Goal: Task Accomplishment & Management: Use online tool/utility

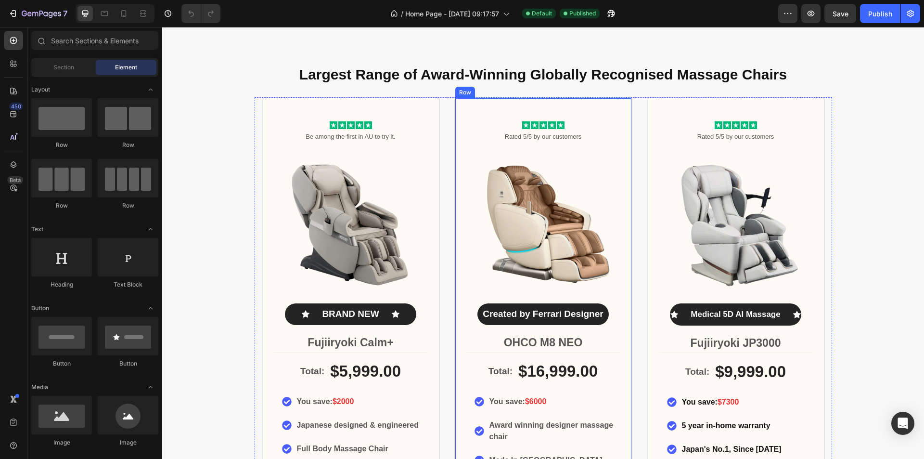
scroll to position [433, 0]
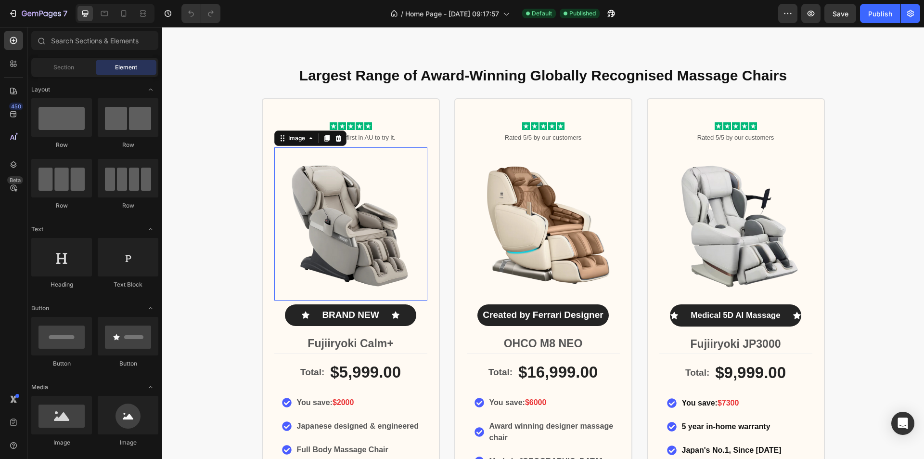
click at [364, 243] on img at bounding box center [350, 223] width 153 height 153
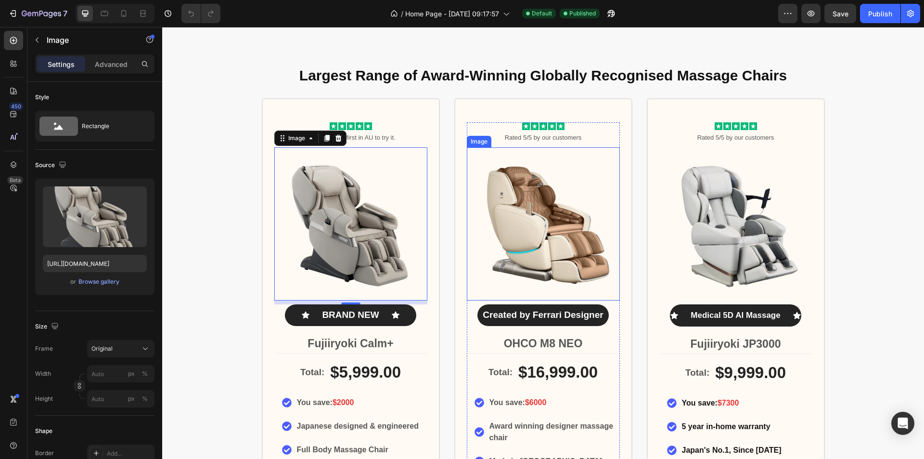
click at [512, 235] on img at bounding box center [543, 223] width 153 height 153
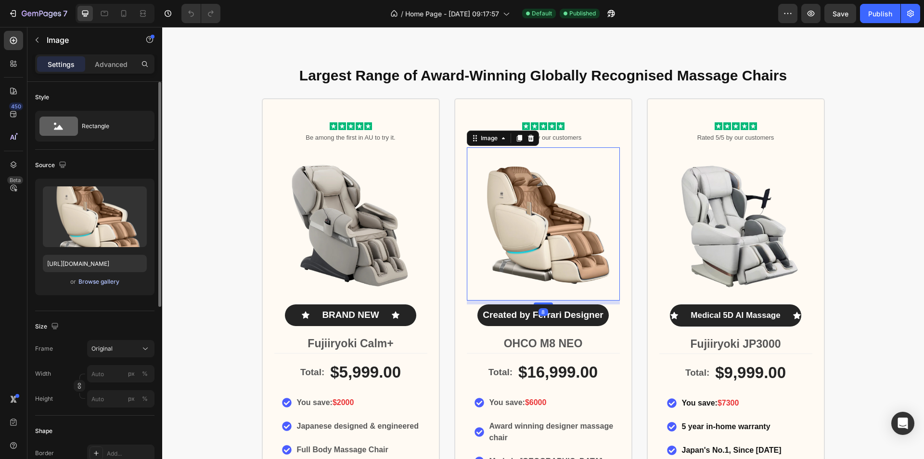
click at [102, 281] on div "Browse gallery" at bounding box center [98, 281] width 41 height 9
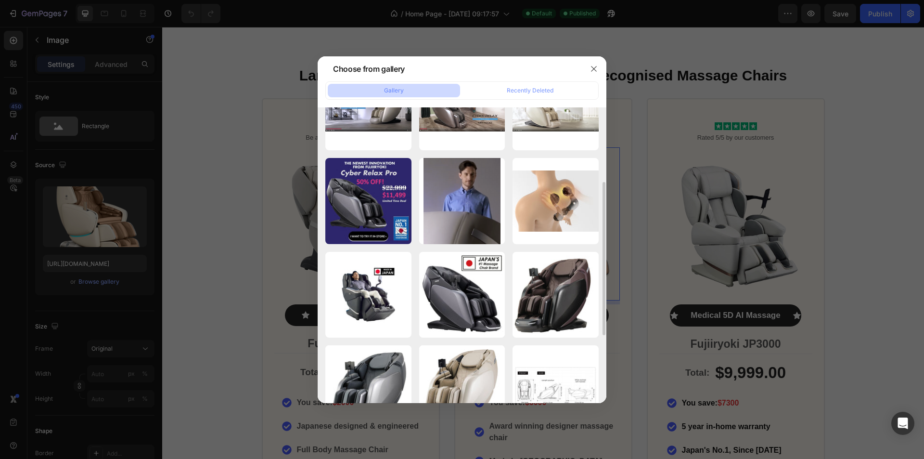
scroll to position [274, 0]
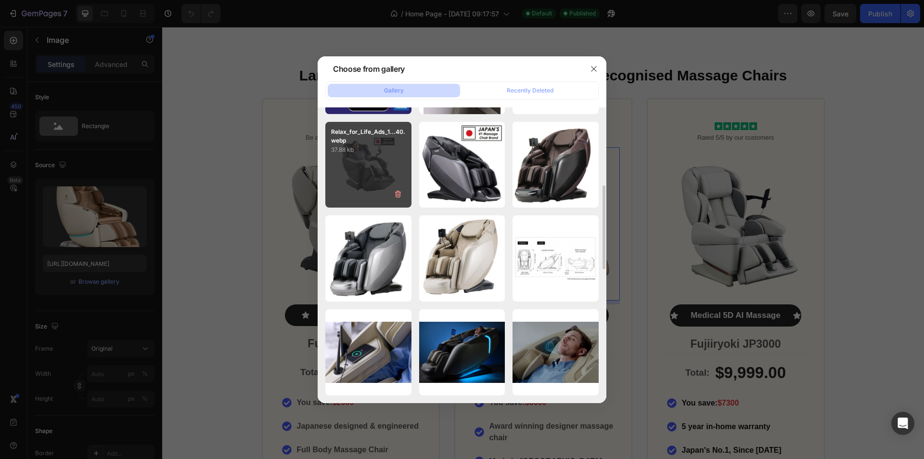
click at [381, 177] on div "Relax_for_Life_Ads_1...40.webp 37.88 kb" at bounding box center [368, 165] width 86 height 86
type input "https://cdn.shopify.com/s/files/1/0806/1917/6243/files/gempages_529078739498173…"
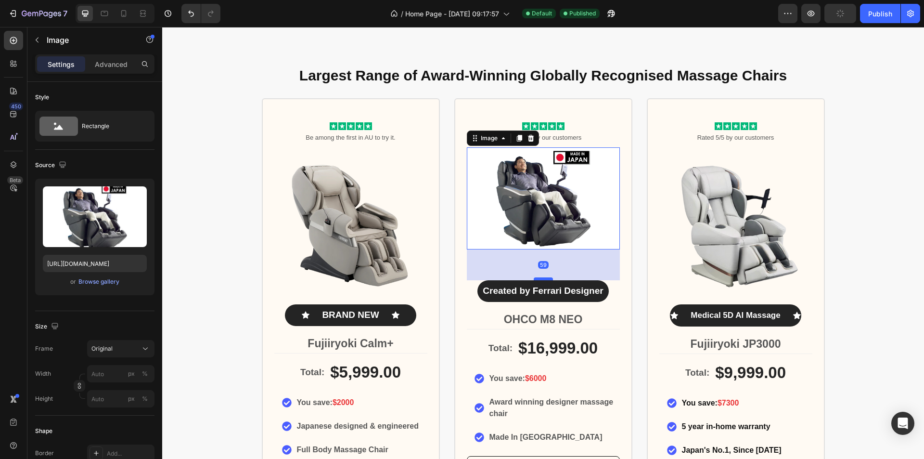
drag, startPoint x: 543, startPoint y: 252, endPoint x: 548, endPoint y: 285, distance: 34.0
click at [548, 280] on div at bounding box center [543, 278] width 19 height 3
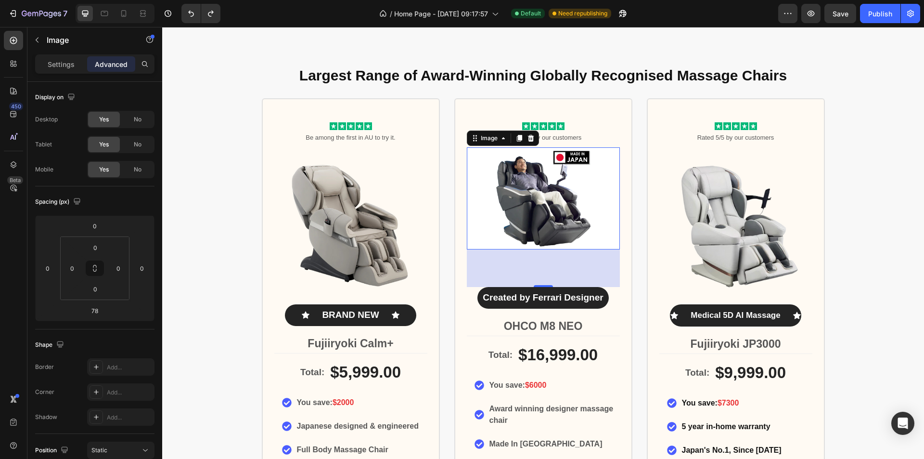
click at [527, 218] on img at bounding box center [543, 198] width 153 height 102
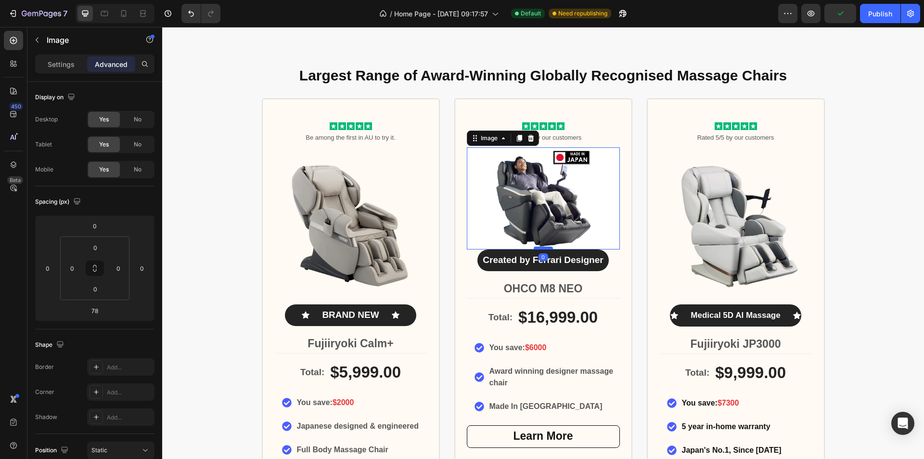
drag, startPoint x: 542, startPoint y: 286, endPoint x: 530, endPoint y: 249, distance: 39.4
click at [534, 249] on div at bounding box center [543, 247] width 19 height 3
type input "0"
click at [579, 224] on img at bounding box center [543, 198] width 153 height 102
click at [490, 138] on div "Image" at bounding box center [489, 138] width 21 height 9
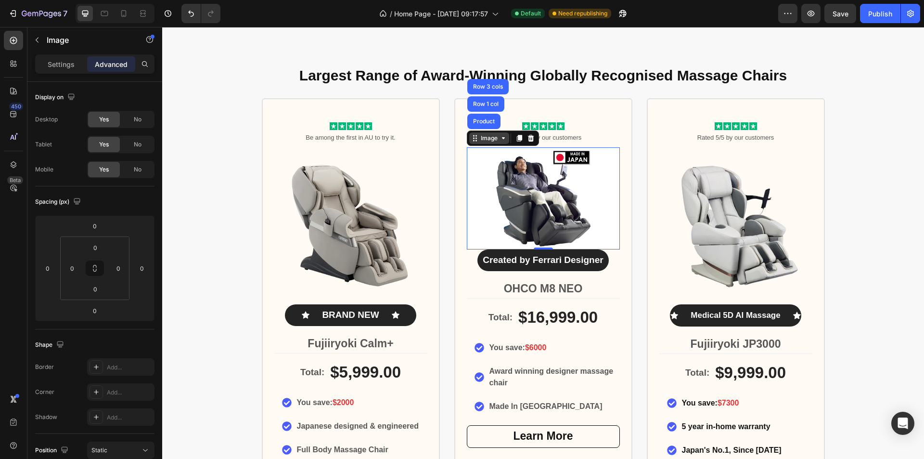
click at [488, 143] on div "Image" at bounding box center [489, 138] width 40 height 12
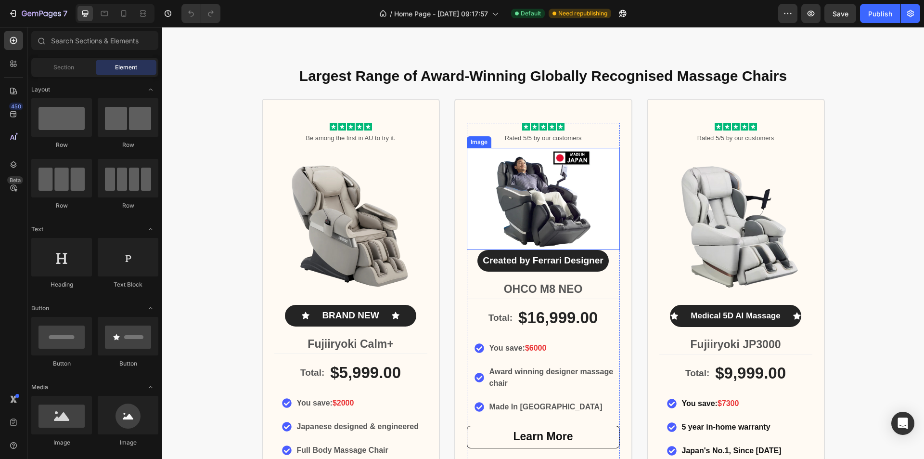
scroll to position [433, 0]
click at [583, 211] on img at bounding box center [543, 198] width 153 height 102
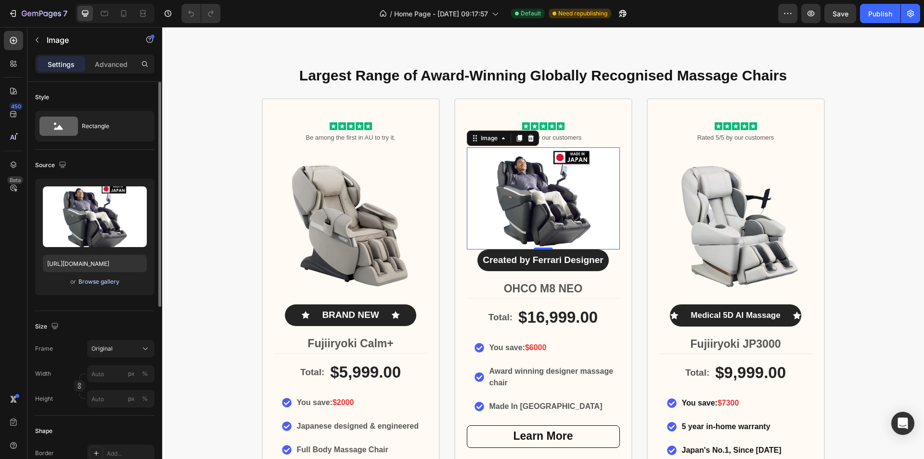
click at [95, 282] on div "Browse gallery" at bounding box center [98, 281] width 41 height 9
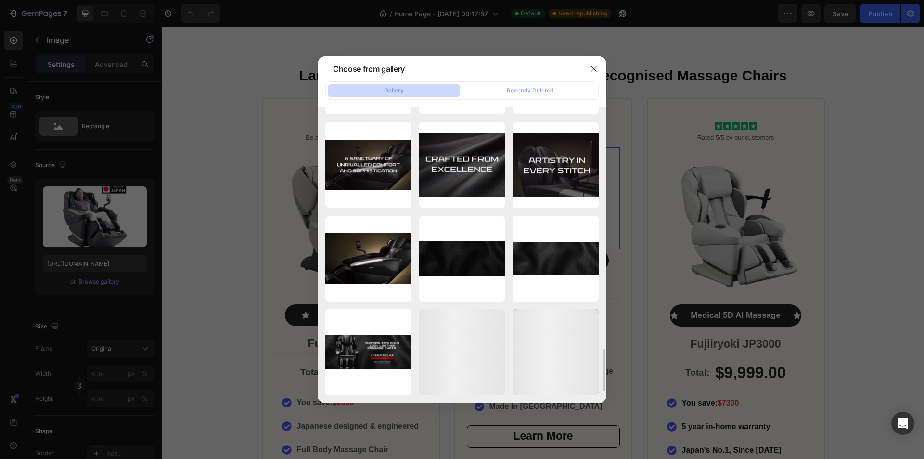
scroll to position [1449, 0]
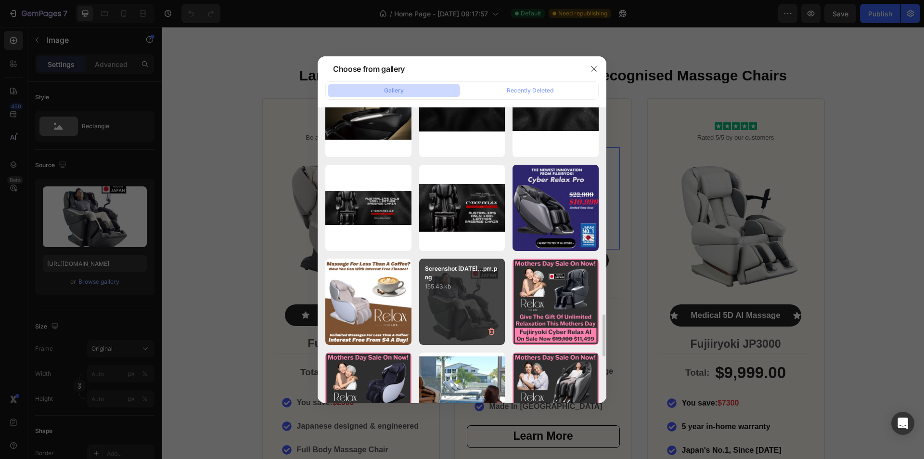
click at [479, 290] on p "155.43 kb" at bounding box center [462, 286] width 75 height 10
type input "https://cdn.shopify.com/s/files/1/0806/1917/6243/files/gempages_529078739498173…"
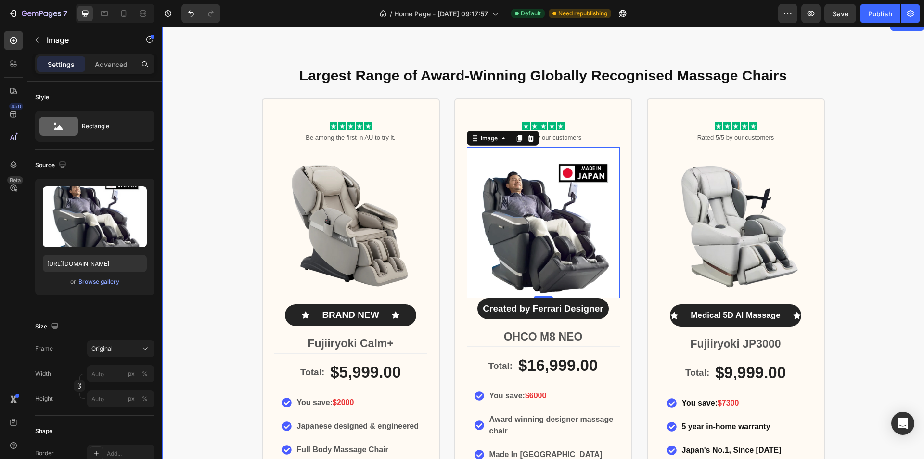
click at [891, 181] on div "Largest Range of Award-Winning Globally Recognised Massage Chairs Heading Icon …" at bounding box center [543, 335] width 762 height 554
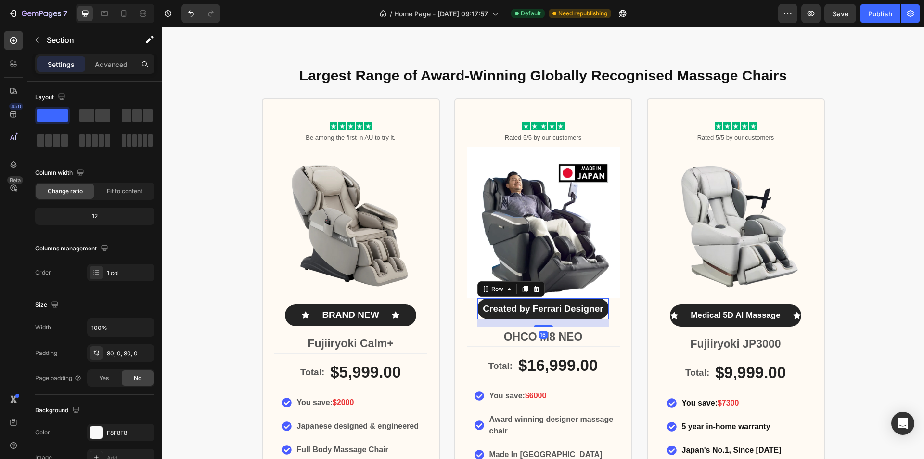
click at [585, 300] on div "Created by Ferrari Designer Text Block Row 16" at bounding box center [542, 309] width 131 height 22
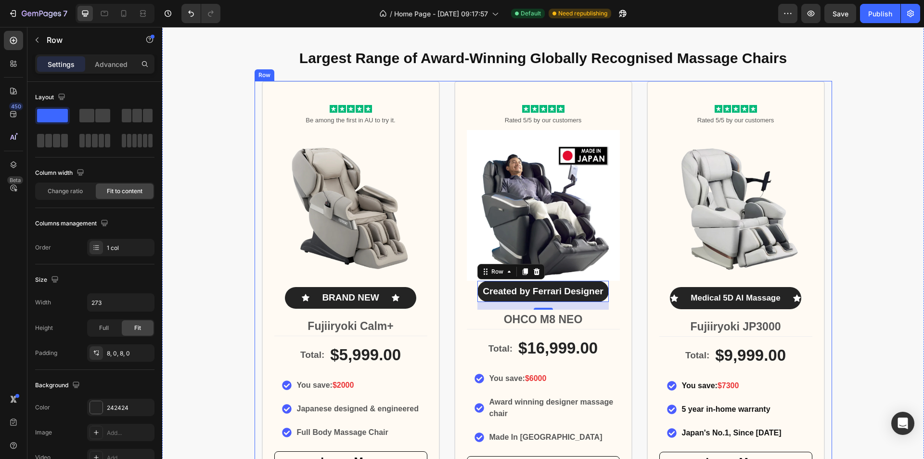
scroll to position [452, 0]
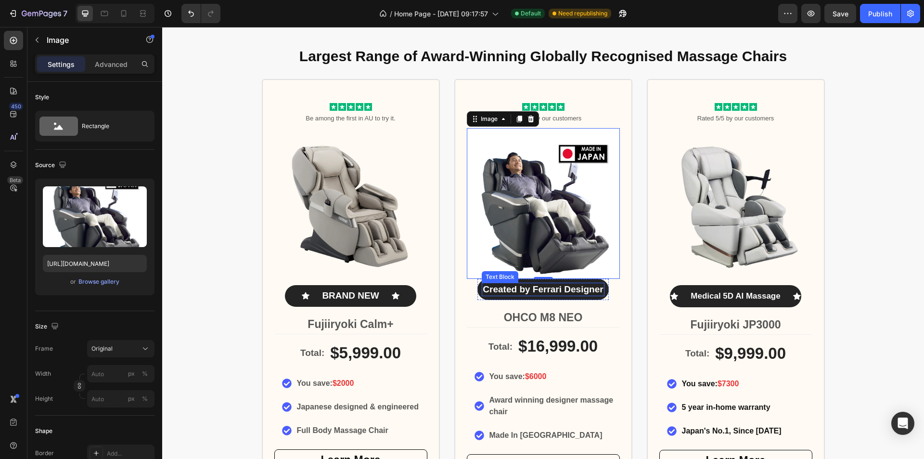
click at [588, 293] on p "Created by Ferrari Designer" at bounding box center [543, 289] width 120 height 12
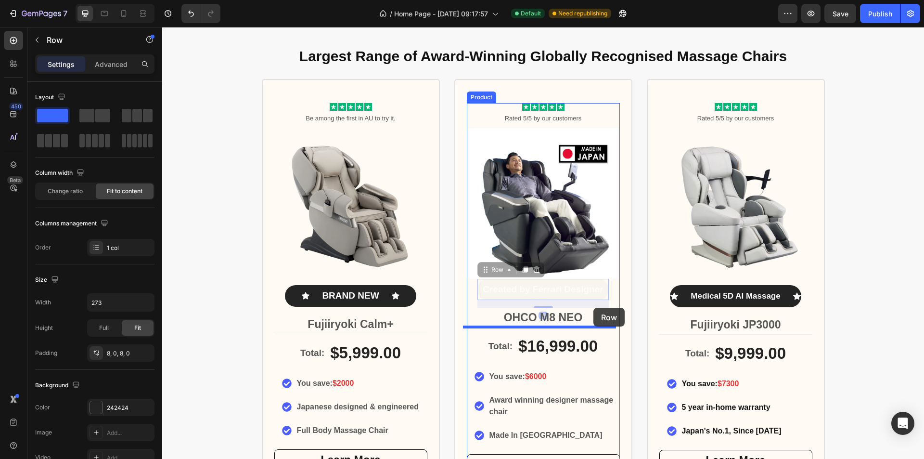
drag, startPoint x: 596, startPoint y: 297, endPoint x: 593, endPoint y: 307, distance: 10.4
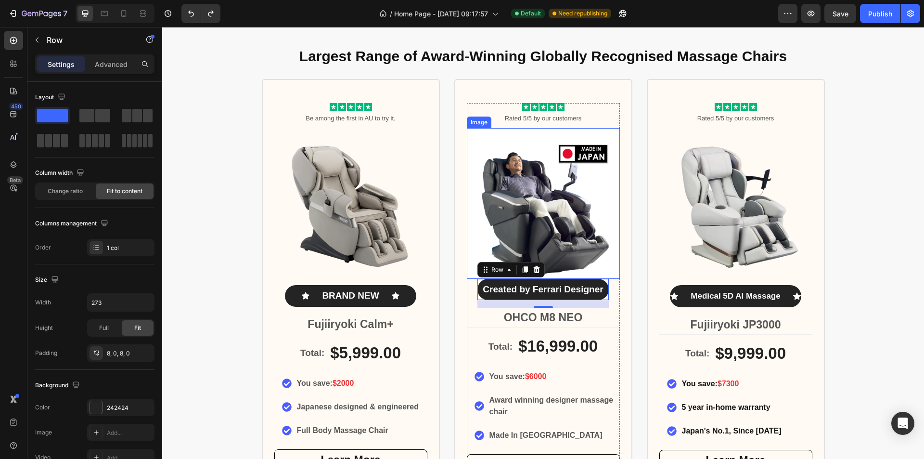
click at [599, 253] on img at bounding box center [543, 203] width 153 height 151
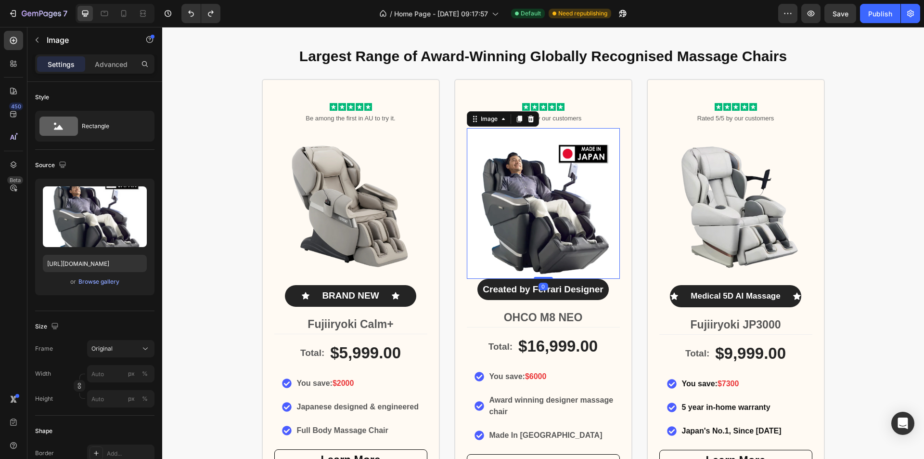
drag, startPoint x: 542, startPoint y: 275, endPoint x: 543, endPoint y: 270, distance: 4.8
click at [543, 270] on div "Image 0" at bounding box center [543, 203] width 153 height 151
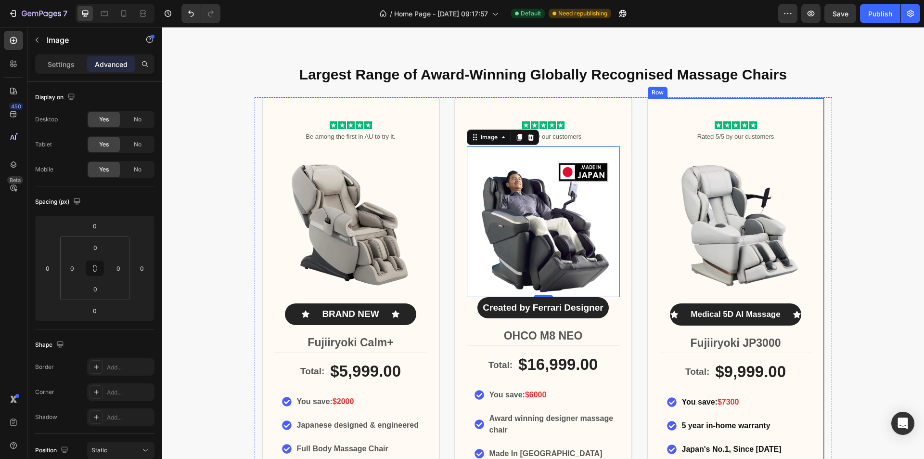
scroll to position [433, 0]
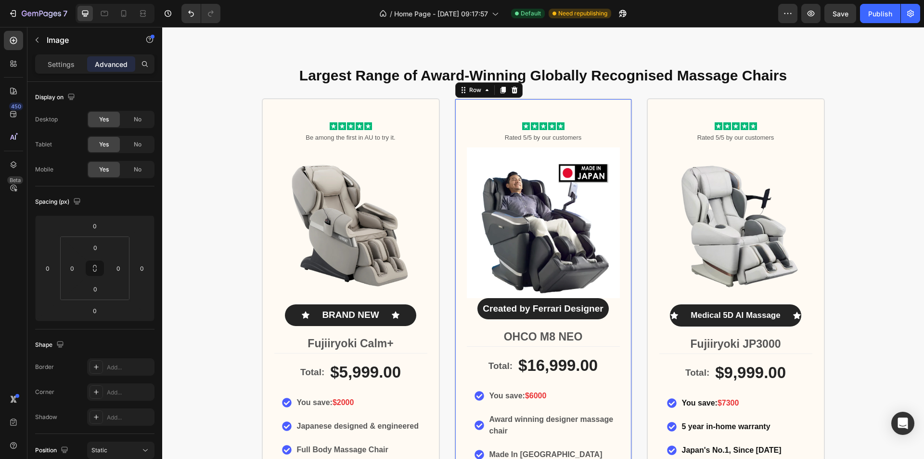
click at [618, 310] on div "Icon Icon Icon Icon Icon Icon List Rated 5/5 by our customers Text Block Image …" at bounding box center [543, 332] width 178 height 468
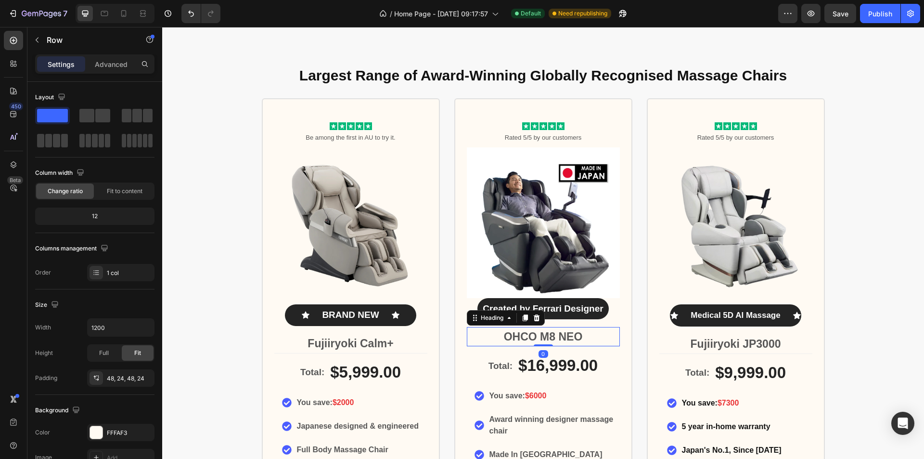
click at [504, 339] on strong "OHCO M8 NEO" at bounding box center [543, 336] width 79 height 13
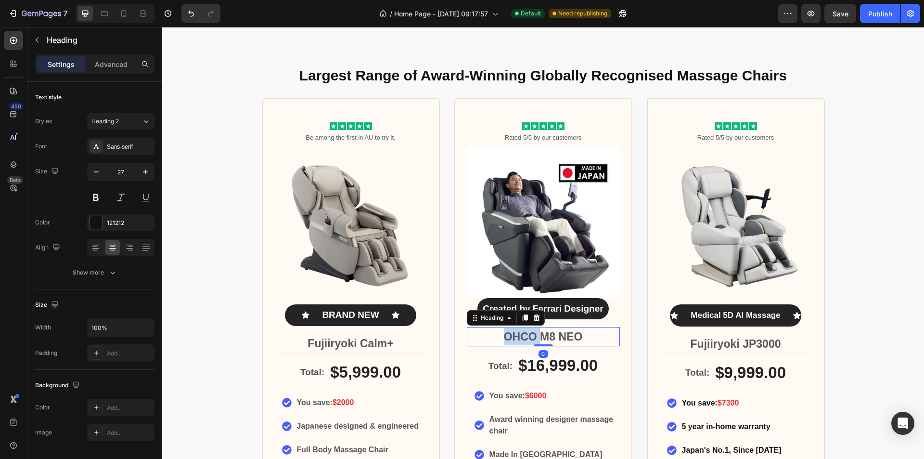
click at [513, 338] on strong "OHCO M8 NEO" at bounding box center [543, 336] width 79 height 13
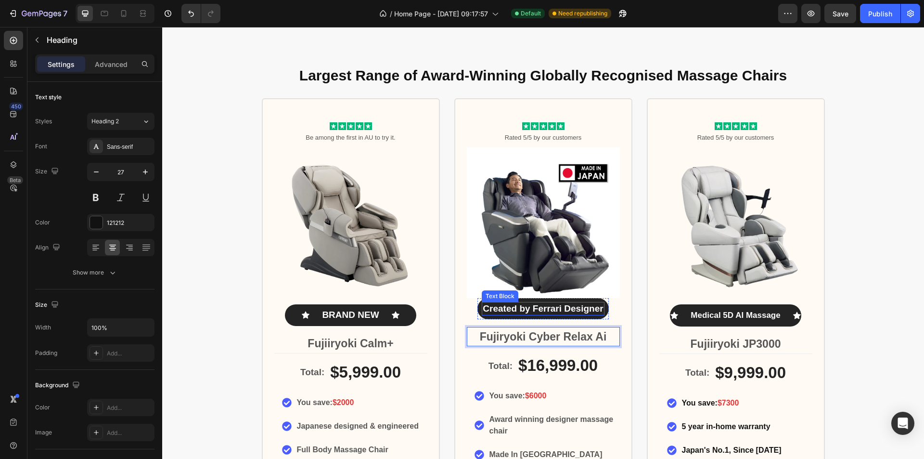
click at [542, 310] on p "Created by Ferrari Designer" at bounding box center [543, 309] width 120 height 12
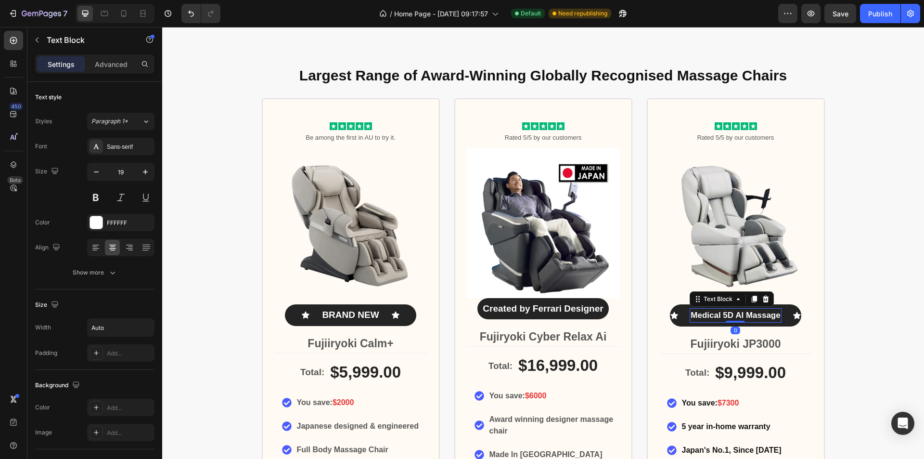
click at [734, 319] on span "Medical 5D AI Massage" at bounding box center [736, 314] width 90 height 9
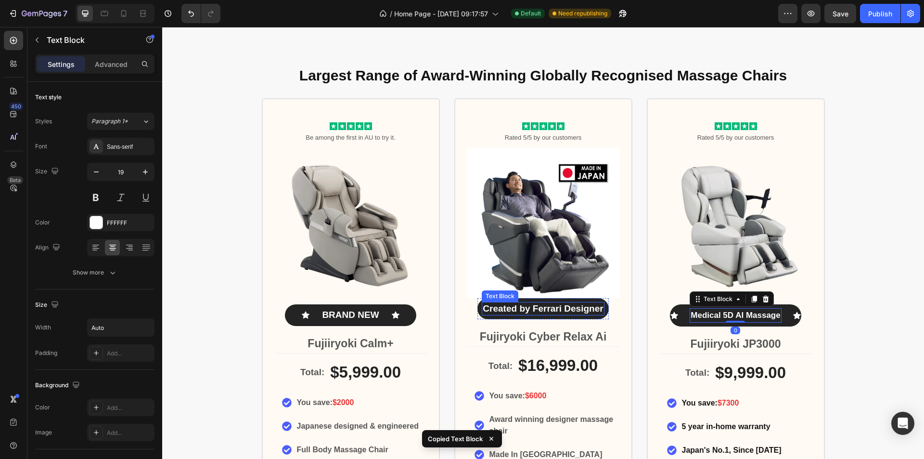
click at [568, 311] on p "Created by Ferrari Designer" at bounding box center [543, 309] width 120 height 12
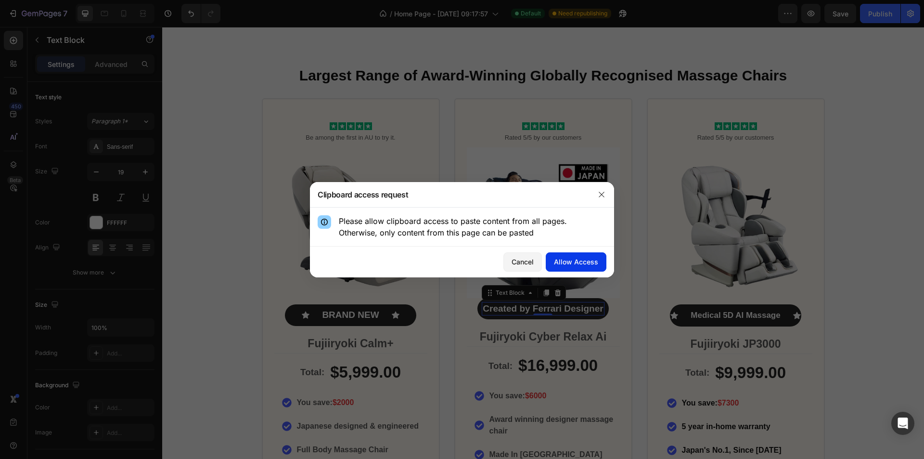
click at [591, 260] on div "Allow Access" at bounding box center [576, 261] width 44 height 10
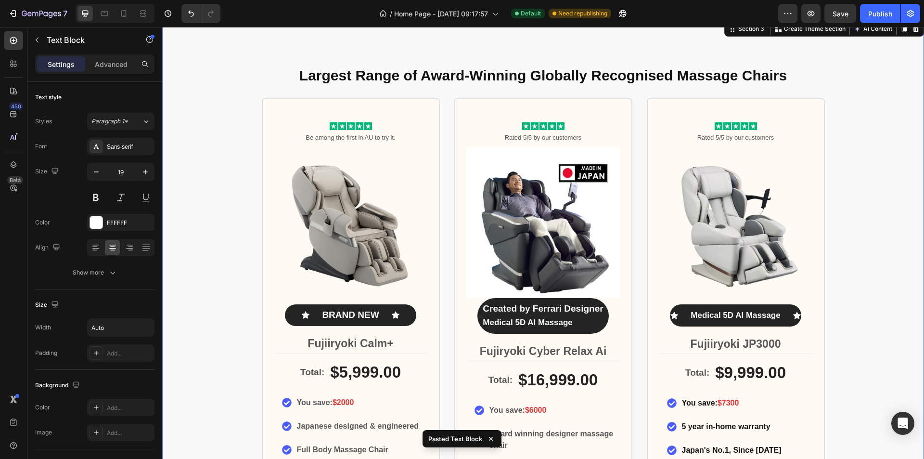
click at [847, 293] on div "Largest Range of Award-Winning Globally Recognised Massage Chairs Heading Icon …" at bounding box center [543, 342] width 762 height 569
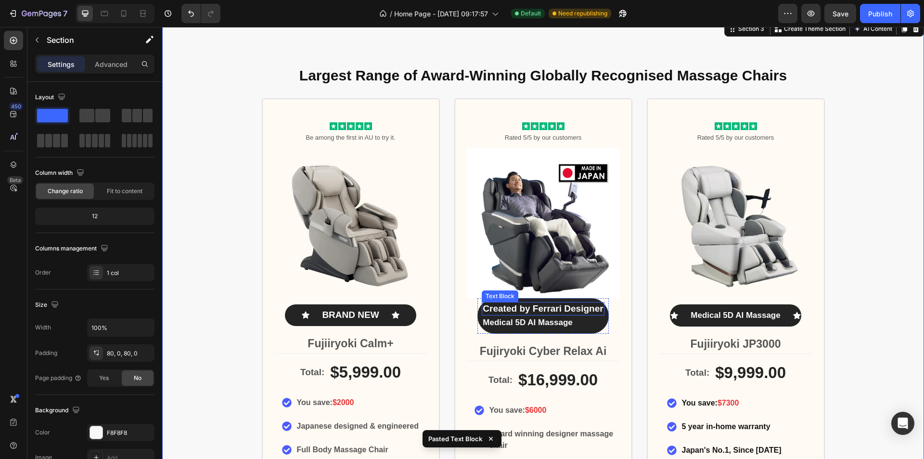
click at [531, 308] on p "Created by Ferrari Designer" at bounding box center [543, 309] width 120 height 12
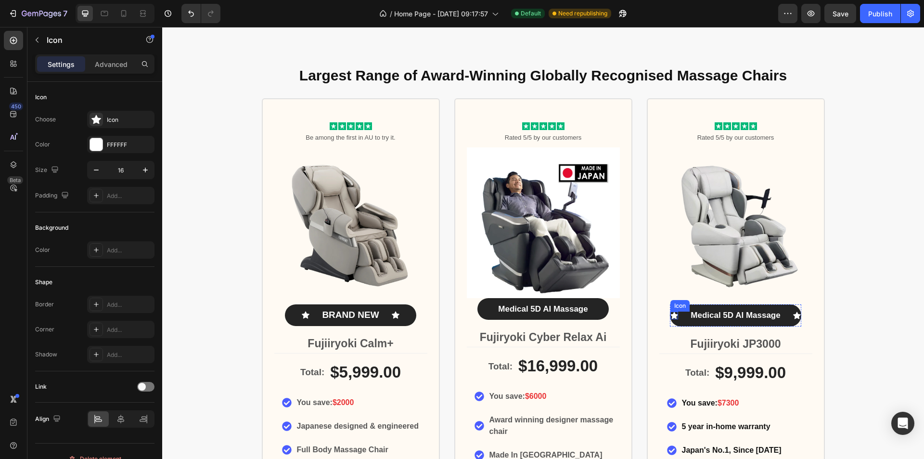
click at [673, 316] on icon at bounding box center [674, 314] width 8 height 7
click at [715, 304] on icon at bounding box center [717, 302] width 5 height 7
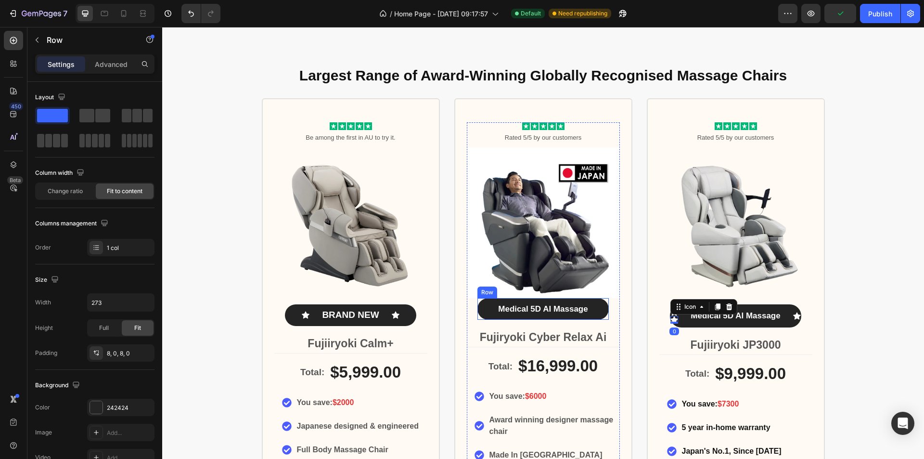
click at [487, 311] on div "Medical 5D AI Massage Text Block Row" at bounding box center [542, 309] width 131 height 22
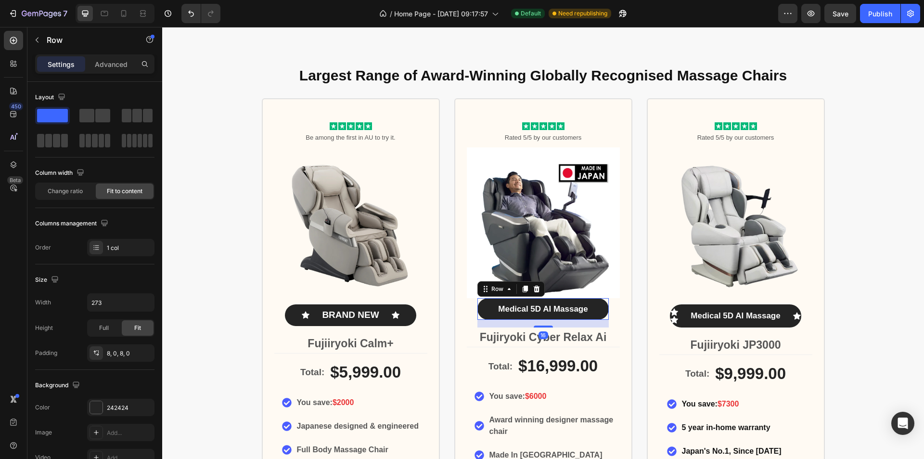
click at [483, 307] on div "Medical 5D AI Massage Text Block Row 16" at bounding box center [542, 309] width 131 height 22
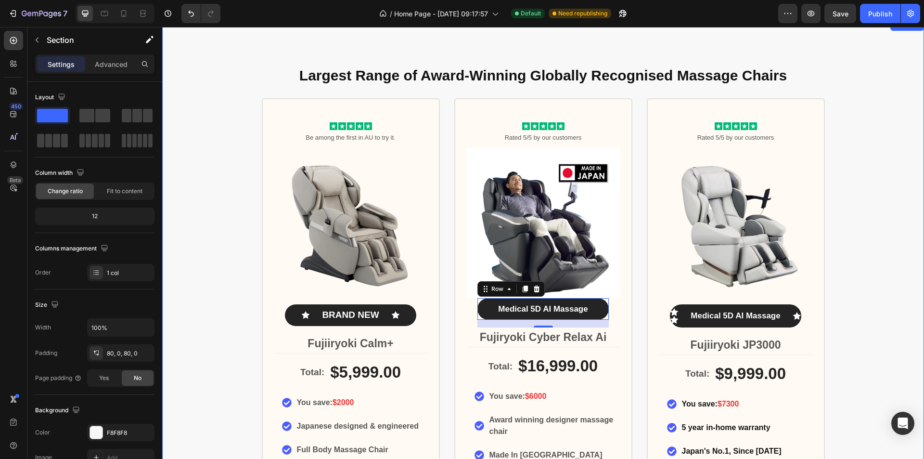
click at [892, 296] on div "Largest Range of Award-Winning Globally Recognised Massage Chairs Heading Icon …" at bounding box center [543, 335] width 762 height 555
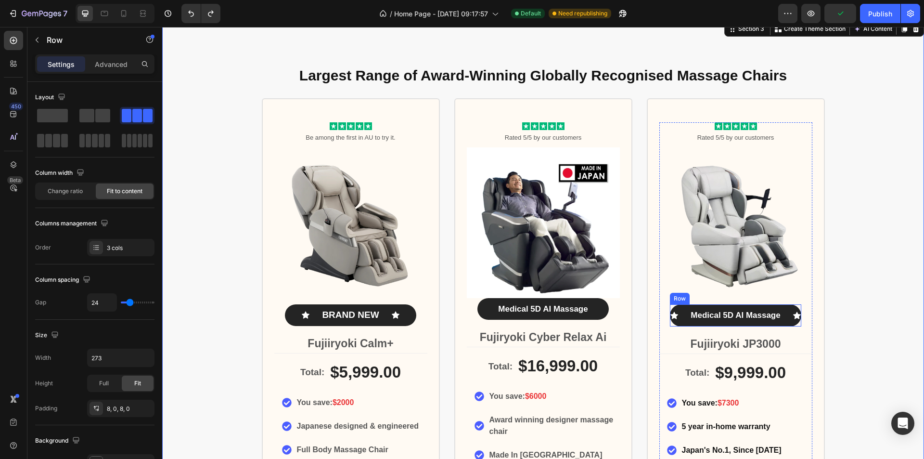
click at [712, 305] on div "Icon Medical 5D AI Massage Text Block Icon Row" at bounding box center [735, 315] width 131 height 22
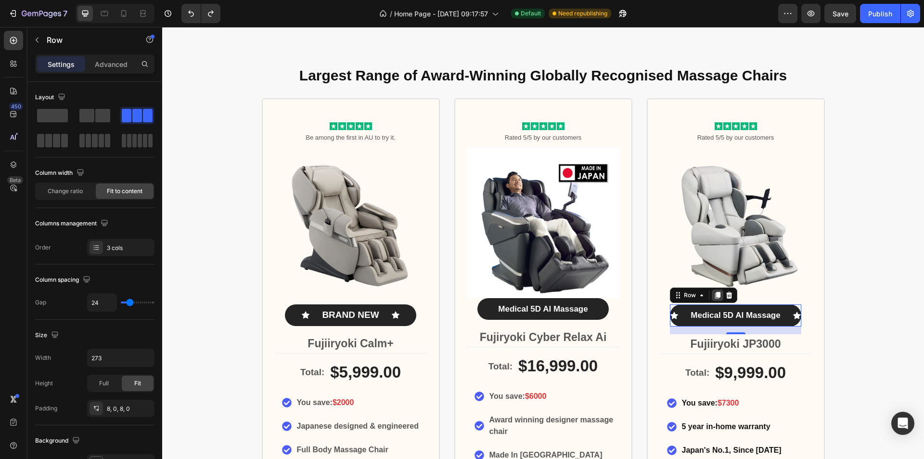
click at [715, 293] on icon at bounding box center [717, 295] width 5 height 7
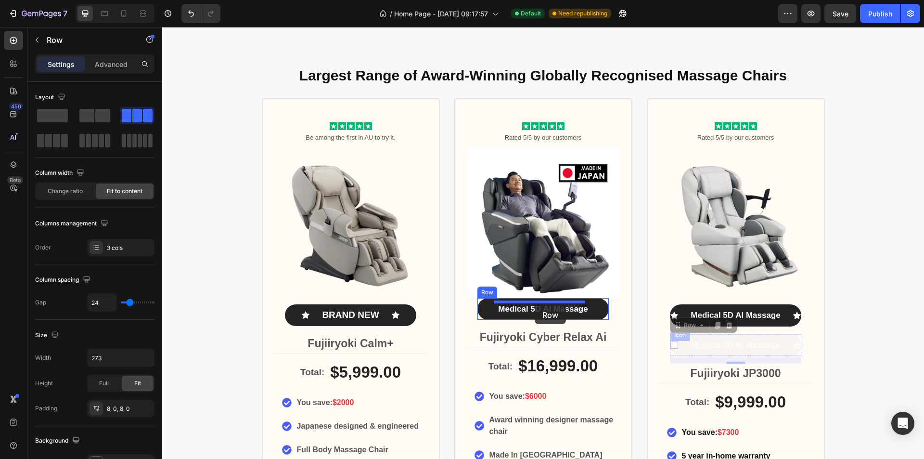
drag, startPoint x: 680, startPoint y: 348, endPoint x: 535, endPoint y: 305, distance: 152.1
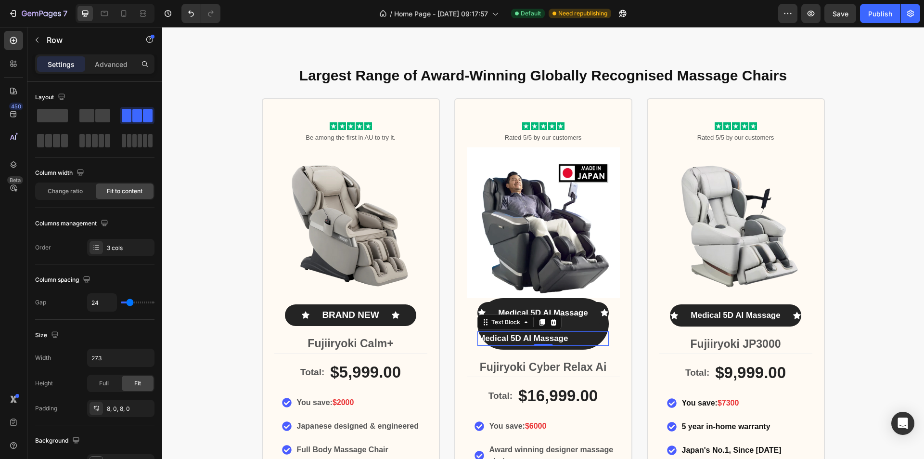
click at [577, 343] on div "Medical 5D AI Massage" at bounding box center [542, 338] width 131 height 14
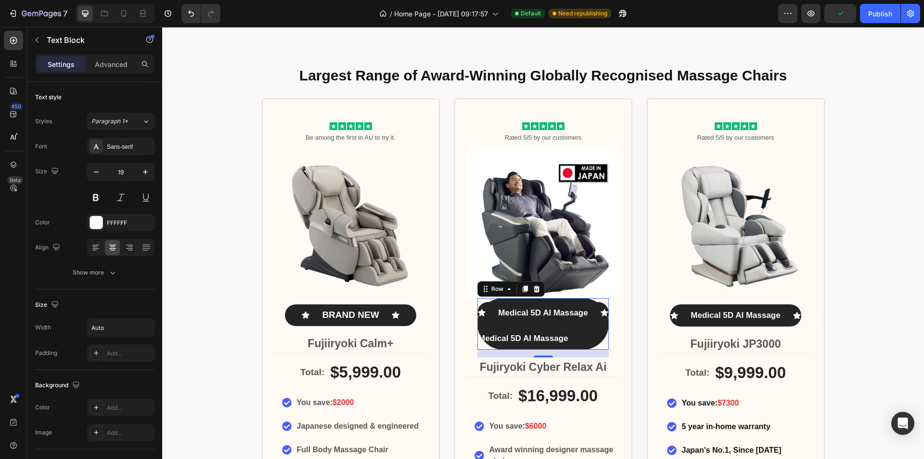
click at [600, 328] on div "Icon Medical 5D AI Massage Text Block Icon Row Medical 5D AI Massage Text Block" at bounding box center [542, 324] width 131 height 44
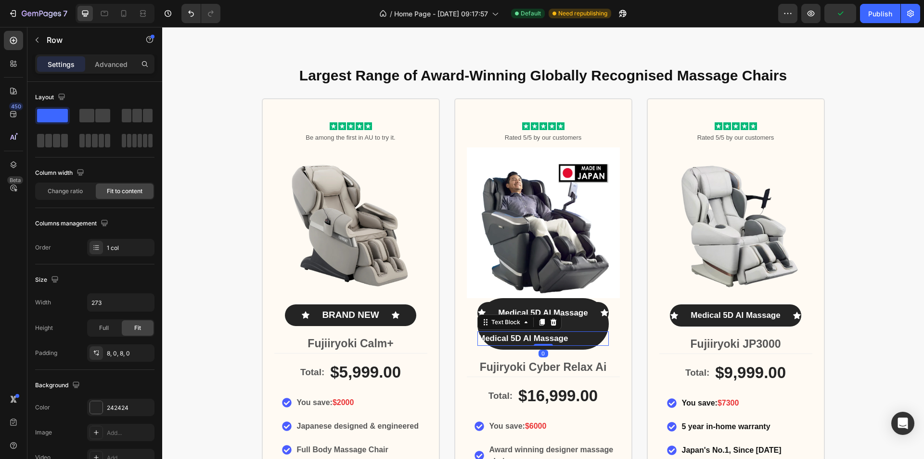
click at [587, 339] on div "Medical 5D AI Massage" at bounding box center [542, 338] width 131 height 14
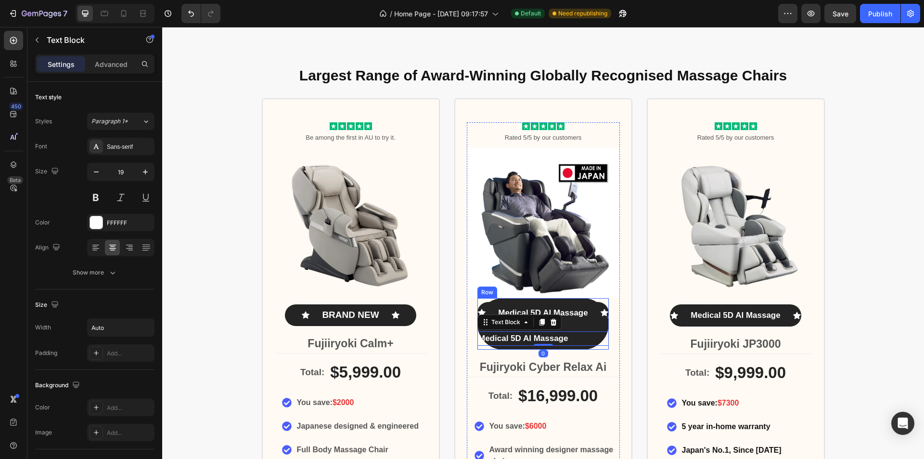
click at [578, 346] on div "Icon Medical 5D AI Massage Text Block Icon Row Medical 5D AI Massage Text Block…" at bounding box center [542, 323] width 131 height 51
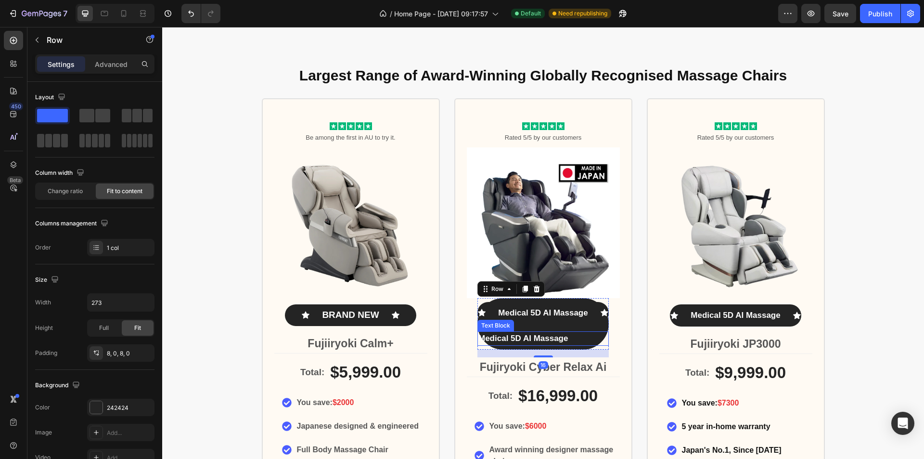
click at [581, 335] on div "Medical 5D AI Massage" at bounding box center [542, 338] width 131 height 14
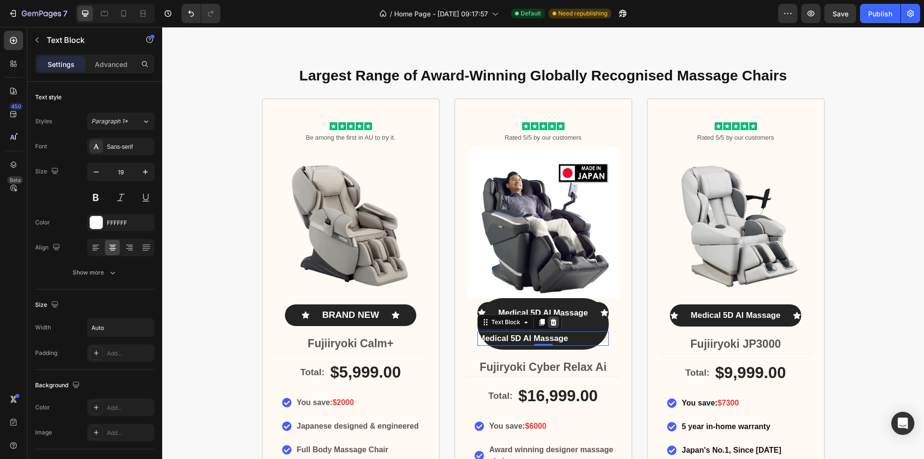
click at [550, 320] on icon at bounding box center [553, 322] width 6 height 7
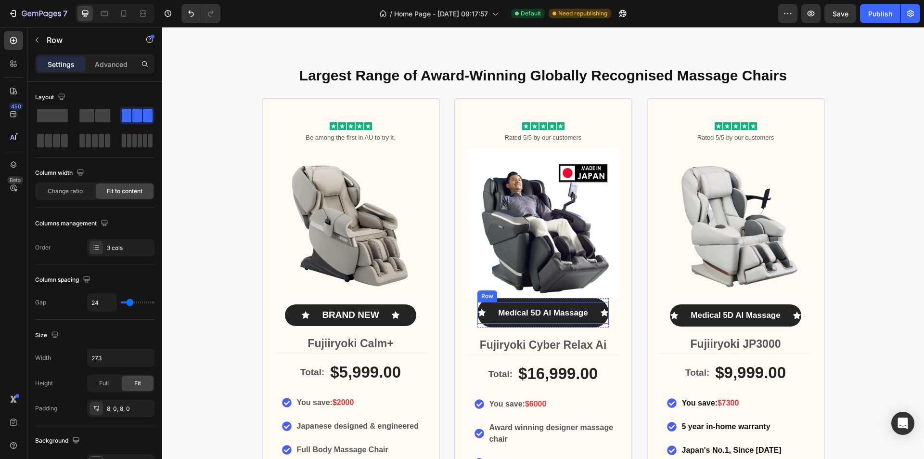
click at [556, 302] on div "Icon Medical 5D AI Massage Text Block Icon Row" at bounding box center [542, 313] width 131 height 22
click at [578, 299] on div "Icon Medical 5D AI Massage Text Block Icon Row 0 Row" at bounding box center [542, 313] width 131 height 30
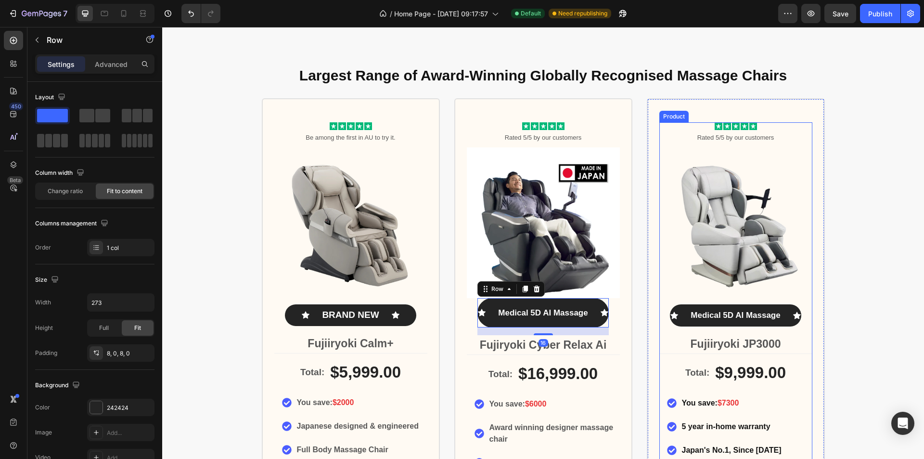
click at [725, 302] on div "Icon Icon Icon Icon Icon Icon List Rated 5/5 by our customers Text Block Image …" at bounding box center [735, 237] width 153 height 230
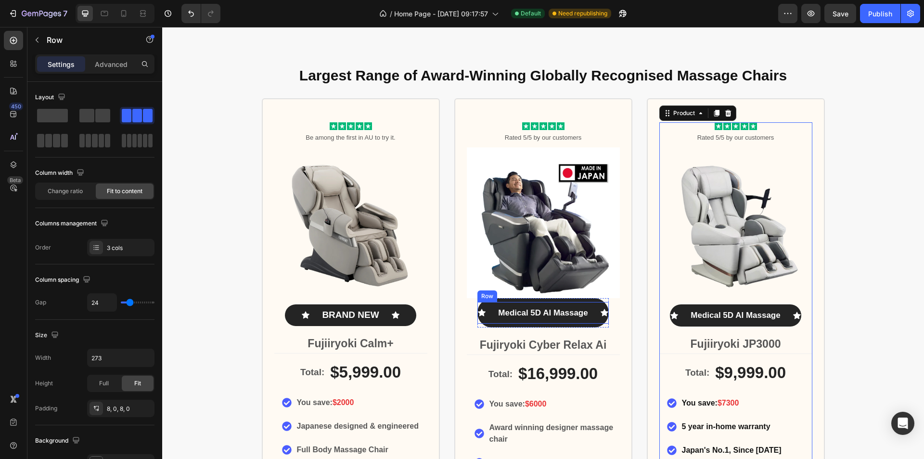
click at [547, 304] on div "Icon Medical 5D AI Massage Text Block Icon Row" at bounding box center [542, 313] width 131 height 22
click at [556, 299] on div "Icon Medical 5D AI Massage Text Block Icon Row Row 16" at bounding box center [542, 313] width 131 height 30
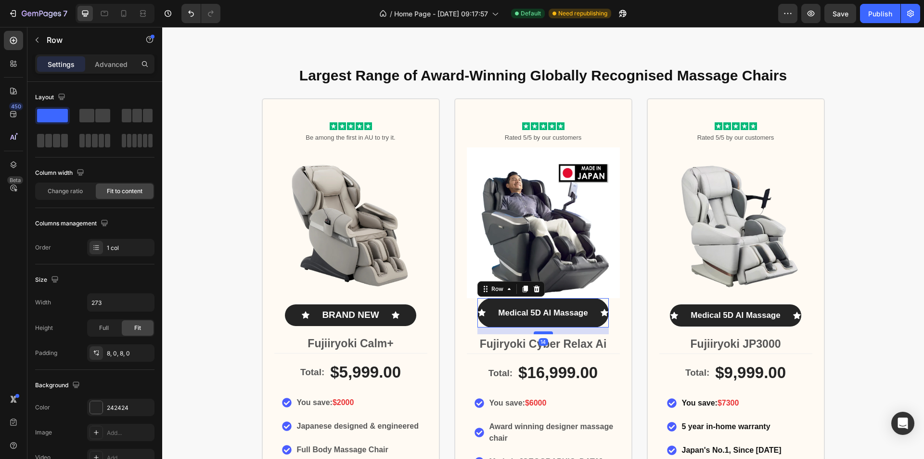
click at [544, 333] on div at bounding box center [543, 332] width 19 height 3
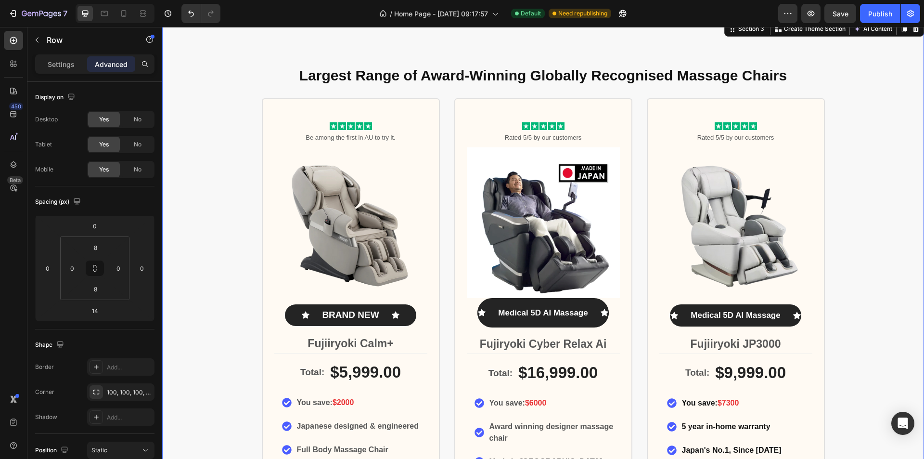
click at [847, 335] on div "Largest Range of Award-Winning Globally Recognised Massage Chairs Heading Icon …" at bounding box center [543, 339] width 762 height 562
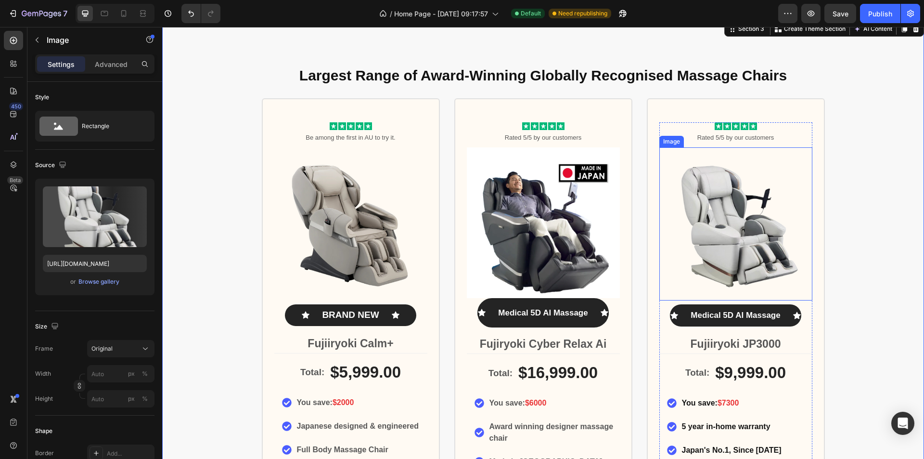
click at [748, 235] on img at bounding box center [735, 223] width 153 height 153
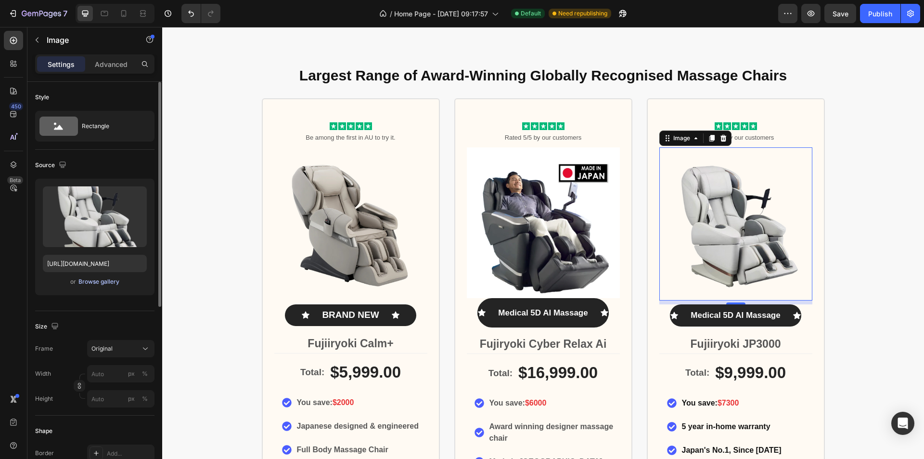
click at [94, 280] on div "Browse gallery" at bounding box center [98, 281] width 41 height 9
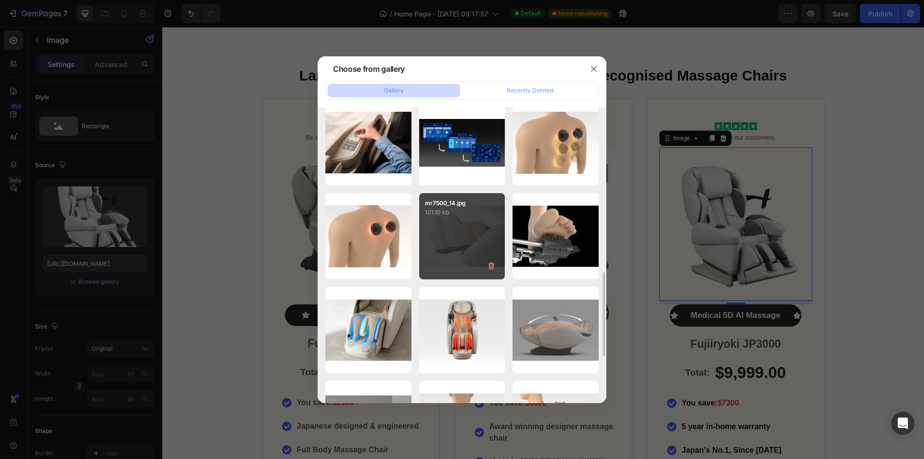
scroll to position [337, 0]
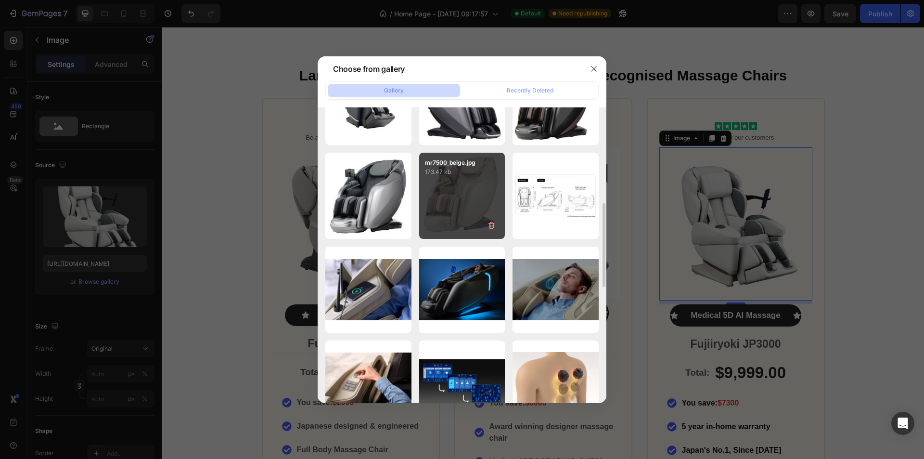
click at [467, 196] on div "mr7500_beige.jpg 173.47 kb" at bounding box center [462, 196] width 86 height 86
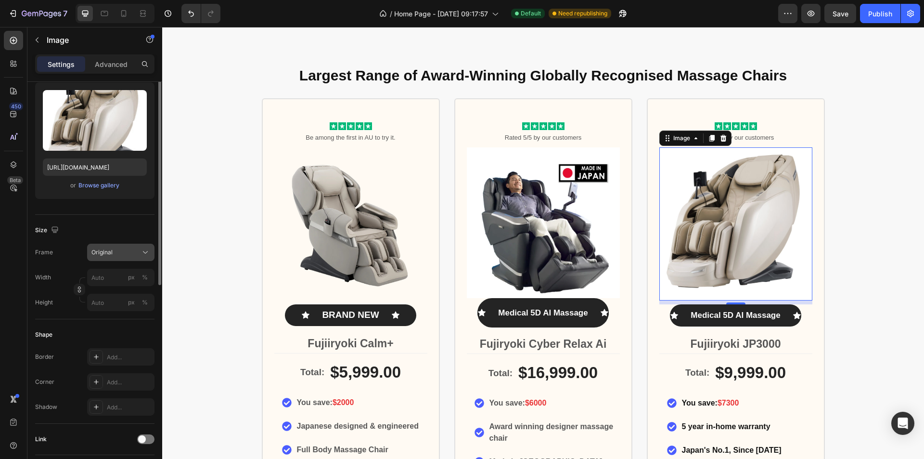
scroll to position [0, 0]
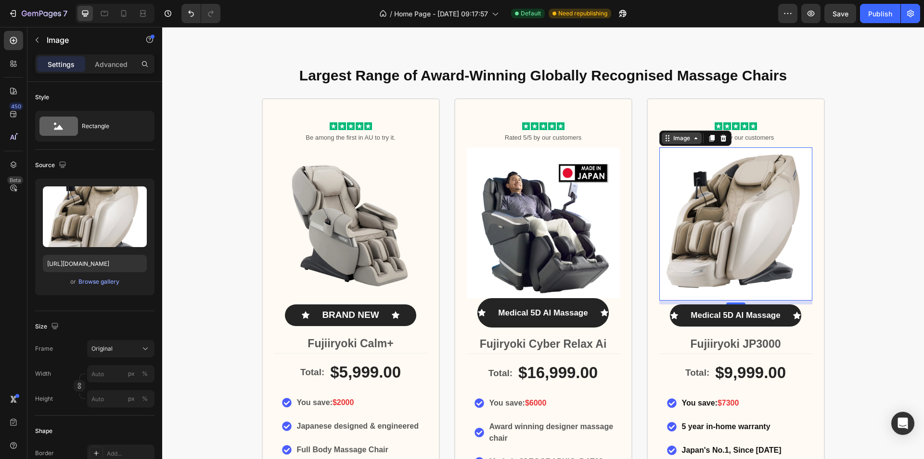
click at [689, 142] on div "Image" at bounding box center [682, 138] width 40 height 12
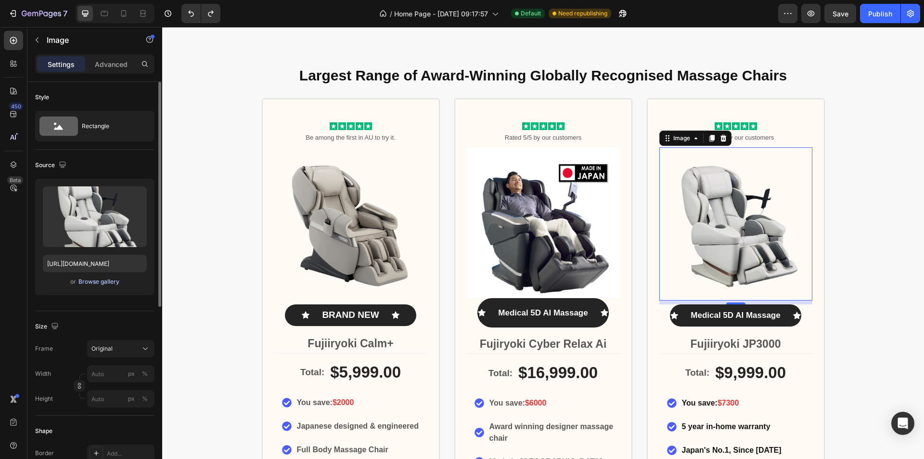
click at [92, 282] on div "Browse gallery" at bounding box center [98, 281] width 41 height 9
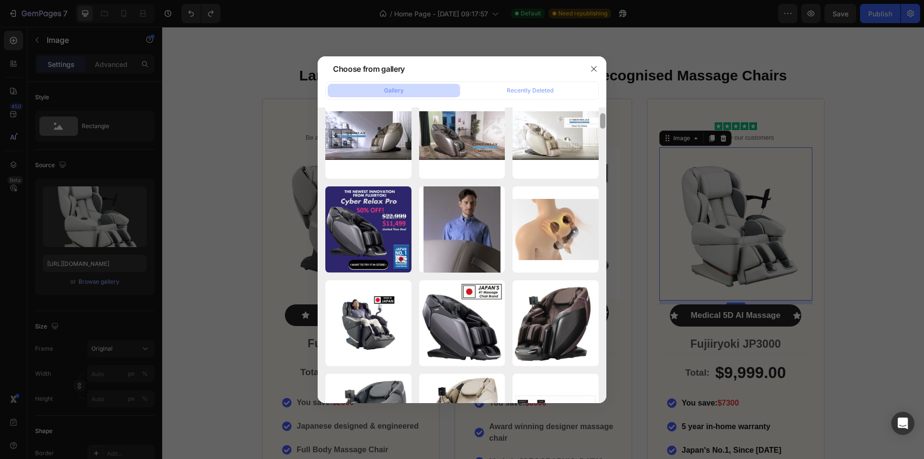
scroll to position [411, 0]
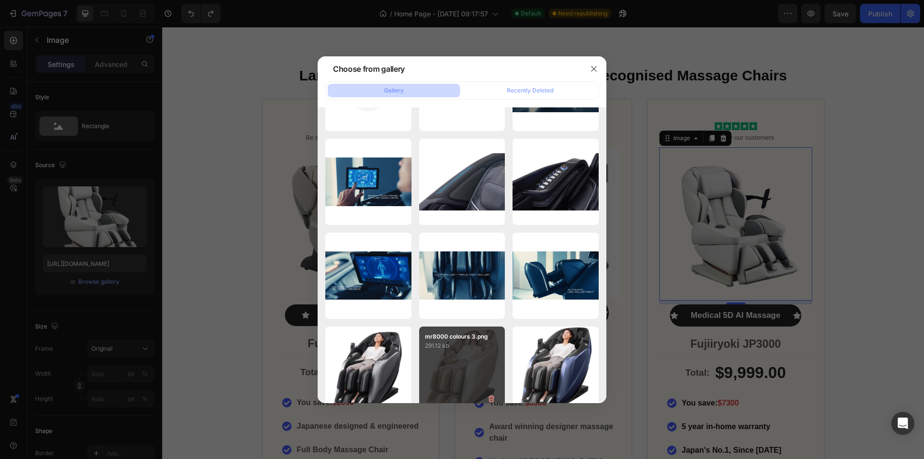
scroll to position [6956, 0]
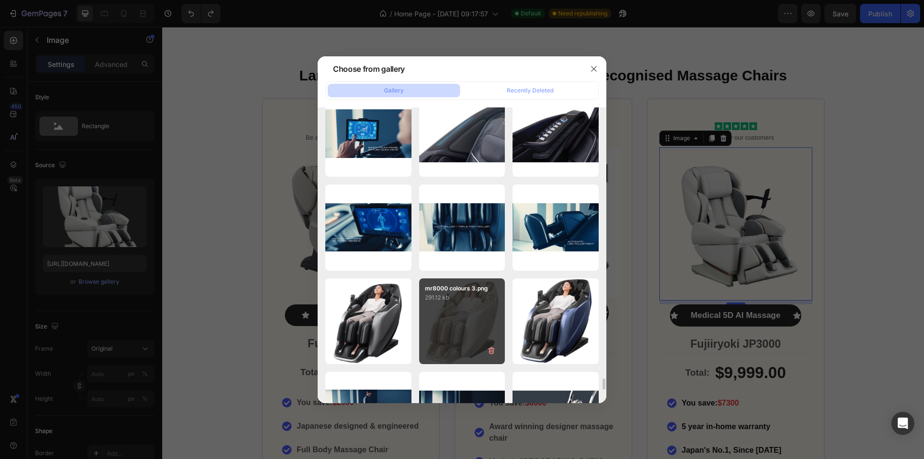
click at [456, 327] on div "mr8000 colours 3.png 291.12 kb" at bounding box center [462, 321] width 86 height 86
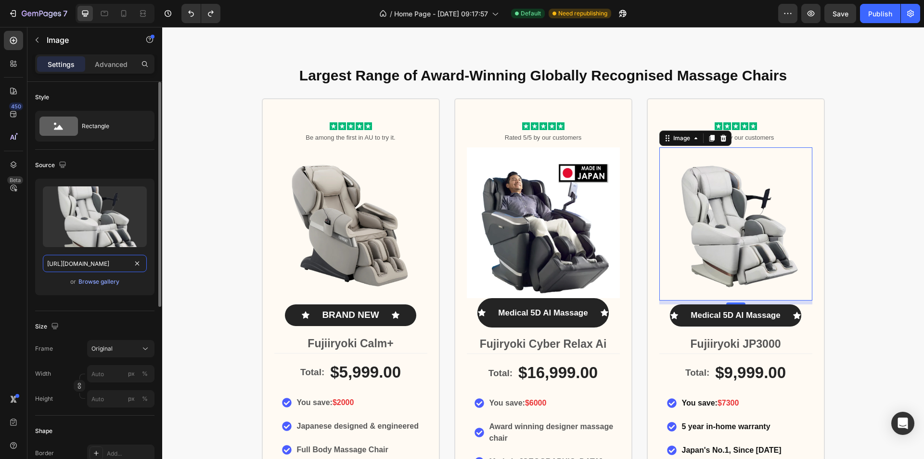
click at [101, 269] on input "https://cdn.shopify.com/s/files/1/0806/1917/6243/files/gempages_529078739498173…" at bounding box center [95, 263] width 104 height 17
click at [105, 283] on div "Browse gallery" at bounding box center [98, 281] width 41 height 9
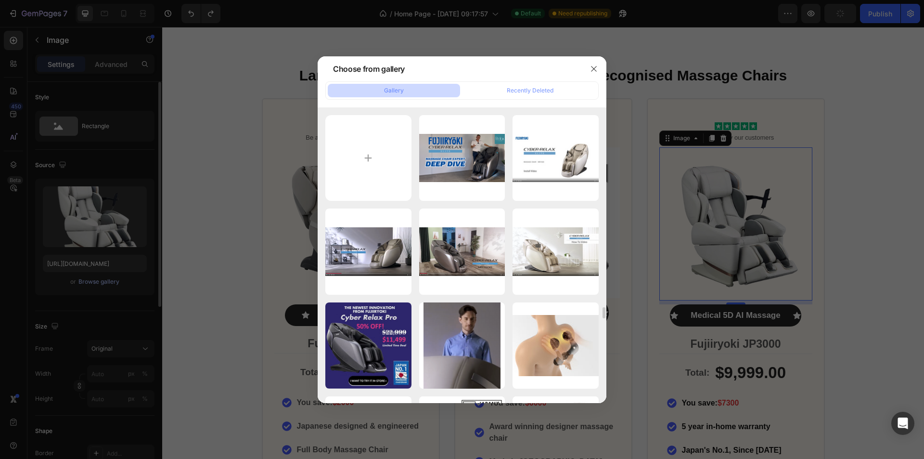
scroll to position [192, 0]
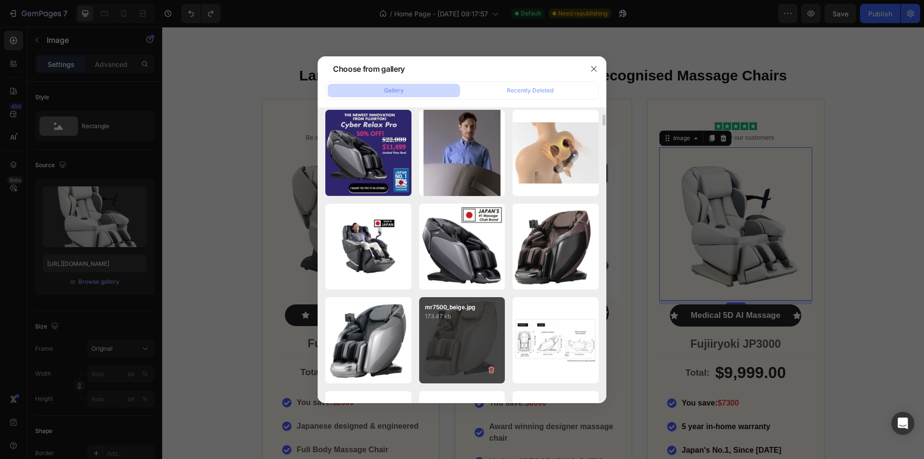
click at [455, 349] on div "mr7500_beige.jpg 173.47 kb" at bounding box center [462, 340] width 86 height 86
type input "https://cdn.shopify.com/s/files/1/0806/1917/6243/files/gempages_529078739498173…"
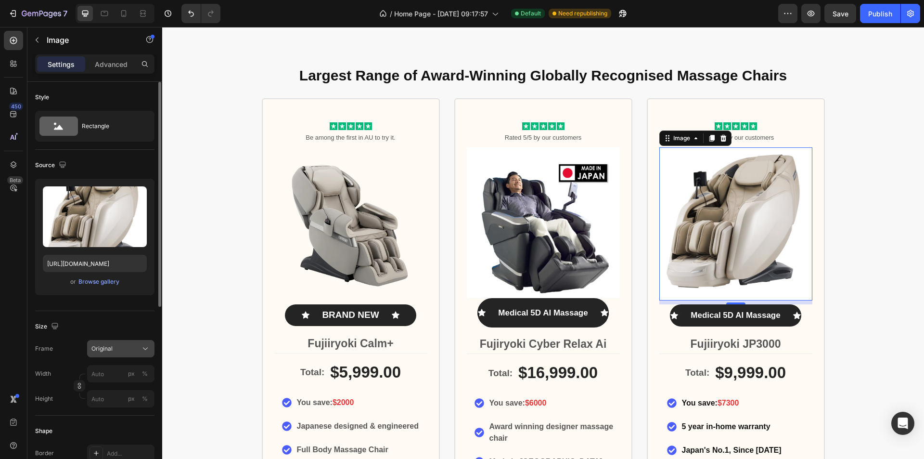
click at [148, 351] on icon at bounding box center [146, 349] width 10 height 10
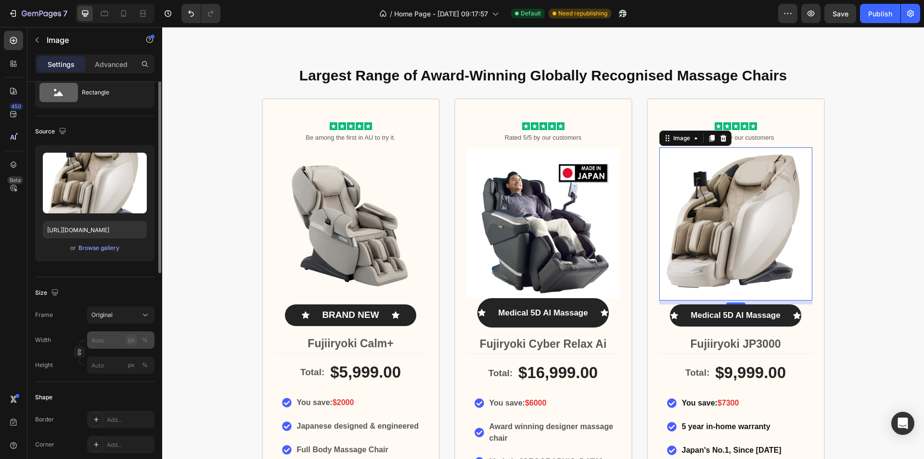
scroll to position [0, 0]
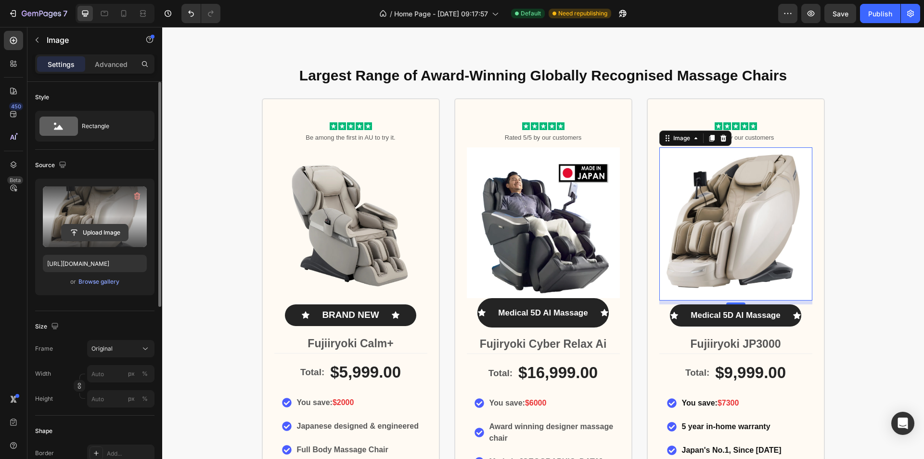
click at [87, 230] on input "file" at bounding box center [95, 232] width 66 height 16
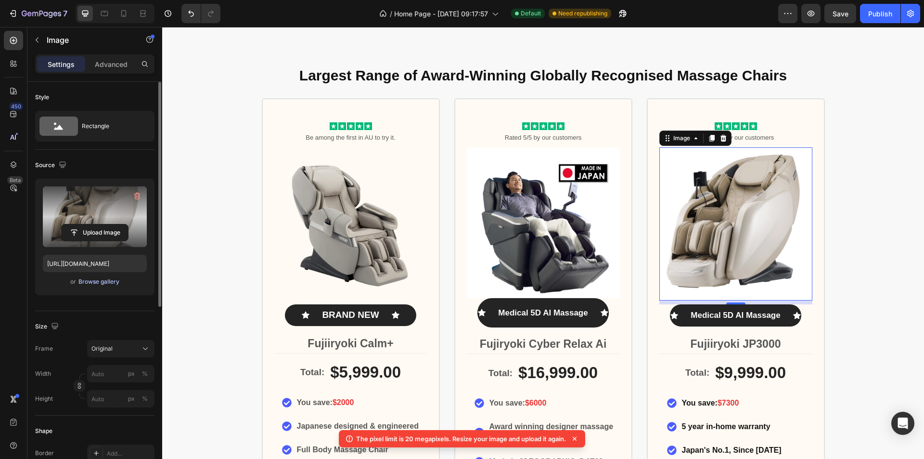
click at [94, 279] on div "Browse gallery" at bounding box center [98, 281] width 41 height 9
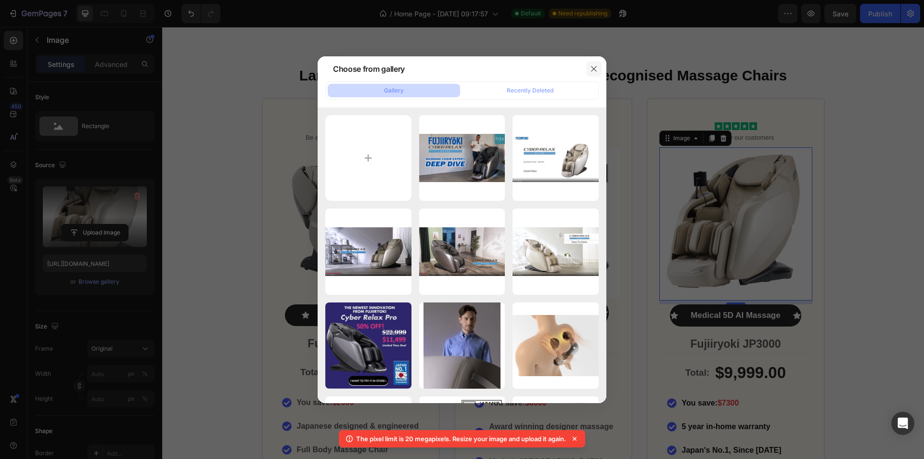
click at [595, 73] on button "button" at bounding box center [593, 68] width 15 height 15
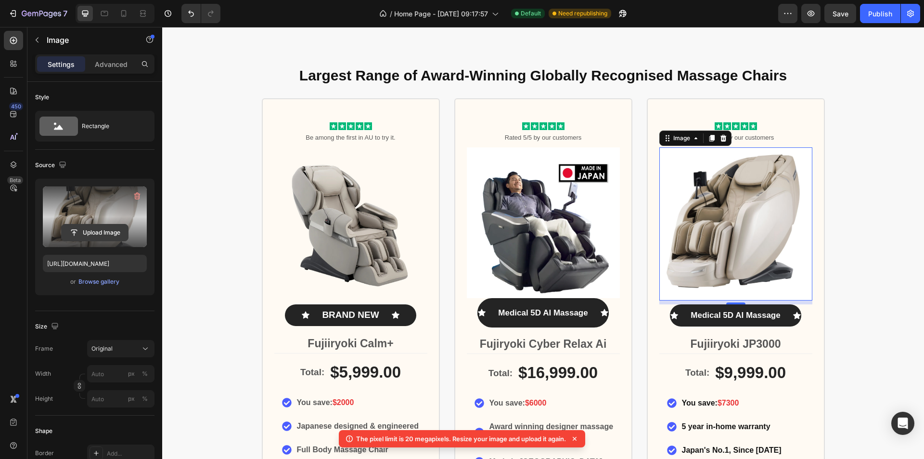
click at [92, 230] on input "file" at bounding box center [95, 232] width 66 height 16
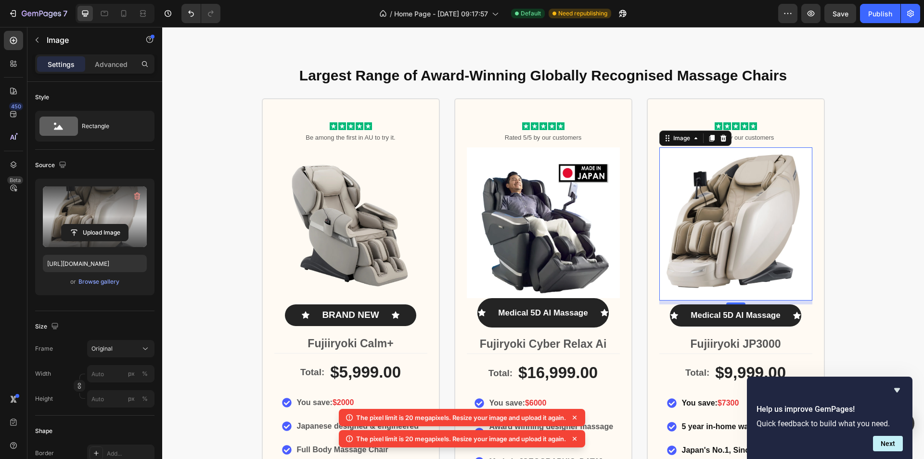
click at [578, 416] on icon at bounding box center [575, 417] width 10 height 10
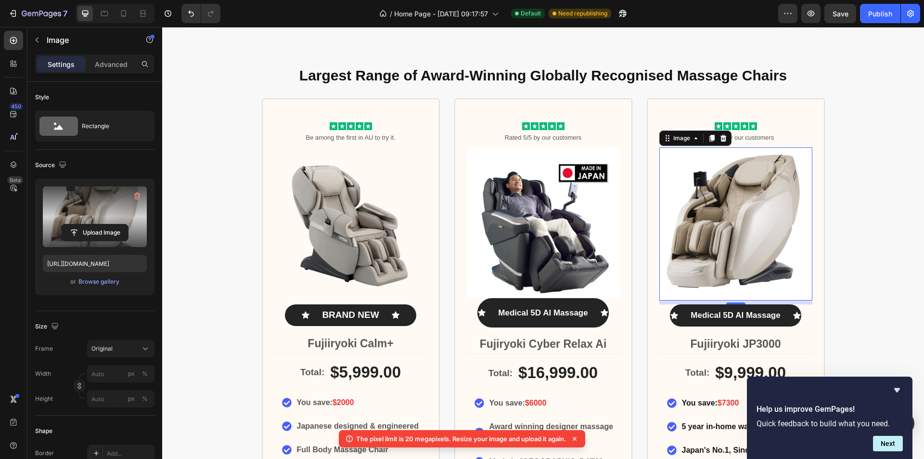
click at [578, 436] on icon at bounding box center [575, 439] width 10 height 10
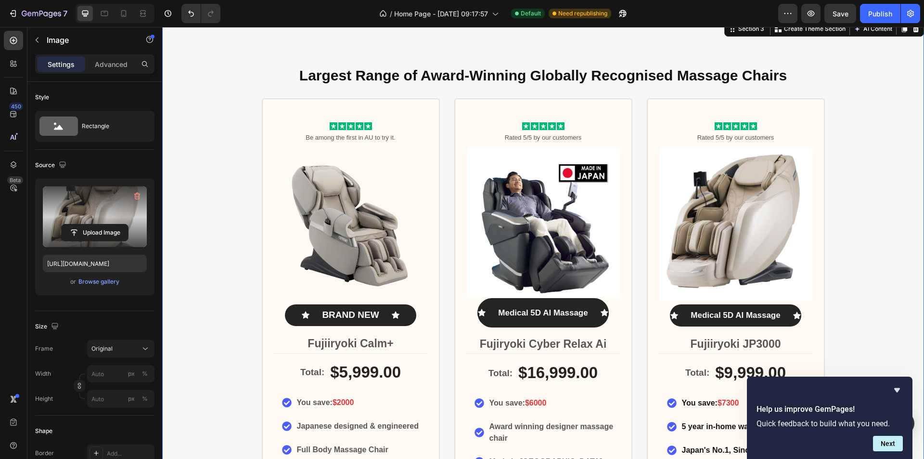
click at [866, 200] on div "Largest Range of Award-Winning Globally Recognised Massage Chairs Heading Icon …" at bounding box center [543, 339] width 762 height 562
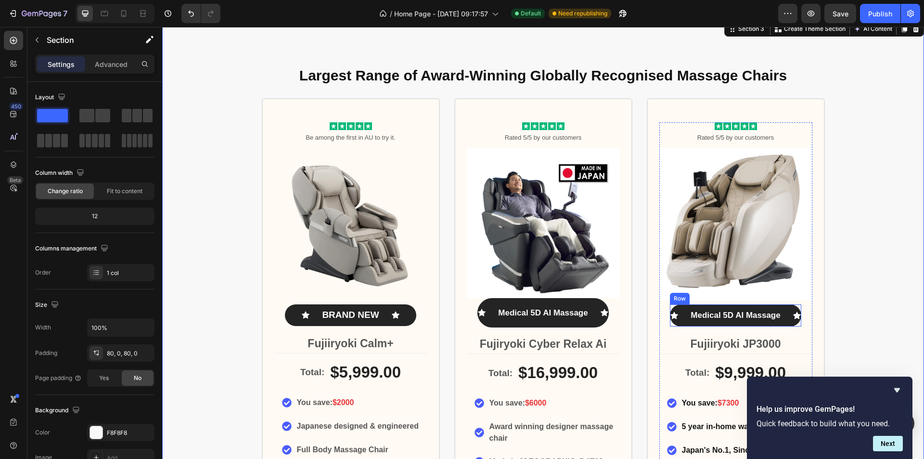
click at [756, 320] on p "Medical 5D AI Massage" at bounding box center [736, 315] width 90 height 13
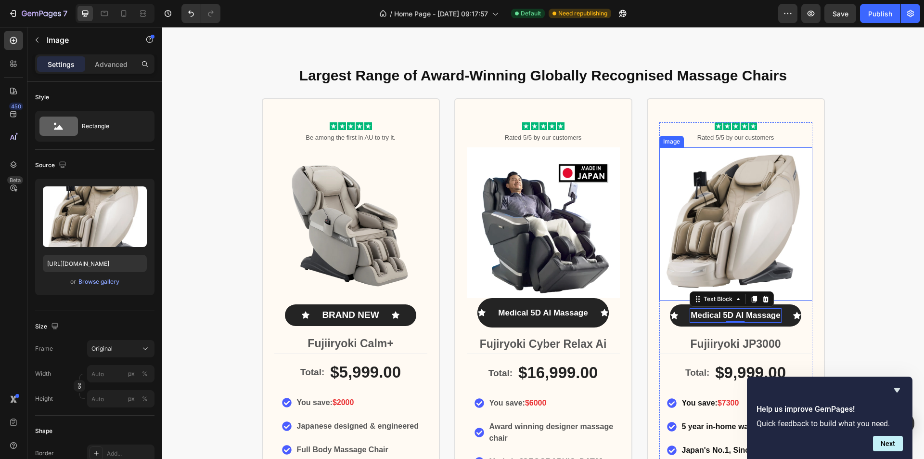
click at [777, 261] on img at bounding box center [735, 223] width 153 height 153
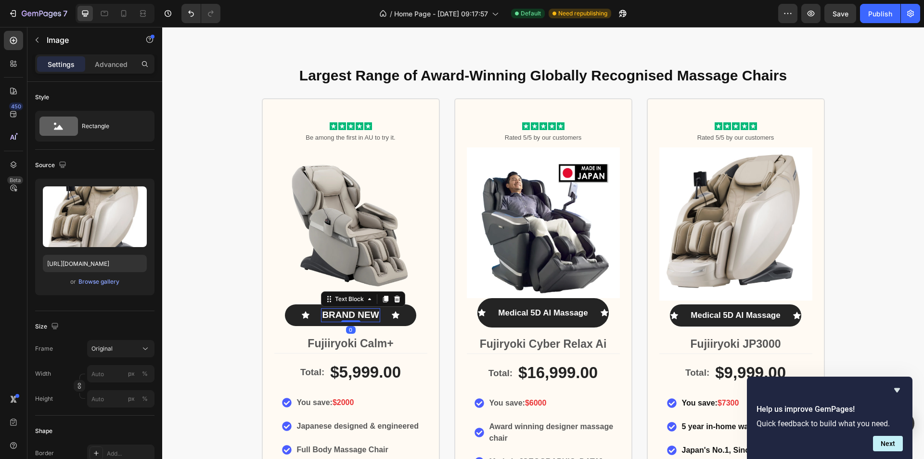
click at [339, 314] on p "BRAND NEW" at bounding box center [350, 315] width 57 height 12
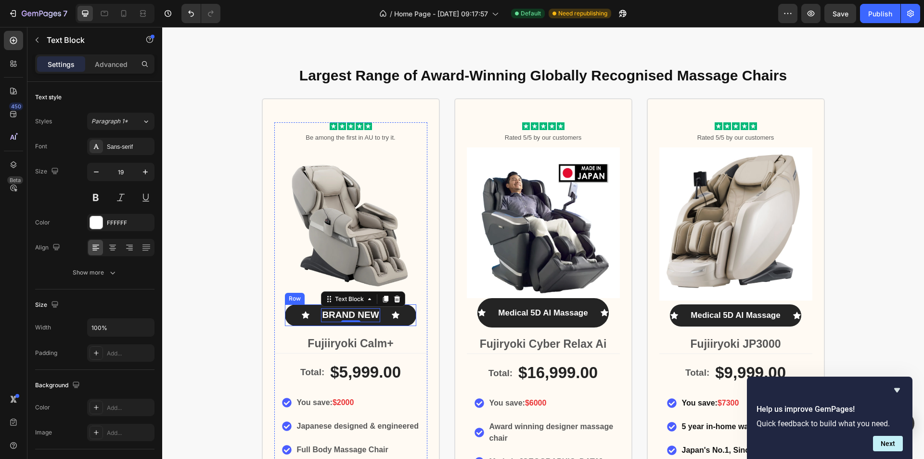
click at [300, 306] on div "Icon BRAND NEW Text Block 0 Icon Row" at bounding box center [350, 315] width 131 height 22
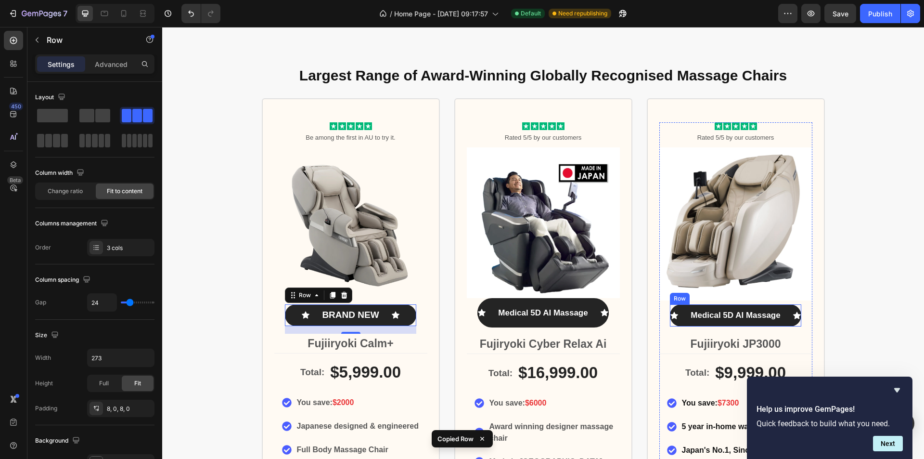
click at [680, 306] on div "Icon Medical 5D AI Massage Text Block Icon Row" at bounding box center [735, 315] width 131 height 22
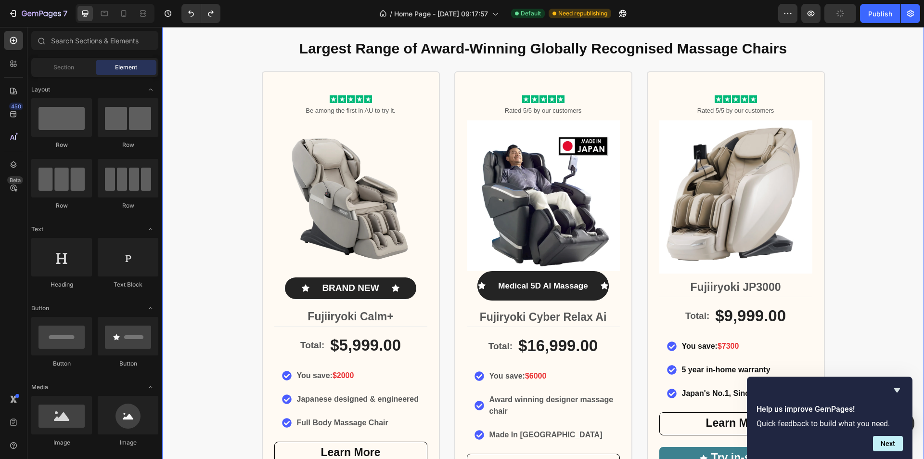
scroll to position [462, 0]
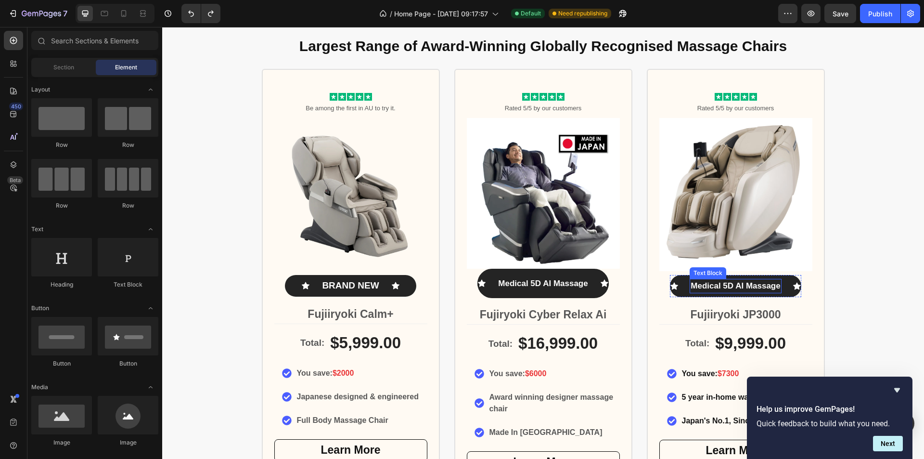
click at [726, 291] on p "Medical 5D AI Massage" at bounding box center [736, 286] width 90 height 13
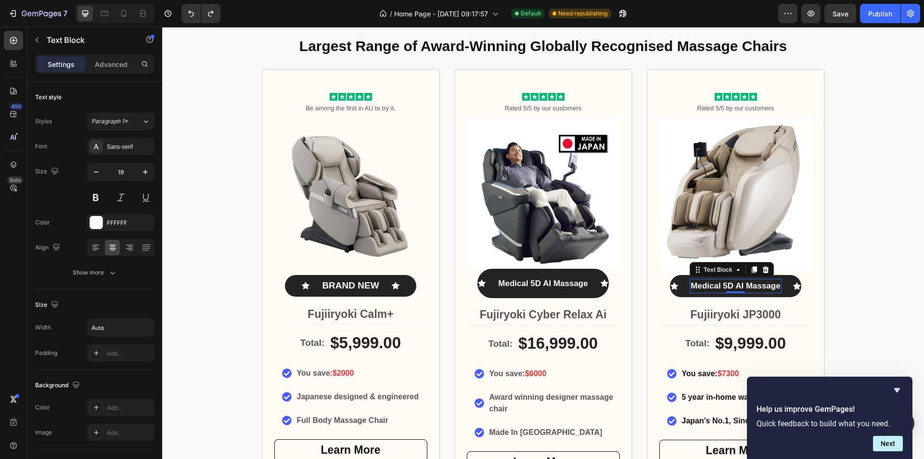
click at [707, 284] on span "Medical 5D AI Massage" at bounding box center [736, 285] width 90 height 9
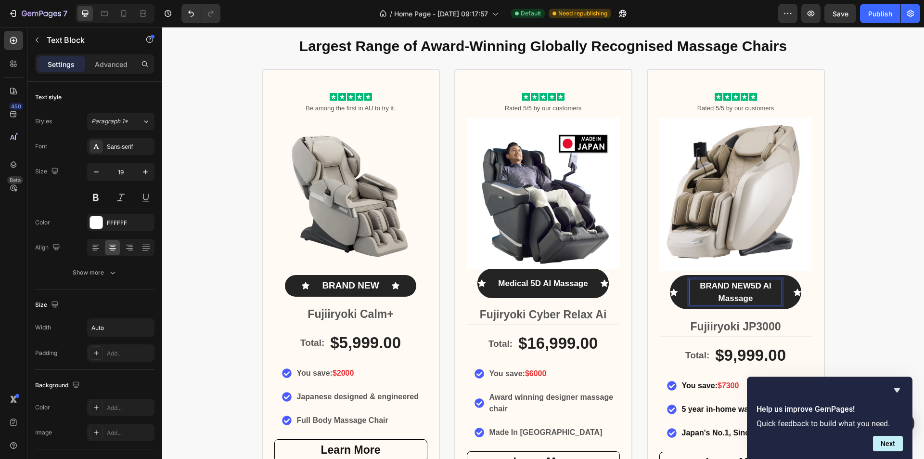
click at [749, 299] on span "BRAND NEW5D AI Massage" at bounding box center [736, 292] width 72 height 22
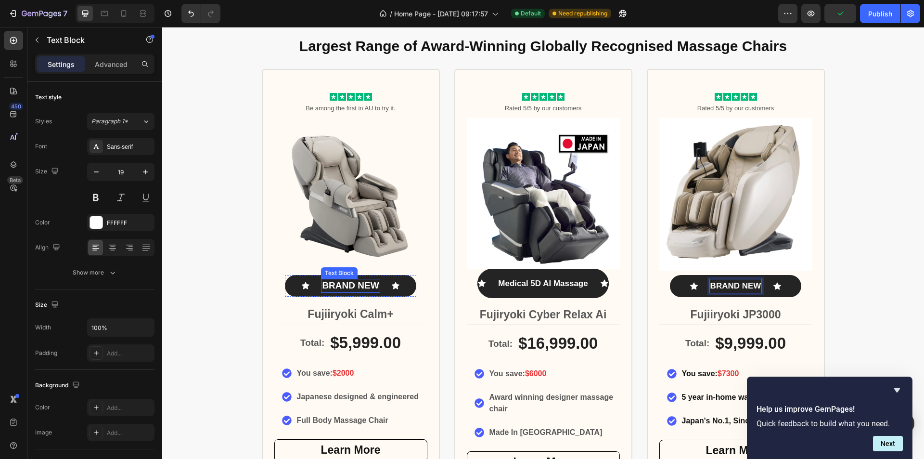
click at [366, 286] on p "BRAND NEW" at bounding box center [350, 286] width 57 height 12
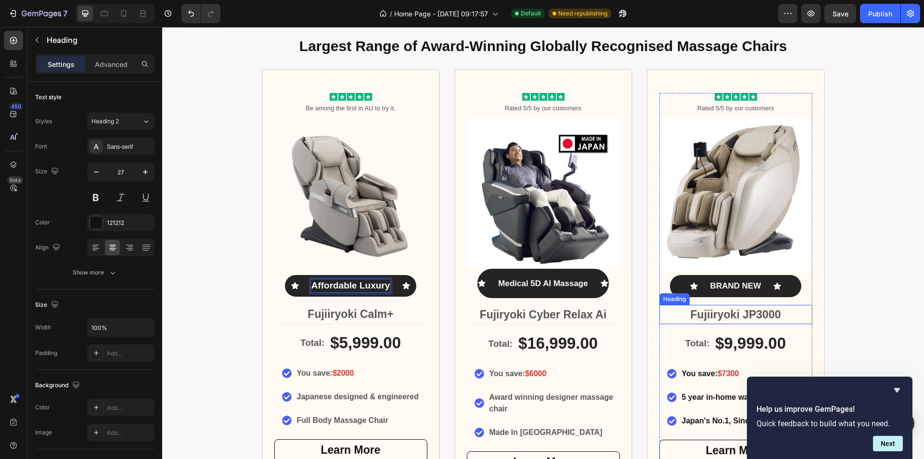
click at [734, 316] on strong "Fujiiryoki JP3000" at bounding box center [736, 314] width 90 height 13
click at [759, 312] on strong "Fujiiryoki JP3000" at bounding box center [736, 314] width 90 height 13
click at [726, 346] on div "$9,999.00" at bounding box center [750, 343] width 73 height 23
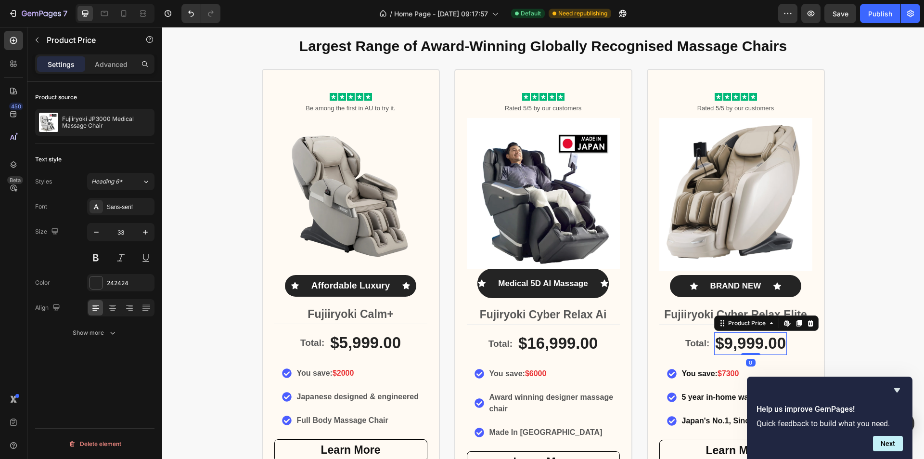
click at [726, 345] on div "$9,999.00" at bounding box center [750, 343] width 73 height 23
click at [730, 342] on div "$9,999.00" at bounding box center [750, 343] width 73 height 23
click at [145, 123] on icon "button" at bounding box center [145, 122] width 2 height 4
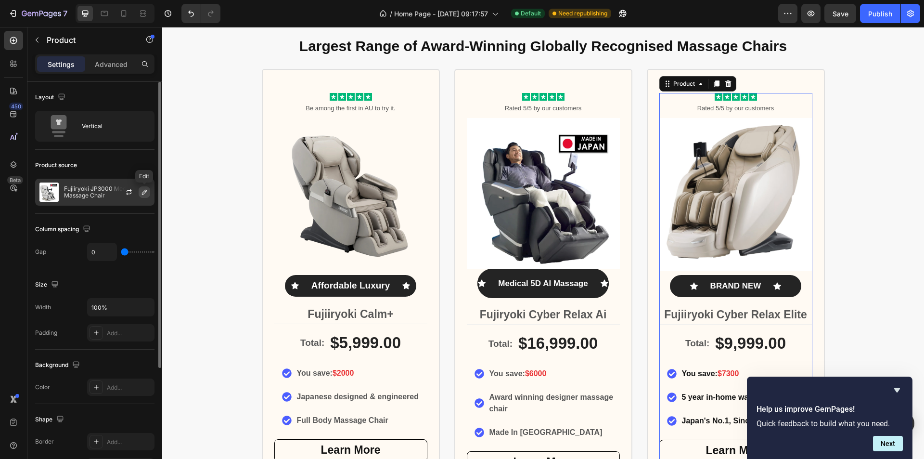
click at [145, 192] on icon "button" at bounding box center [144, 192] width 5 height 5
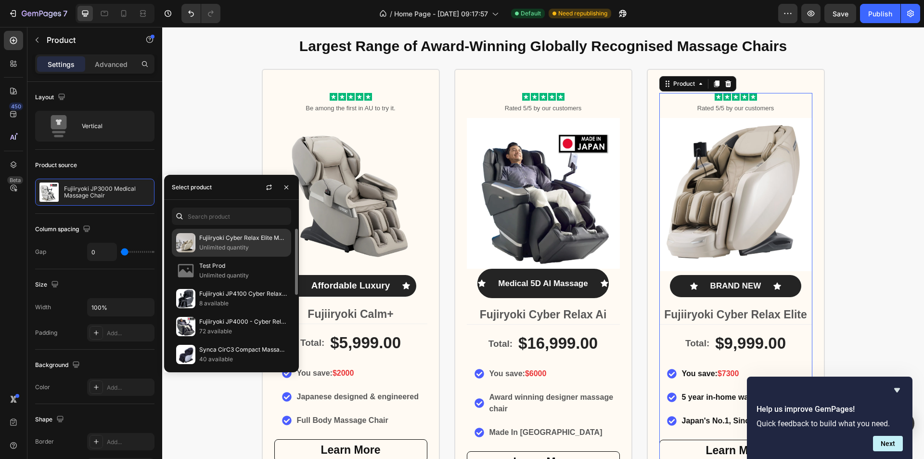
click at [240, 244] on p "Unlimited quantity" at bounding box center [243, 248] width 88 height 10
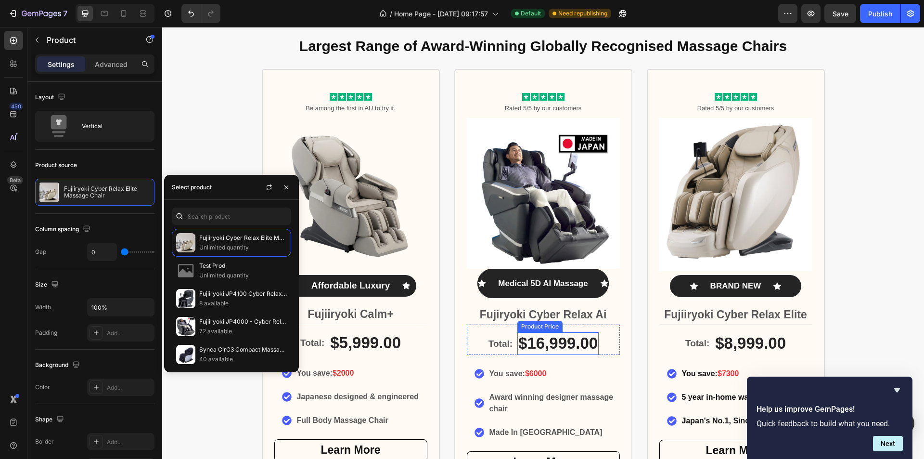
click at [575, 347] on div "$16,999.00" at bounding box center [557, 343] width 81 height 23
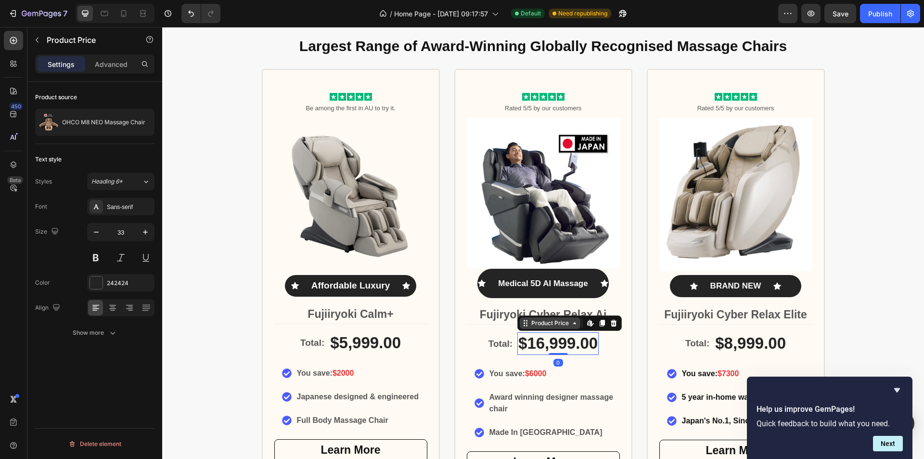
click at [549, 327] on div "Product Price" at bounding box center [549, 323] width 41 height 9
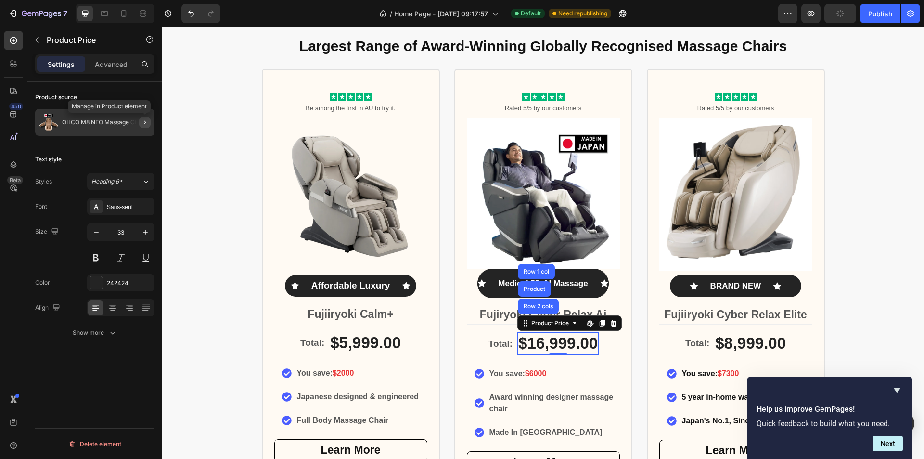
click at [148, 120] on icon "button" at bounding box center [145, 122] width 8 height 8
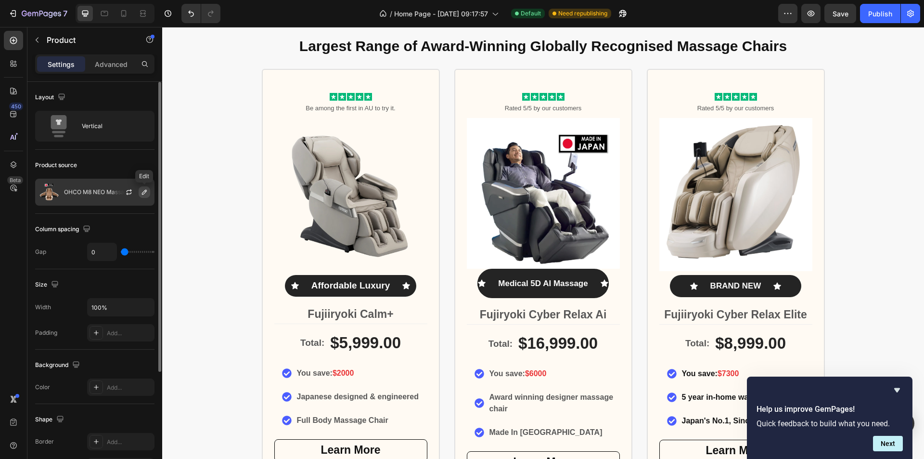
click at [144, 192] on icon "button" at bounding box center [145, 192] width 8 height 8
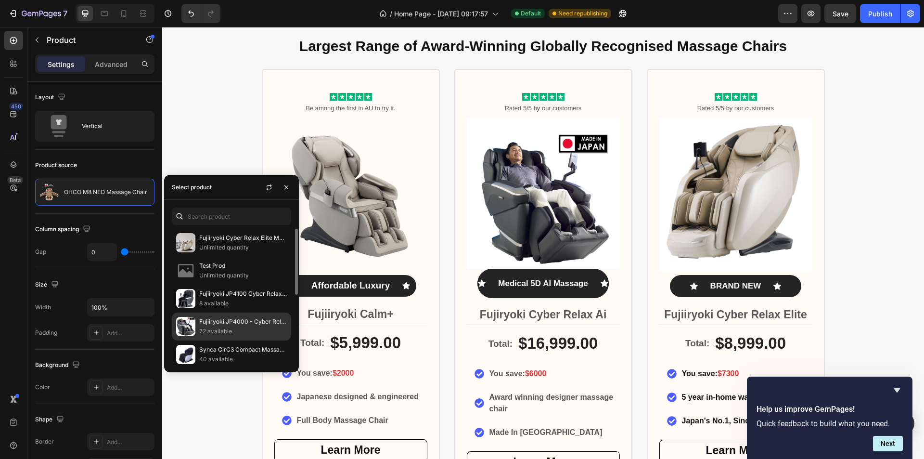
click at [246, 328] on p "72 available" at bounding box center [243, 331] width 88 height 10
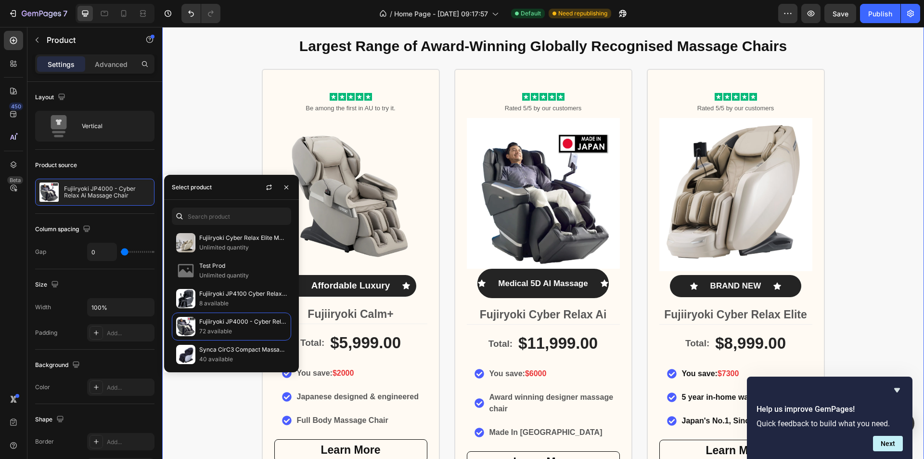
click at [875, 247] on div "Largest Range of Award-Winning Globally Recognised Massage Chairs Heading Icon …" at bounding box center [543, 309] width 762 height 562
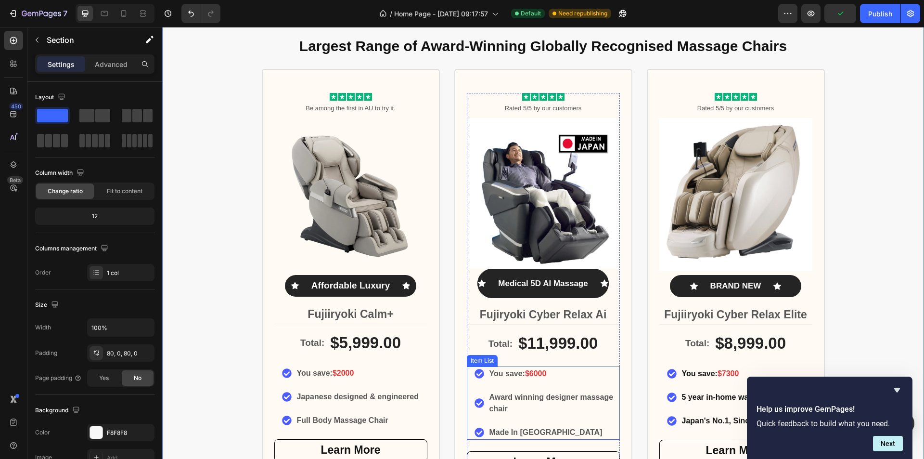
click at [534, 398] on p "Award winning designer massage chair" at bounding box center [553, 402] width 129 height 23
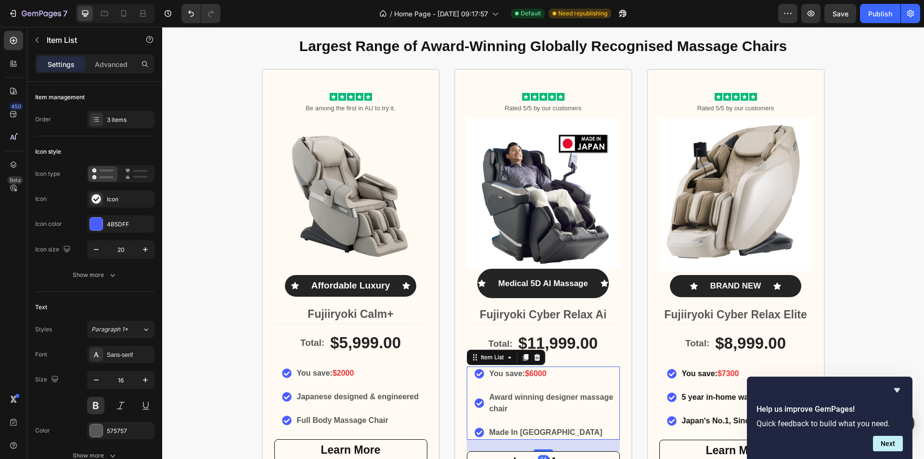
click at [506, 398] on p "Award winning designer massage chair" at bounding box center [553, 402] width 129 height 23
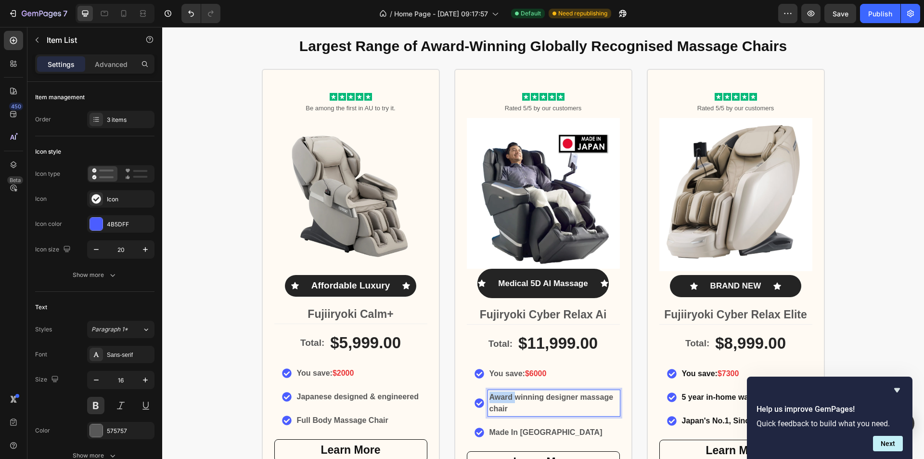
click at [506, 398] on p "Award winning designer massage chair" at bounding box center [553, 402] width 129 height 23
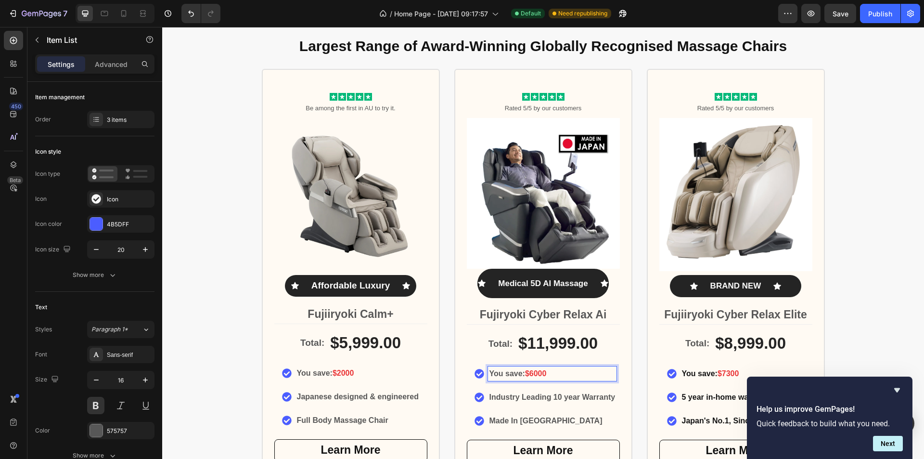
click at [532, 374] on span "$6000" at bounding box center [536, 373] width 22 height 8
click at [729, 370] on span "$7300" at bounding box center [728, 373] width 22 height 8
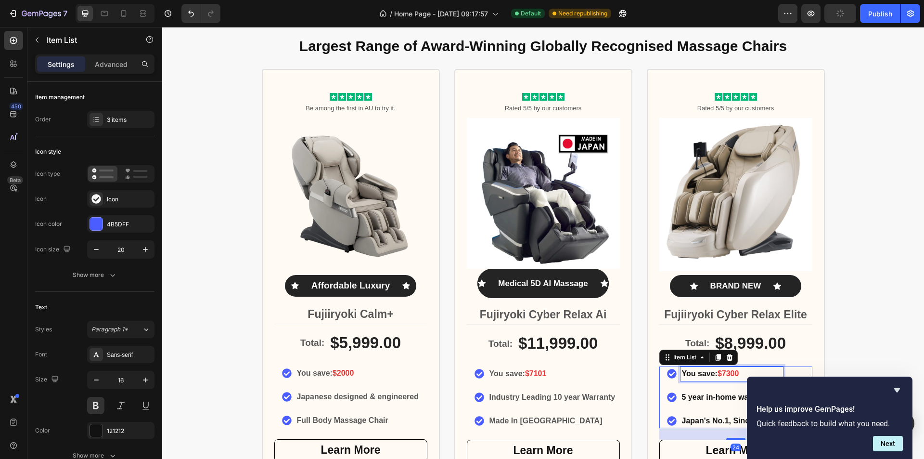
click at [733, 371] on span "$7300" at bounding box center [728, 373] width 22 height 8
click at [742, 371] on p "You save: $7300" at bounding box center [732, 374] width 100 height 12
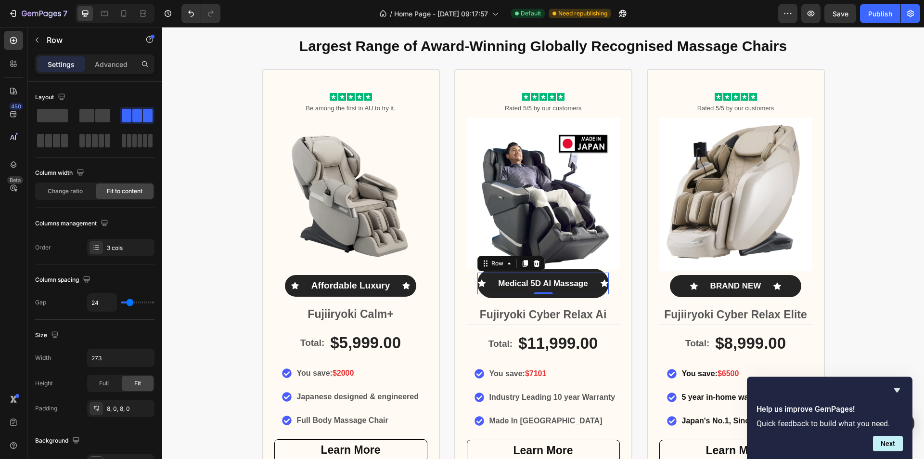
click at [585, 273] on div "Icon Medical 5D AI Massage Text Block Icon Row 0" at bounding box center [542, 283] width 131 height 22
click at [837, 303] on div "Largest Range of Award-Winning Globally Recognised Massage Chairs Heading Icon …" at bounding box center [543, 303] width 762 height 550
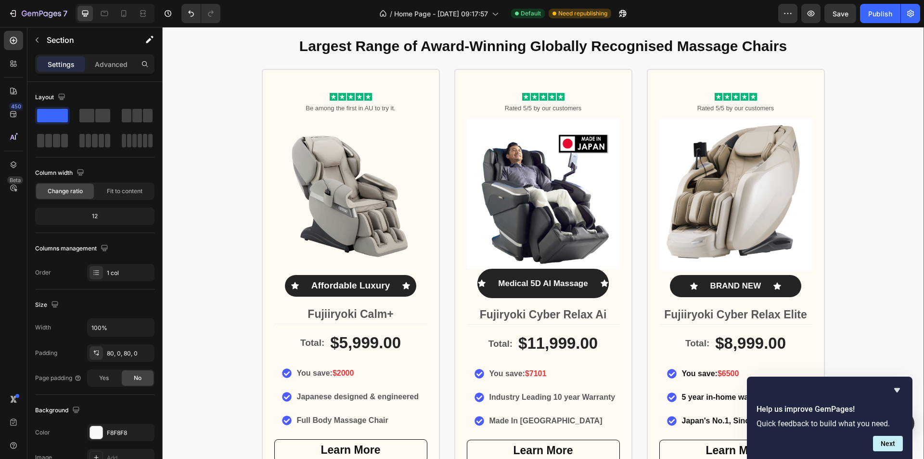
click at [860, 319] on div "Largest Range of Award-Winning Globally Recognised Massage Chairs Heading Icon …" at bounding box center [543, 303] width 762 height 550
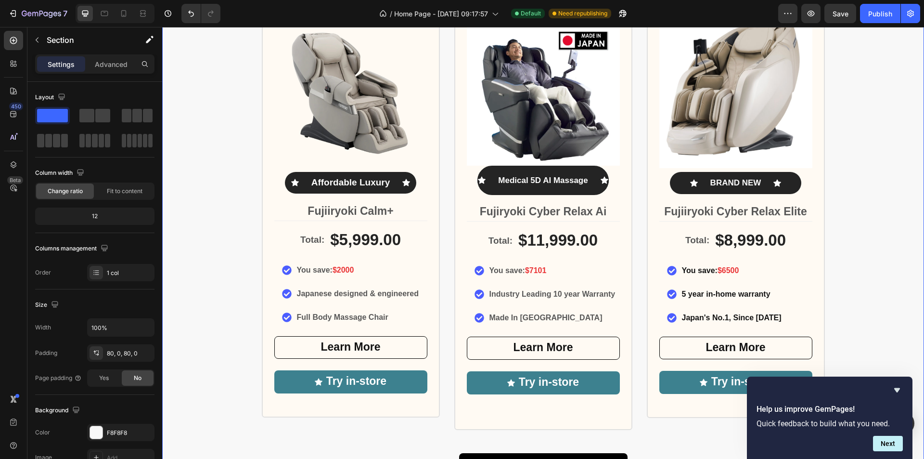
scroll to position [607, 0]
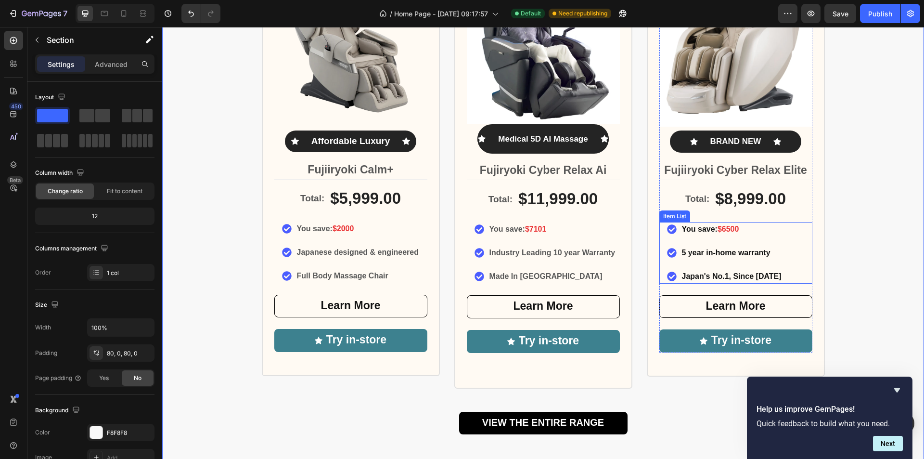
click at [701, 255] on p "5 year in-home warranty" at bounding box center [732, 253] width 100 height 12
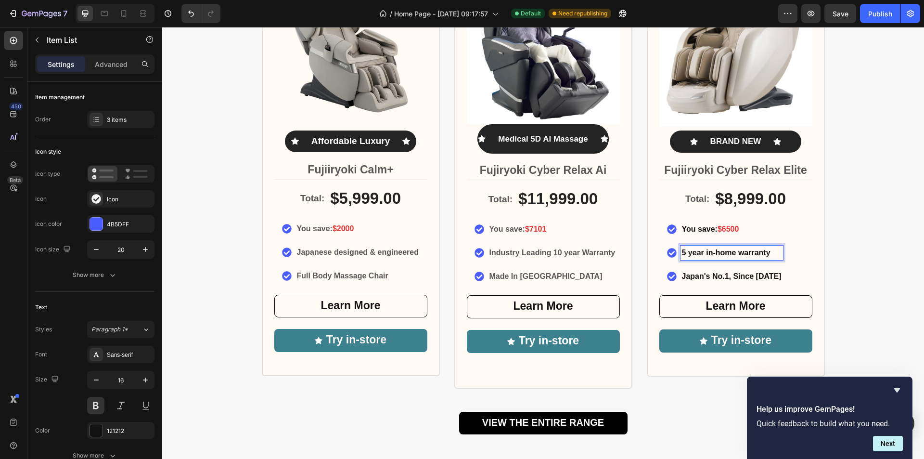
click at [768, 254] on p "5 year in-home warranty" at bounding box center [732, 253] width 100 height 12
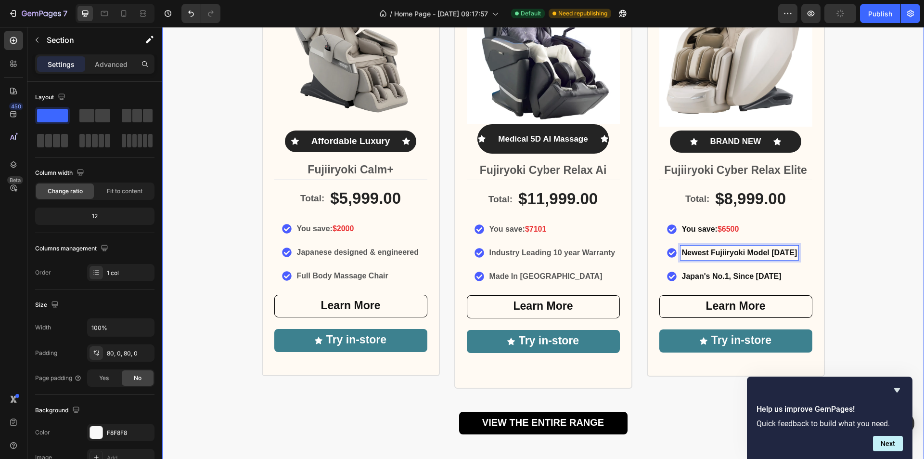
click at [859, 301] on div "Largest Range of Award-Winning Globally Recognised Massage Chairs Heading Icon …" at bounding box center [543, 159] width 762 height 550
click at [540, 229] on span "$7101" at bounding box center [536, 229] width 22 height 8
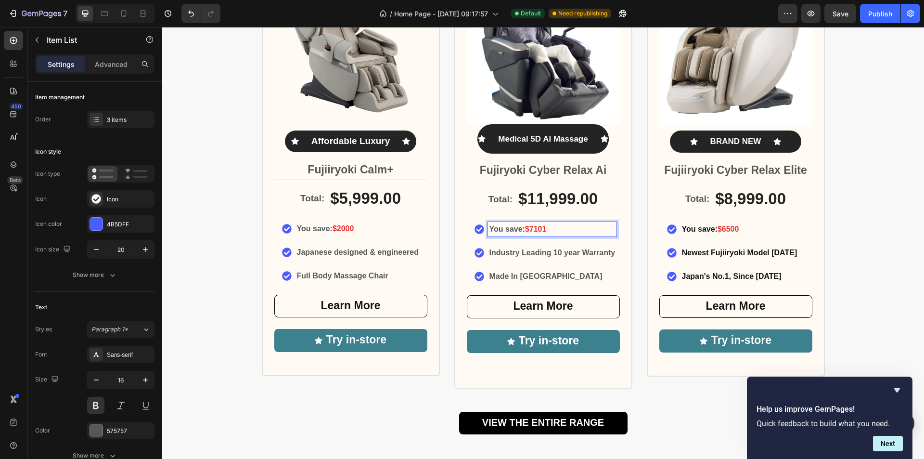
click at [552, 230] on p "You save: $7101" at bounding box center [552, 229] width 126 height 12
click at [730, 227] on span "$6500" at bounding box center [728, 229] width 22 height 8
click at [724, 229] on span "$6500" at bounding box center [728, 229] width 22 height 8
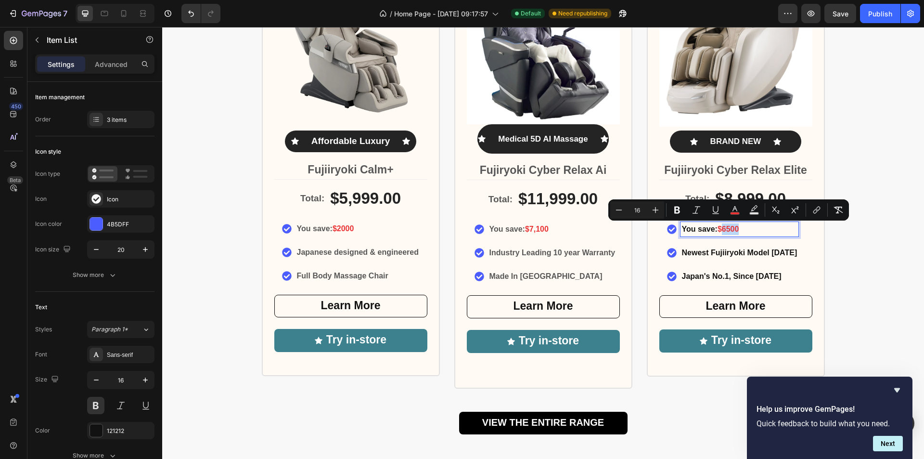
click at [726, 228] on span "$6500" at bounding box center [728, 229] width 22 height 8
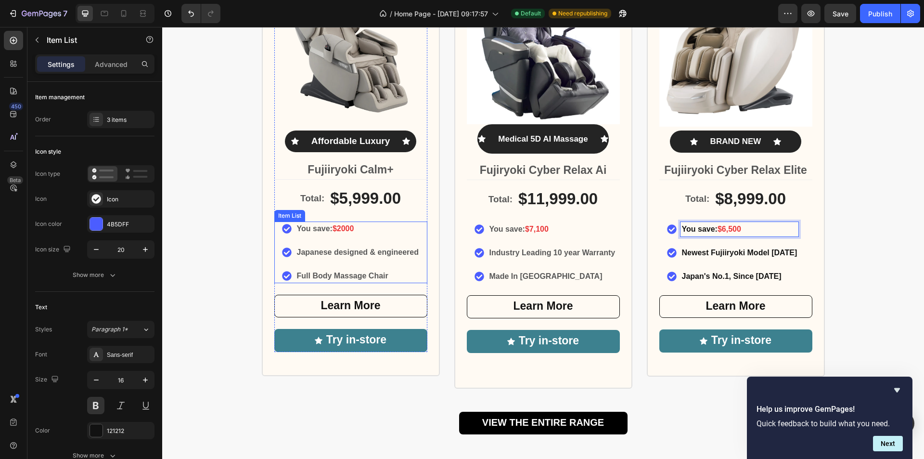
click at [342, 230] on span "$2000" at bounding box center [344, 228] width 22 height 8
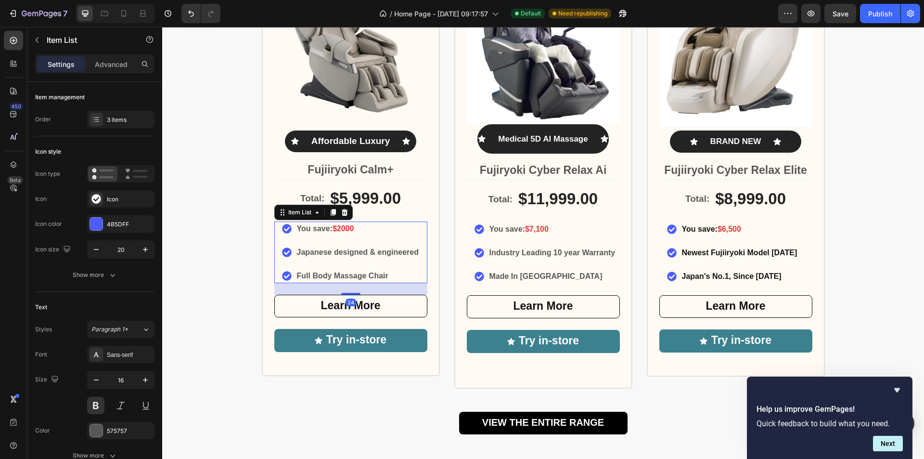
click at [342, 230] on span "$2000" at bounding box center [344, 228] width 22 height 8
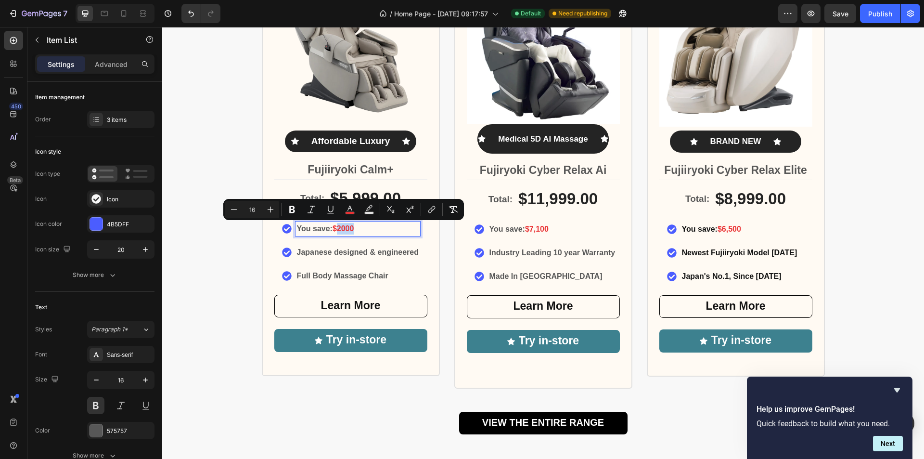
click at [341, 227] on span "$2000" at bounding box center [344, 228] width 22 height 8
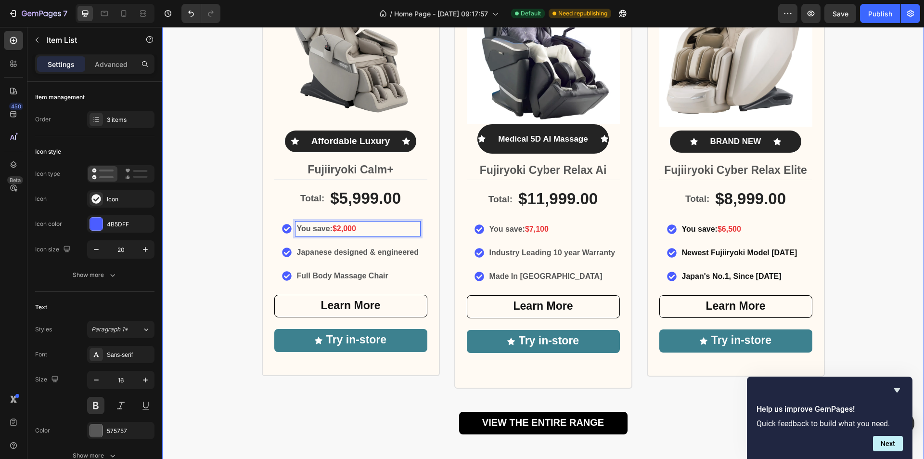
click at [913, 232] on div "Largest Range of Award-Winning Globally Recognised Massage Chairs Heading Icon …" at bounding box center [543, 159] width 762 height 550
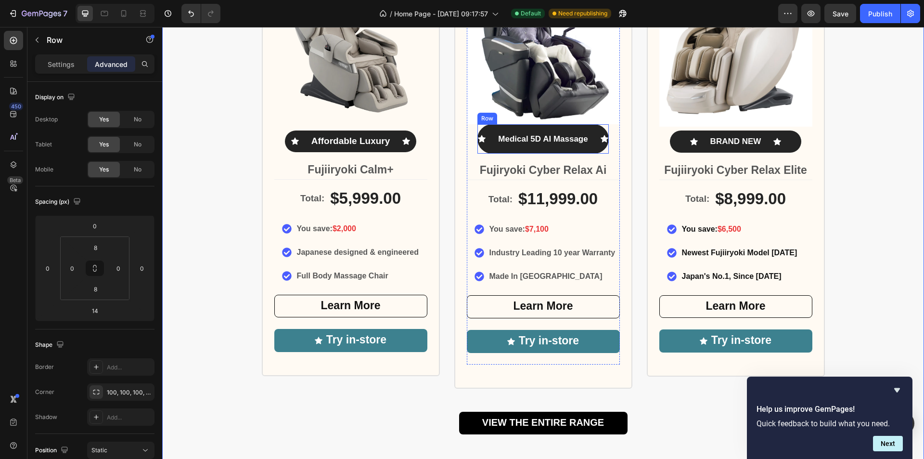
click at [588, 124] on div "Icon Medical 5D AI Massage Text Block Icon Row Row" at bounding box center [542, 139] width 131 height 30
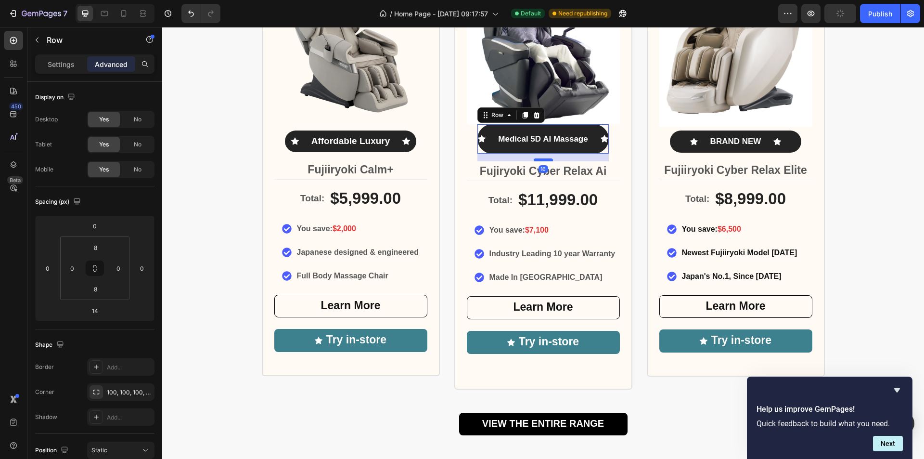
click at [543, 160] on div at bounding box center [543, 159] width 19 height 3
type input "16"
click at [562, 130] on div "Icon Medical 5D AI Massage Text Block Icon Row" at bounding box center [542, 139] width 131 height 22
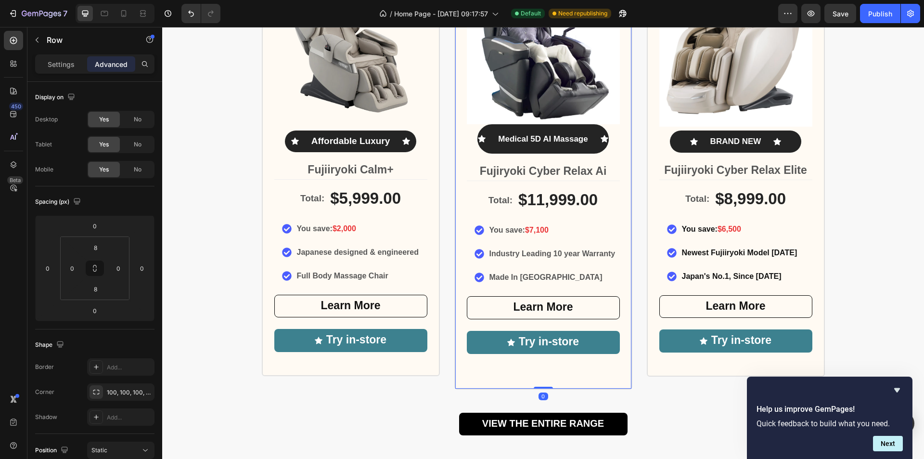
click at [536, 371] on div "Icon Icon Icon Icon Icon Icon List Rated 5/5 by our customers Text Block Image …" at bounding box center [543, 156] width 178 height 465
drag, startPoint x: 536, startPoint y: 388, endPoint x: 533, endPoint y: 368, distance: 20.0
click at [533, 368] on div "Icon Icon Icon Icon Icon Icon List Rated 5/5 by our customers Text Block Image …" at bounding box center [543, 156] width 178 height 465
drag, startPoint x: 541, startPoint y: 387, endPoint x: 539, endPoint y: 380, distance: 7.6
click at [539, 380] on div "Icon Icon Icon Icon Icon Icon List Rated 5/5 by our customers Text Block Image …" at bounding box center [543, 156] width 178 height 465
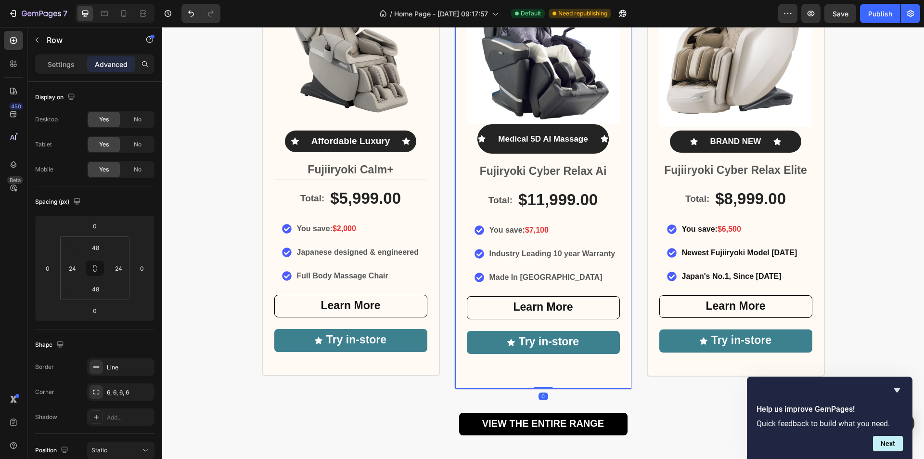
drag, startPoint x: 539, startPoint y: 387, endPoint x: 538, endPoint y: 381, distance: 6.9
click at [538, 381] on div "Icon Icon Icon Icon Icon Icon List Rated 5/5 by our customers Text Block Image …" at bounding box center [543, 156] width 178 height 465
click at [585, 124] on div "Icon Medical 5D AI Massage Text Block Icon Row Row" at bounding box center [542, 139] width 131 height 30
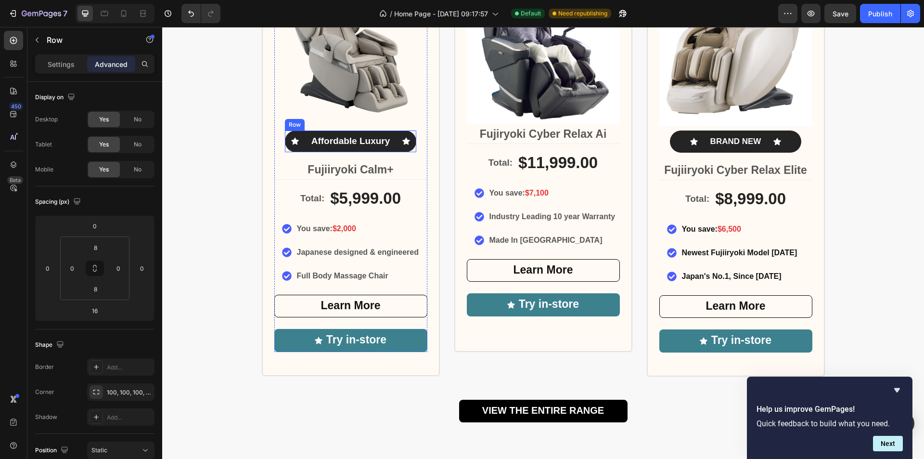
click at [302, 132] on div "Icon Affordable Luxury Text Block Icon Row" at bounding box center [350, 141] width 131 height 22
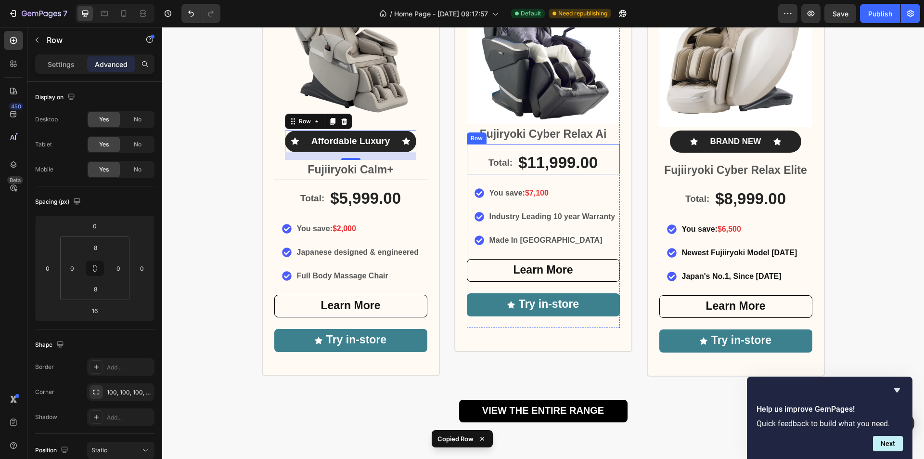
click at [499, 143] on div "Total: Text Block $11,999.00 Product Price Product Price Row" at bounding box center [543, 158] width 153 height 31
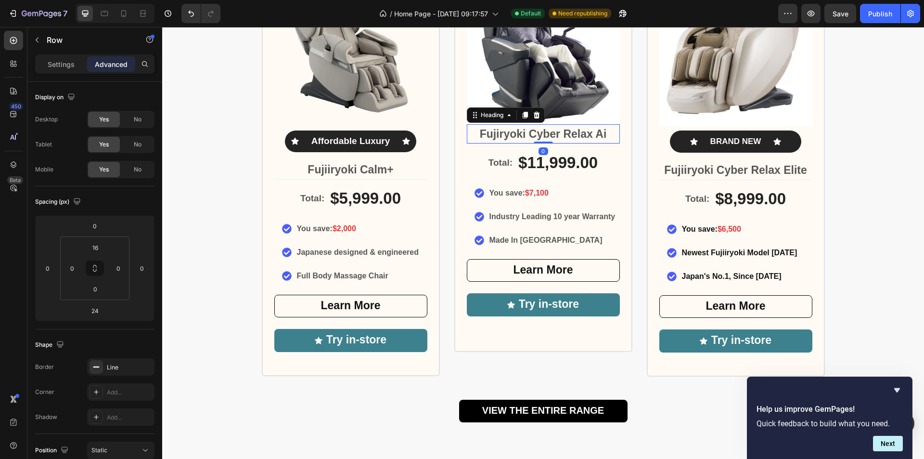
click at [560, 141] on h3 "Fujiryoki Cyber Relax Ai" at bounding box center [543, 133] width 153 height 19
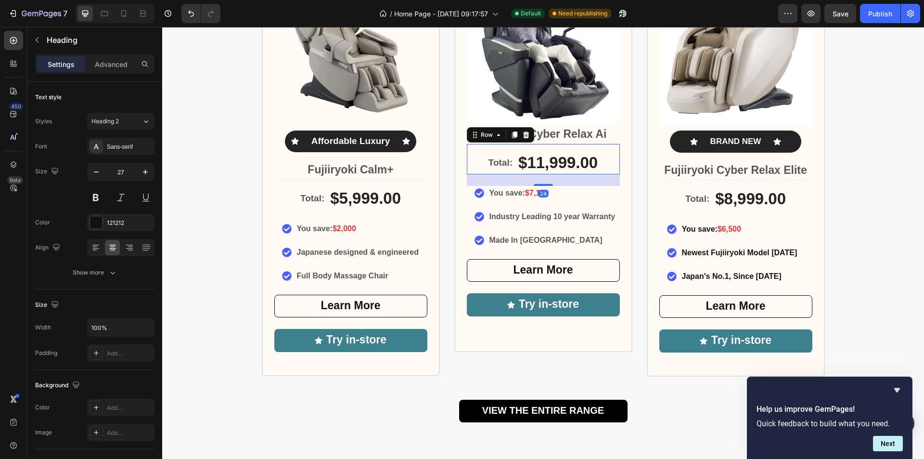
click at [561, 146] on div "Total: Text Block $11,999.00 Product Price Product Price Row 24" at bounding box center [543, 158] width 153 height 31
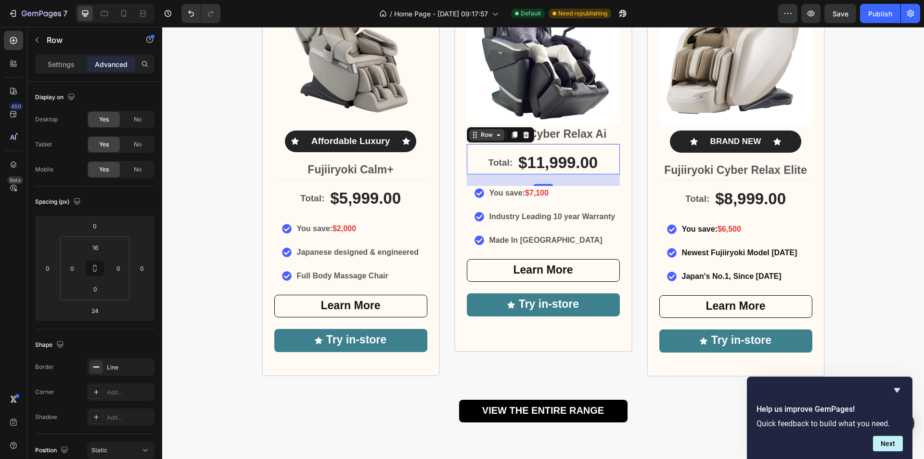
click at [497, 140] on div "Row" at bounding box center [486, 135] width 35 height 12
click at [615, 172] on div "Total: Text Block $11,999.00 Product Price Product Price Row Product Row 1 col …" at bounding box center [543, 158] width 153 height 31
click at [618, 174] on div "Icon Icon Icon Icon Icon Icon List Rated 5/5 by our customers Text Block Image …" at bounding box center [543, 137] width 178 height 427
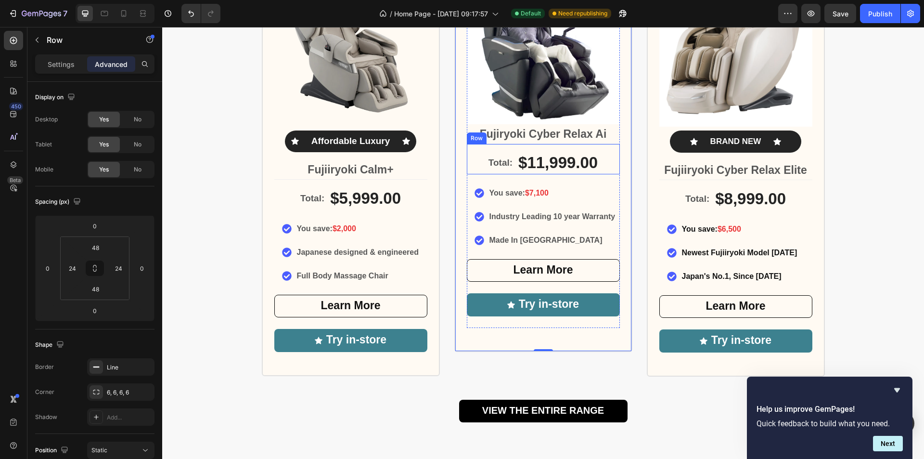
click at [603, 147] on div "Total: Text Block $11,999.00 Product Price Product Price Row" at bounding box center [543, 158] width 153 height 31
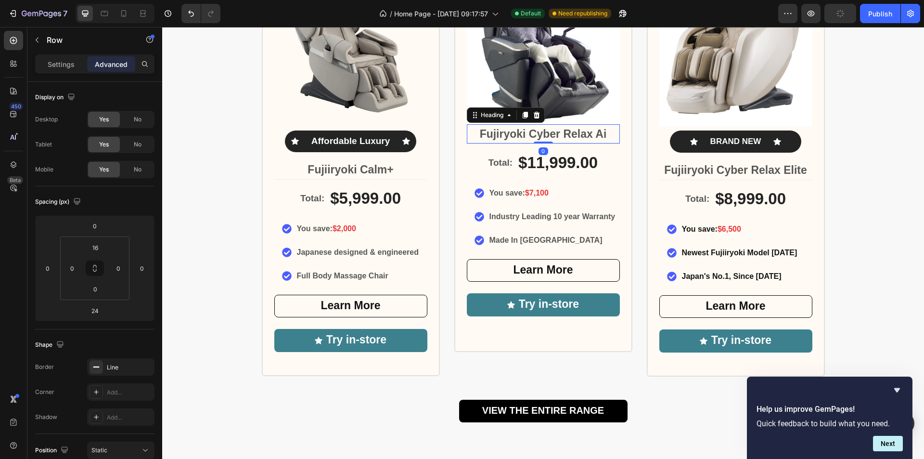
click at [604, 140] on h3 "Fujiryoki Cyber Relax Ai" at bounding box center [543, 133] width 153 height 19
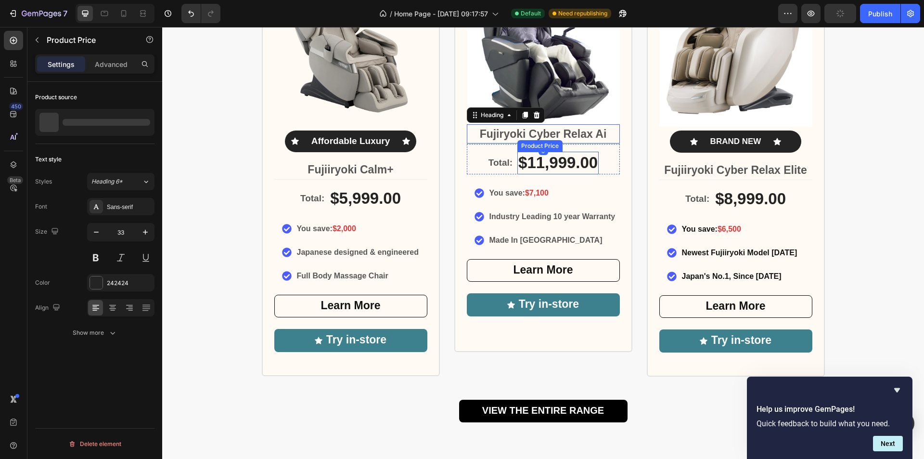
click at [526, 166] on div "$11,999.00" at bounding box center [557, 163] width 81 height 23
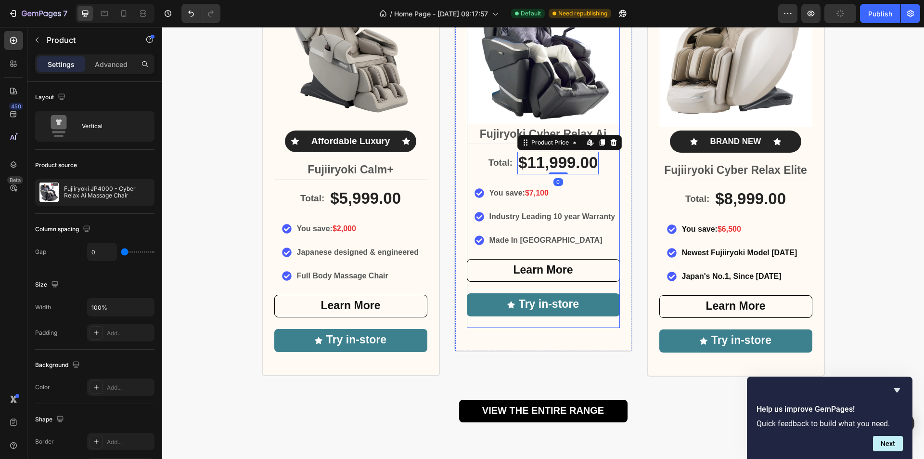
click at [509, 179] on div "Total: Text Block $11,999.00 Product Price Edit content in Shopify 0 Product Pr…" at bounding box center [543, 235] width 153 height 185
click at [500, 153] on div "Text Block" at bounding box center [505, 150] width 37 height 12
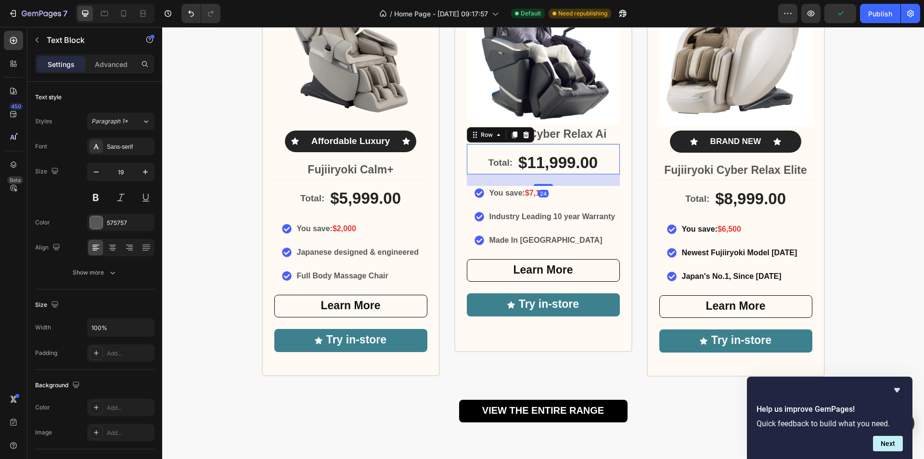
click at [473, 148] on div "Total: Text Block $11,999.00 Product Price Product Price Row 24" at bounding box center [543, 158] width 153 height 31
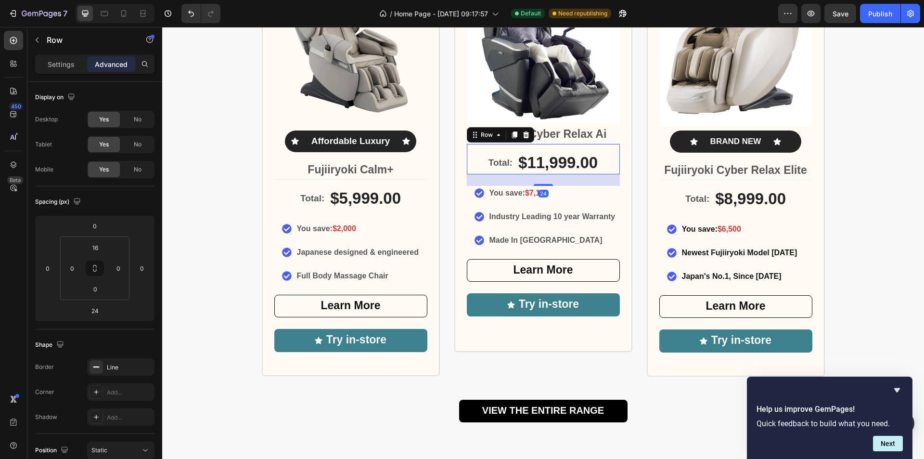
click at [473, 148] on div "Total: Text Block $11,999.00 Product Price Product Price Row 24" at bounding box center [543, 158] width 153 height 31
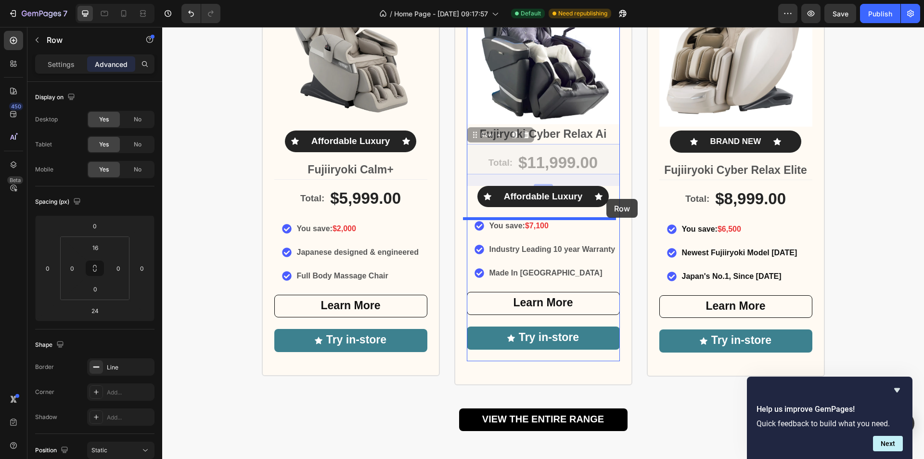
drag, startPoint x: 601, startPoint y: 151, endPoint x: 606, endPoint y: 199, distance: 48.4
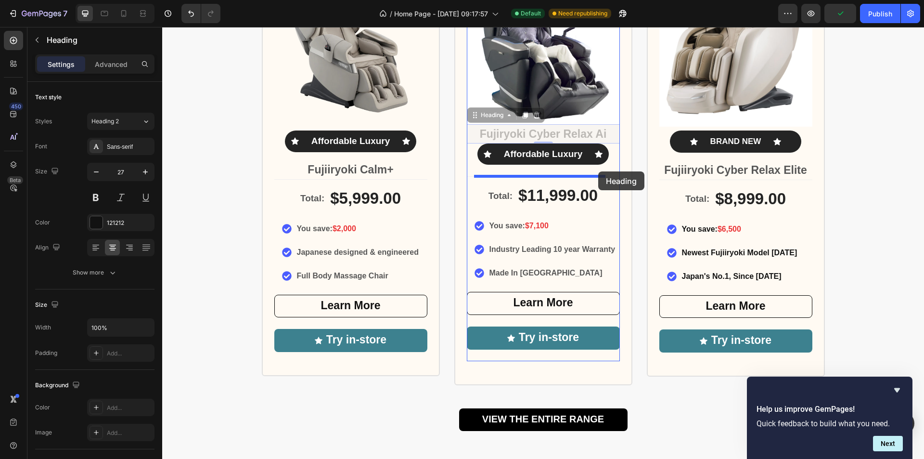
drag, startPoint x: 607, startPoint y: 132, endPoint x: 598, endPoint y: 171, distance: 40.5
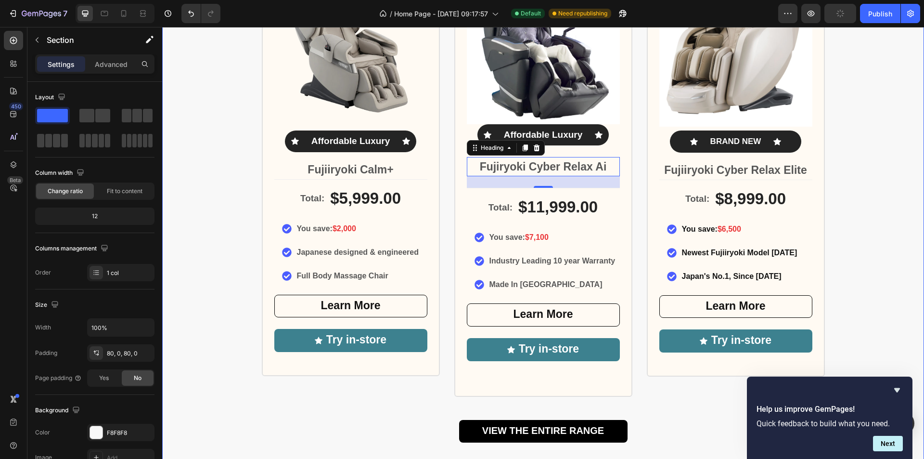
click at [861, 185] on div "Largest Range of Award-Winning Globally Recognised Massage Chairs Heading Icon …" at bounding box center [543, 163] width 762 height 558
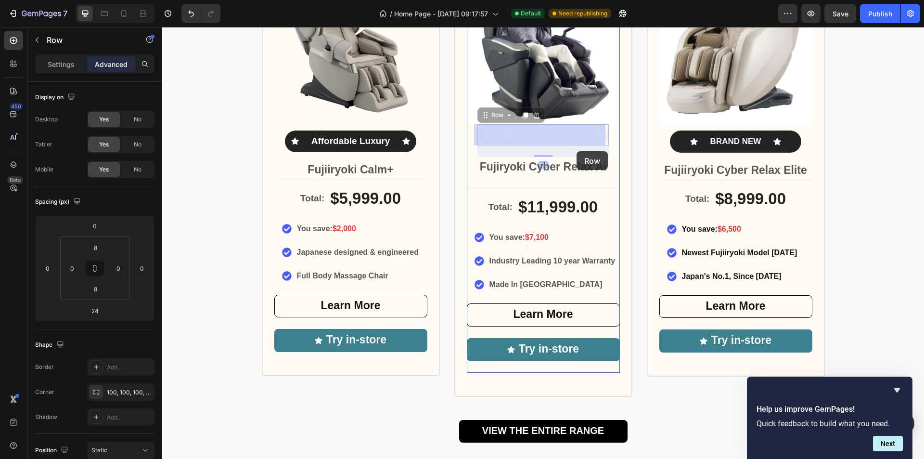
drag, startPoint x: 580, startPoint y: 128, endPoint x: 576, endPoint y: 151, distance: 23.8
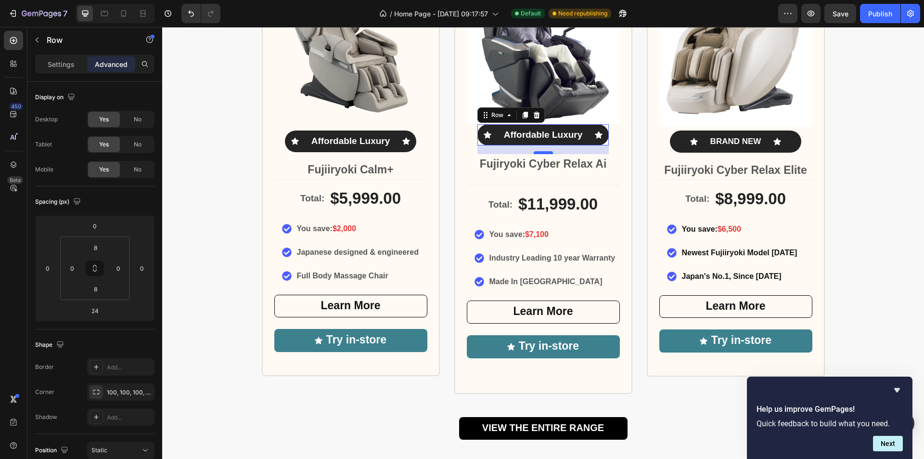
drag, startPoint x: 539, startPoint y: 156, endPoint x: 535, endPoint y: 153, distance: 5.2
click at [535, 153] on div at bounding box center [543, 152] width 19 height 3
type input "18"
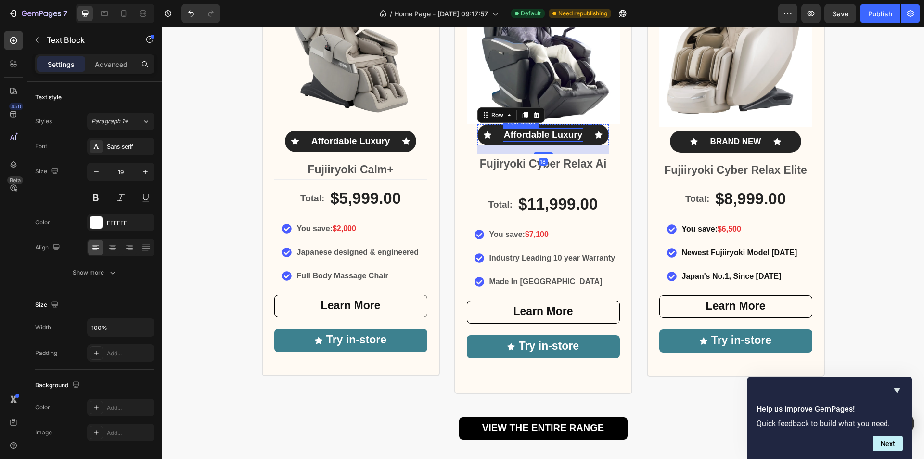
click at [504, 133] on p "Affordable Luxury" at bounding box center [543, 135] width 79 height 12
click at [516, 137] on p "Affordable Luxury" at bounding box center [543, 135] width 79 height 12
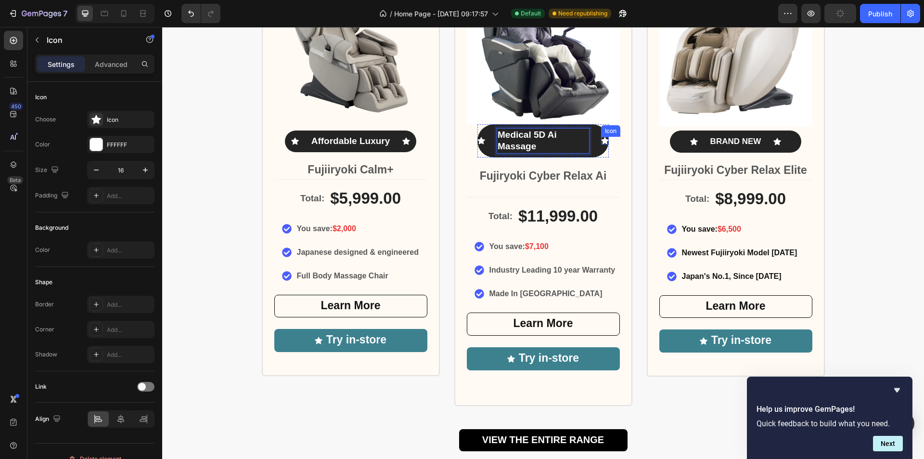
click at [601, 141] on icon at bounding box center [605, 140] width 8 height 7
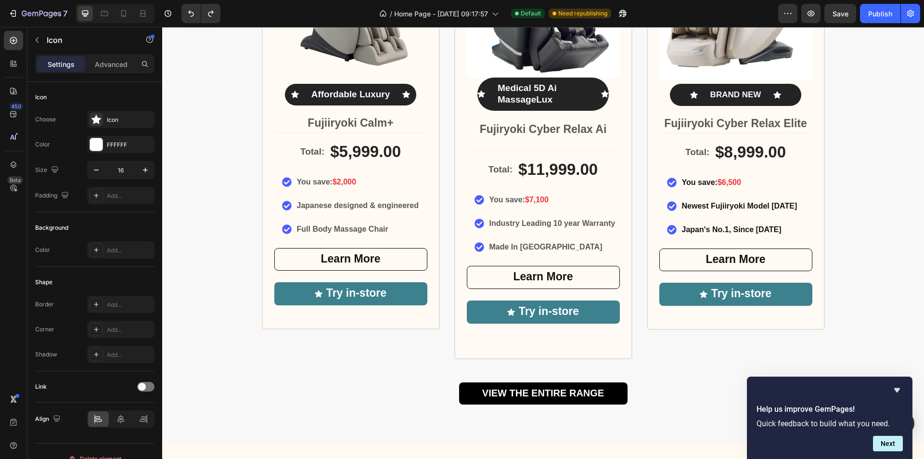
scroll to position [571, 0]
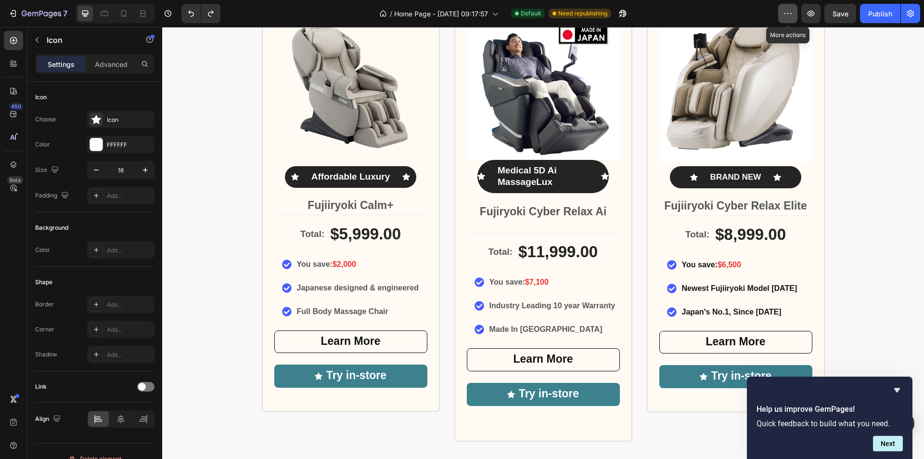
click at [789, 12] on icon "button" at bounding box center [788, 14] width 10 height 10
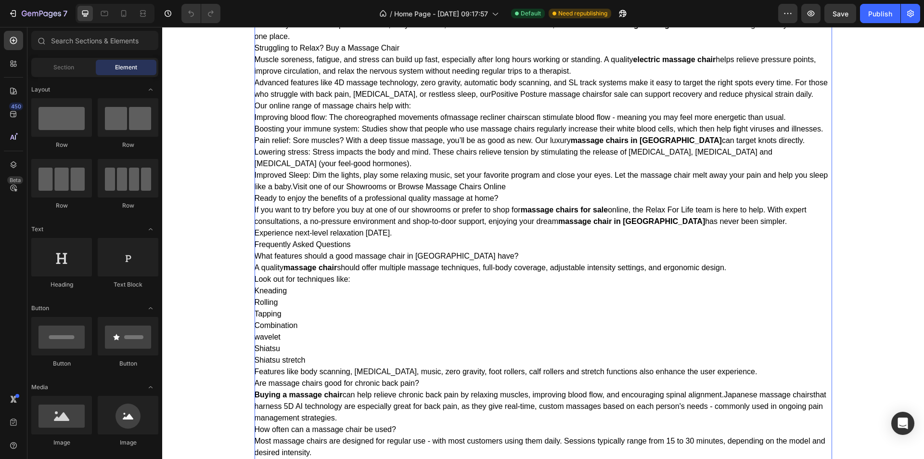
scroll to position [1732, 0]
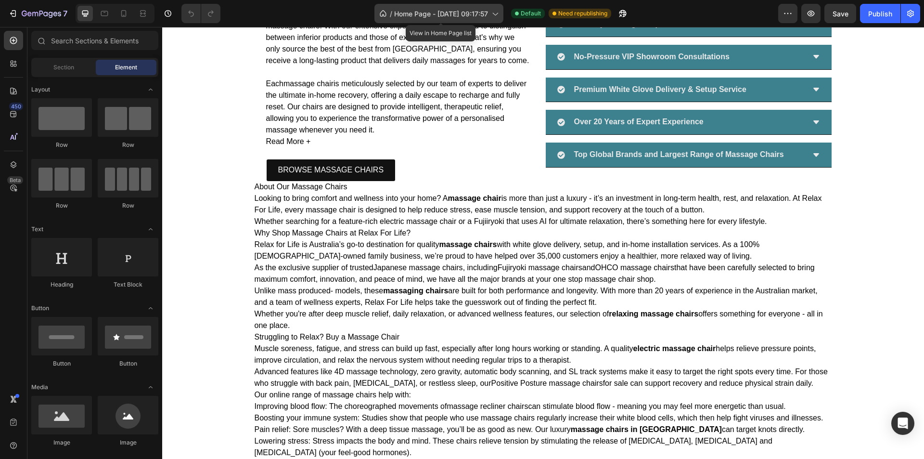
click at [459, 21] on div "/ Home Page - Aug 29, 09:17:57" at bounding box center [438, 13] width 129 height 19
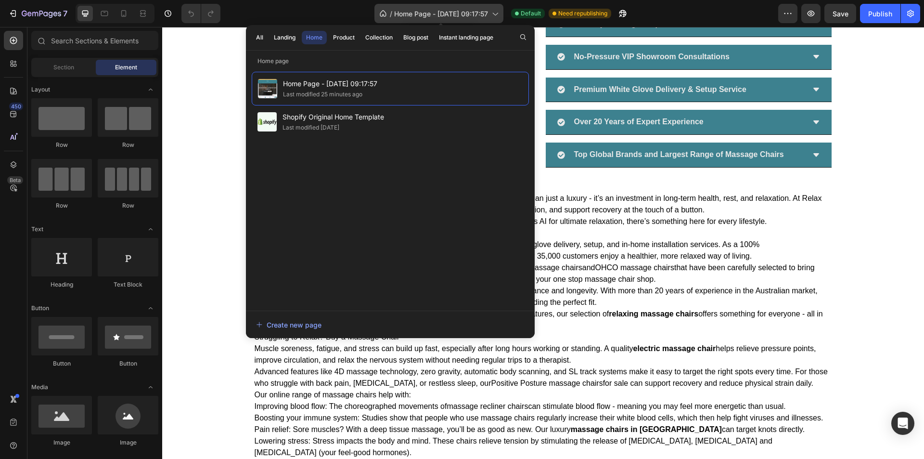
click at [459, 21] on div "/ Home Page - Aug 29, 09:17:57" at bounding box center [438, 13] width 129 height 19
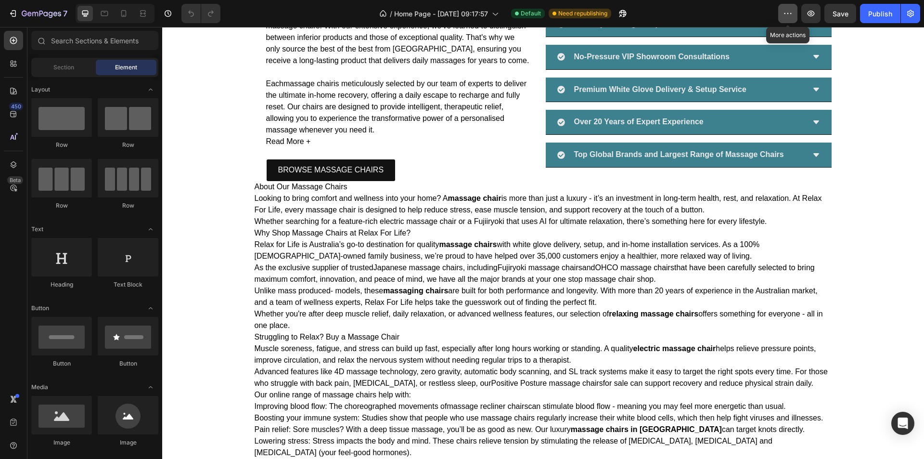
click at [788, 13] on icon "button" at bounding box center [787, 13] width 1 height 1
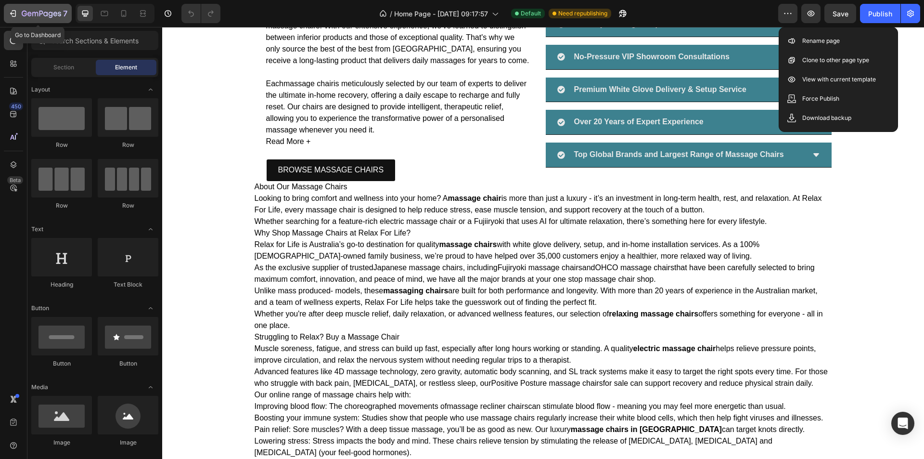
click at [14, 11] on icon "button" at bounding box center [14, 13] width 4 height 7
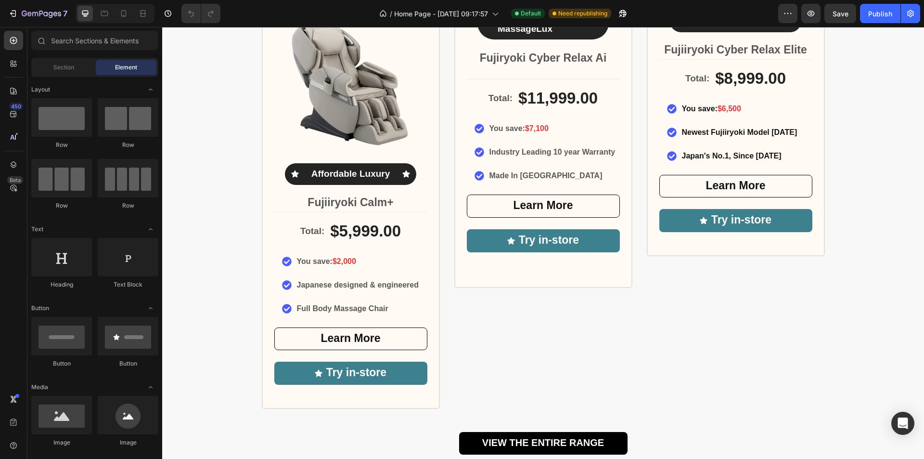
scroll to position [577, 0]
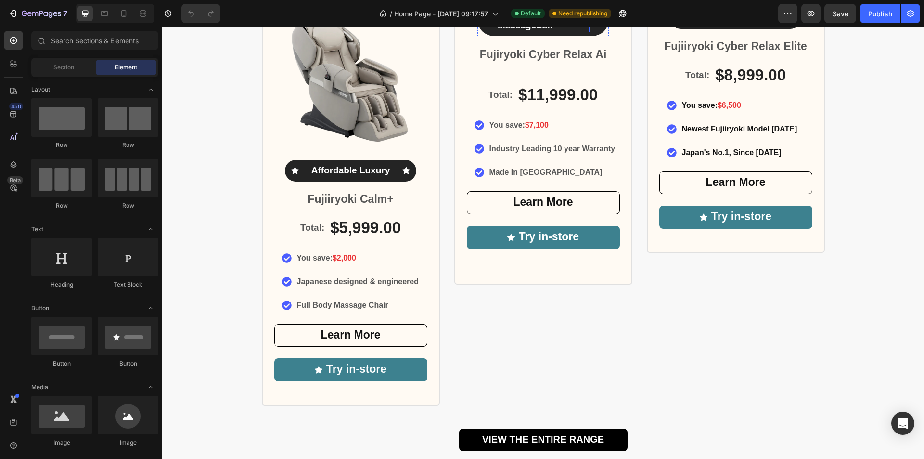
click at [543, 31] on p "Medical 5D Ai MassageLux" at bounding box center [543, 20] width 91 height 24
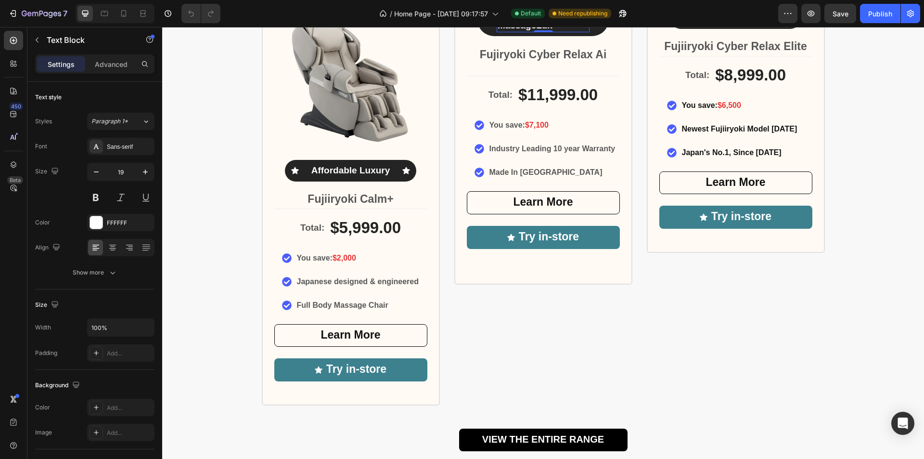
click at [503, 31] on p "Medical 5D Ai MassageLux" at bounding box center [543, 20] width 91 height 24
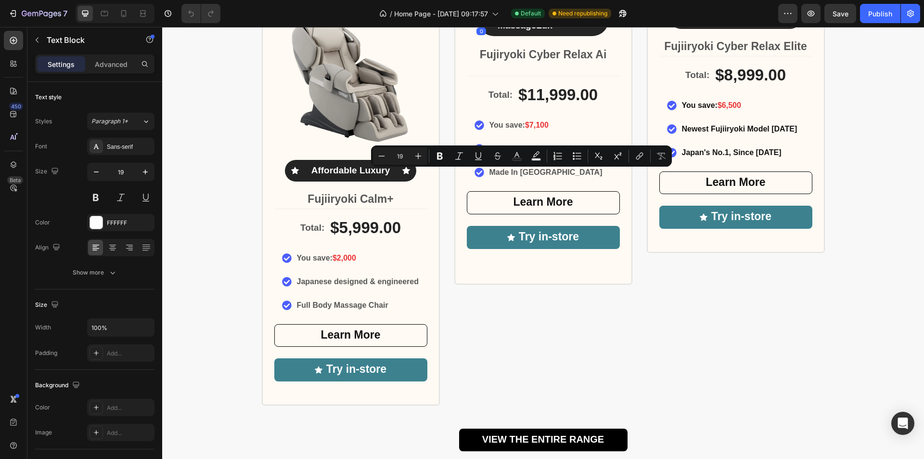
click at [480, 23] on icon at bounding box center [481, 19] width 8 height 7
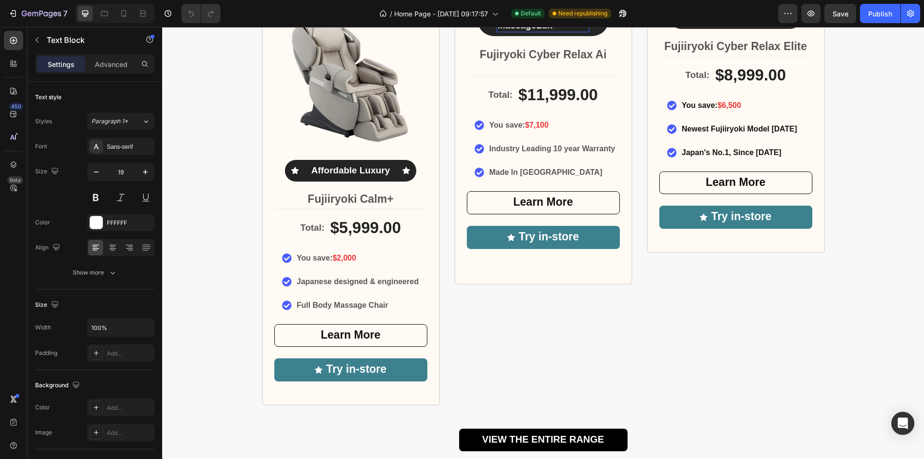
click at [555, 31] on p "Medical 5D Ai MassageLux" at bounding box center [543, 20] width 91 height 24
click at [548, 31] on p "Medical 5D Ai MassageLux" at bounding box center [543, 20] width 91 height 24
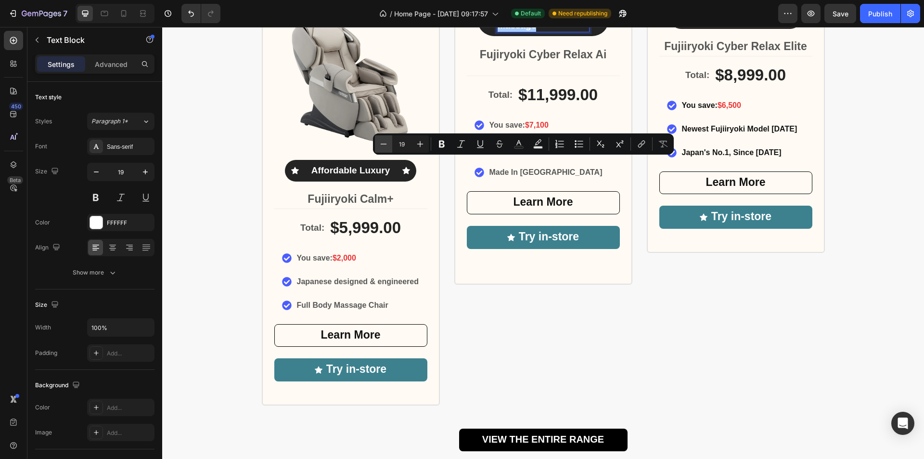
click at [385, 147] on icon "Editor contextual toolbar" at bounding box center [384, 144] width 10 height 10
click at [384, 147] on icon "Editor contextual toolbar" at bounding box center [384, 144] width 10 height 10
type input "17"
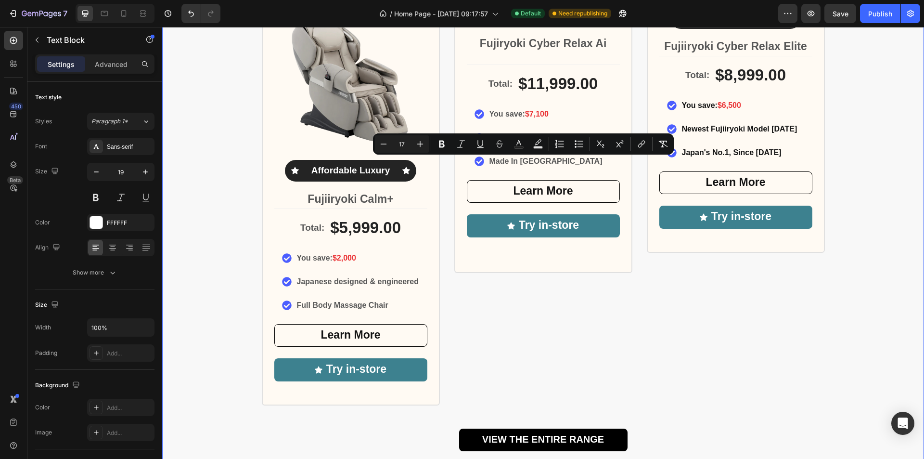
click at [877, 219] on div "Largest Range of Award-Winning Globally Recognised Massage Chairs Heading Icon …" at bounding box center [543, 181] width 762 height 537
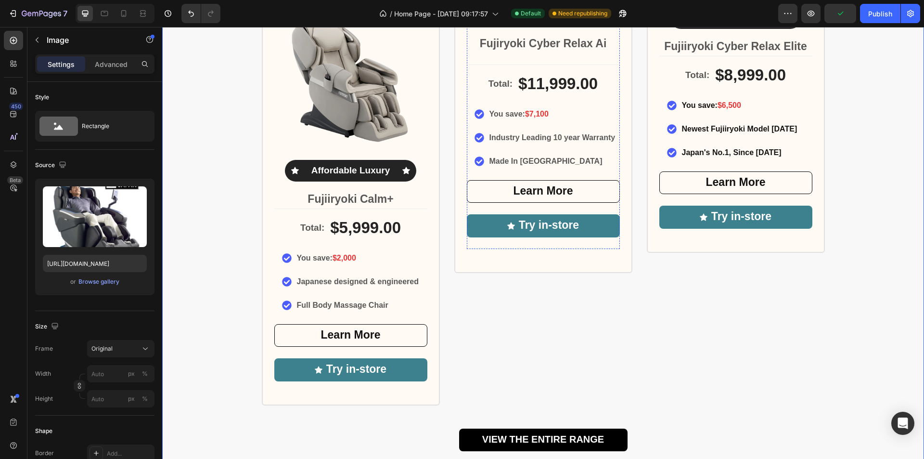
click at [576, 3] on img at bounding box center [543, 3] width 153 height 0
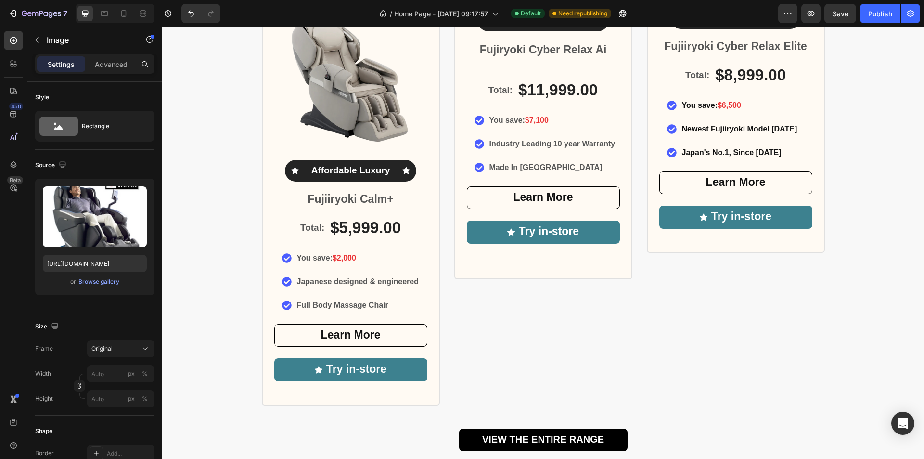
drag, startPoint x: 539, startPoint y: 152, endPoint x: 538, endPoint y: 158, distance: 6.3
click at [538, 9] on div at bounding box center [543, 7] width 19 height 3
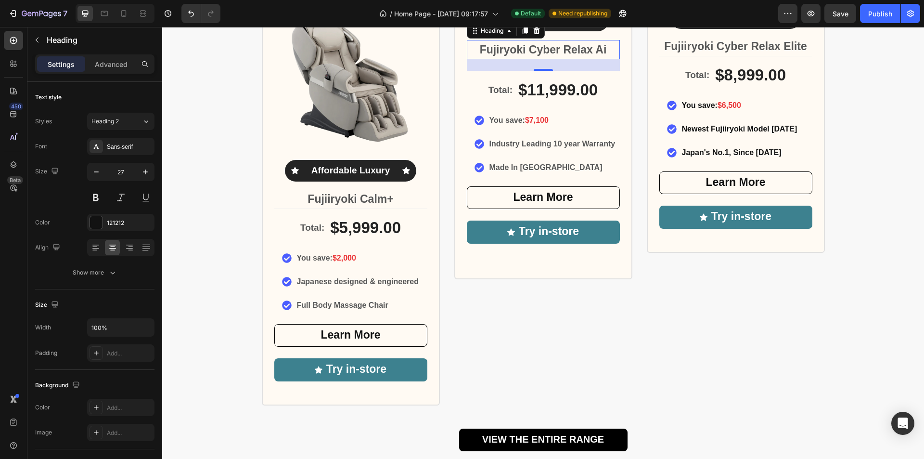
click at [495, 56] on strong "Fujiryoki Cyber Relax Ai" at bounding box center [543, 49] width 127 height 13
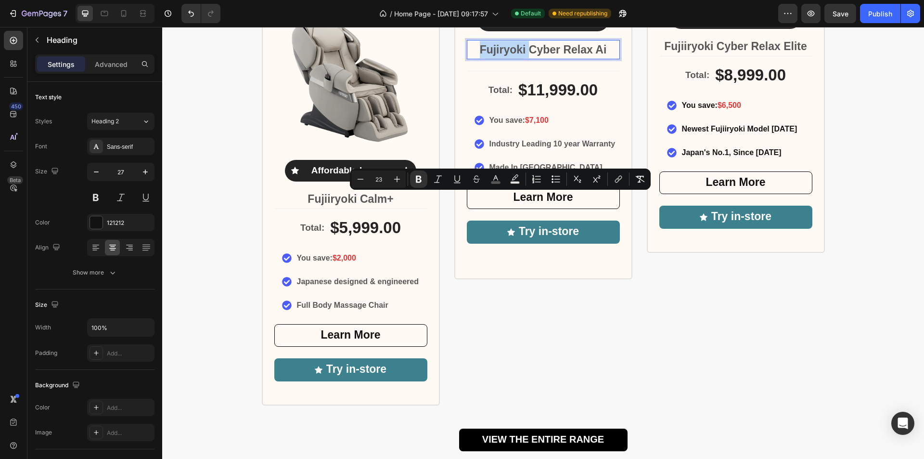
click at [494, 56] on strong "Fujiryoki Cyber Relax Ai" at bounding box center [543, 49] width 127 height 13
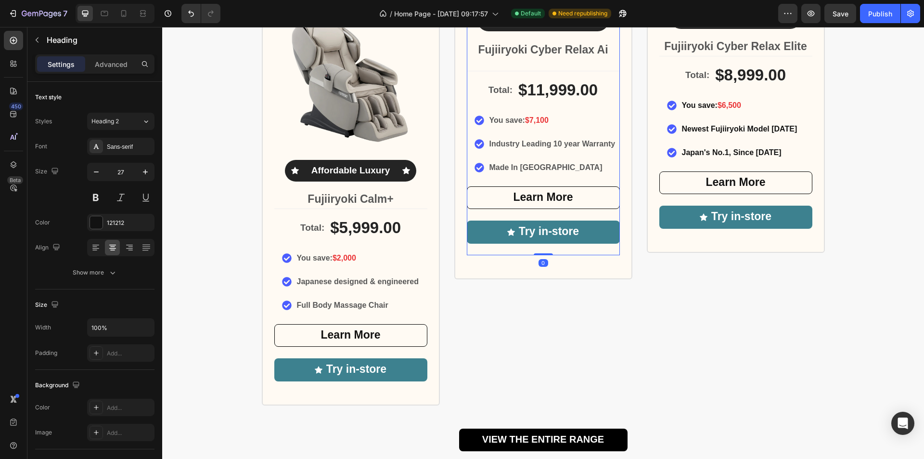
click at [594, 217] on div "Icon Medical 5D Ai Massage Text Block Icon Row ⁠⁠⁠⁠⁠⁠⁠ Fujiiryoki Cyber Relax A…" at bounding box center [543, 132] width 153 height 246
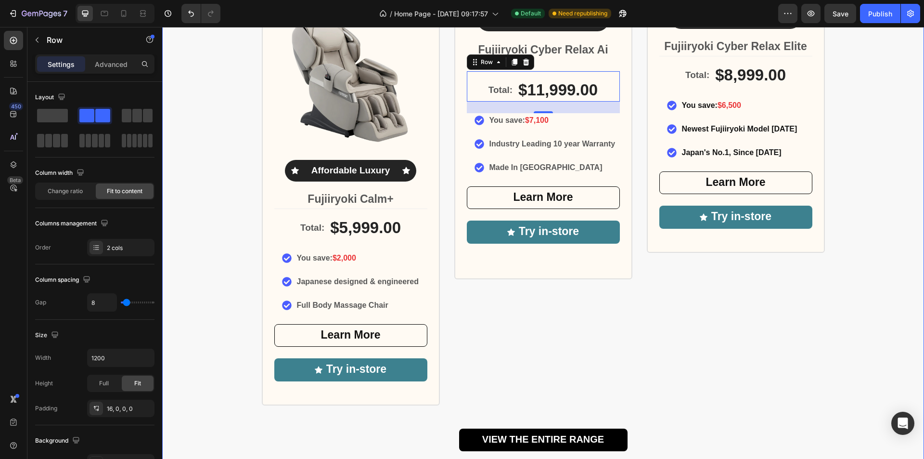
click at [888, 246] on div "Largest Range of Award-Winning Globally Recognised Massage Chairs Heading Icon …" at bounding box center [543, 181] width 762 height 537
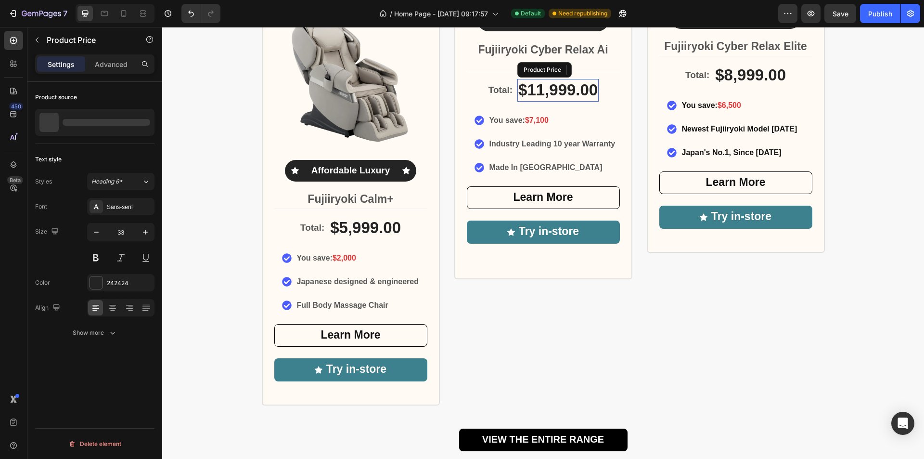
click at [553, 102] on div "$11,999.00" at bounding box center [557, 90] width 81 height 23
click at [481, 102] on div "Total: Text Block $11,999.00 Product Price Edit content in Shopify 0 Product Pr…" at bounding box center [543, 86] width 153 height 31
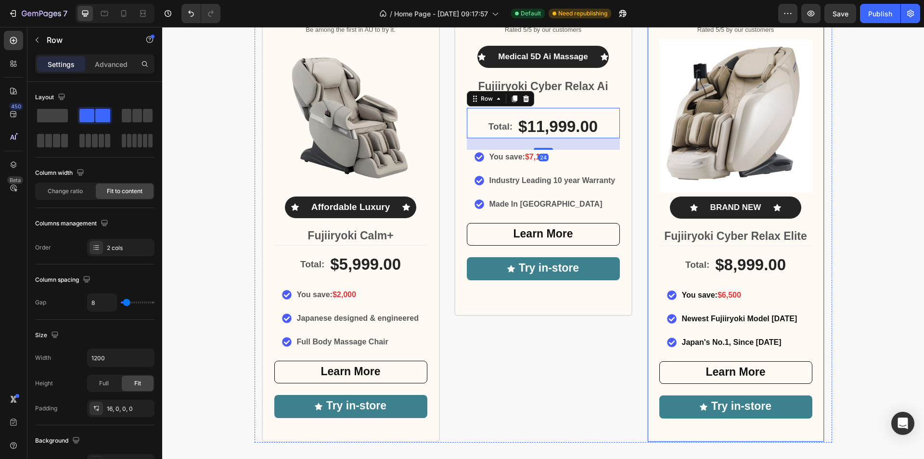
scroll to position [539, 0]
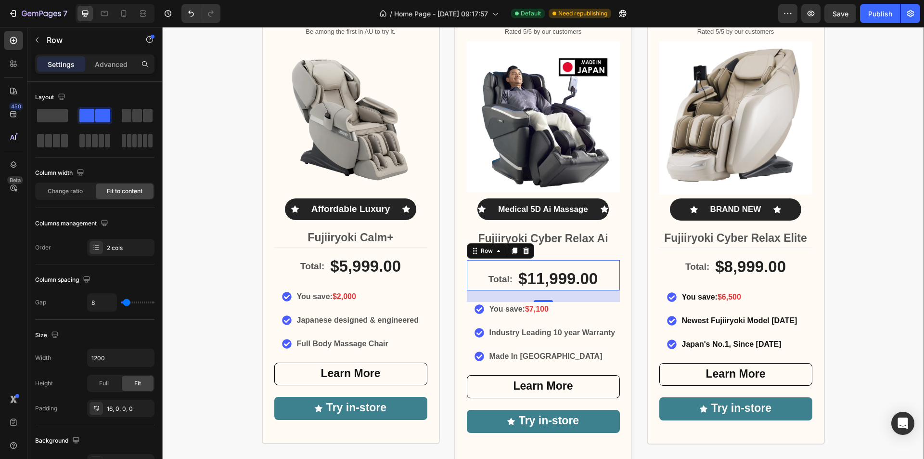
click at [889, 303] on div "Largest Range of Award-Winning Globally Recognised Massage Chairs Heading Icon …" at bounding box center [543, 233] width 762 height 562
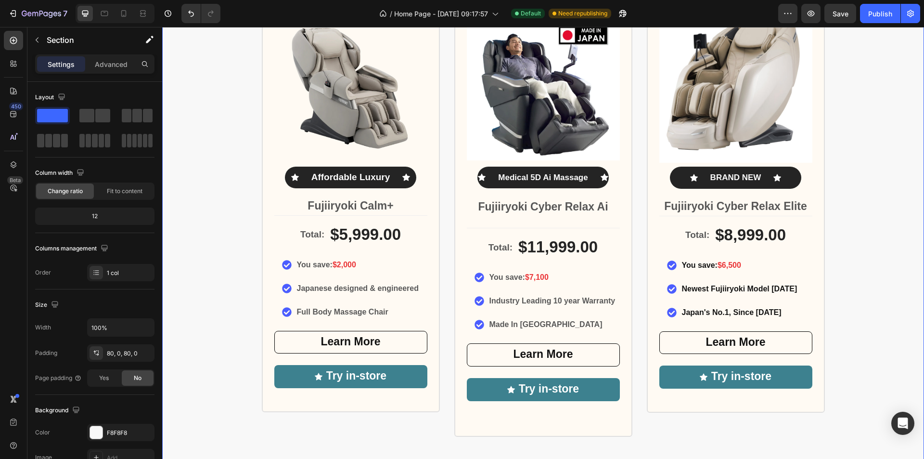
scroll to position [587, 0]
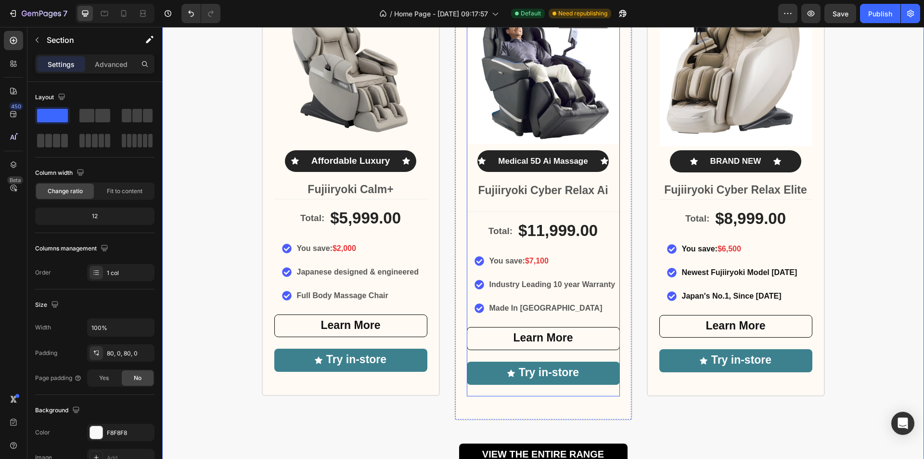
click at [554, 205] on div "Icon Medical 5D Ai Massage Text Block Icon Row ⁠⁠⁠⁠⁠⁠⁠ Fujiiryoki Cyber Relax A…" at bounding box center [543, 273] width 153 height 246
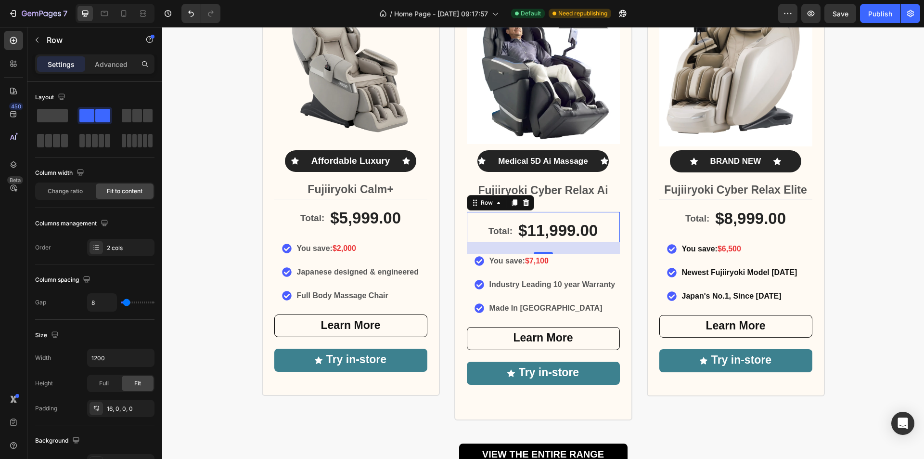
click at [557, 212] on div "Total: Text Block $11,999.00 Product Price Product Price Row 0" at bounding box center [543, 226] width 153 height 31
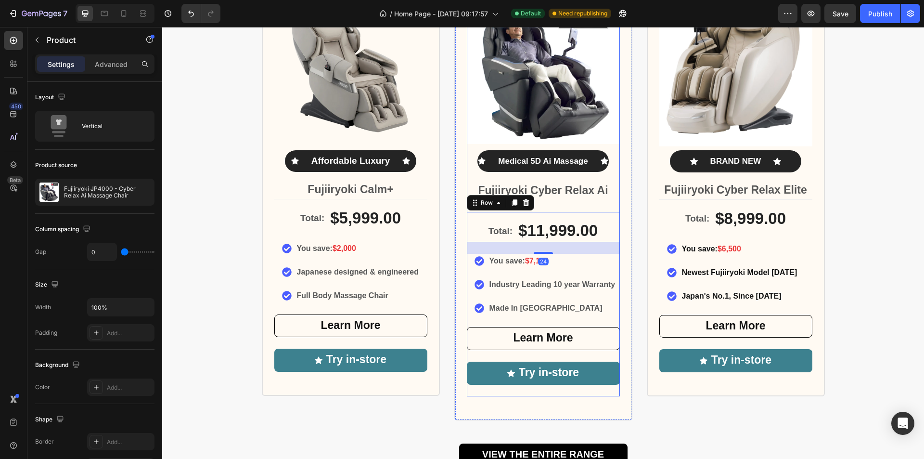
click at [549, 205] on div "Icon Medical 5D Ai Massage Text Block Icon Row ⁠⁠⁠⁠⁠⁠⁠ Fujiiryoki Cyber Relax A…" at bounding box center [543, 273] width 153 height 246
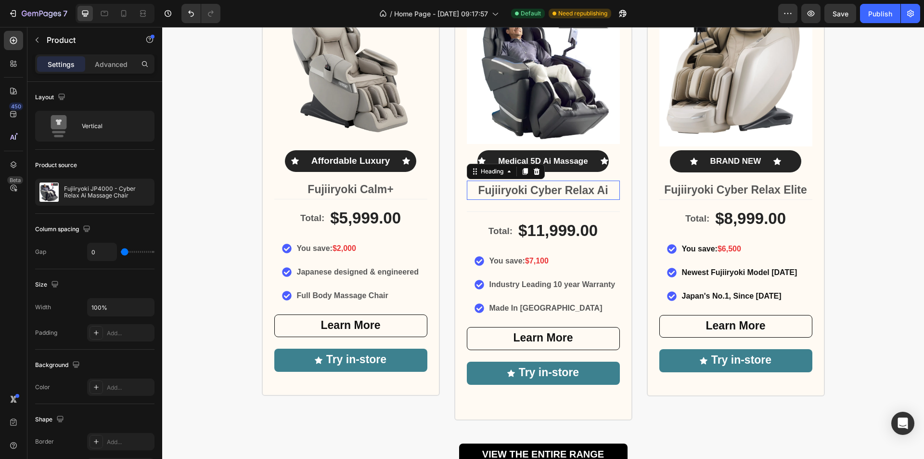
click at [551, 195] on strong "Fujiiryoki Cyber Relax Ai" at bounding box center [543, 190] width 130 height 13
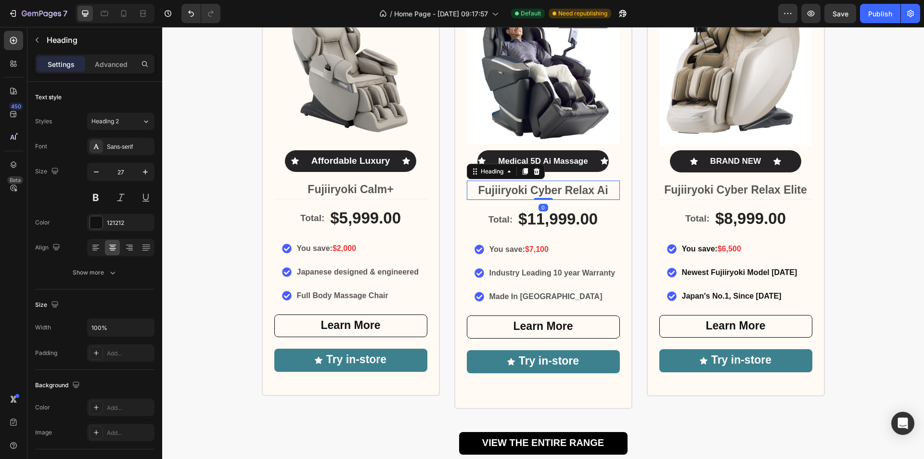
drag, startPoint x: 542, startPoint y: 210, endPoint x: 543, endPoint y: 196, distance: 14.0
click at [543, 196] on div "⁠⁠⁠⁠⁠⁠⁠ Fujiiryoki Cyber Relax Ai Heading 0" at bounding box center [543, 189] width 153 height 19
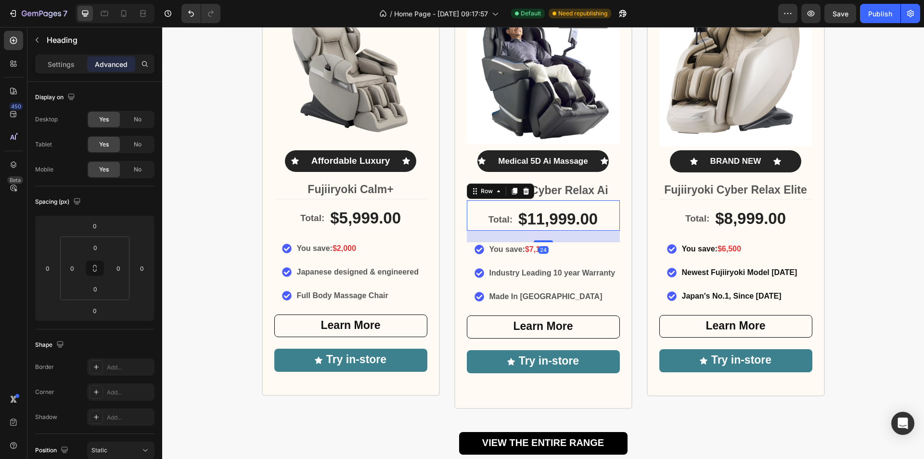
click at [479, 217] on div "Total: Text Block $11,999.00 Product Price Product Price Row 24" at bounding box center [543, 215] width 153 height 31
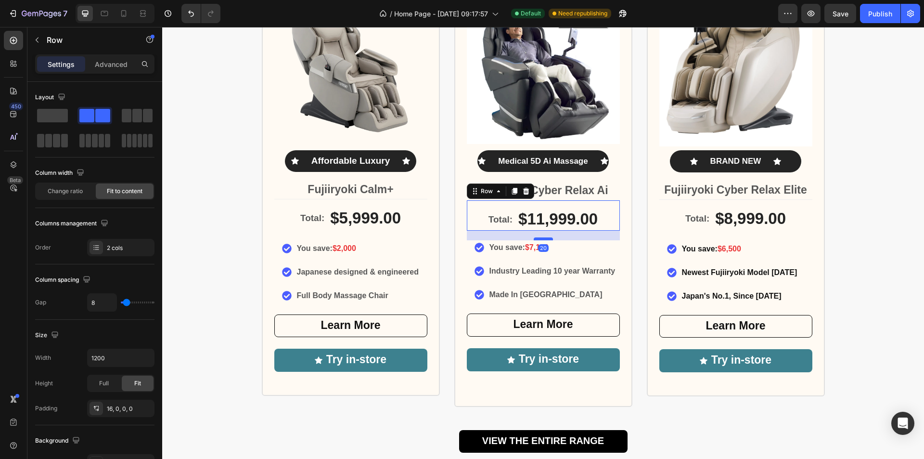
click at [543, 240] on div at bounding box center [543, 238] width 19 height 3
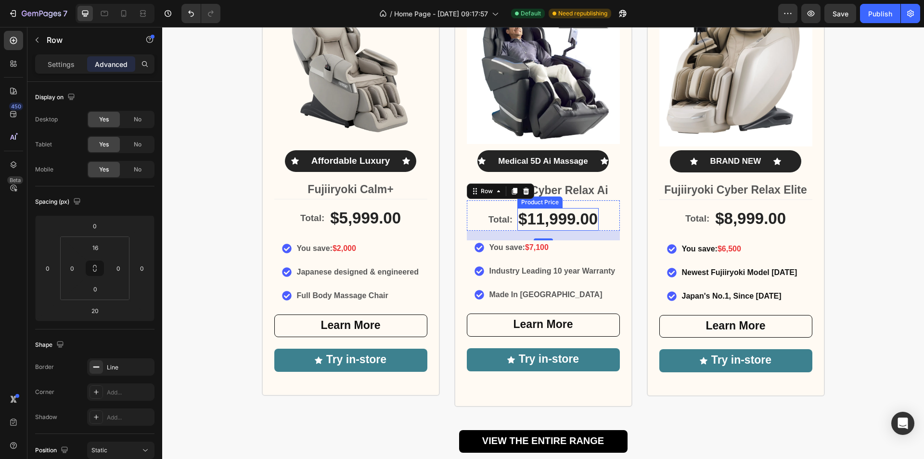
click at [533, 223] on div "$11,999.00" at bounding box center [557, 219] width 81 height 23
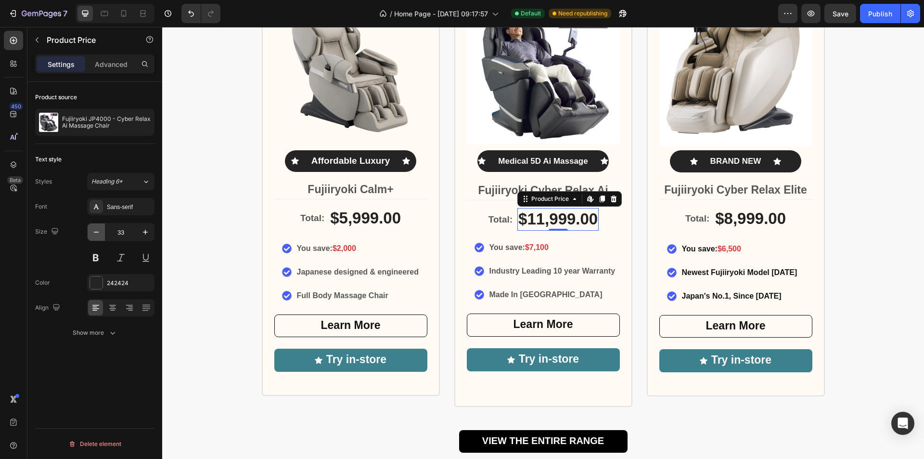
click at [97, 232] on icon "button" at bounding box center [96, 232] width 10 height 10
type input "32"
click at [851, 239] on div "Largest Range of Award-Winning Globally Recognised Massage Chairs Heading Icon …" at bounding box center [543, 178] width 762 height 548
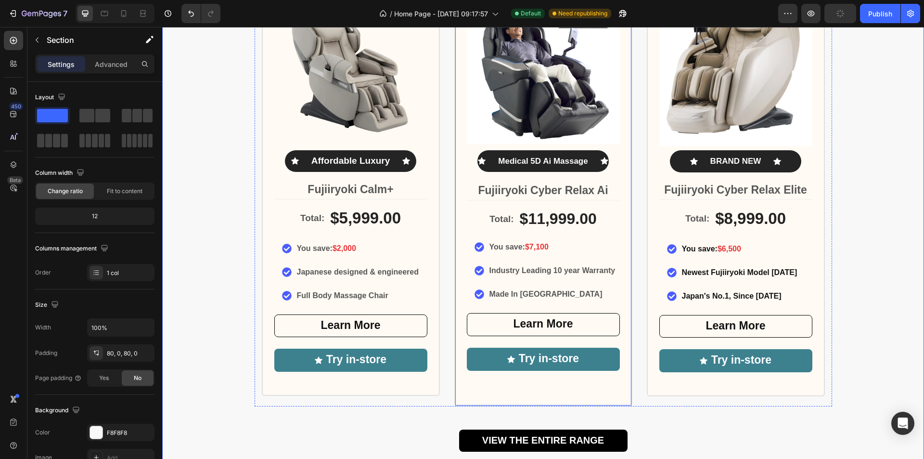
click at [572, 396] on div "Icon Icon Icon Icon Icon Icon List Rated 5/5 by our customers Text Block Image …" at bounding box center [543, 174] width 178 height 461
drag, startPoint x: 539, startPoint y: 403, endPoint x: 541, endPoint y: 396, distance: 7.5
click at [541, 396] on div "Icon Icon Icon Icon Icon Icon List Rated 5/5 by our customers Text Block Image …" at bounding box center [543, 174] width 178 height 461
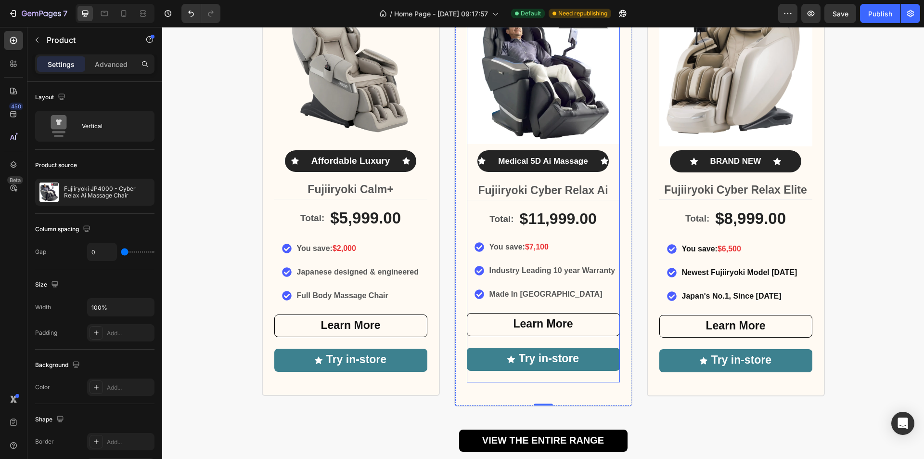
click at [512, 235] on div "Icon Medical 5D Ai Massage Text Block Icon Row ⁠⁠⁠⁠⁠⁠⁠ Fujiiryoki Cyber Relax A…" at bounding box center [543, 266] width 153 height 232
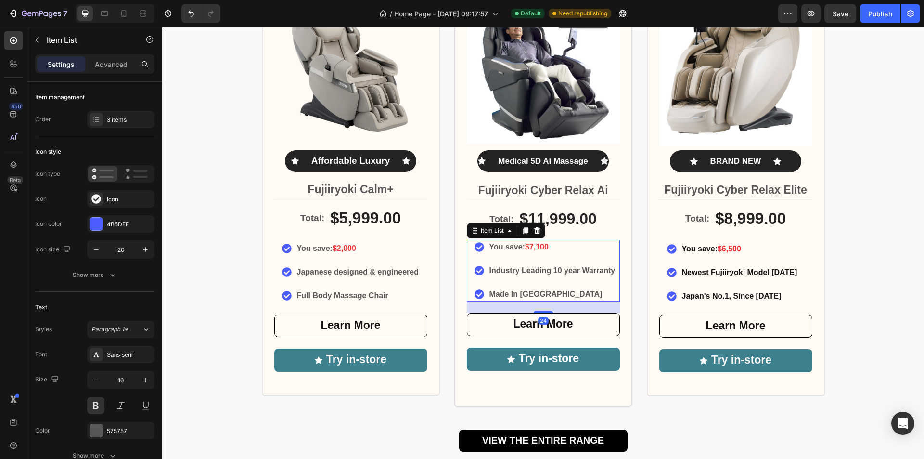
click at [512, 241] on p "You save: $7,100" at bounding box center [552, 247] width 126 height 12
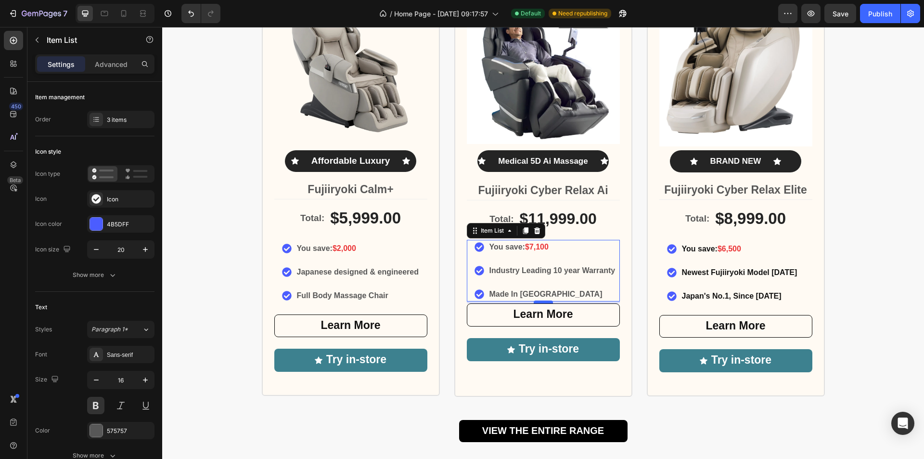
drag, startPoint x: 539, startPoint y: 311, endPoint x: 542, endPoint y: 301, distance: 10.0
click at [542, 301] on div at bounding box center [543, 301] width 19 height 3
type input "100%"
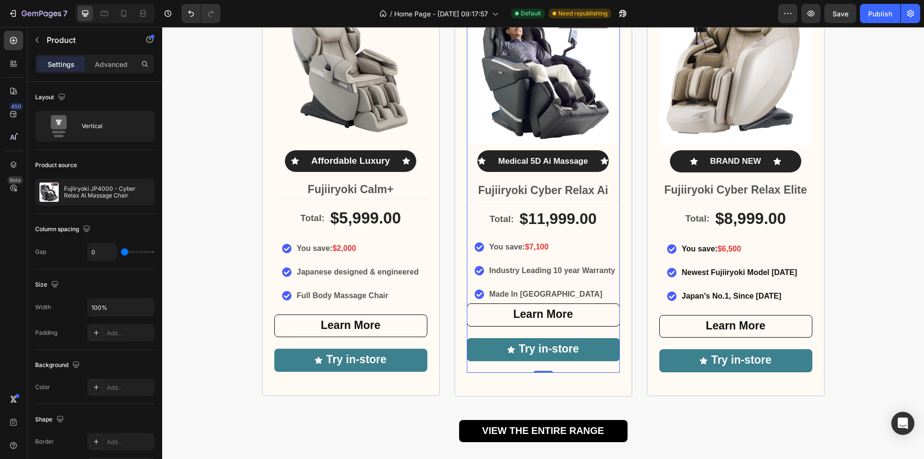
click at [545, 367] on div "Try in-store Button" at bounding box center [543, 355] width 153 height 35
click at [538, 370] on div at bounding box center [543, 371] width 19 height 3
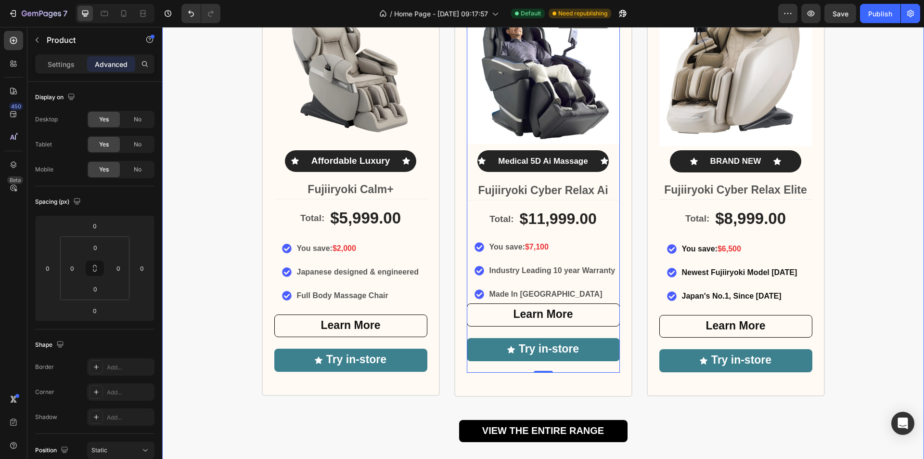
click at [887, 227] on div "Largest Range of Award-Winning Globally Recognised Massage Chairs Heading Icon …" at bounding box center [543, 173] width 762 height 538
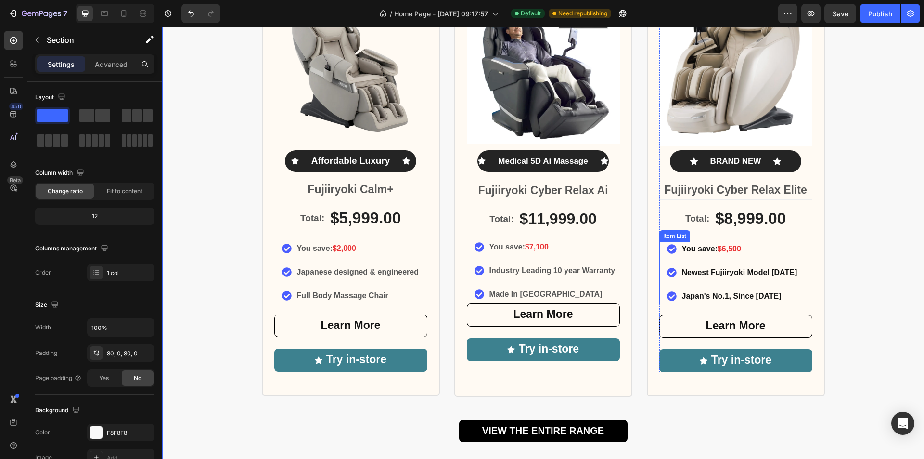
click at [727, 248] on span "$6,500" at bounding box center [729, 248] width 24 height 8
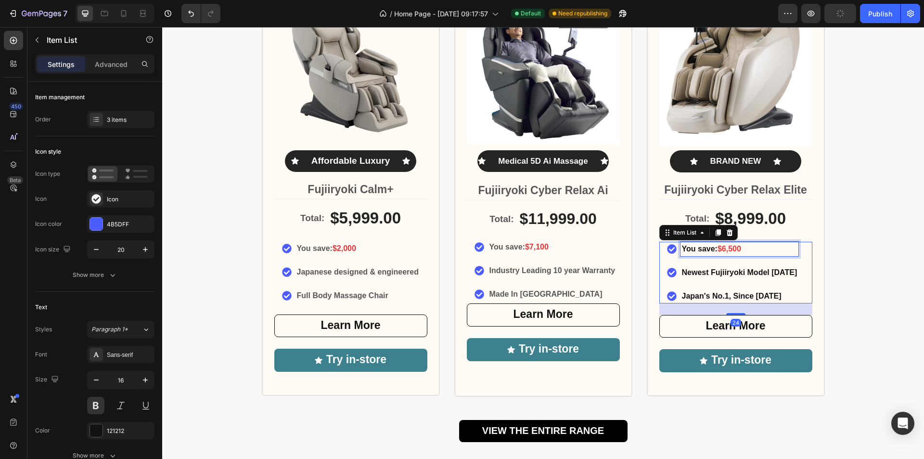
click at [732, 250] on span "$6,500" at bounding box center [729, 248] width 24 height 8
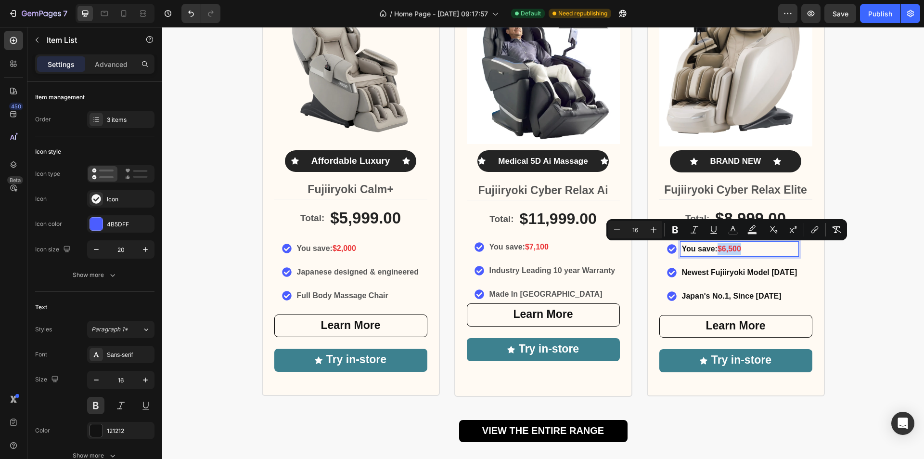
drag, startPoint x: 745, startPoint y: 248, endPoint x: 714, endPoint y: 249, distance: 30.8
click at [714, 249] on p "You save: $6,500" at bounding box center [739, 249] width 115 height 12
click at [533, 246] on span "$7,100" at bounding box center [537, 247] width 24 height 8
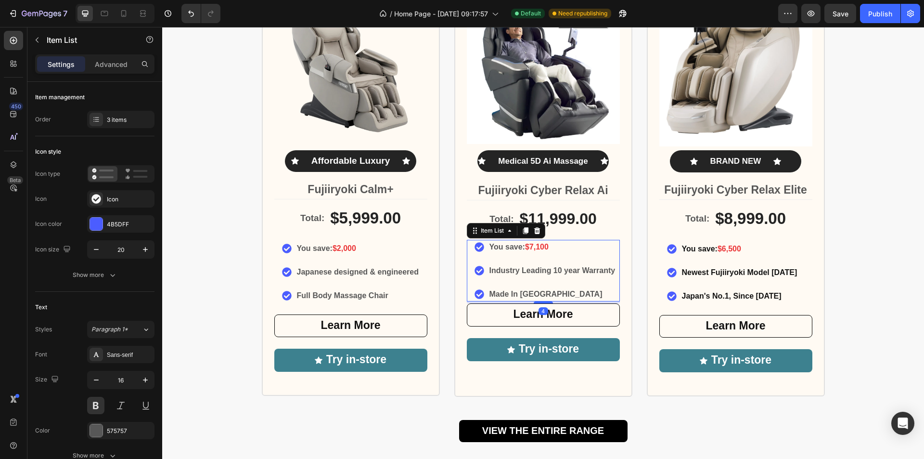
click at [542, 249] on span "$7,100" at bounding box center [537, 247] width 24 height 8
click at [555, 246] on p "You save: $7,100" at bounding box center [552, 247] width 126 height 12
drag, startPoint x: 555, startPoint y: 246, endPoint x: 524, endPoint y: 248, distance: 31.3
click at [524, 248] on p "You save: $7,100" at bounding box center [552, 247] width 126 height 12
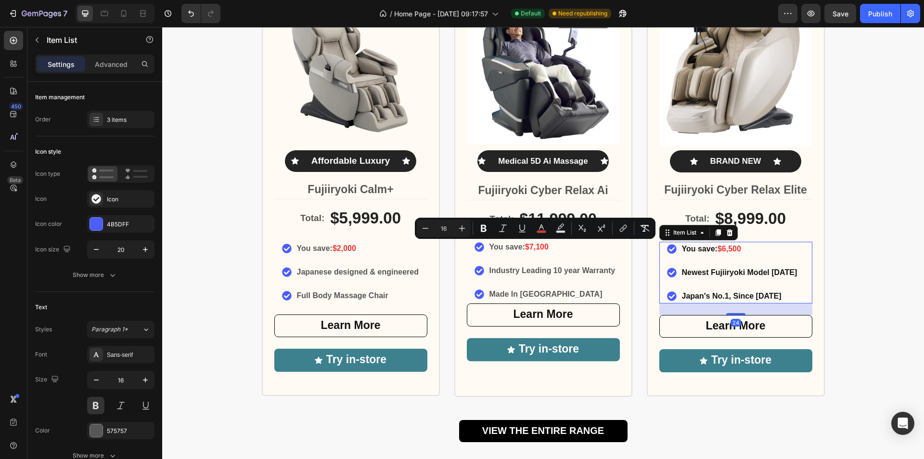
click at [740, 245] on p "You save: $6,500" at bounding box center [739, 249] width 115 height 12
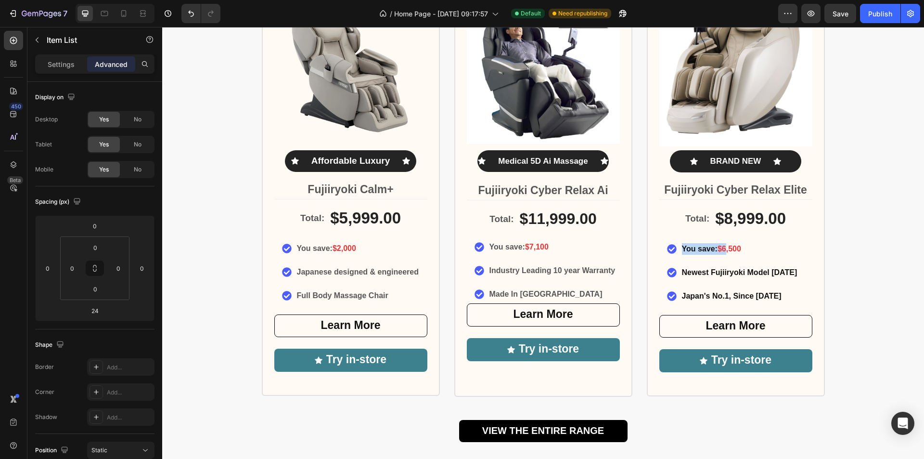
drag, startPoint x: 745, startPoint y: 249, endPoint x: 723, endPoint y: 249, distance: 22.1
click at [747, 252] on p "You save: $6,500" at bounding box center [739, 249] width 115 height 12
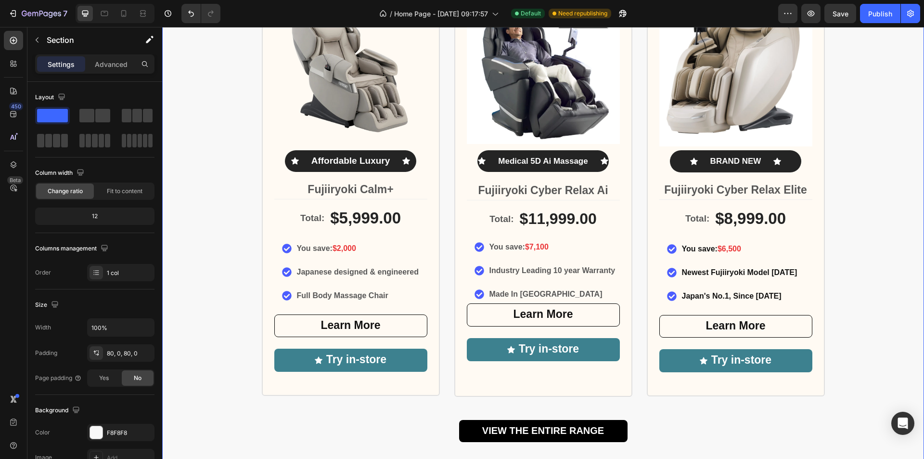
click at [909, 274] on div "Largest Range of Award-Winning Globally Recognised Massage Chairs Heading Icon …" at bounding box center [543, 173] width 762 height 538
click at [598, 250] on p "You save: $7,100" at bounding box center [552, 247] width 126 height 12
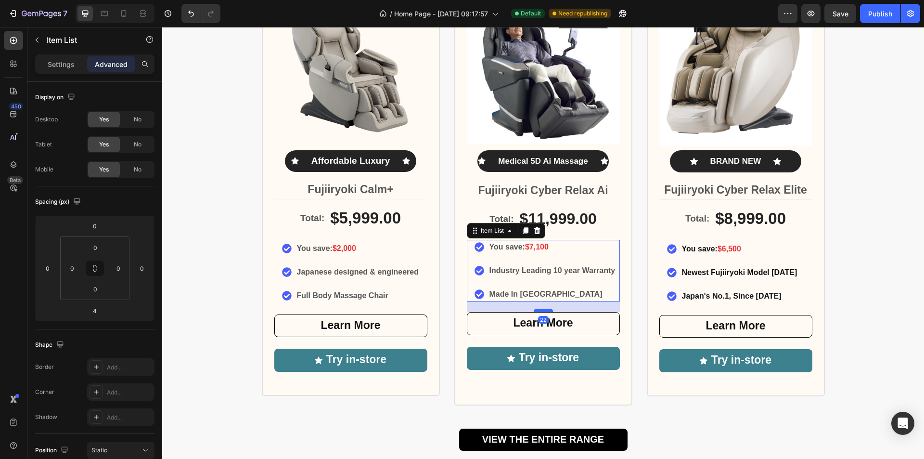
drag, startPoint x: 540, startPoint y: 303, endPoint x: 542, endPoint y: 311, distance: 9.0
click at [542, 311] on div at bounding box center [543, 310] width 19 height 3
type input "22"
click at [547, 385] on div "Icon Icon Icon Icon Icon Icon List Rated 5/5 by our customers Text Block Image …" at bounding box center [543, 174] width 178 height 460
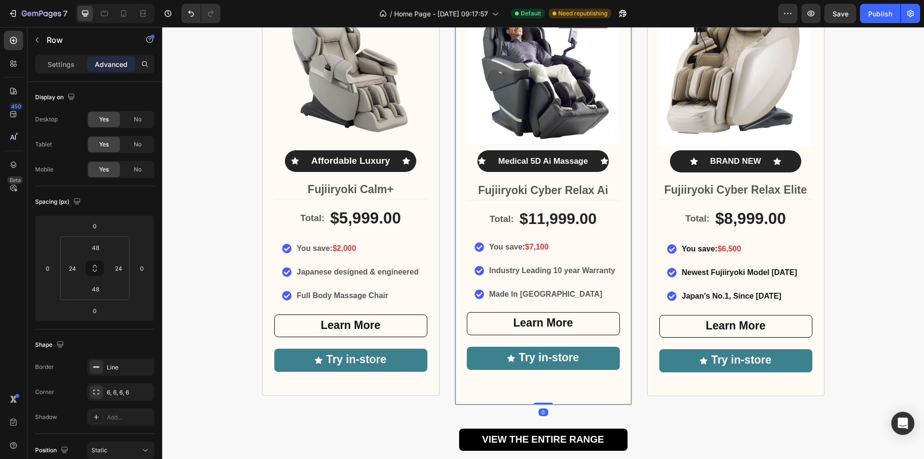
drag, startPoint x: 540, startPoint y: 404, endPoint x: 541, endPoint y: 392, distance: 12.0
click at [541, 392] on div "Icon Icon Icon Icon Icon Icon List Rated 5/5 by our customers Text Block Image …" at bounding box center [543, 174] width 178 height 460
drag, startPoint x: 538, startPoint y: 404, endPoint x: 542, endPoint y: 394, distance: 10.2
click at [541, 395] on div "Icon Icon Icon Icon Icon Icon List Rated 5/5 by our customers Text Block Image …" at bounding box center [543, 174] width 178 height 460
click at [869, 343] on div "Largest Range of Award-Winning Globally Recognised Massage Chairs Heading Icon …" at bounding box center [543, 177] width 762 height 547
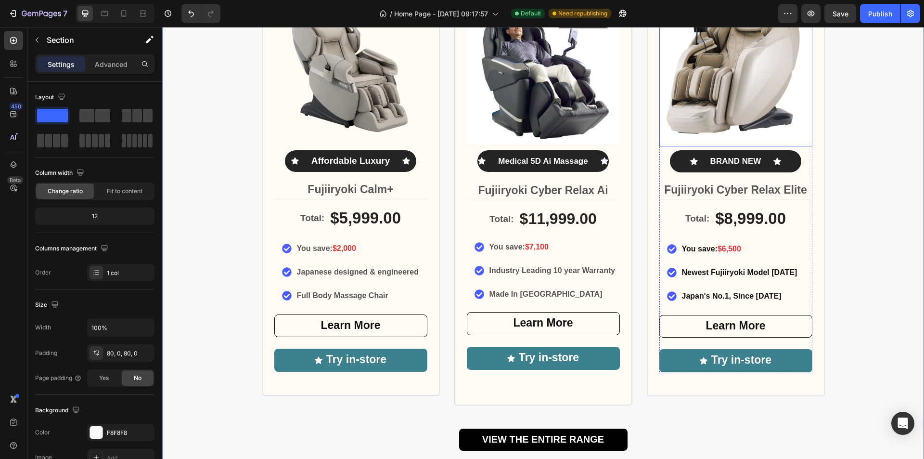
click at [755, 86] on img at bounding box center [735, 69] width 153 height 153
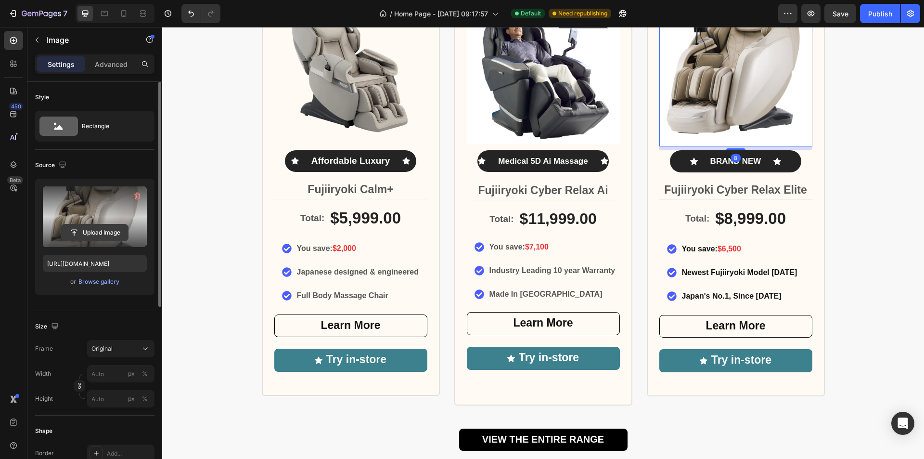
click at [93, 231] on input "file" at bounding box center [95, 232] width 66 height 16
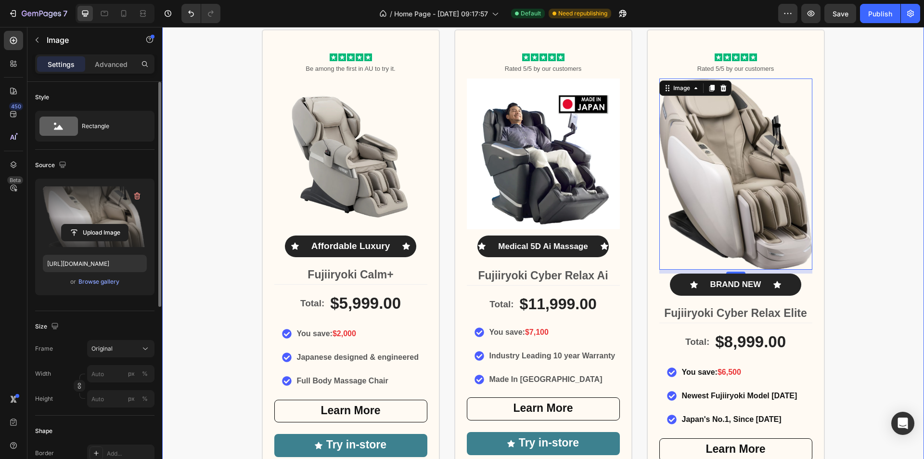
scroll to position [491, 0]
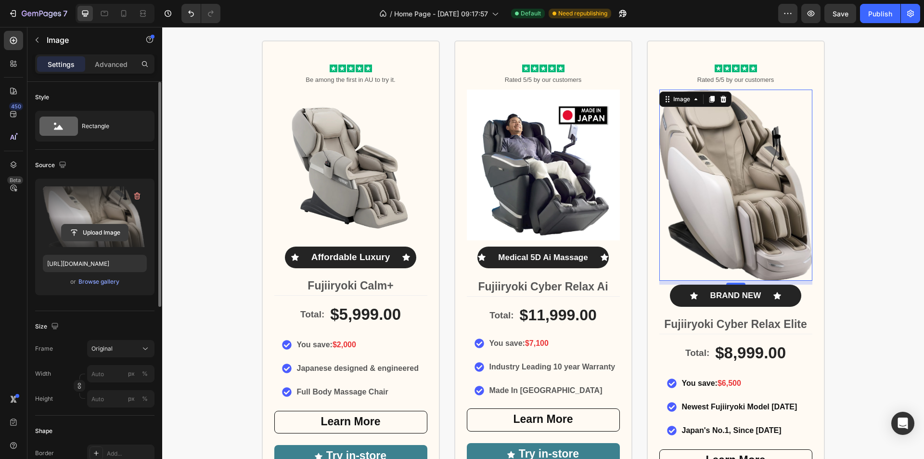
click at [93, 230] on input "file" at bounding box center [95, 232] width 66 height 16
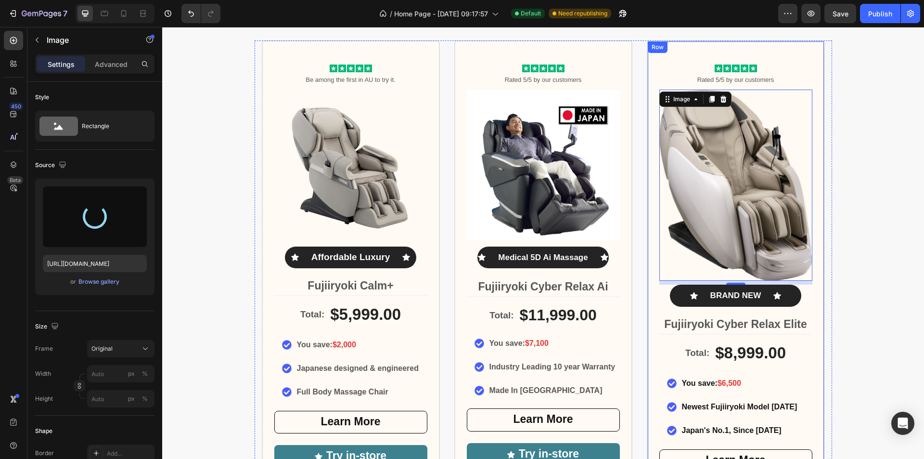
type input "https://cdn.shopify.com/s/files/1/0806/1917/6243/files/gempages_529078739498173…"
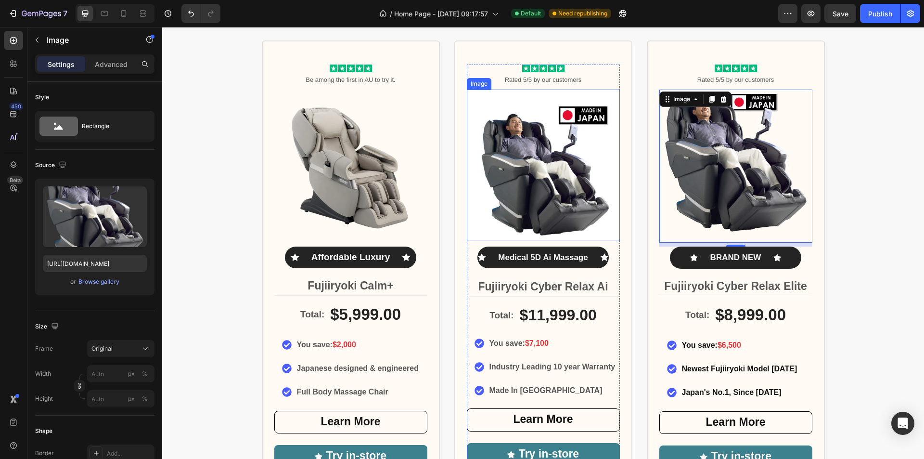
click at [537, 185] on img at bounding box center [543, 165] width 153 height 151
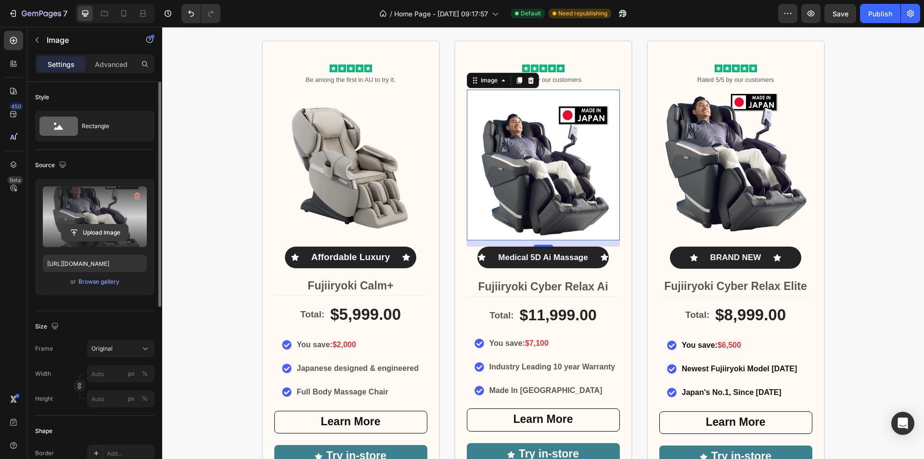
click at [90, 230] on input "file" at bounding box center [95, 232] width 66 height 16
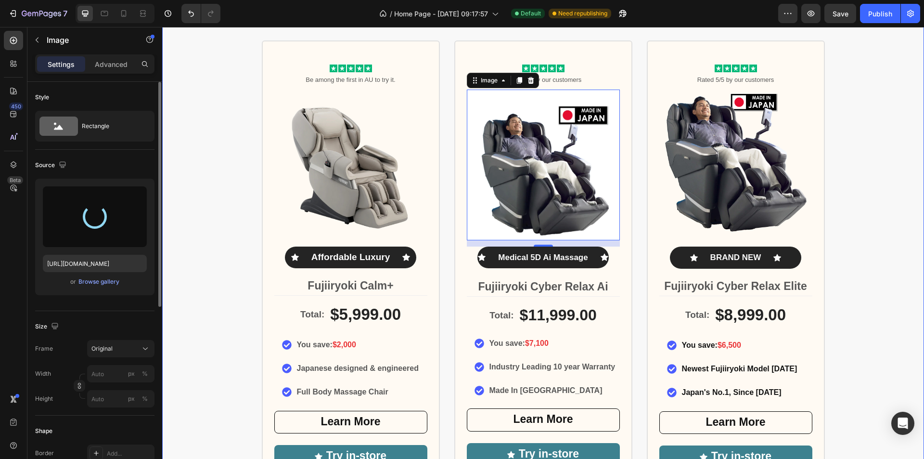
type input "https://cdn.shopify.com/s/files/1/0806/1917/6243/files/gempages_529078739498173…"
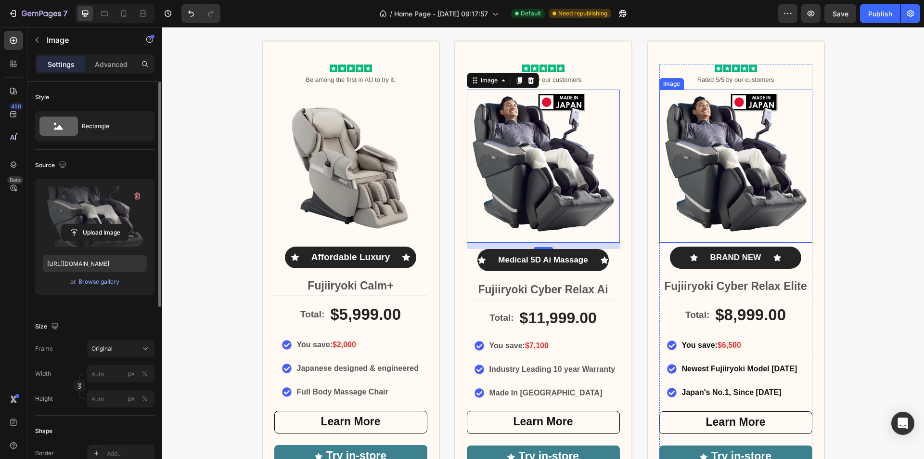
click at [763, 210] on img at bounding box center [735, 166] width 153 height 153
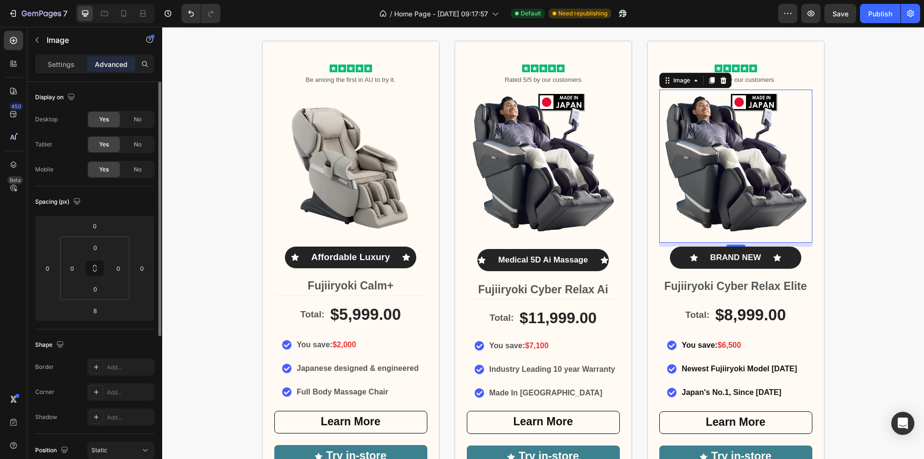
click at [749, 166] on img at bounding box center [735, 166] width 153 height 153
click at [676, 83] on div "Image" at bounding box center [681, 80] width 21 height 9
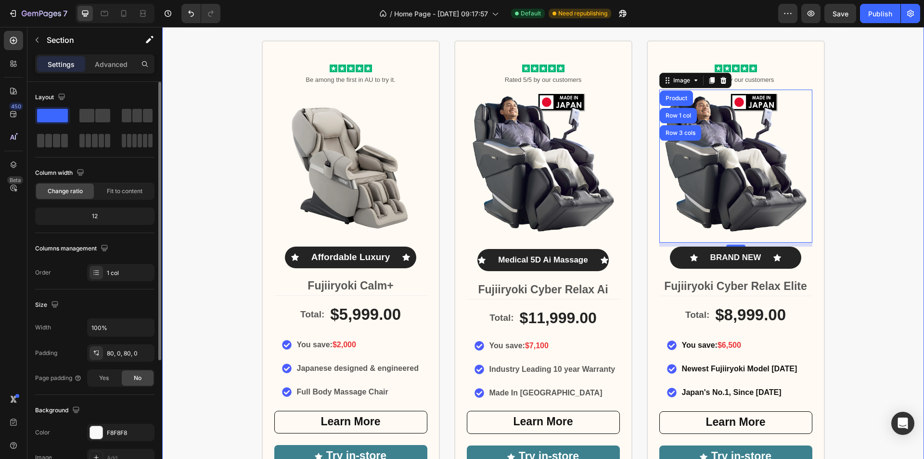
click at [893, 216] on div "Largest Range of Award-Winning Globally Recognised Massage Chairs Heading Icon …" at bounding box center [543, 275] width 762 height 550
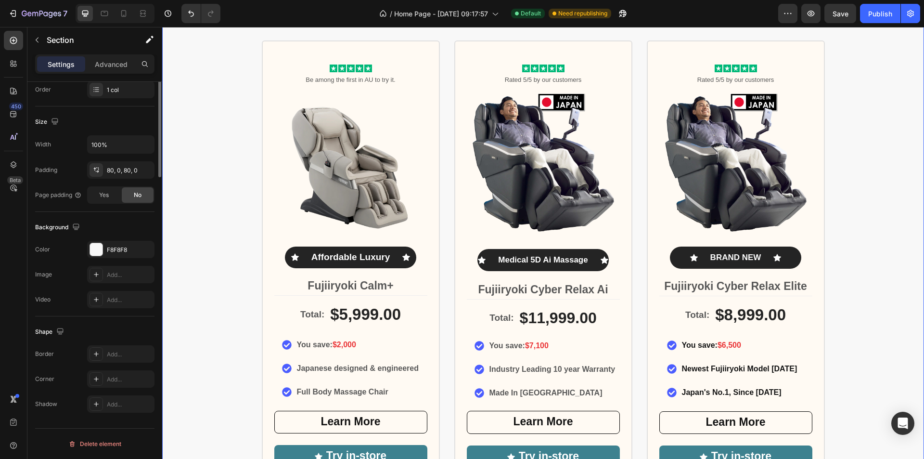
scroll to position [0, 0]
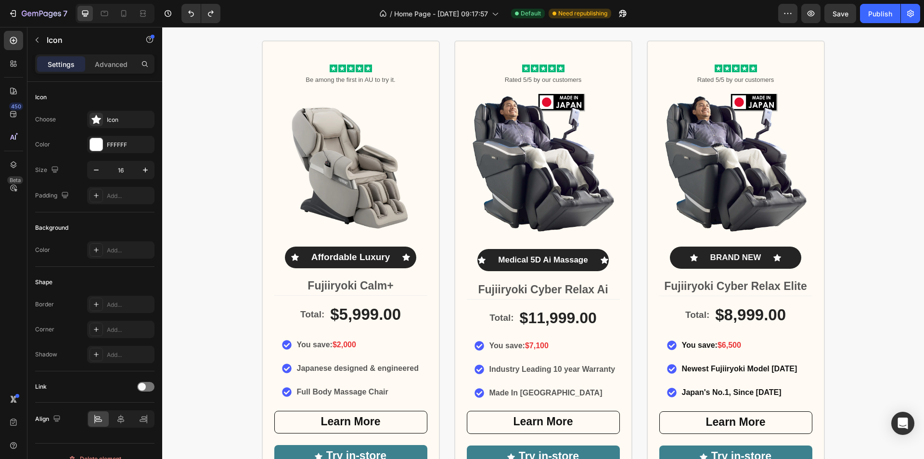
click at [480, 262] on icon at bounding box center [482, 259] width 8 height 7
click at [478, 259] on icon at bounding box center [482, 259] width 8 height 7
click at [485, 249] on div "Icon Medical 5D Ai Massage Text Block Icon Row 18" at bounding box center [542, 260] width 131 height 22
click at [478, 263] on div "Icon 0" at bounding box center [482, 260] width 8 height 8
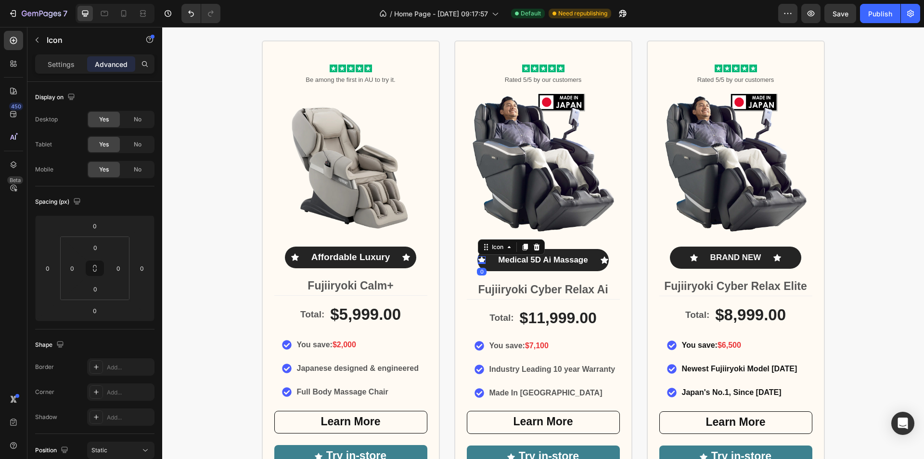
drag, startPoint x: 481, startPoint y: 260, endPoint x: 486, endPoint y: 260, distance: 4.8
click at [486, 260] on div "Icon 0 Medical 5D Ai Massage Text Block Icon Row" at bounding box center [542, 260] width 131 height 22
click at [883, 262] on div "Largest Range of Award-Winning Globally Recognised Massage Chairs Heading Icon …" at bounding box center [543, 275] width 762 height 550
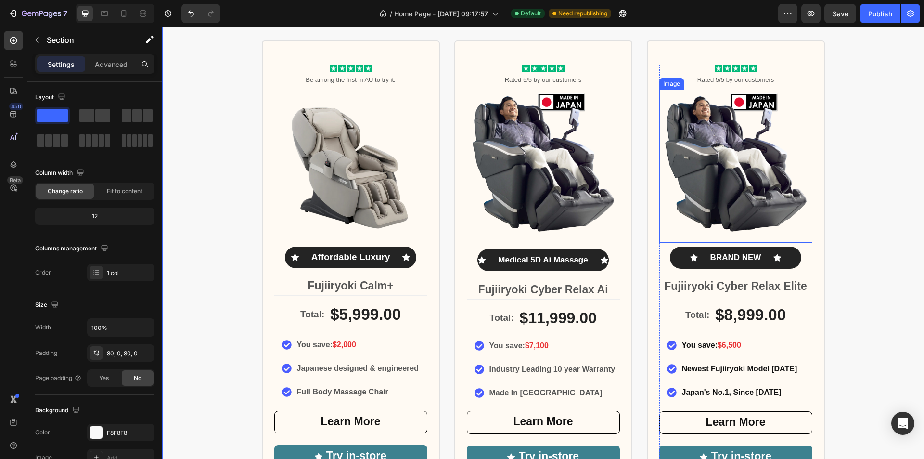
click at [742, 145] on img at bounding box center [735, 166] width 153 height 153
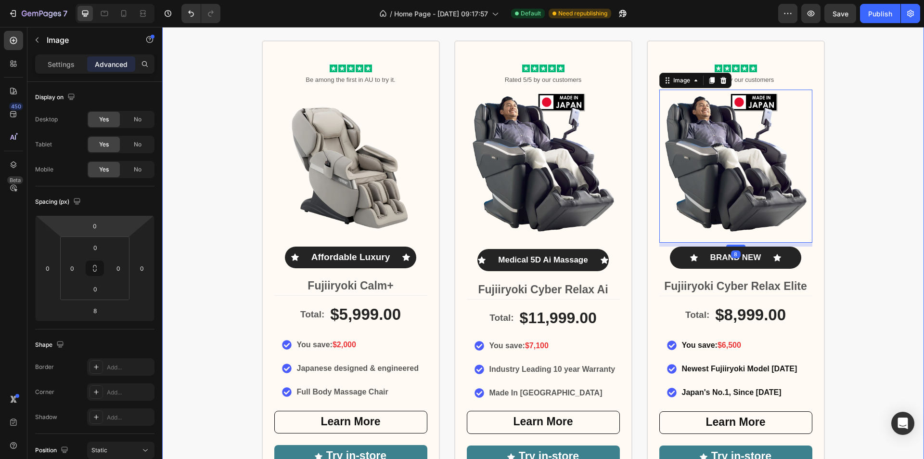
click at [875, 179] on div "Largest Range of Award-Winning Globally Recognised Massage Chairs Heading Icon …" at bounding box center [543, 275] width 762 height 550
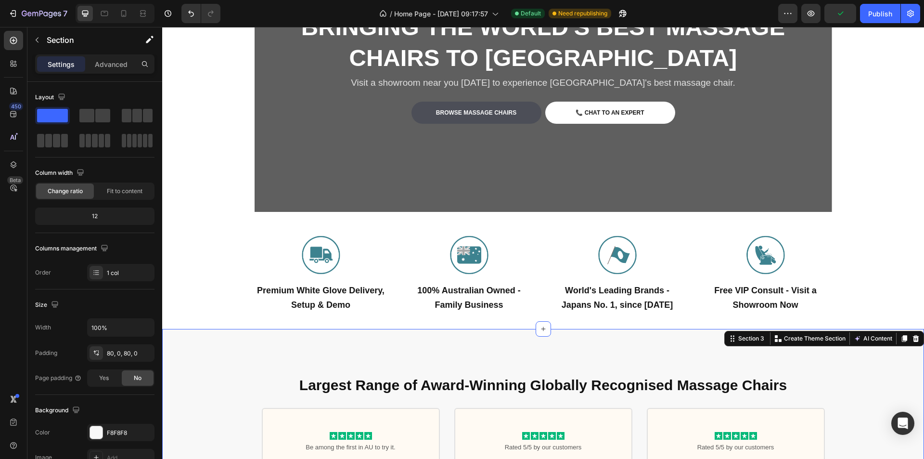
scroll to position [289, 0]
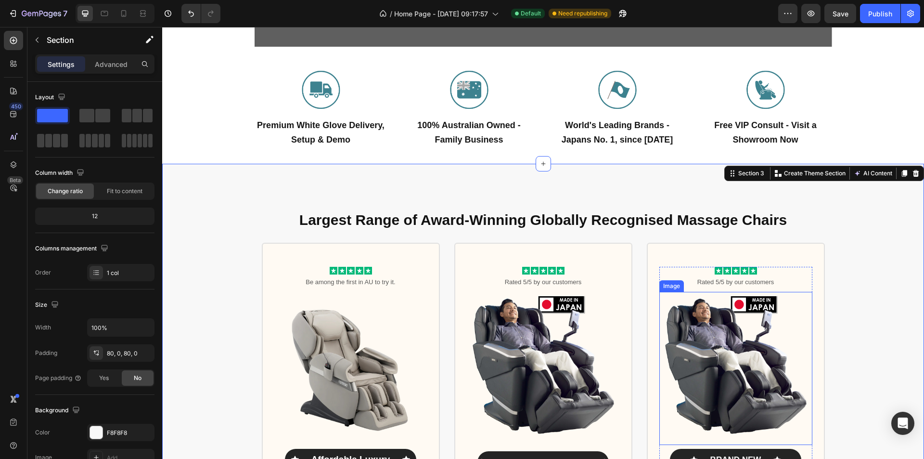
click at [713, 362] on img at bounding box center [735, 368] width 153 height 153
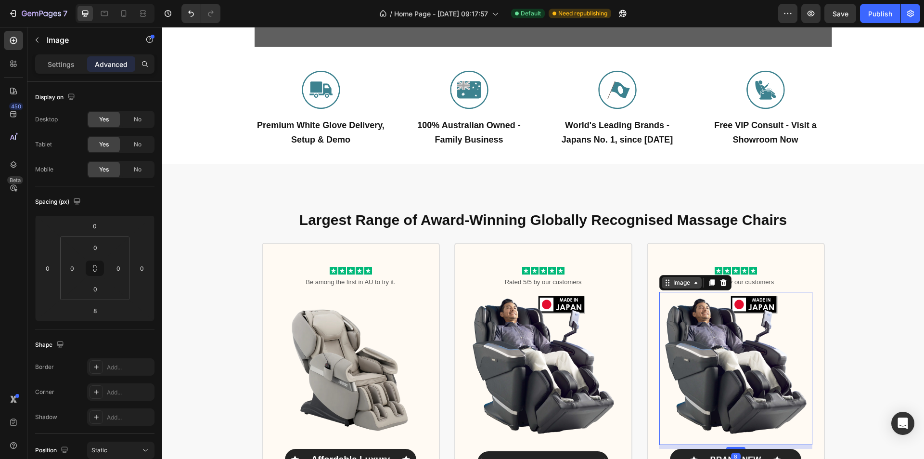
click at [676, 284] on div "Image" at bounding box center [681, 282] width 21 height 9
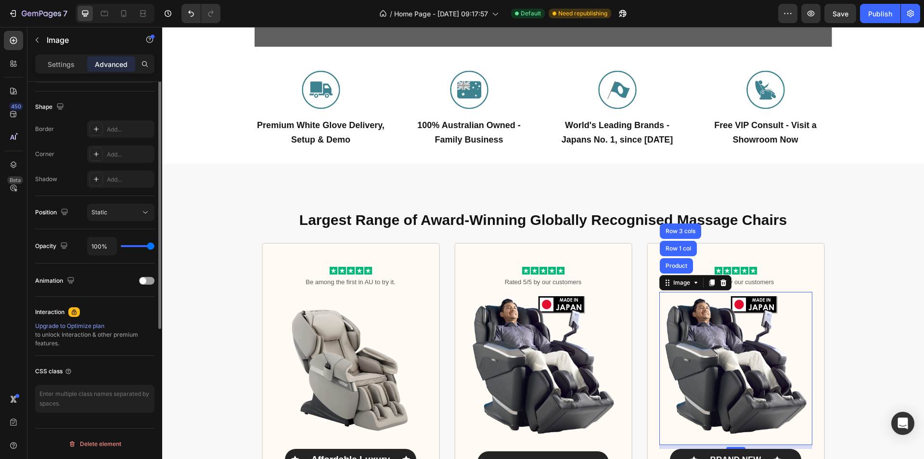
scroll to position [0, 0]
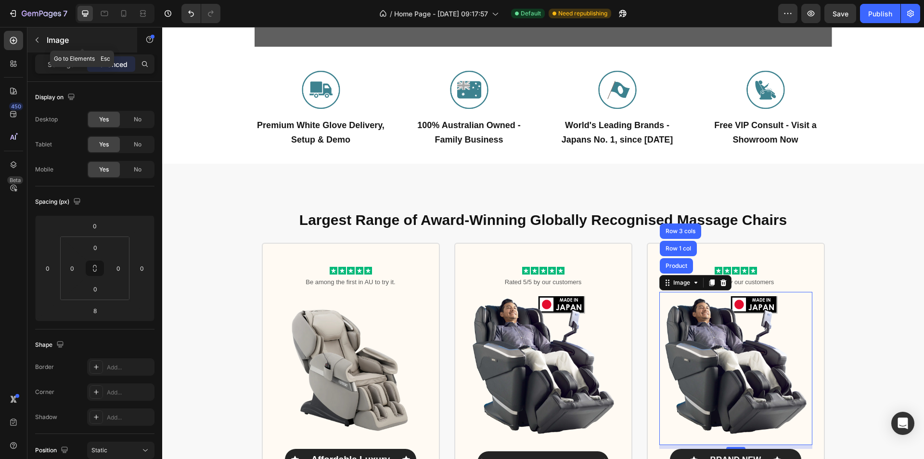
click at [63, 40] on p "Image" at bounding box center [88, 40] width 82 height 12
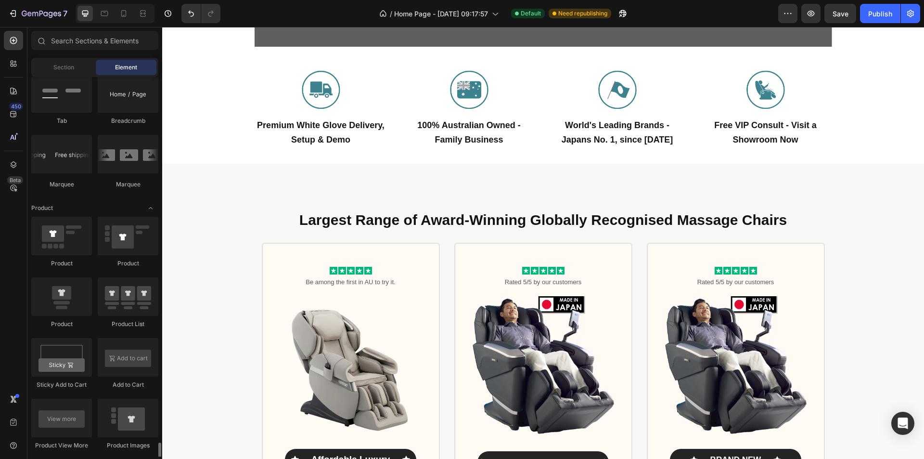
scroll to position [1299, 0]
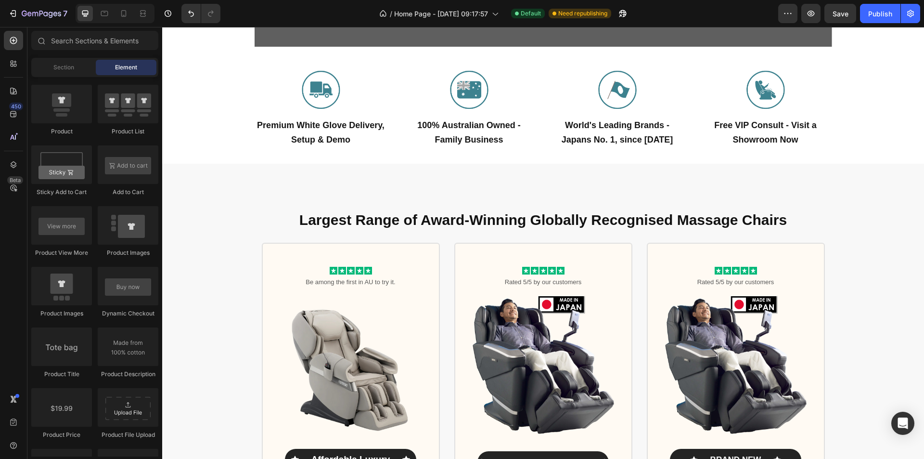
click at [723, 354] on img at bounding box center [735, 368] width 153 height 153
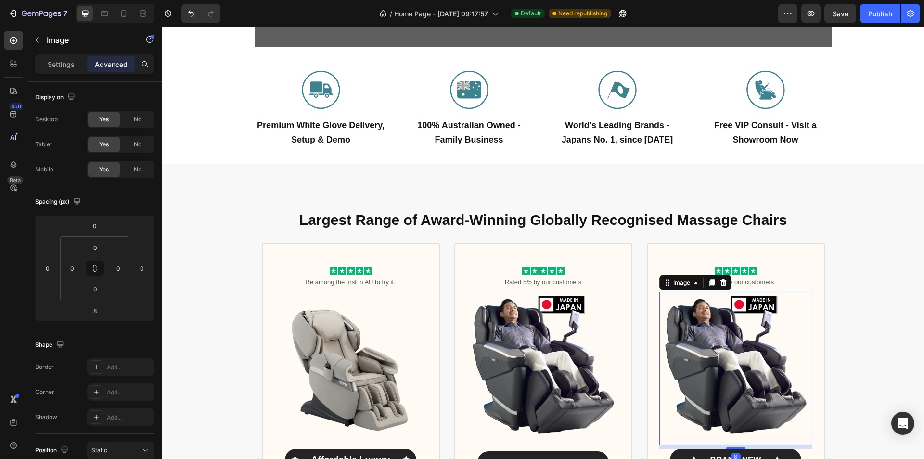
click at [723, 354] on img at bounding box center [735, 368] width 153 height 153
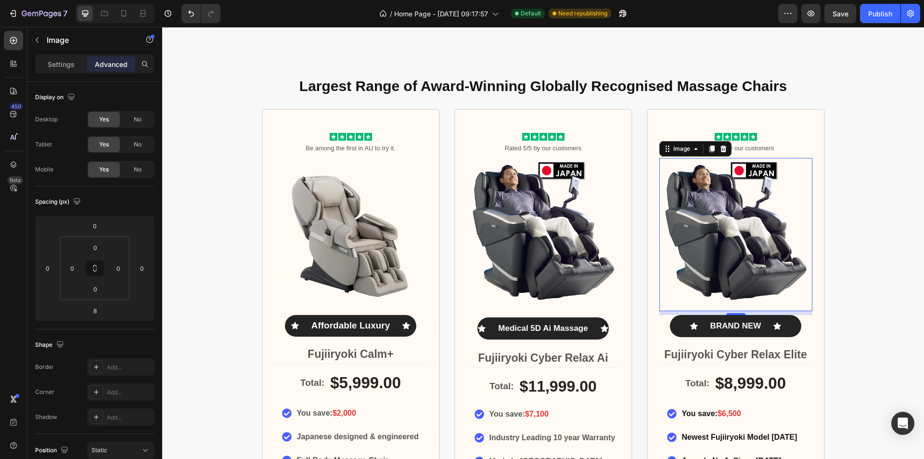
scroll to position [481, 0]
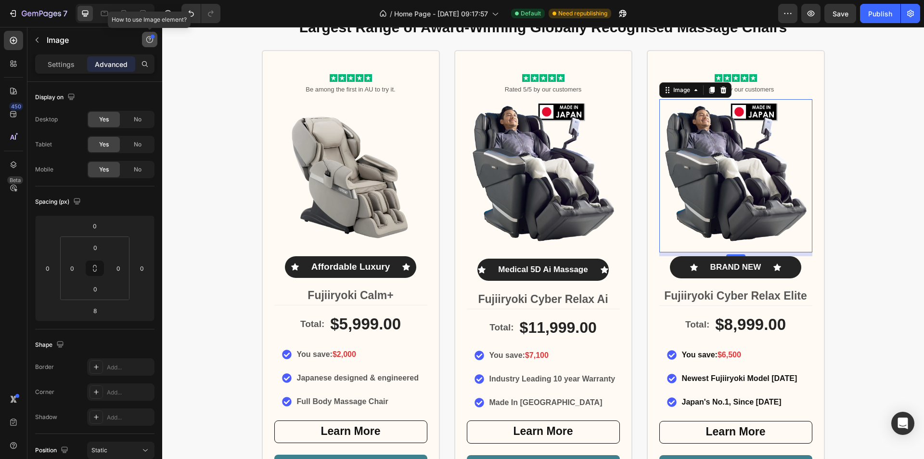
click at [146, 38] on icon "button" at bounding box center [150, 40] width 8 height 8
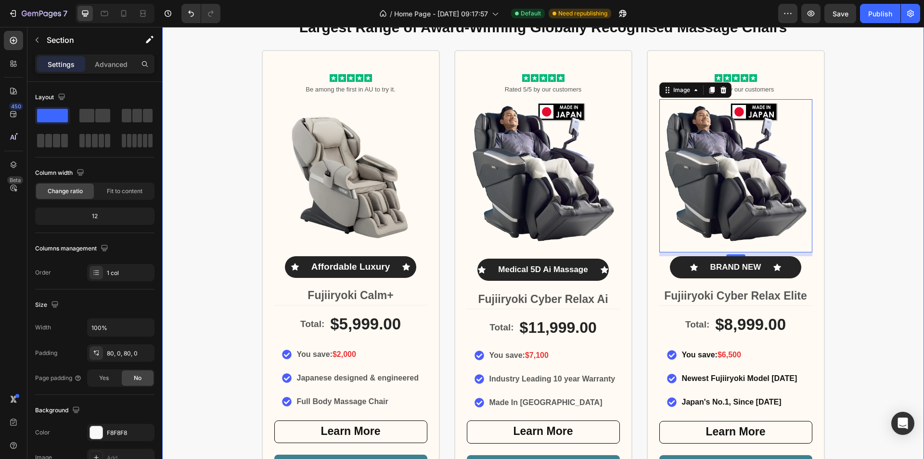
click at [880, 228] on div "Largest Range of Award-Winning Globally Recognised Massage Chairs Heading Icon …" at bounding box center [543, 285] width 762 height 550
click at [739, 205] on img at bounding box center [735, 175] width 153 height 153
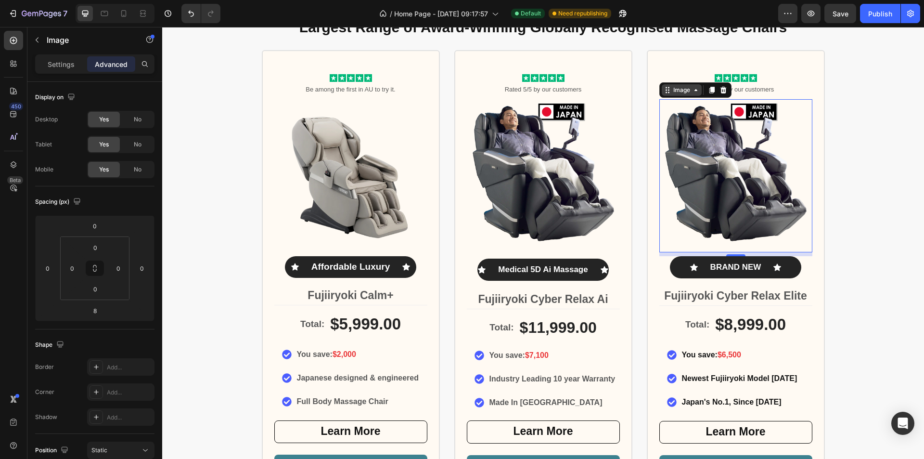
click at [692, 92] on icon at bounding box center [696, 90] width 8 height 8
click at [685, 93] on div "Image" at bounding box center [681, 90] width 21 height 9
click at [678, 93] on div "Image" at bounding box center [681, 90] width 21 height 9
click at [668, 92] on icon at bounding box center [668, 91] width 1 height 1
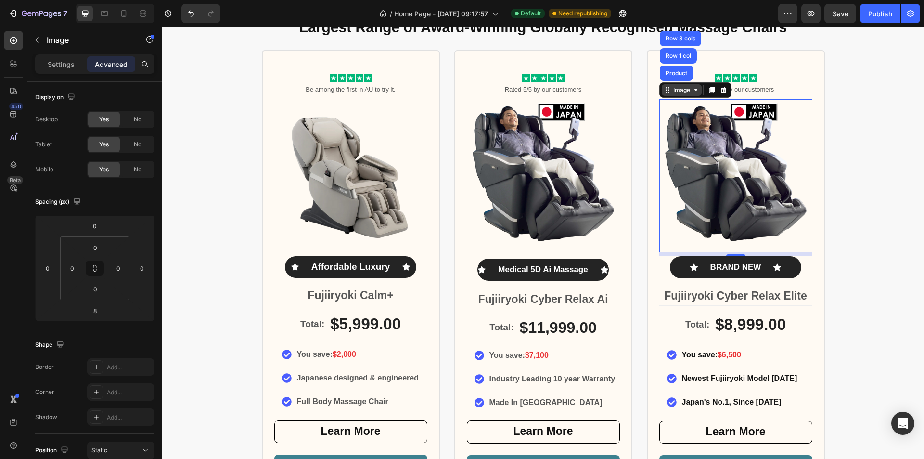
click at [665, 94] on div "Image" at bounding box center [682, 90] width 40 height 12
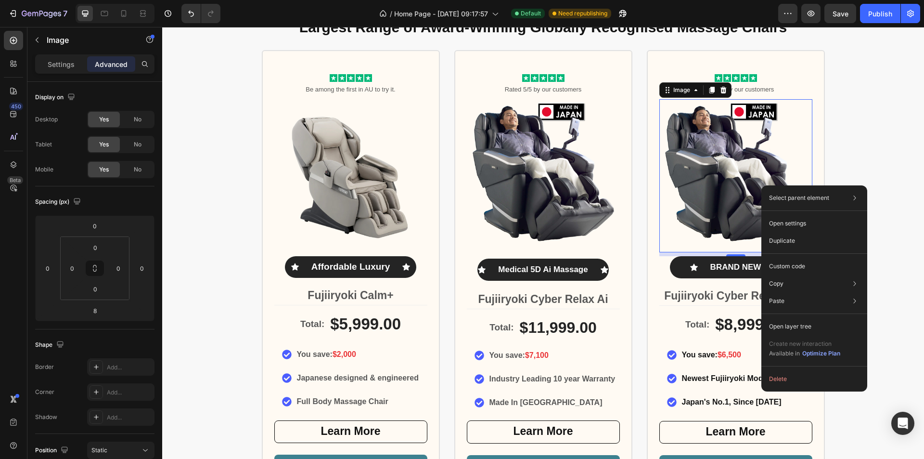
click at [770, 156] on img at bounding box center [735, 175] width 153 height 153
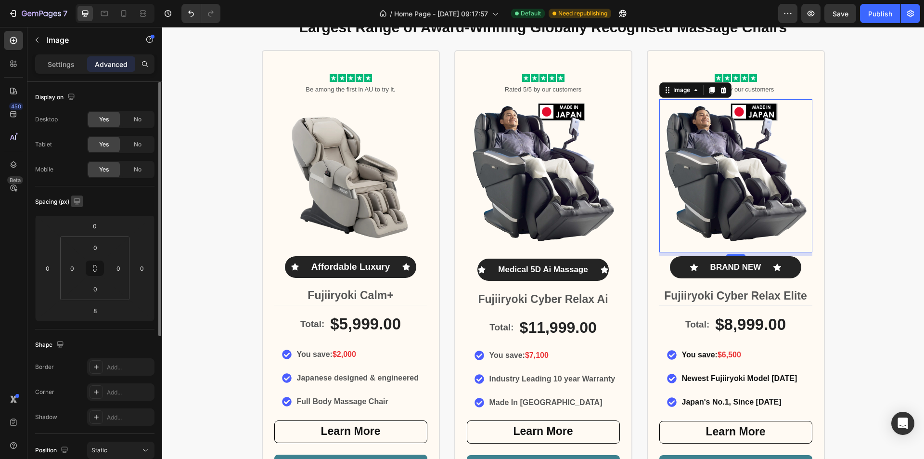
click at [77, 202] on icon "button" at bounding box center [77, 201] width 10 height 10
click at [64, 198] on div "Spacing (px)" at bounding box center [59, 201] width 48 height 13
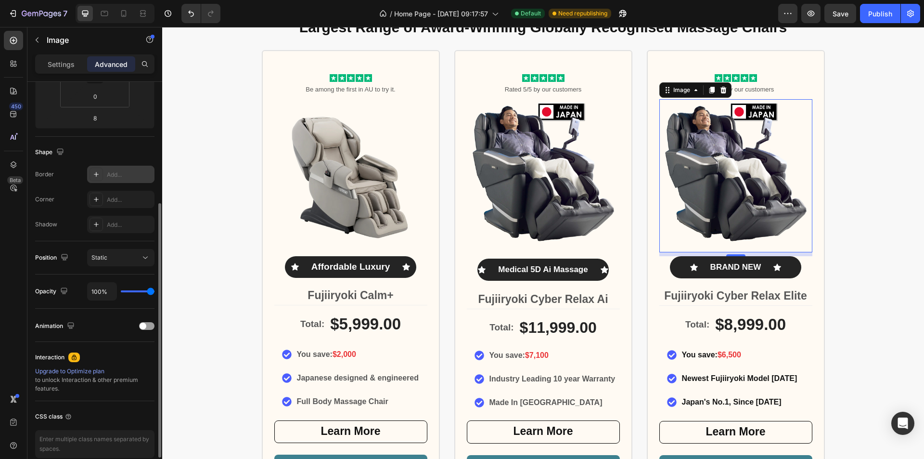
scroll to position [0, 0]
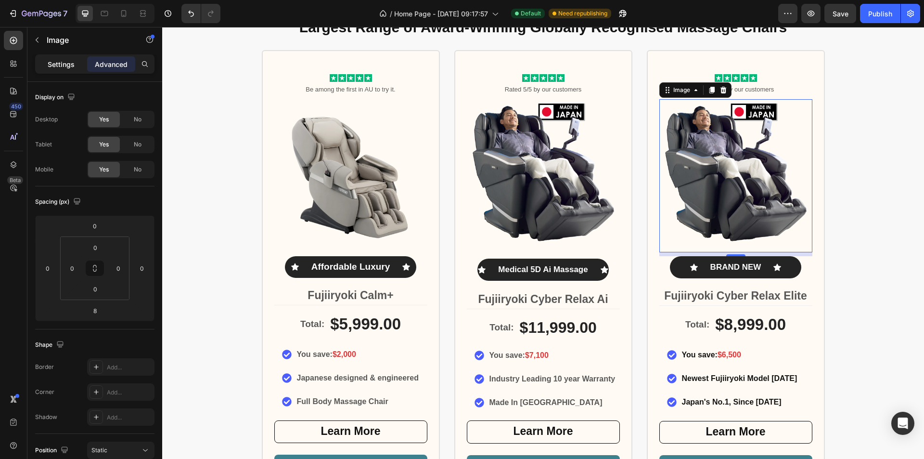
click at [67, 70] on div "Settings" at bounding box center [61, 63] width 48 height 15
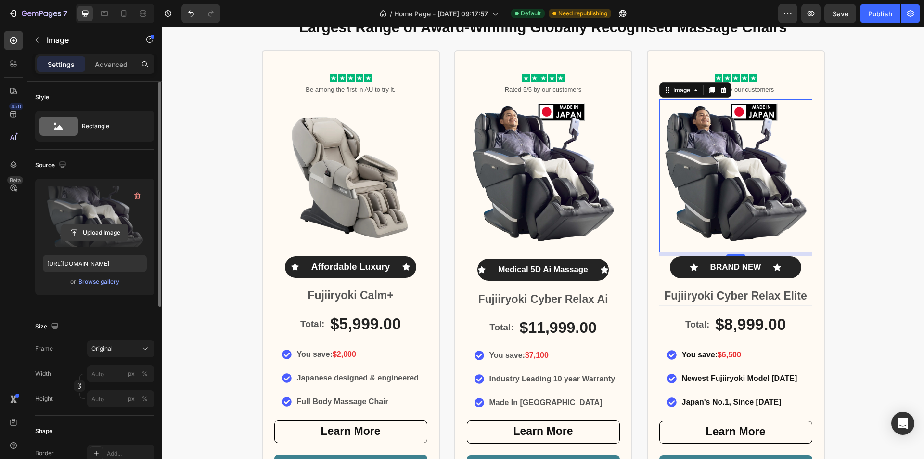
click at [99, 233] on input "file" at bounding box center [95, 232] width 66 height 16
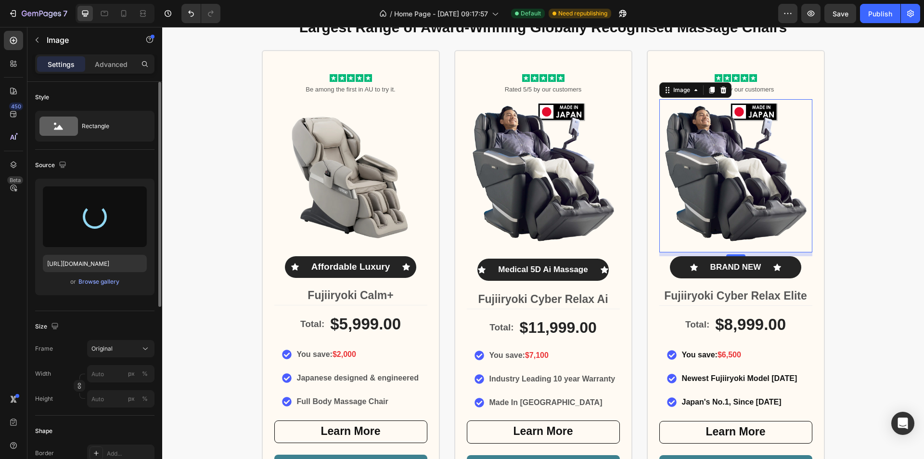
type input "https://cdn.shopify.com/s/files/1/0806/1917/6243/files/gempages_529078739498173…"
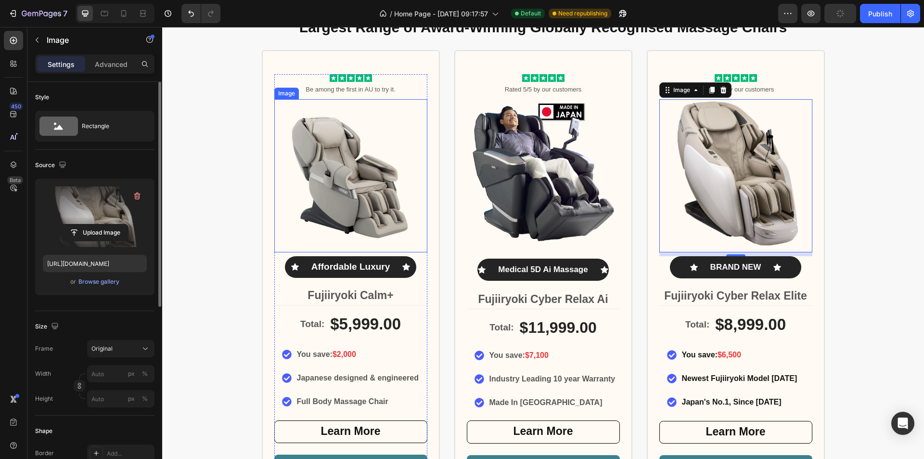
click at [322, 175] on img at bounding box center [350, 175] width 153 height 153
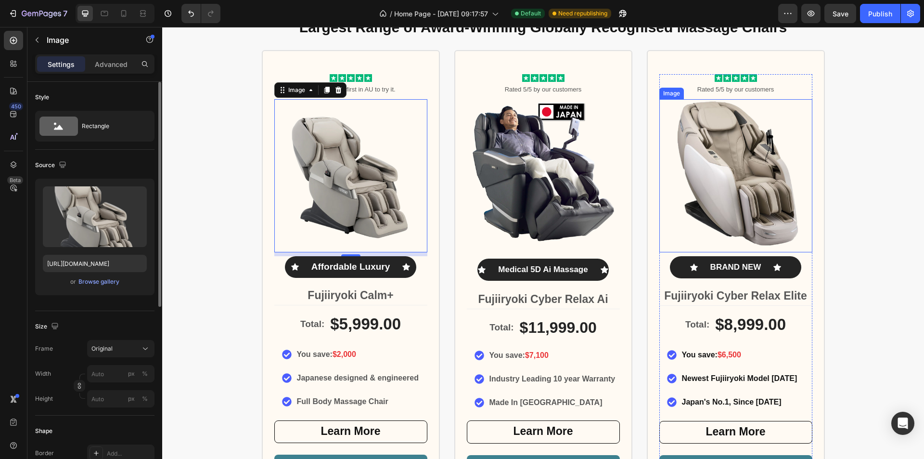
click at [762, 186] on img at bounding box center [735, 175] width 153 height 153
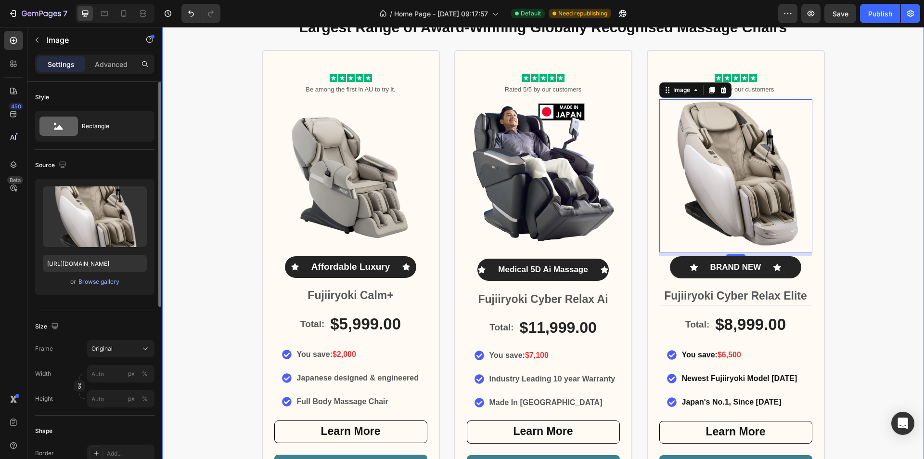
click at [892, 224] on div "Largest Range of Award-Winning Globally Recognised Massage Chairs Heading Icon …" at bounding box center [543, 285] width 762 height 550
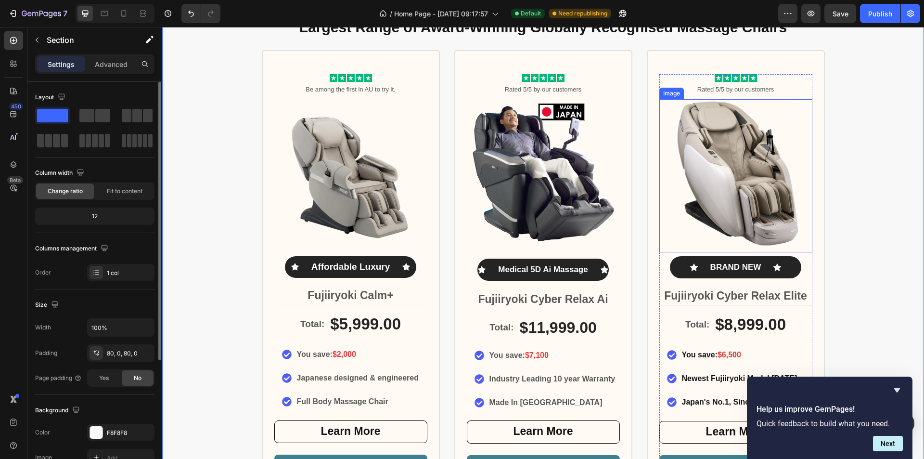
click at [720, 141] on img at bounding box center [735, 175] width 153 height 153
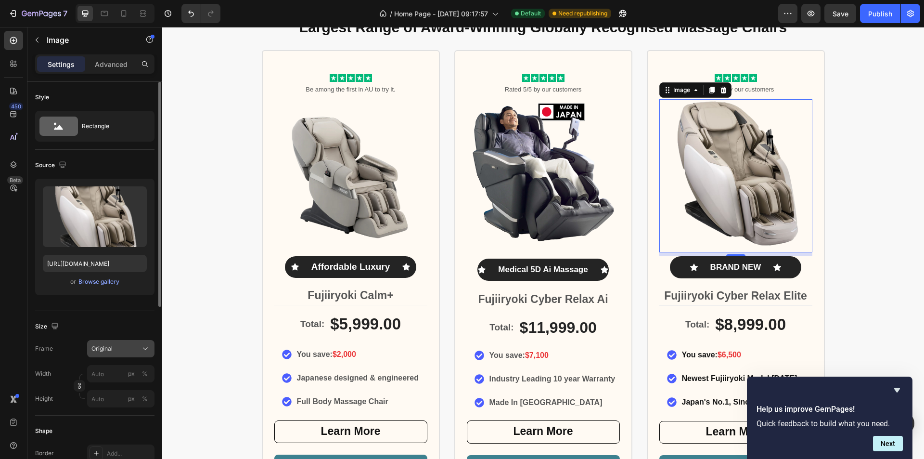
click at [122, 350] on div "Original" at bounding box center [114, 348] width 47 height 9
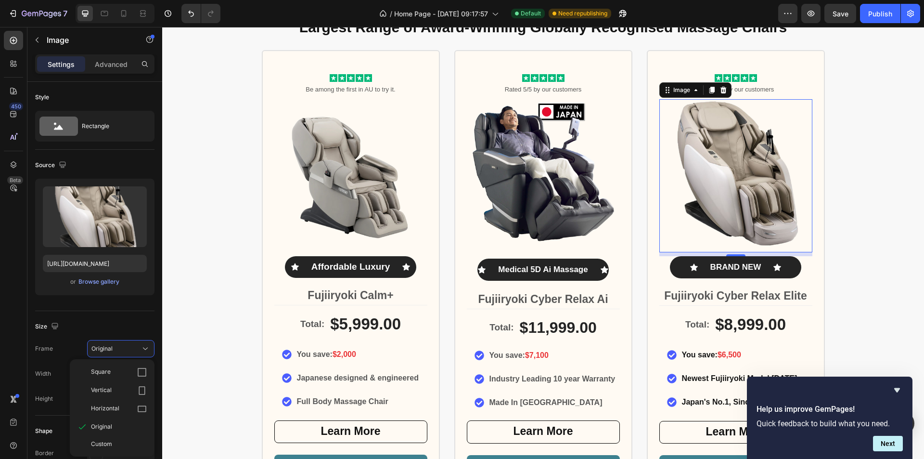
click at [730, 175] on img at bounding box center [735, 175] width 153 height 153
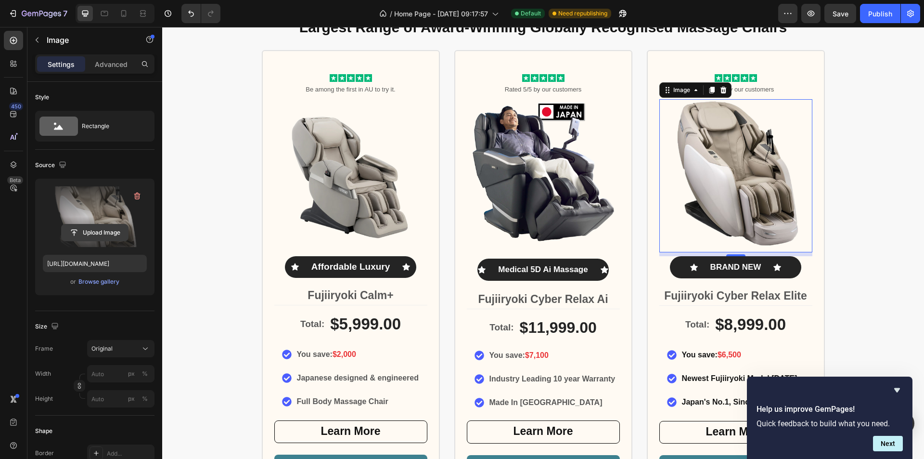
click at [101, 230] on input "file" at bounding box center [95, 232] width 66 height 16
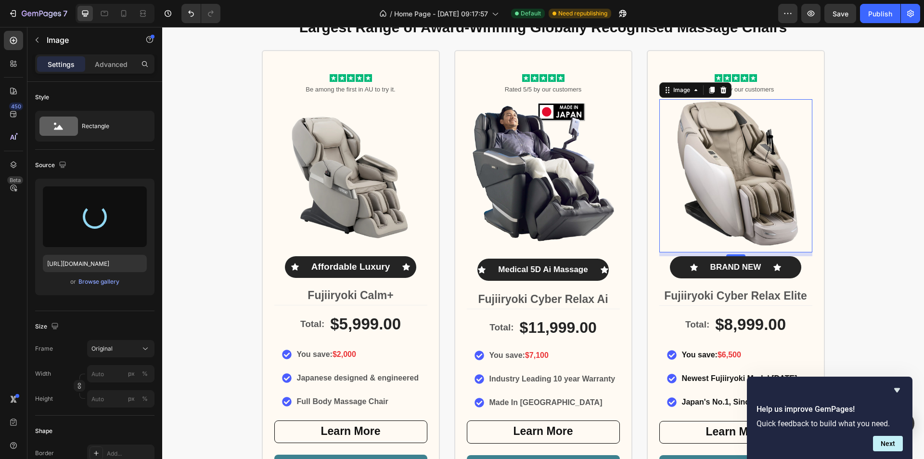
type input "https://cdn.shopify.com/s/files/1/0806/1917/6243/files/gempages_529078739498173…"
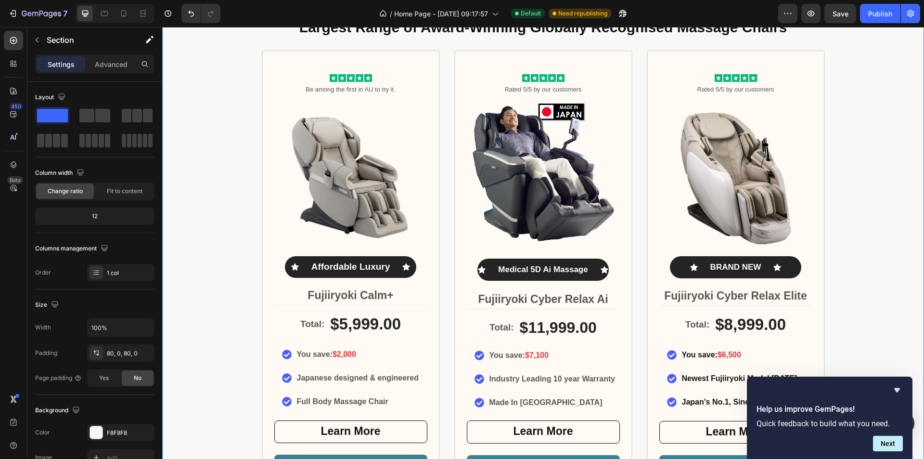
click at [890, 279] on div "Largest Range of Award-Winning Globally Recognised Massage Chairs Heading Icon …" at bounding box center [543, 285] width 762 height 550
click at [531, 200] on img at bounding box center [543, 175] width 153 height 153
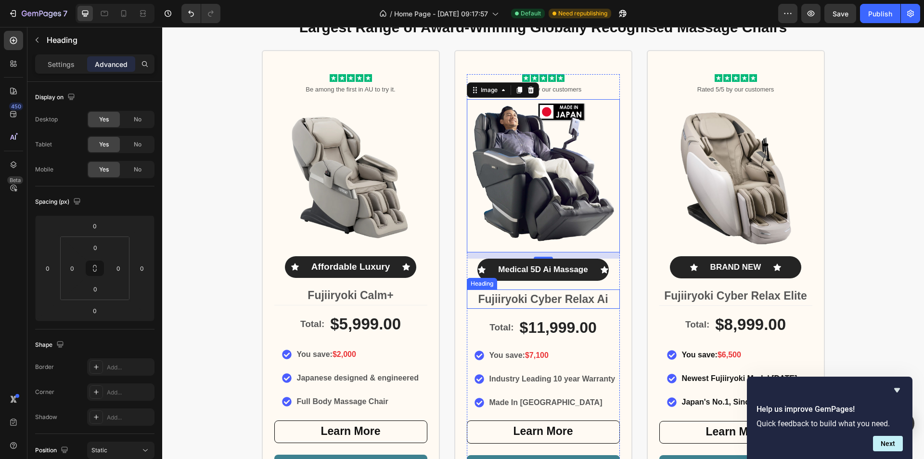
click at [572, 301] on strong "Fujiiryoki Cyber Relax Ai" at bounding box center [543, 299] width 130 height 13
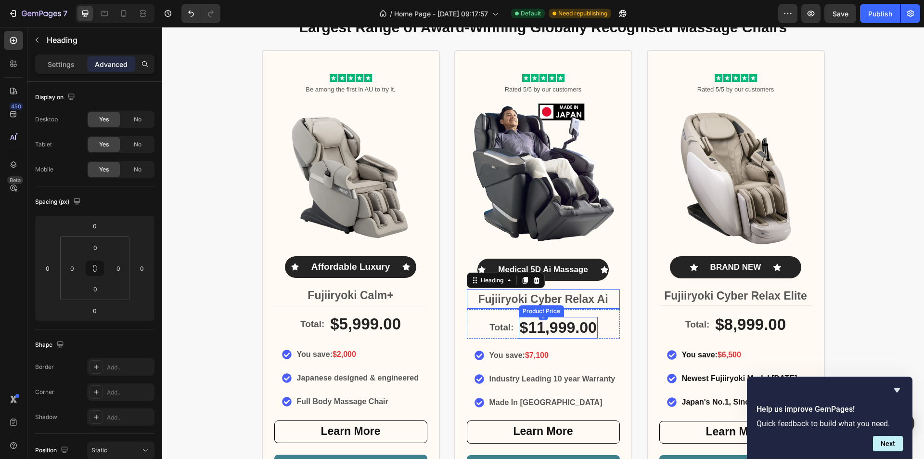
click at [564, 328] on div "$11,999.00" at bounding box center [558, 328] width 79 height 22
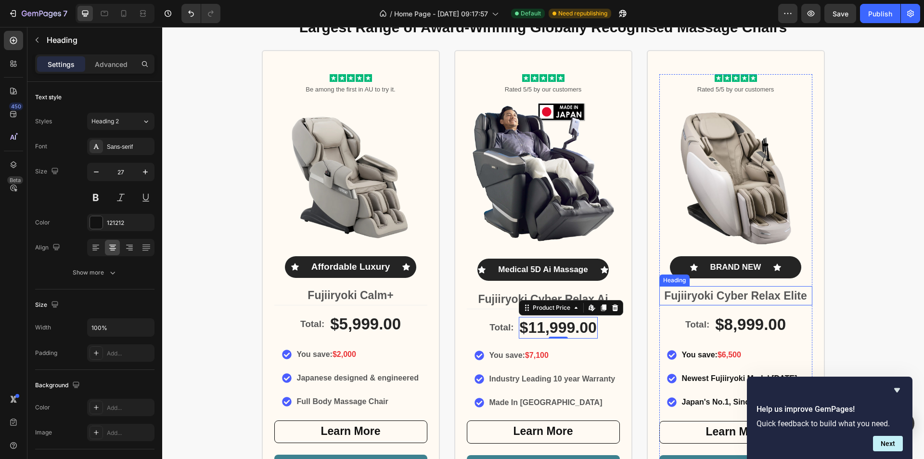
click at [743, 299] on strong "Fujiiryoki Cyber Relax Elite" at bounding box center [735, 295] width 143 height 13
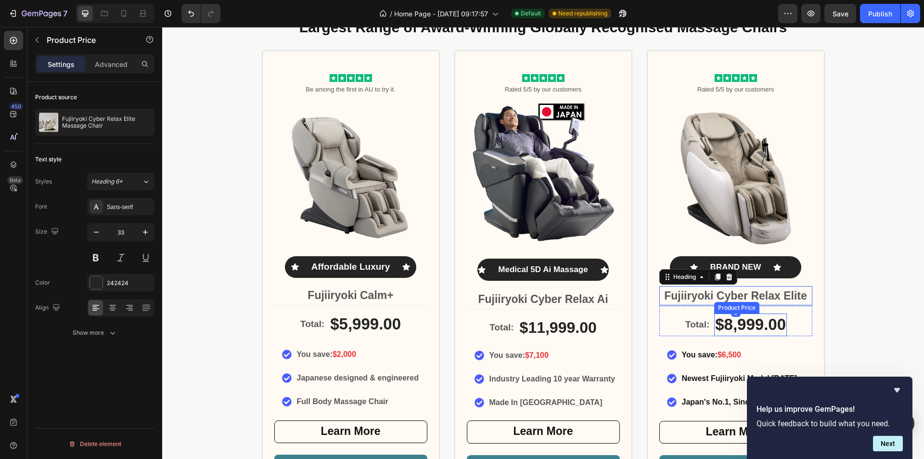
click at [742, 321] on div "$8,999.00" at bounding box center [750, 324] width 73 height 23
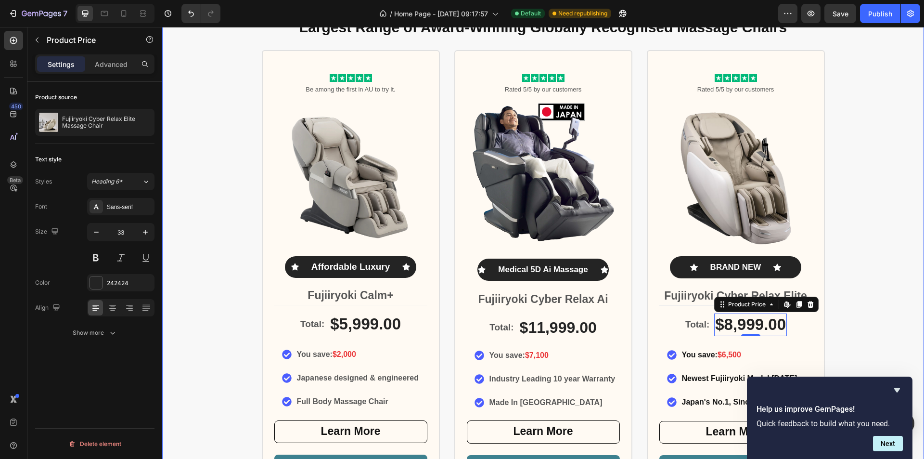
click at [877, 269] on div "Largest Range of Award-Winning Globally Recognised Massage Chairs Heading Icon …" at bounding box center [543, 285] width 762 height 550
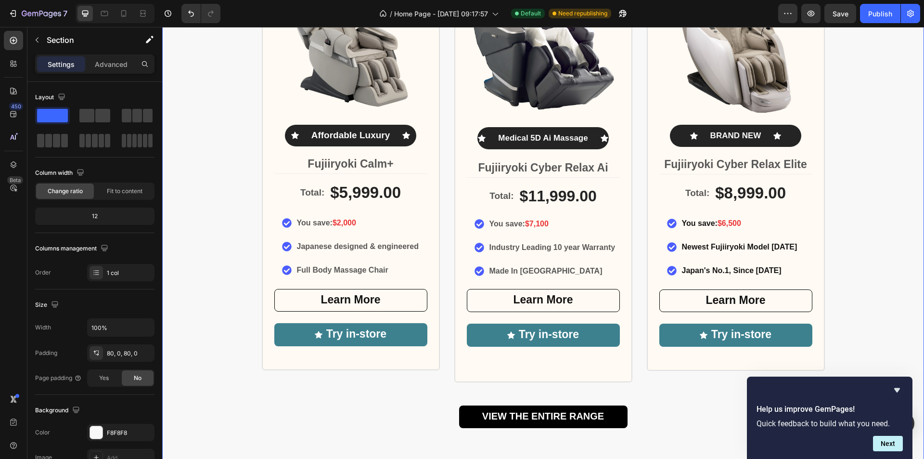
scroll to position [626, 0]
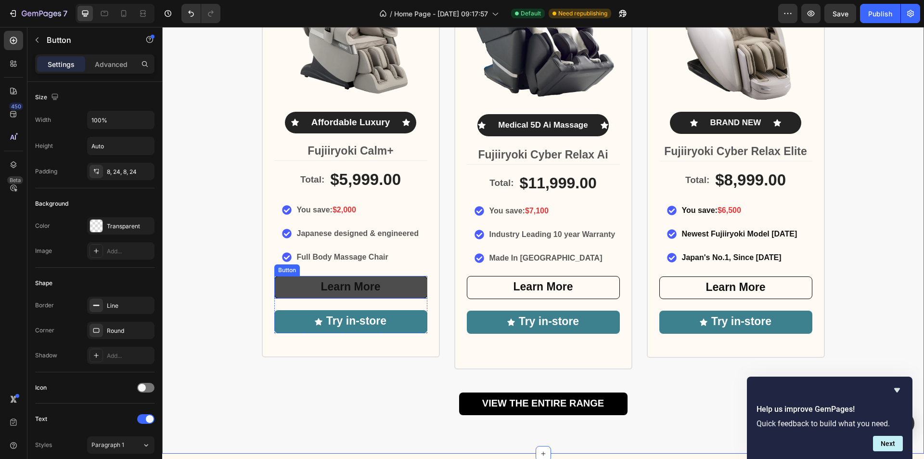
click at [413, 290] on link "Learn More" at bounding box center [350, 287] width 153 height 23
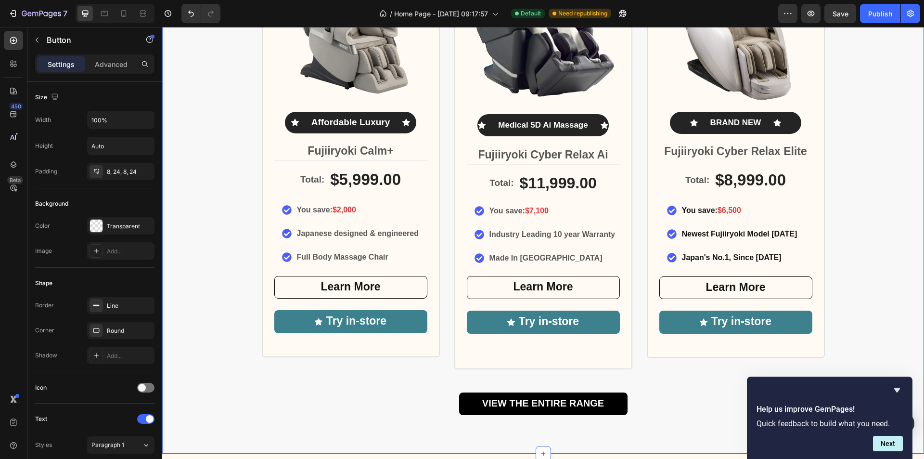
click at [883, 278] on div "Largest Range of Award-Winning Globally Recognised Massage Chairs Heading Icon …" at bounding box center [543, 140] width 762 height 550
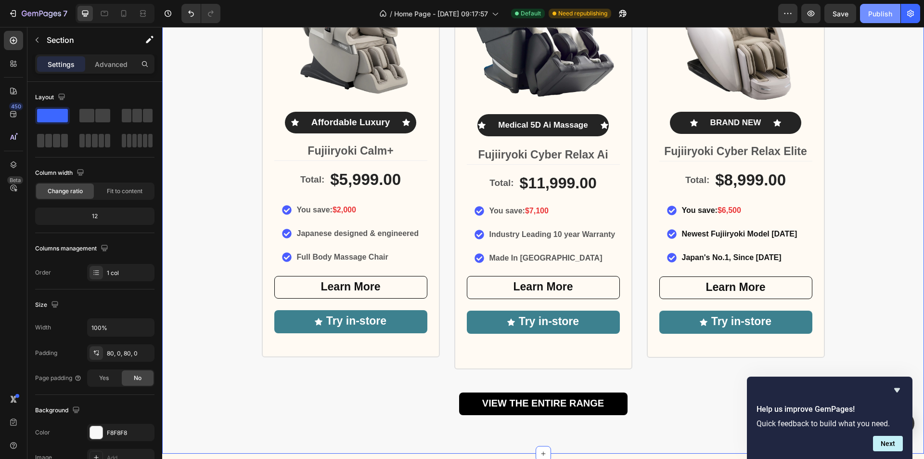
click at [882, 13] on div "Publish" at bounding box center [880, 14] width 24 height 10
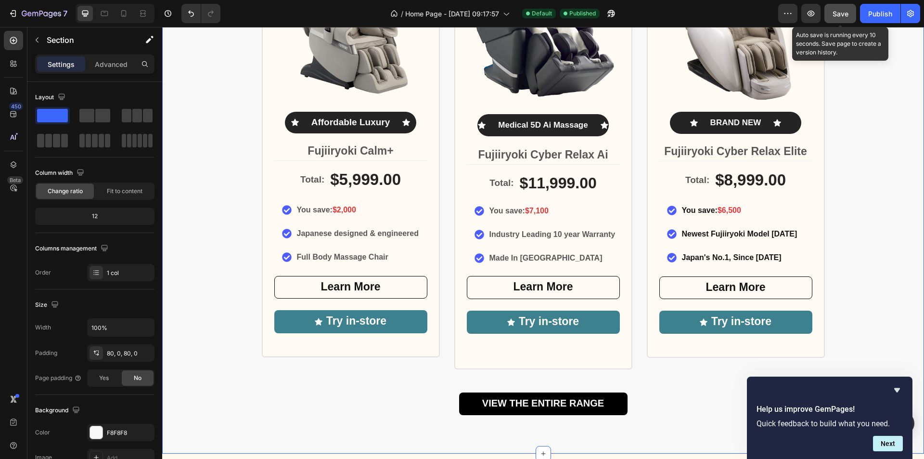
click at [842, 12] on span "Save" at bounding box center [840, 14] width 16 height 8
click at [813, 12] on icon "button" at bounding box center [810, 14] width 7 height 6
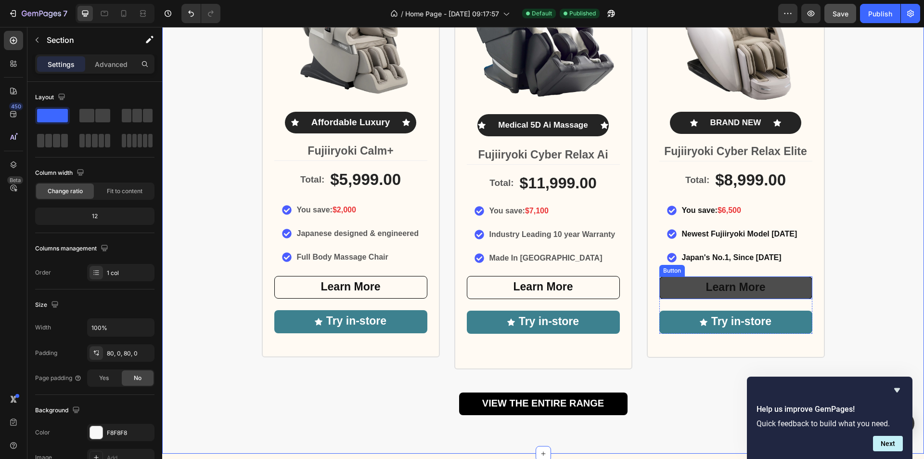
click at [682, 284] on link "Learn More" at bounding box center [735, 287] width 153 height 23
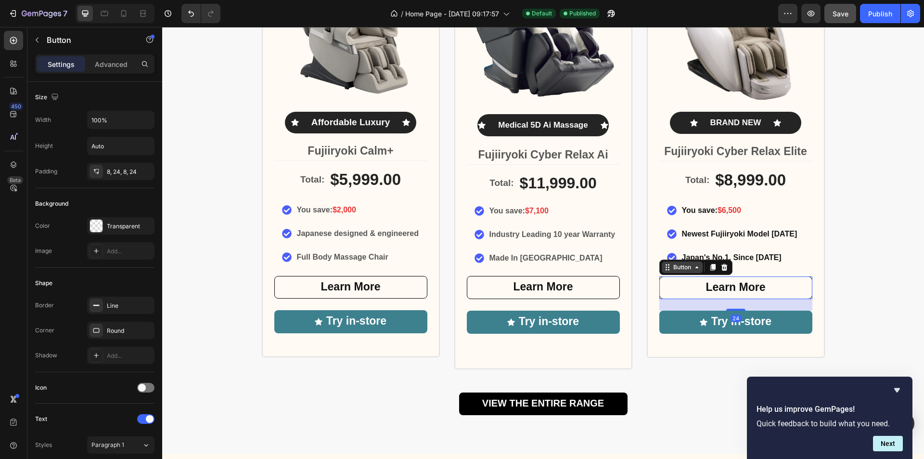
click at [673, 270] on div "Button" at bounding box center [682, 267] width 22 height 9
click at [118, 70] on div "Advanced" at bounding box center [111, 63] width 48 height 15
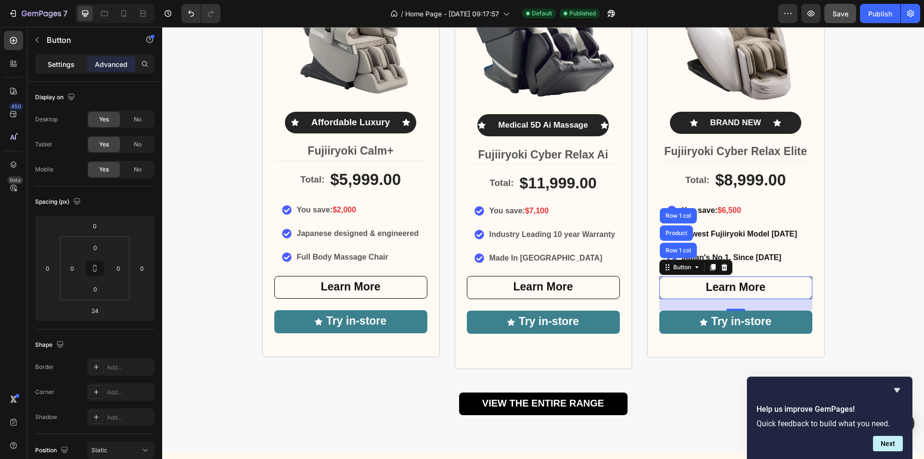
click at [53, 60] on p "Settings" at bounding box center [61, 64] width 27 height 10
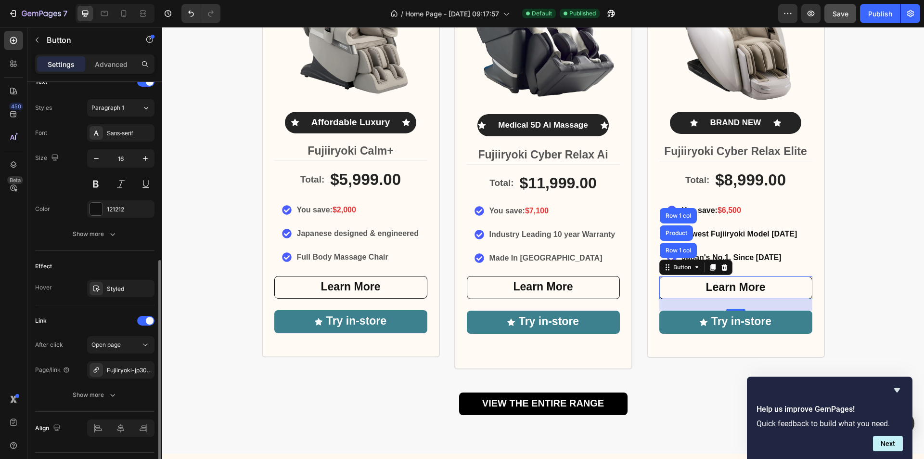
scroll to position [361, 0]
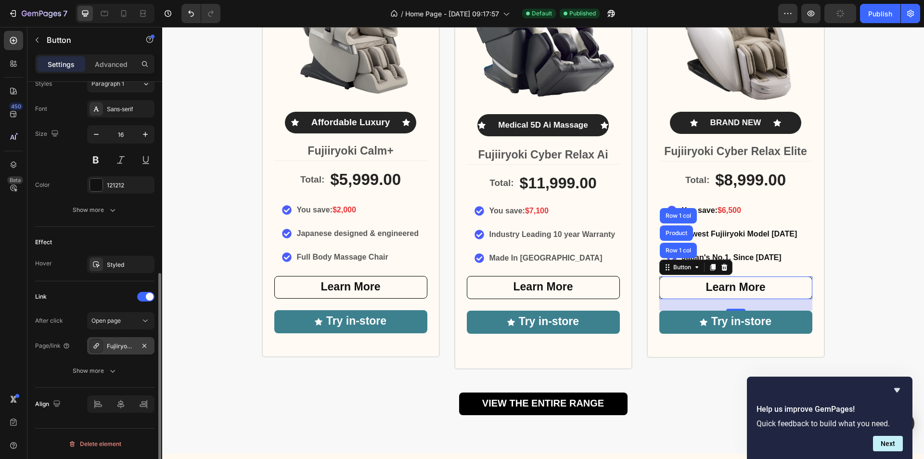
click at [123, 346] on div "Fujiiryoki-jp3000-medical-massage-chair-made-in-japan" at bounding box center [121, 346] width 28 height 9
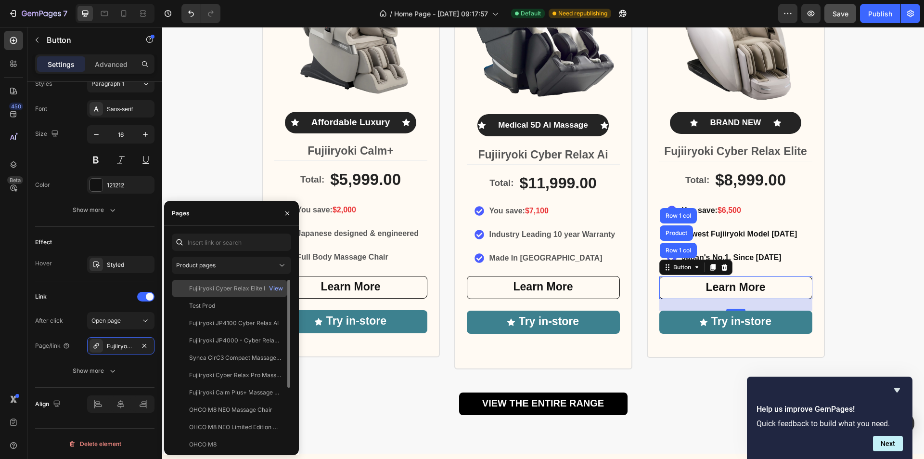
click at [260, 288] on div "Fujiiryoki Cyber Relax Elite Massage Chair" at bounding box center [235, 288] width 92 height 9
click at [222, 289] on div "Fujiiryoki Cyber Relax Elite Massage Chair" at bounding box center [235, 287] width 92 height 9
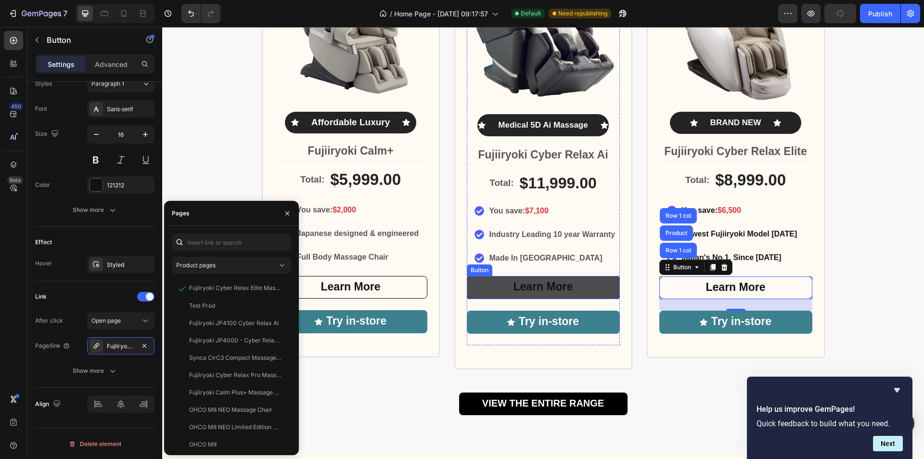
click at [588, 284] on link "Learn More" at bounding box center [543, 287] width 153 height 23
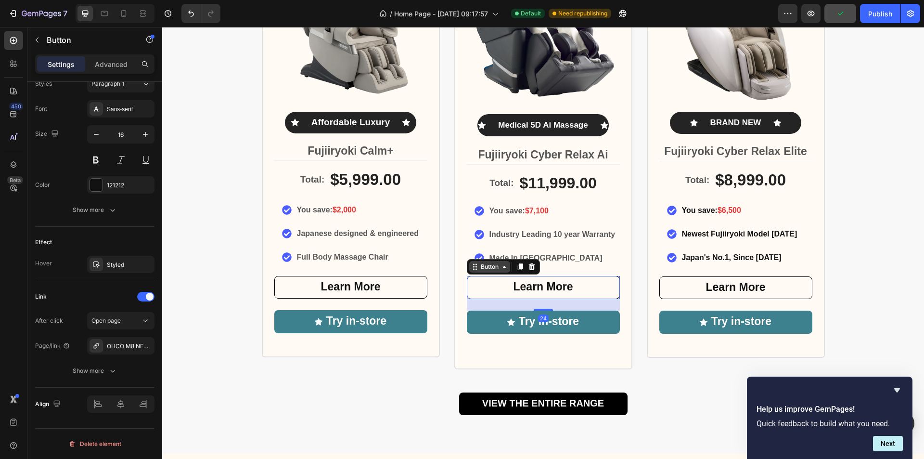
click at [479, 266] on div "Button" at bounding box center [490, 266] width 22 height 9
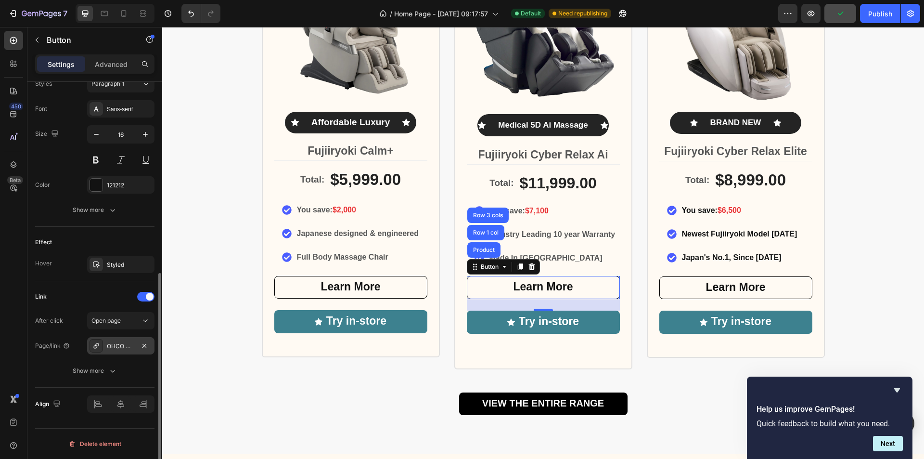
click at [121, 348] on div "OHCO M8 NEO Massage Chair" at bounding box center [121, 346] width 28 height 9
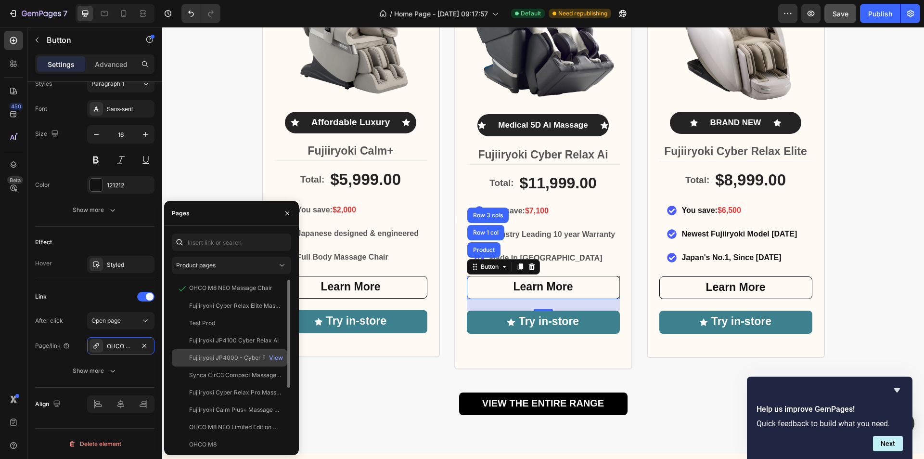
click at [239, 355] on div "Fujiiryoki JP4000 - Cyber Relax Ai Massage Chair" at bounding box center [235, 357] width 92 height 9
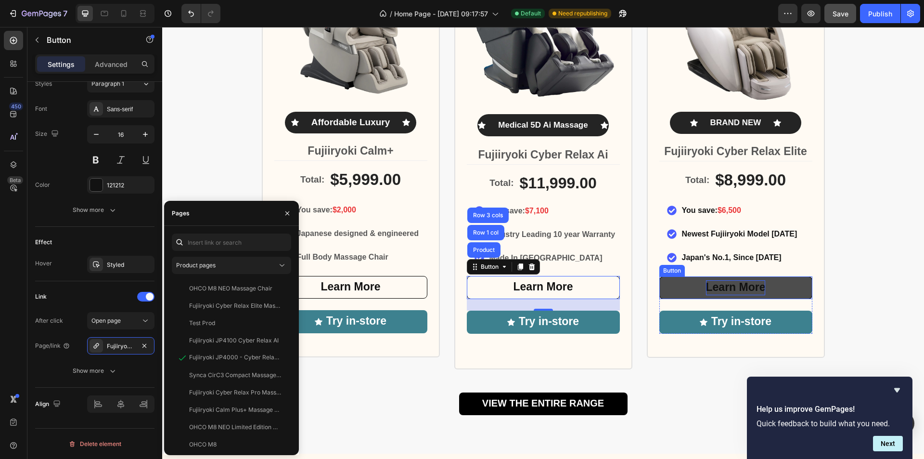
click at [761, 286] on strong "Learn More" at bounding box center [736, 287] width 60 height 13
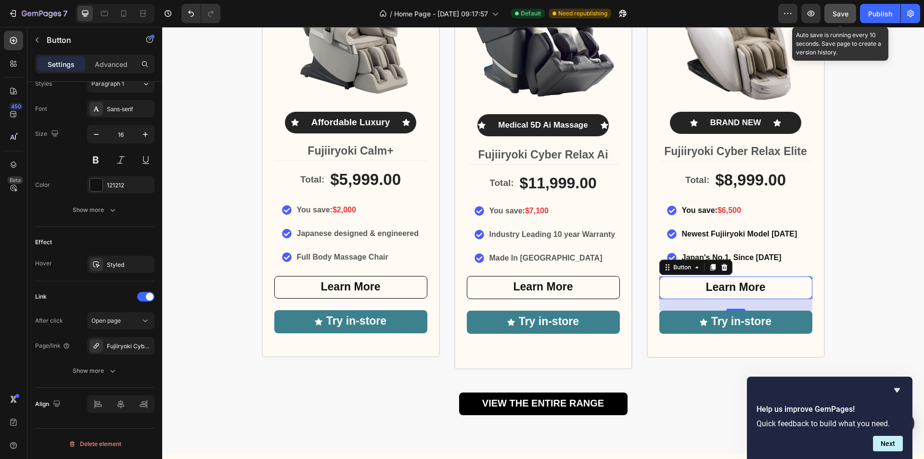
click at [837, 10] on span "Save" at bounding box center [840, 14] width 16 height 8
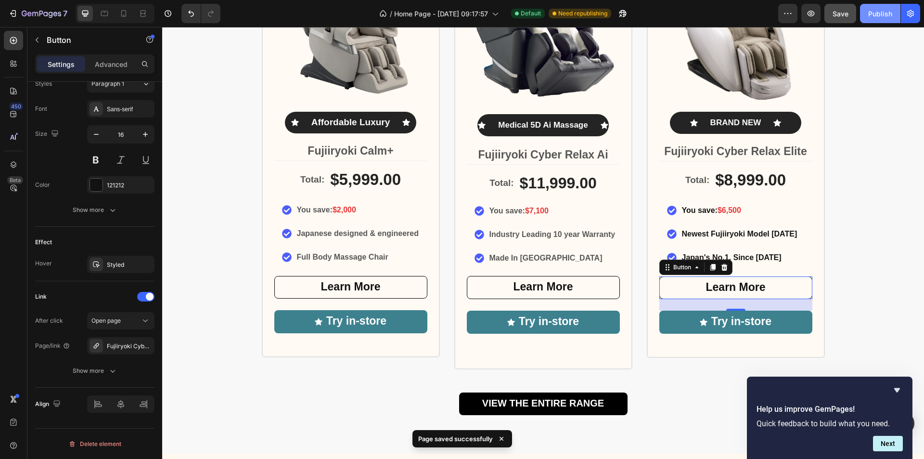
click at [876, 13] on div "Publish" at bounding box center [880, 14] width 24 height 10
click at [875, 13] on div "Publish" at bounding box center [880, 14] width 24 height 10
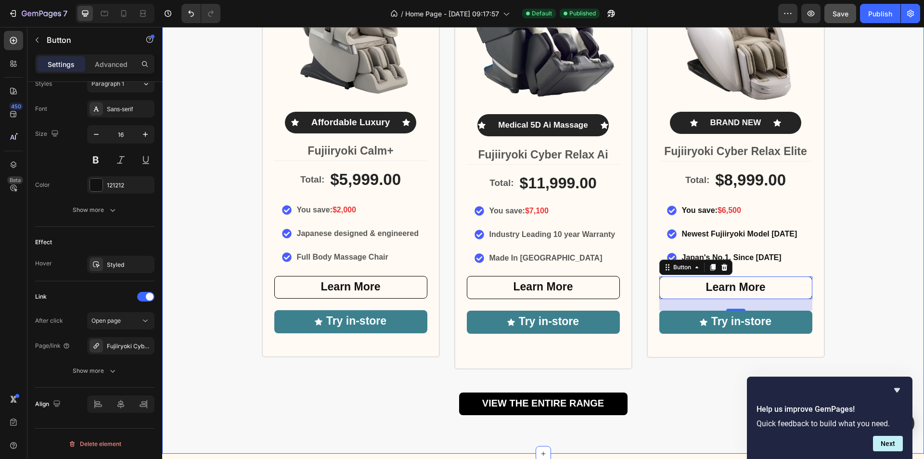
click at [916, 234] on div "Largest Range of Award-Winning Globally Recognised Massage Chairs Heading Icon …" at bounding box center [543, 140] width 762 height 550
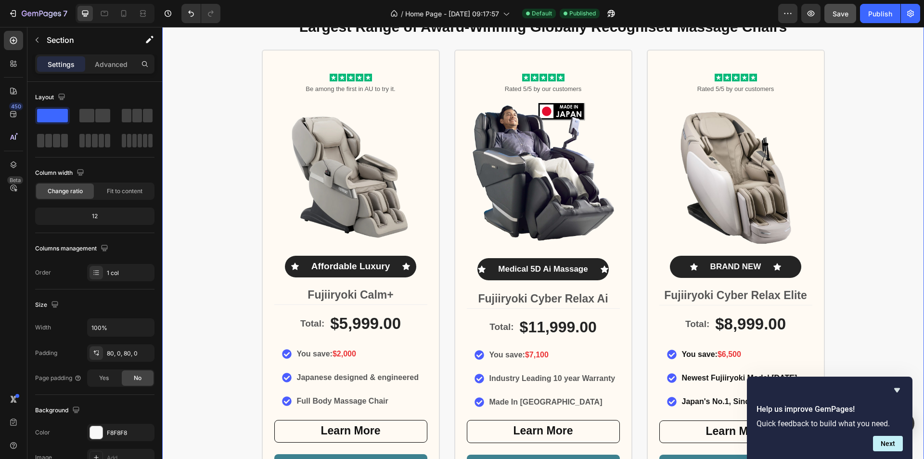
scroll to position [529, 0]
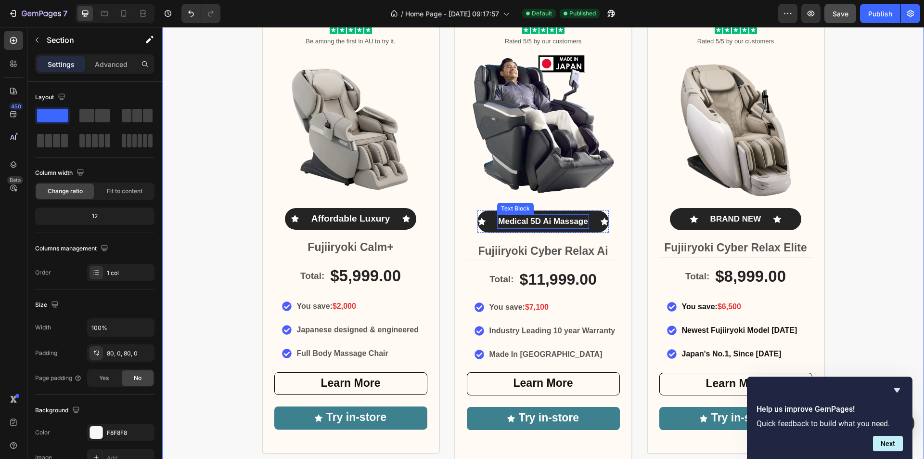
click at [537, 221] on span "Medical 5D Ai Massage" at bounding box center [543, 221] width 90 height 9
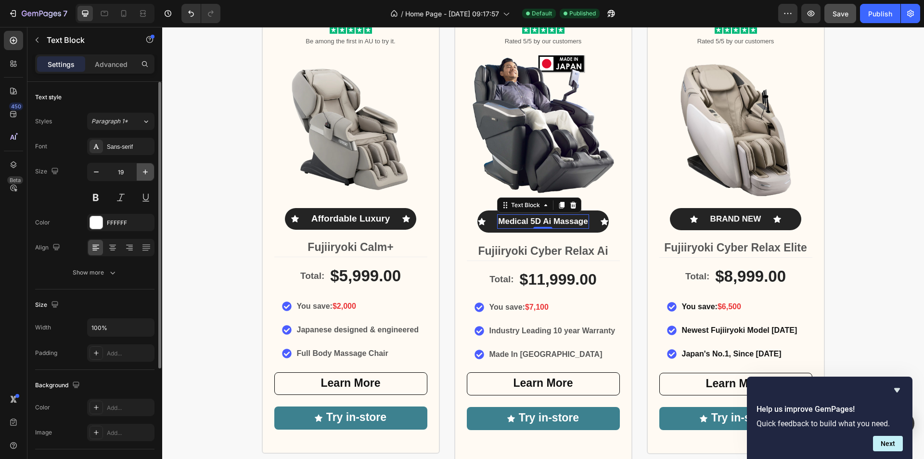
click at [145, 173] on icon "button" at bounding box center [146, 172] width 10 height 10
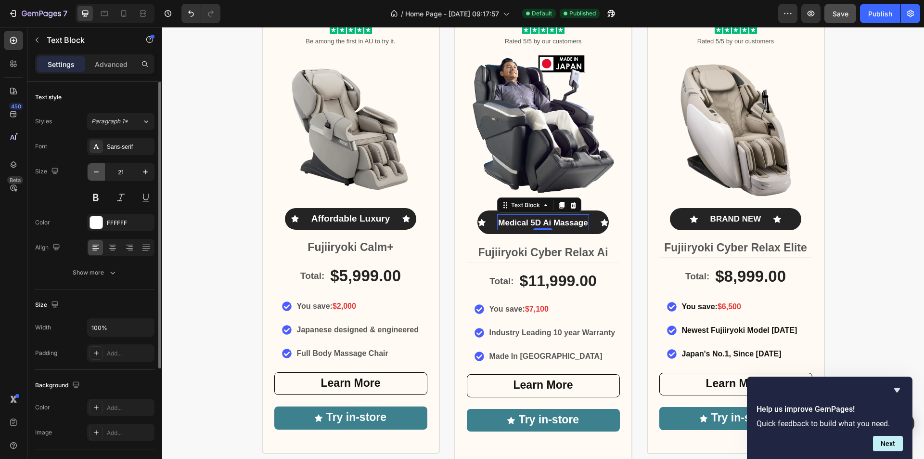
click at [98, 171] on icon "button" at bounding box center [96, 172] width 10 height 10
type input "19"
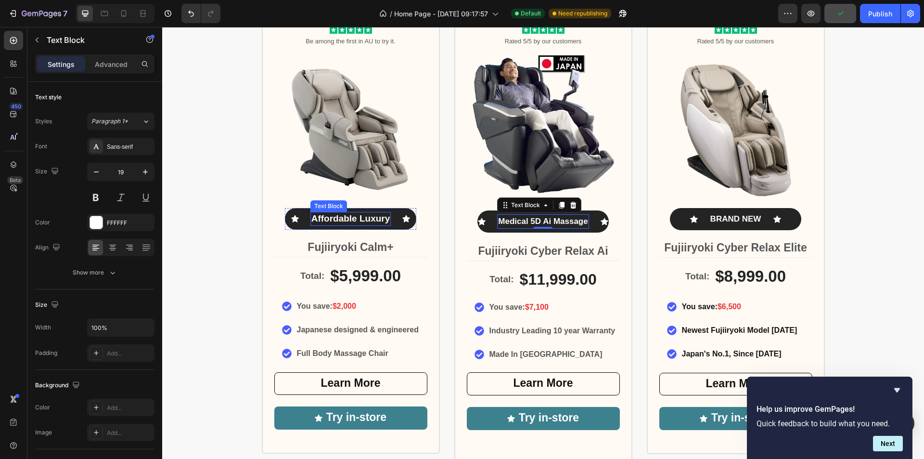
click at [370, 217] on p "Affordable Luxury" at bounding box center [350, 219] width 79 height 12
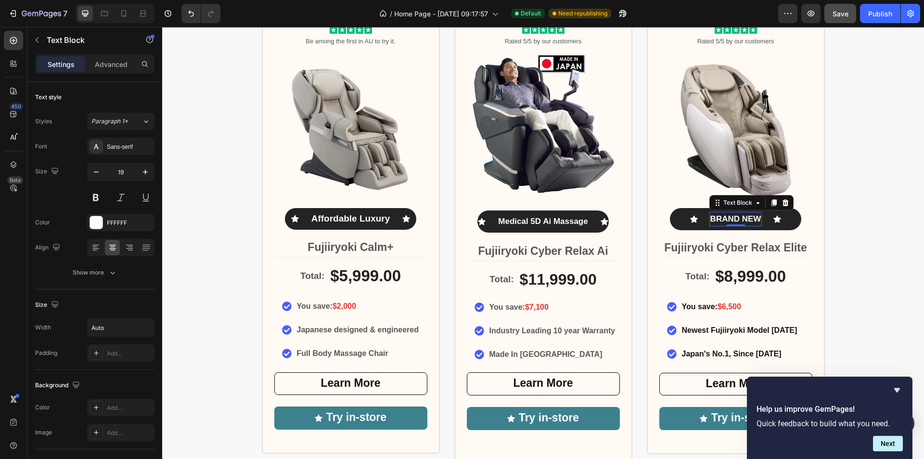
click at [741, 217] on span "BRAND NEW" at bounding box center [735, 218] width 51 height 9
click at [542, 222] on span "Medical 5D Ai Massage" at bounding box center [543, 221] width 90 height 9
click at [367, 220] on p "Affordable Luxury" at bounding box center [350, 219] width 79 height 12
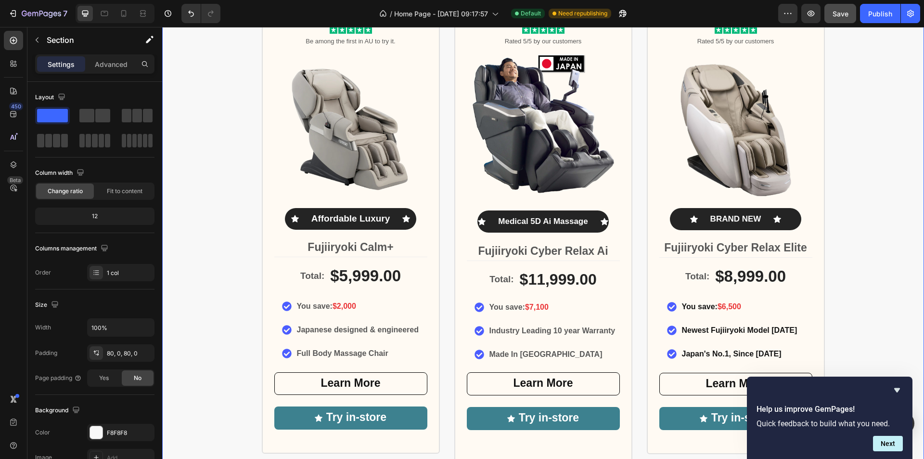
click at [886, 241] on div "Largest Range of Award-Winning Globally Recognised Massage Chairs Heading Icon …" at bounding box center [543, 237] width 762 height 550
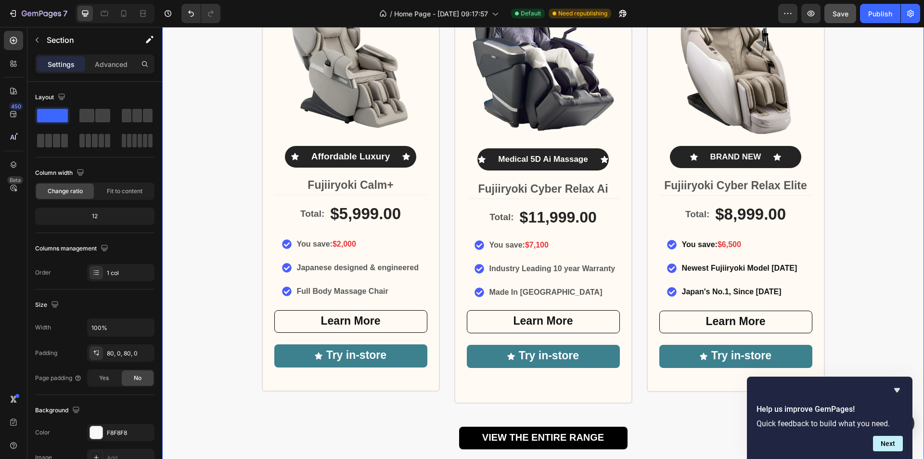
scroll to position [674, 0]
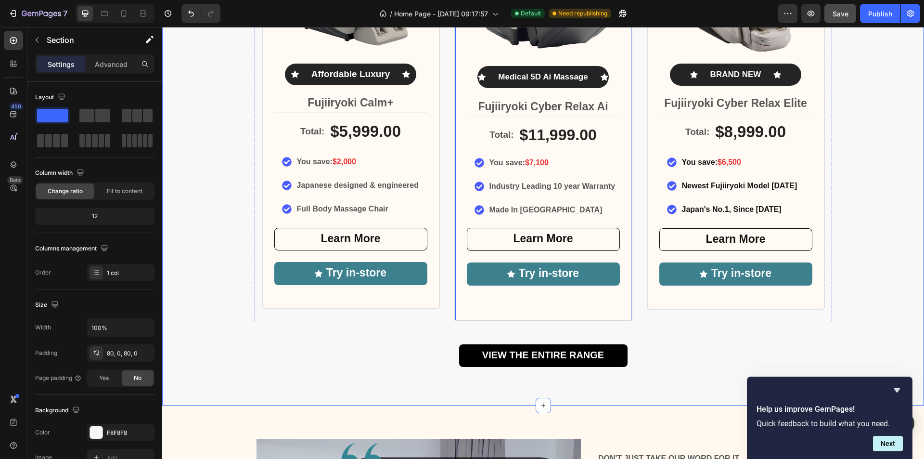
click at [454, 317] on div "Icon Icon Icon Icon Icon Icon List Rated 5/5 by our customers Text Block Image …" at bounding box center [543, 89] width 178 height 463
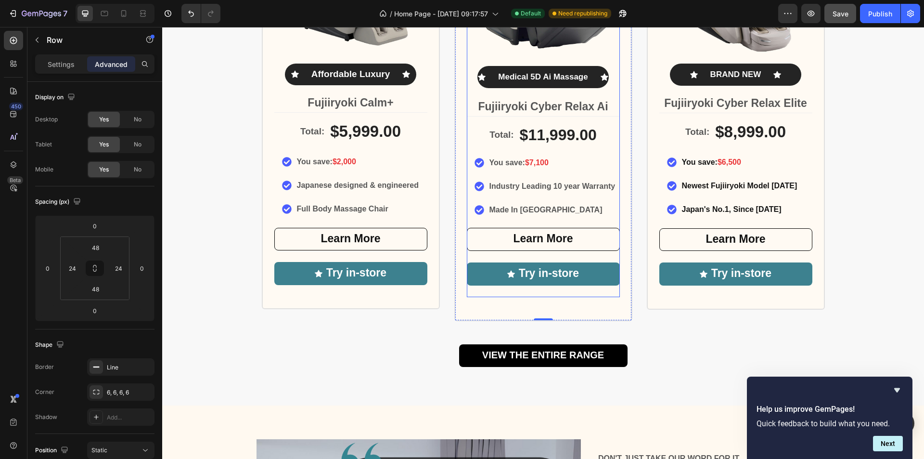
click at [541, 256] on div "Learn More Button" at bounding box center [543, 245] width 153 height 35
click at [579, 305] on div "Icon Icon Icon Icon Icon Icon List Rated 5/5 by our customers Text Block Image …" at bounding box center [543, 89] width 178 height 463
drag, startPoint x: 536, startPoint y: 318, endPoint x: 536, endPoint y: 308, distance: 9.6
click at [536, 308] on div "Icon Icon Icon Icon Icon Icon List Rated 5/5 by our customers Text Block Image …" at bounding box center [543, 89] width 178 height 463
click at [590, 68] on div "Icon Medical 5D Ai Massage Text Block Icon Row" at bounding box center [542, 77] width 131 height 22
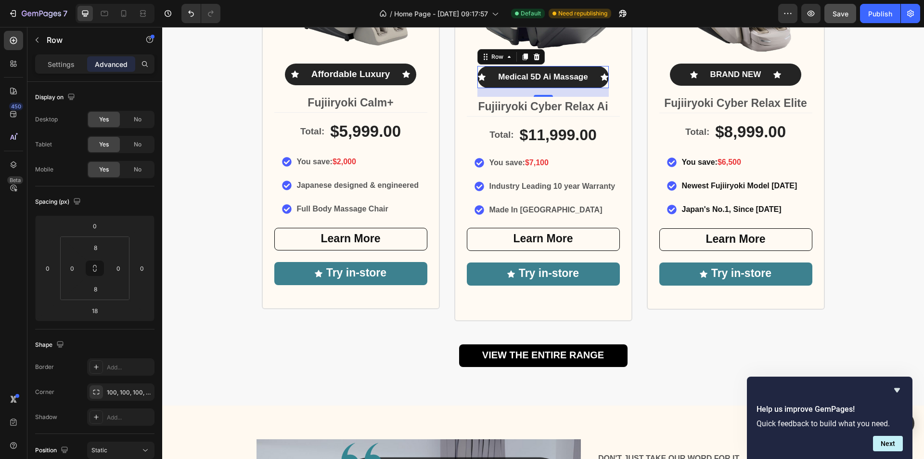
click at [587, 71] on div "Icon Medical 5D Ai Massage Text Block Icon Row 18" at bounding box center [542, 77] width 131 height 22
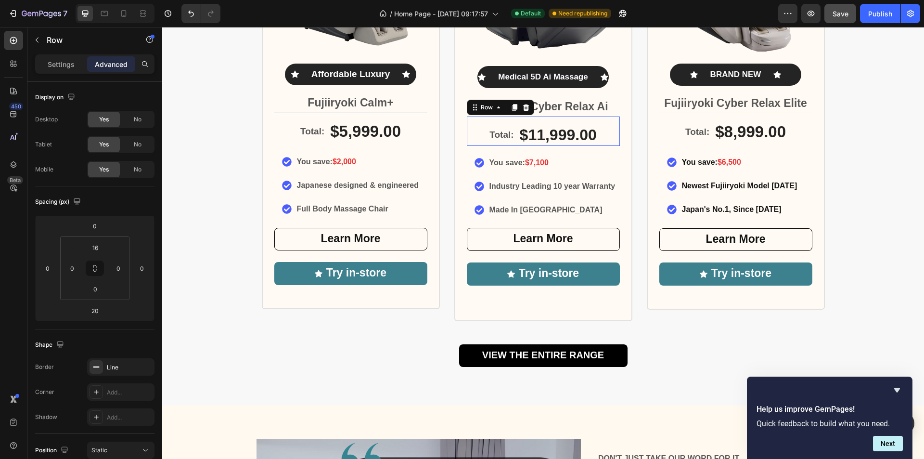
click at [580, 119] on div "Total: Text Block $11,999.00 Product Price Product Price Row 0" at bounding box center [543, 131] width 153 height 30
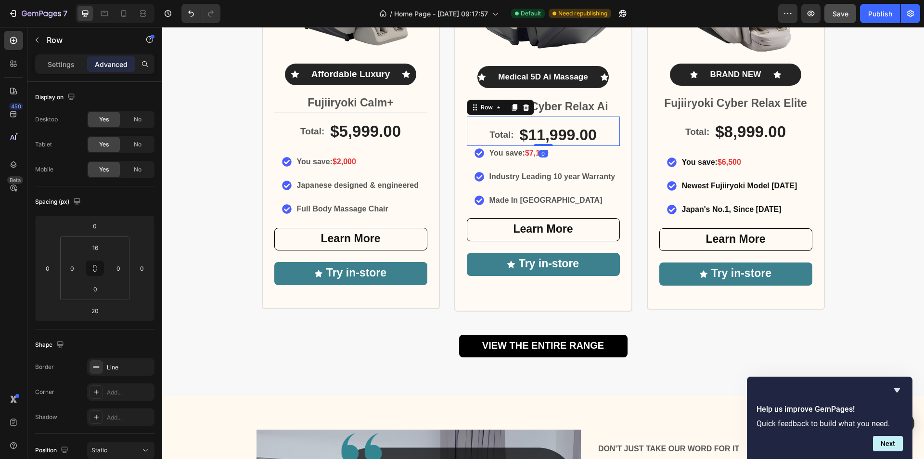
drag, startPoint x: 538, startPoint y: 154, endPoint x: 542, endPoint y: 128, distance: 26.2
click at [542, 128] on div "Total: Text Block $11,999.00 Product Price Product Price Row 0" at bounding box center [543, 131] width 153 height 30
type input "0"
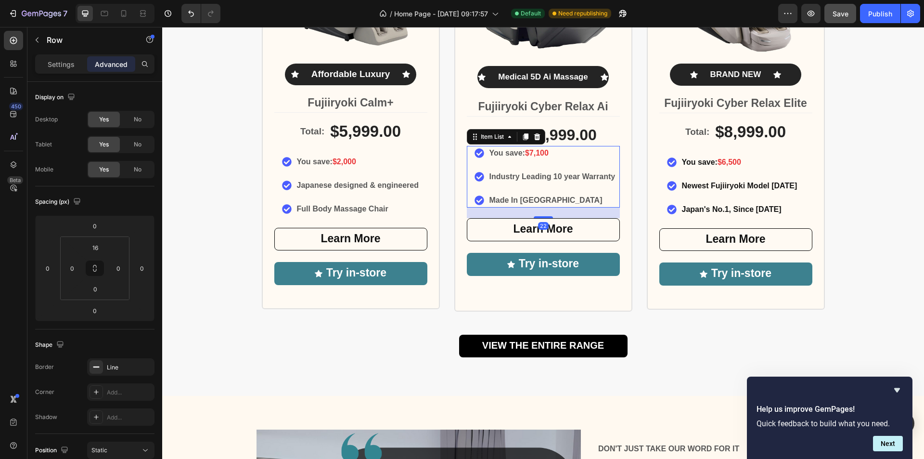
click at [607, 166] on div "You save: $7,100 Industry Leading 10 year Warranty Made In Japan" at bounding box center [545, 177] width 142 height 62
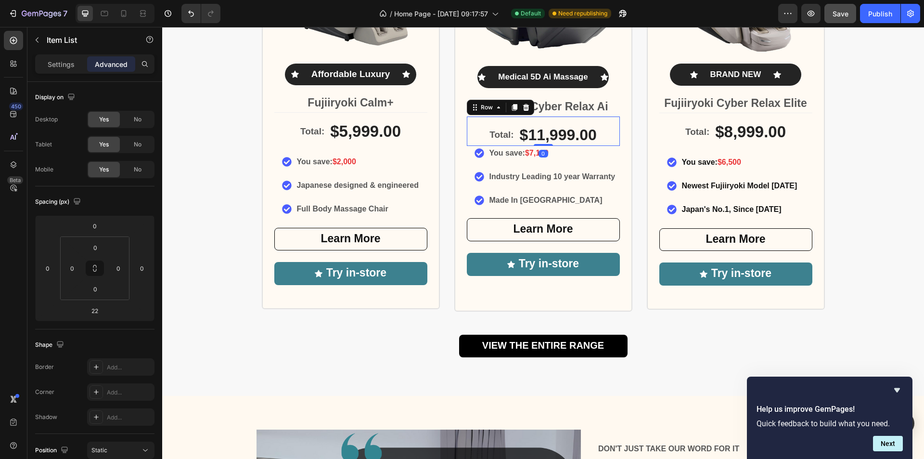
click at [603, 138] on div "Total: Text Block $11,999.00 Product Price Product Price Row 0" at bounding box center [543, 131] width 153 height 30
click at [591, 105] on strong "Fujiiryoki Cyber Relax Ai" at bounding box center [543, 106] width 130 height 13
drag, startPoint x: 550, startPoint y: 99, endPoint x: 547, endPoint y: 93, distance: 6.5
click at [531, 103] on h3 "Fujiiryoki Cyber Relax Ai" at bounding box center [543, 106] width 153 height 19
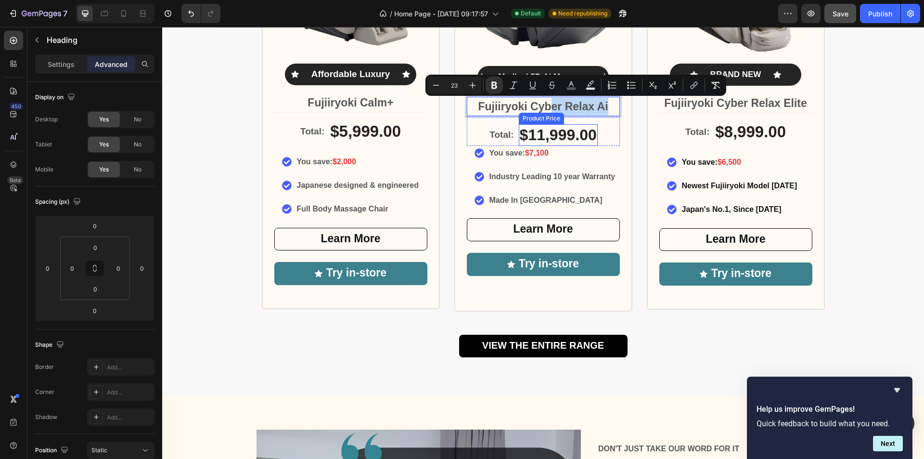
click at [586, 132] on div "$11,999.00" at bounding box center [558, 135] width 79 height 22
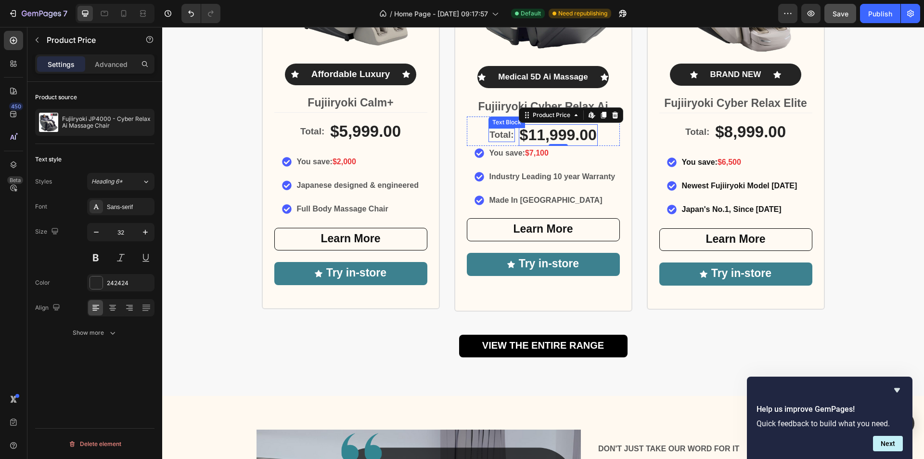
click at [498, 134] on p "Total:" at bounding box center [501, 135] width 24 height 12
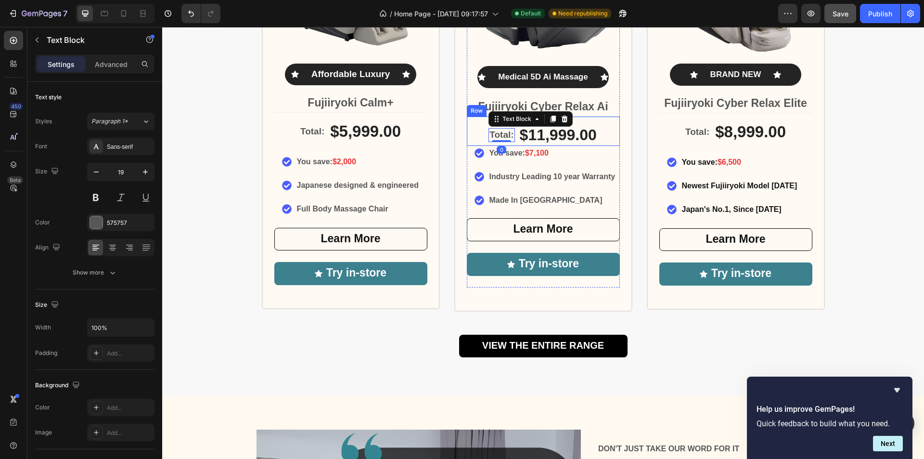
click at [601, 130] on div "Total: Text Block 0 $11,999.00 Product Price Product Price Row" at bounding box center [543, 131] width 153 height 30
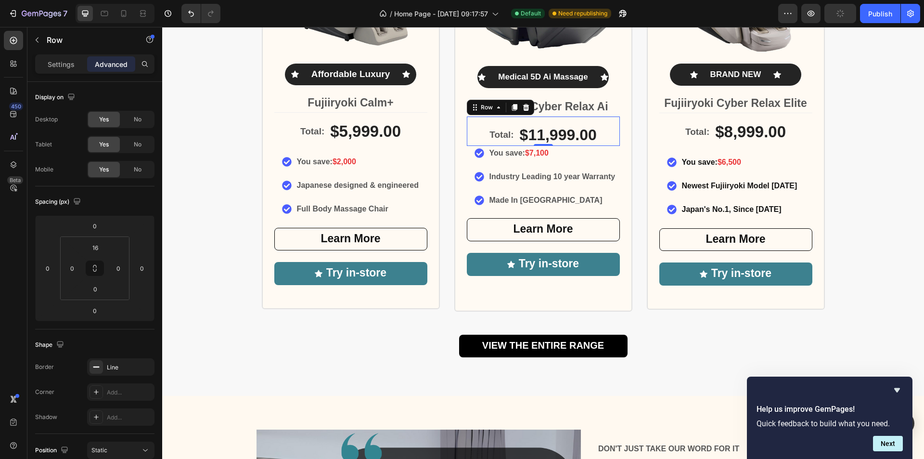
click at [504, 117] on div "Total: Text Block $11,999.00 Product Price Product Price Row 0" at bounding box center [543, 131] width 153 height 30
drag, startPoint x: 542, startPoint y: 143, endPoint x: 541, endPoint y: 138, distance: 5.9
click at [541, 138] on div "Total: Text Block $11,999.00 Product Price Product Price Row 0" at bounding box center [543, 131] width 153 height 30
click at [544, 136] on div "Total: Text Block $11,999.00 Product Price Product Price Row 0" at bounding box center [543, 131] width 153 height 30
click at [504, 151] on p "You save: $7,100" at bounding box center [552, 153] width 126 height 12
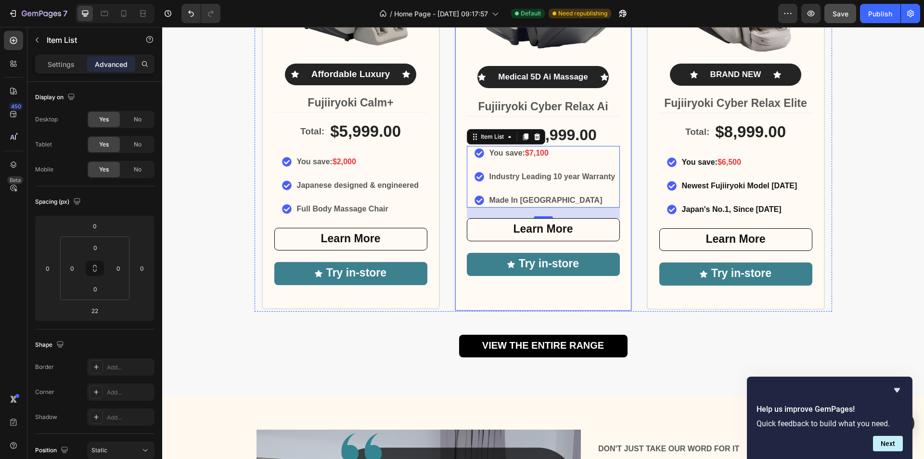
click at [622, 227] on div "Icon Icon Icon Icon Icon Icon List Rated 5/5 by our customers Text Block Image …" at bounding box center [543, 84] width 178 height 453
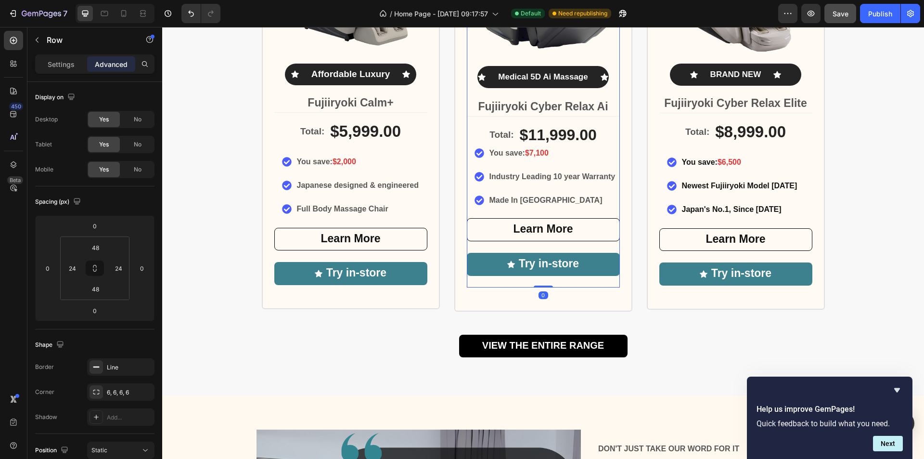
click at [473, 246] on div "Learn More Button" at bounding box center [543, 235] width 153 height 35
click at [541, 285] on div at bounding box center [543, 286] width 19 height 2
click at [518, 211] on div "Icon Medical 5D Ai Massage Text Block Icon Row ⁠⁠⁠⁠⁠⁠⁠ Fujiiryoki Cyber Relax A…" at bounding box center [543, 176] width 153 height 221
click at [587, 207] on div "You save: $7,100 Industry Leading 10 year Warranty Made In Japan Item List" at bounding box center [543, 177] width 153 height 62
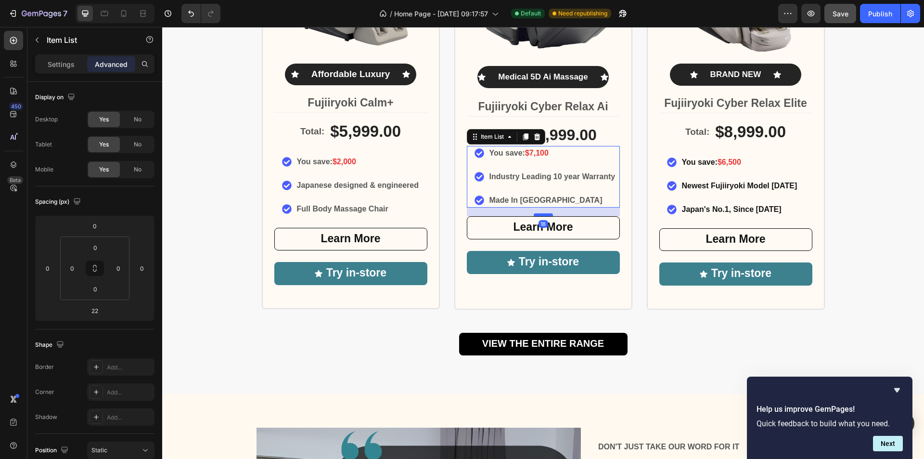
click at [546, 215] on div at bounding box center [543, 214] width 19 height 3
type input "18"
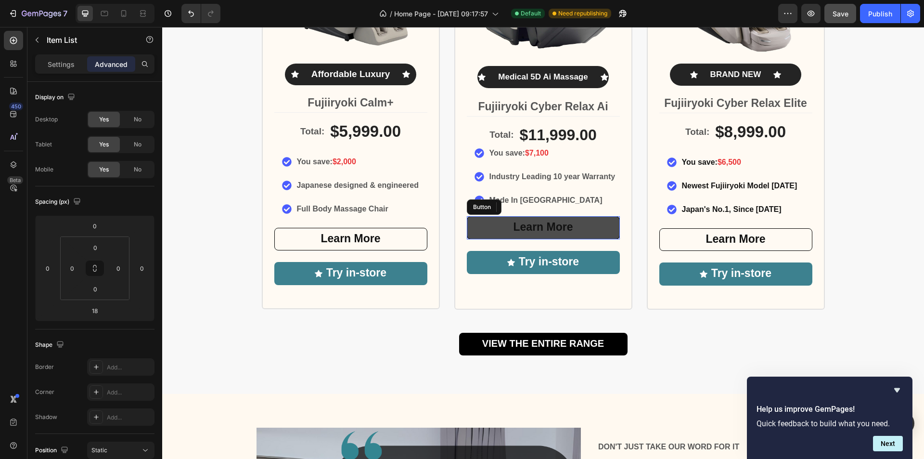
click at [598, 217] on link "Learn More" at bounding box center [543, 227] width 153 height 23
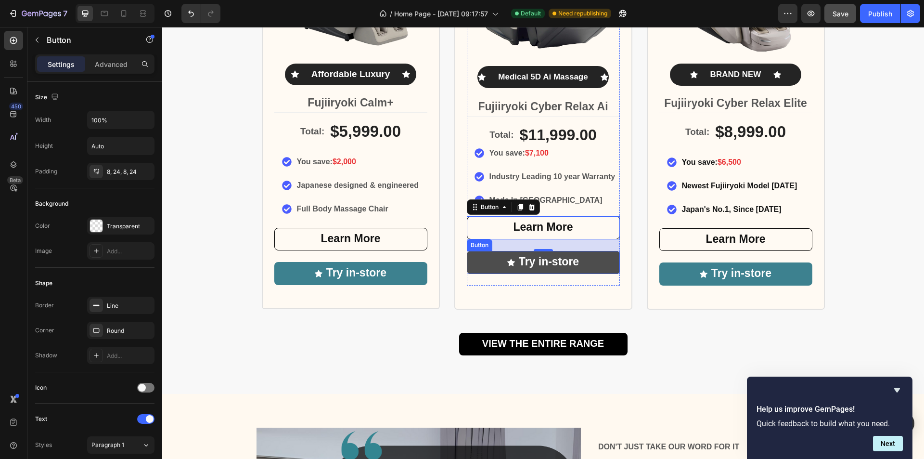
click at [599, 269] on link "Try in-store" at bounding box center [543, 262] width 153 height 23
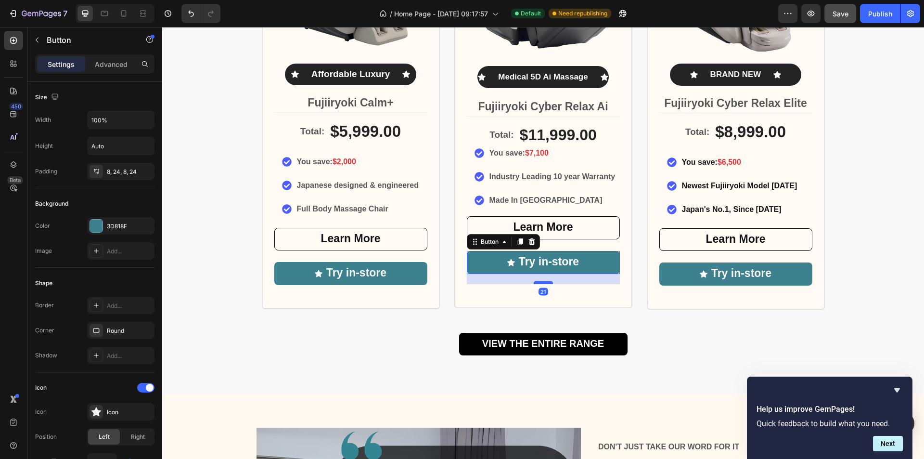
click at [538, 282] on div at bounding box center [543, 282] width 19 height 3
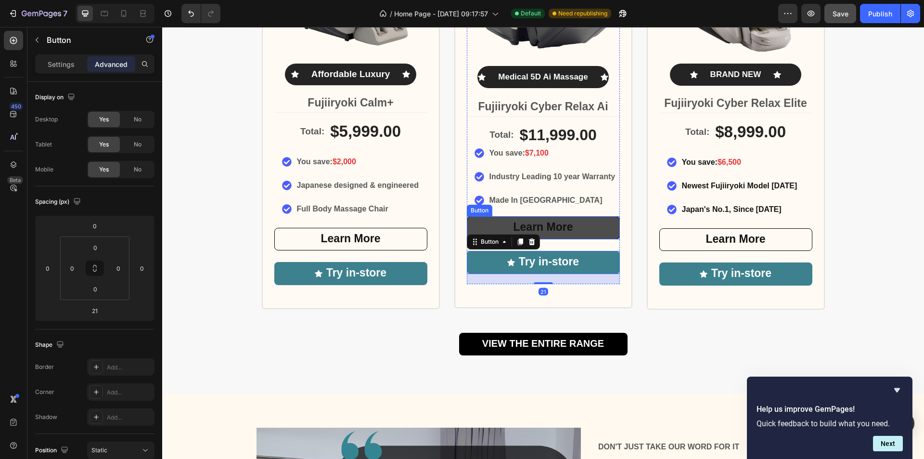
click at [573, 234] on link "Learn More" at bounding box center [543, 227] width 153 height 23
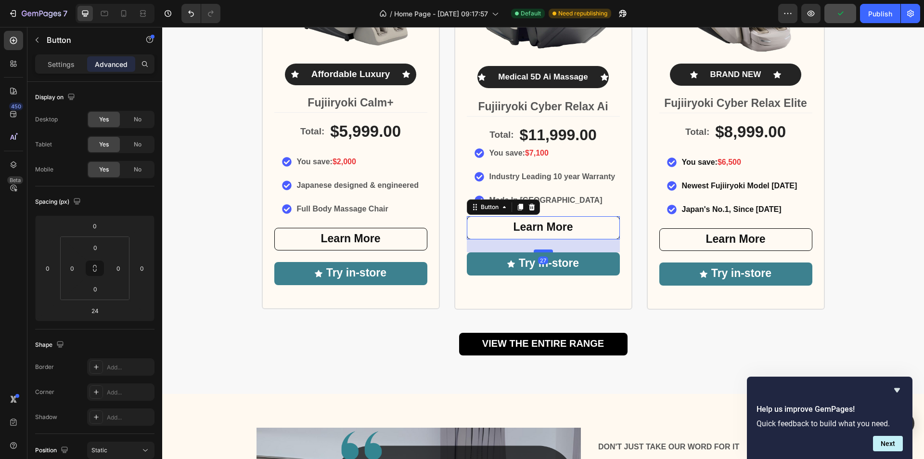
click at [540, 252] on div at bounding box center [543, 250] width 19 height 3
type input "27"
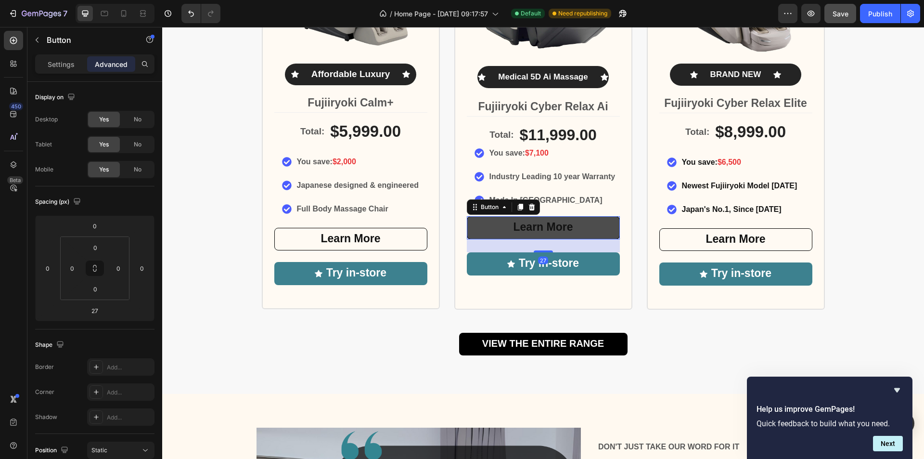
click at [605, 217] on link "Learn More" at bounding box center [543, 227] width 153 height 23
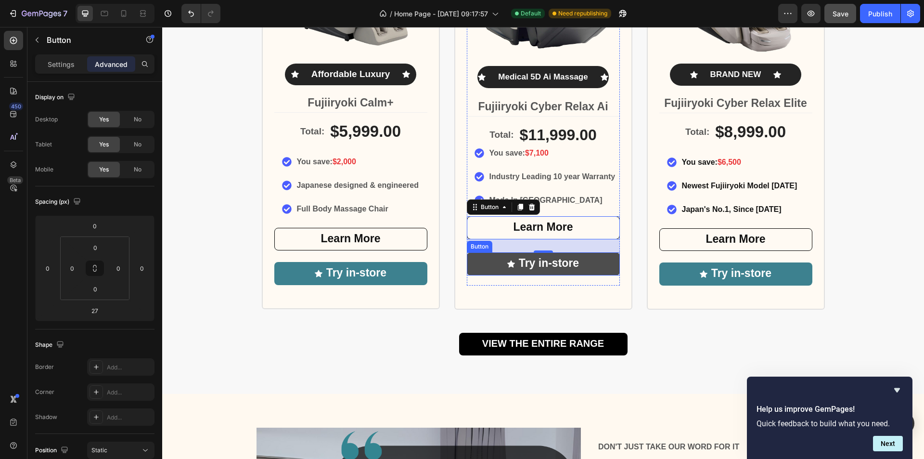
click at [605, 270] on link "Try in-store" at bounding box center [543, 263] width 153 height 23
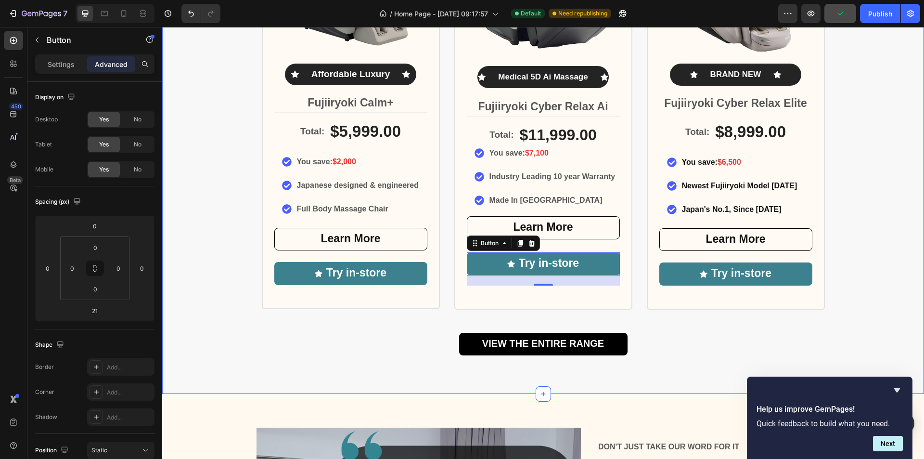
click at [887, 264] on div "Largest Range of Award-Winning Globally Recognised Massage Chairs Heading Icon …" at bounding box center [543, 86] width 762 height 538
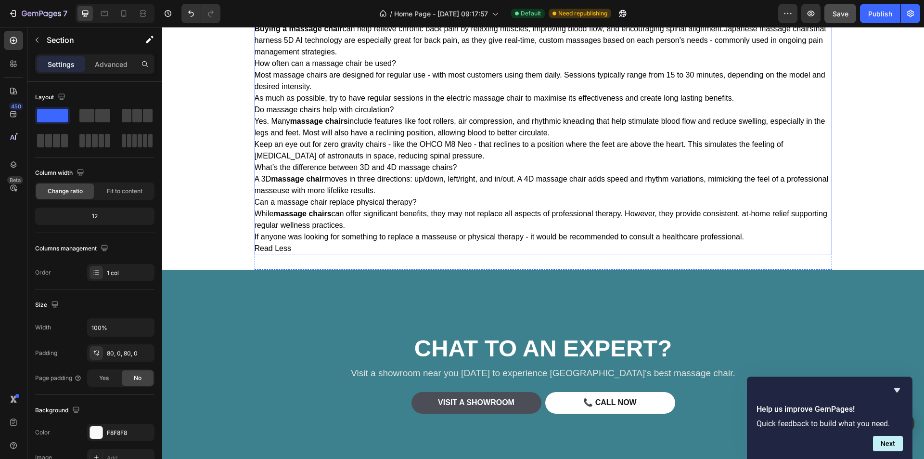
scroll to position [2502, 0]
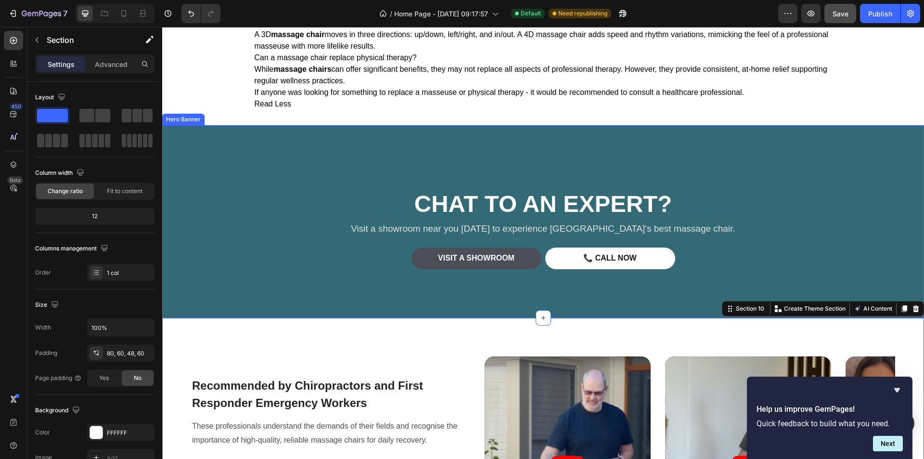
click at [565, 151] on div "Overlay" at bounding box center [543, 221] width 762 height 192
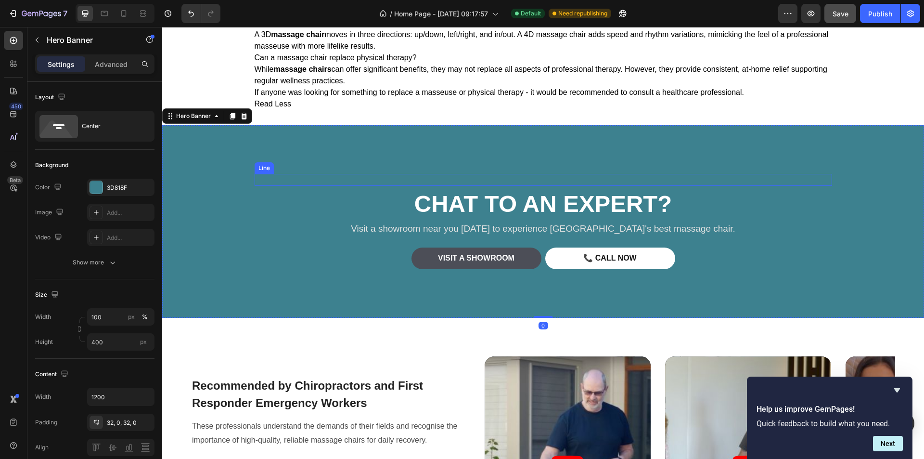
click at [527, 181] on div "Title Line" at bounding box center [543, 180] width 577 height 12
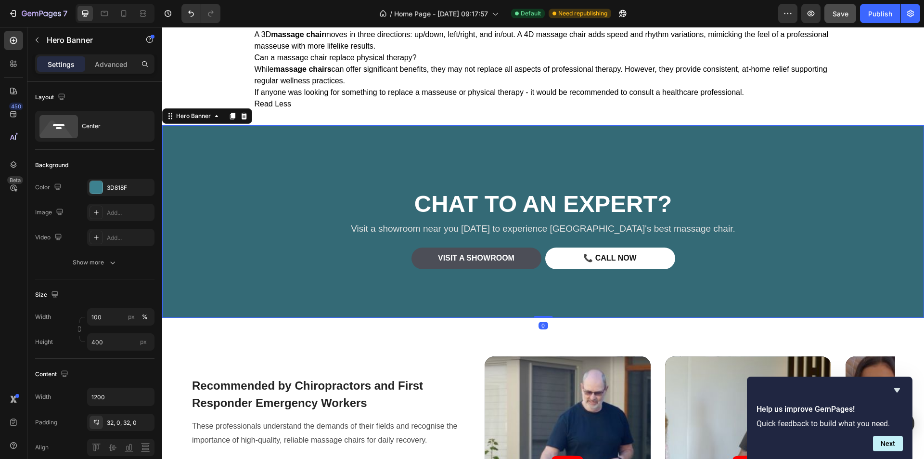
click at [526, 155] on div "Overlay" at bounding box center [543, 221] width 762 height 192
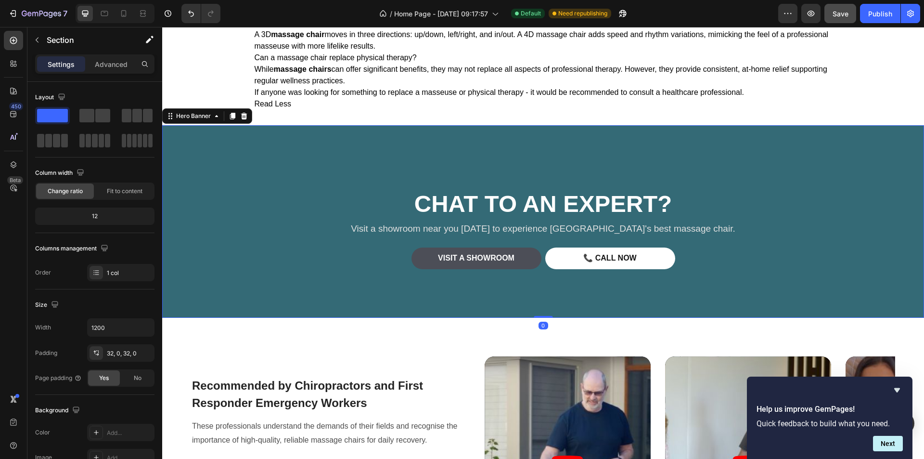
click at [542, 152] on div "Overlay" at bounding box center [543, 221] width 762 height 192
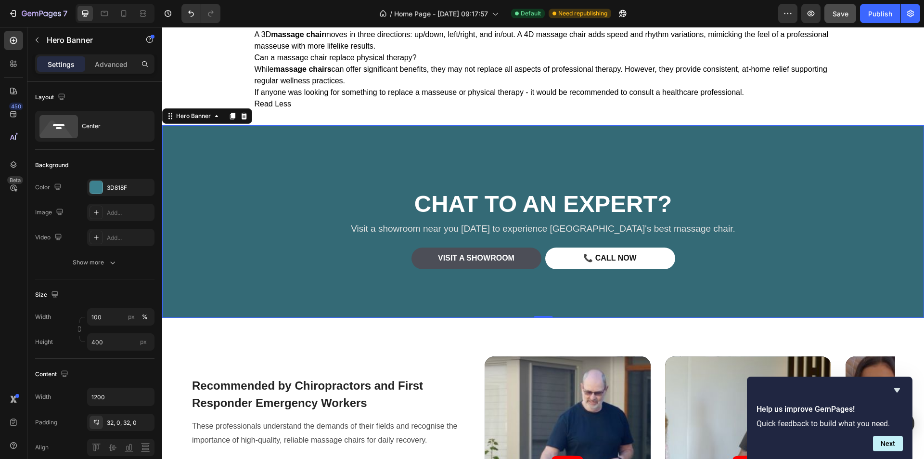
click at [552, 129] on div "Overlay" at bounding box center [543, 221] width 762 height 192
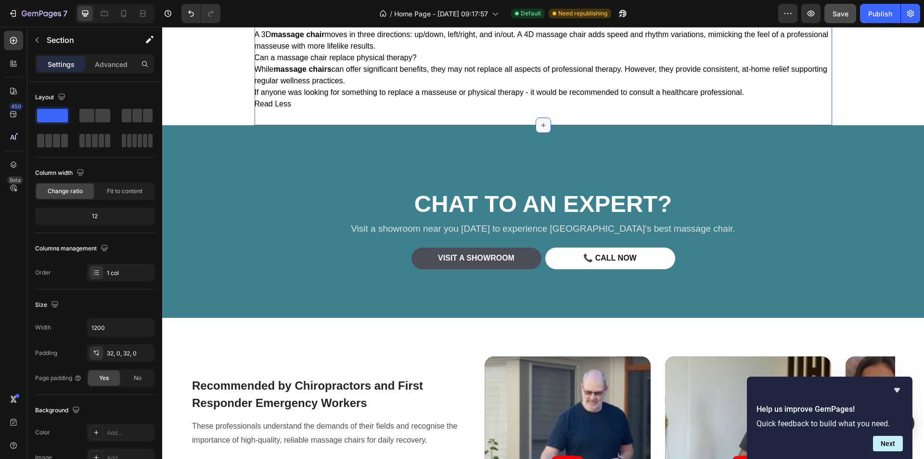
click at [541, 126] on icon at bounding box center [543, 125] width 8 height 8
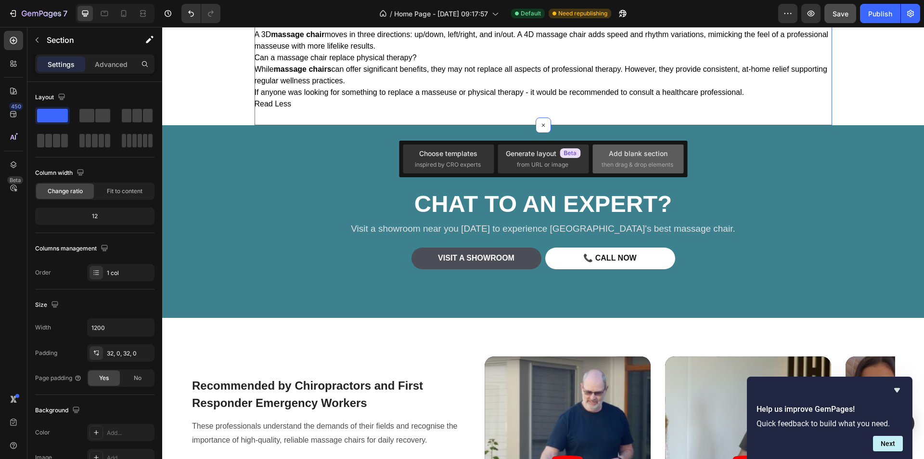
click at [644, 162] on span "then drag & drop elements" at bounding box center [637, 164] width 72 height 9
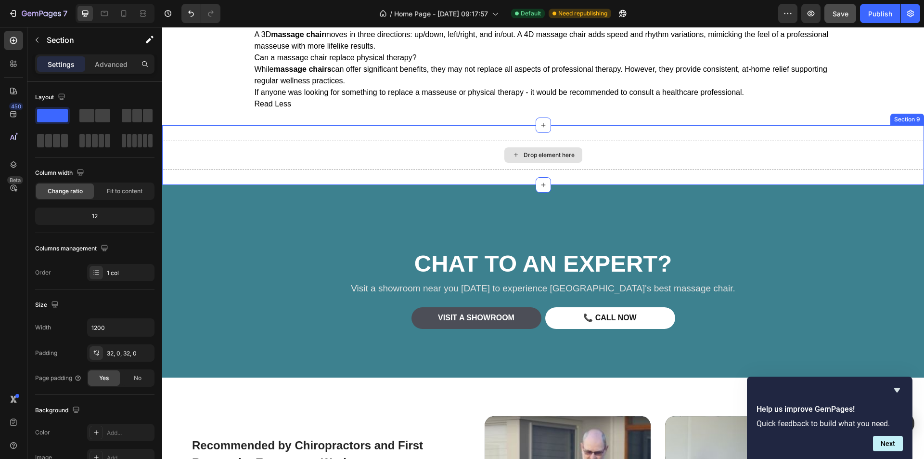
click at [550, 156] on div "Drop element here" at bounding box center [549, 155] width 51 height 8
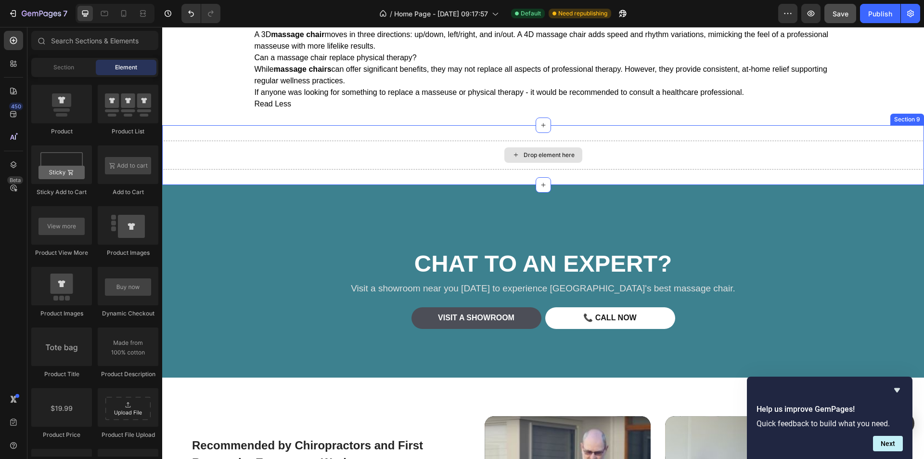
click at [515, 156] on icon at bounding box center [516, 155] width 8 height 8
click at [61, 66] on span "Section" at bounding box center [63, 67] width 21 height 9
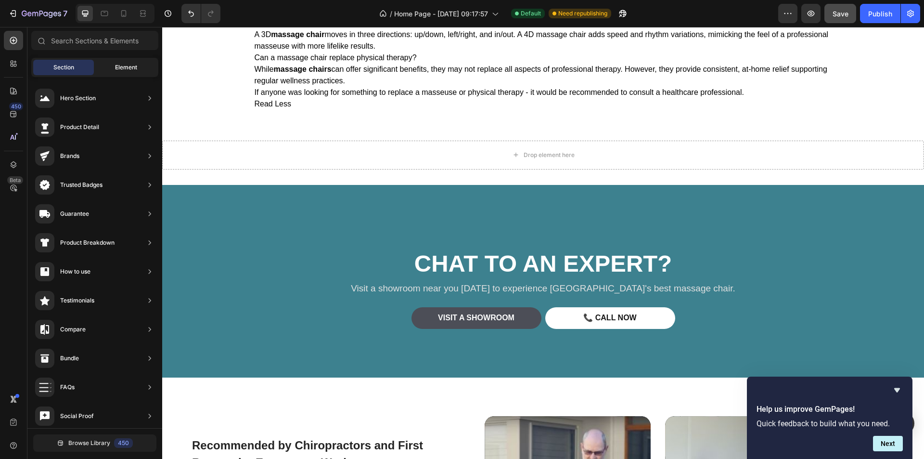
click at [115, 66] on span "Element" at bounding box center [126, 67] width 22 height 9
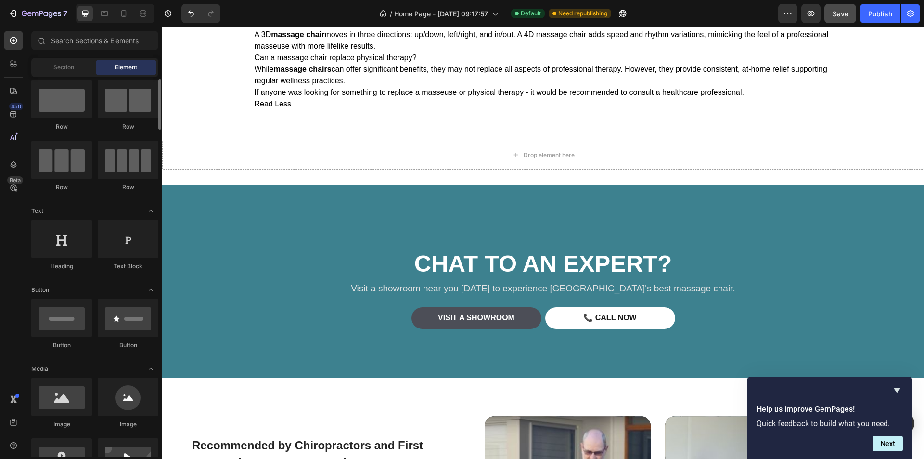
scroll to position [0, 0]
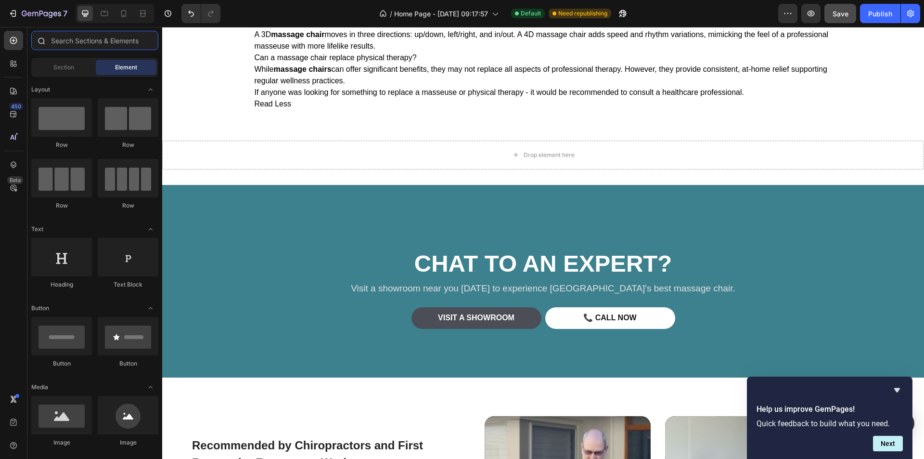
click at [85, 46] on input "text" at bounding box center [94, 40] width 127 height 19
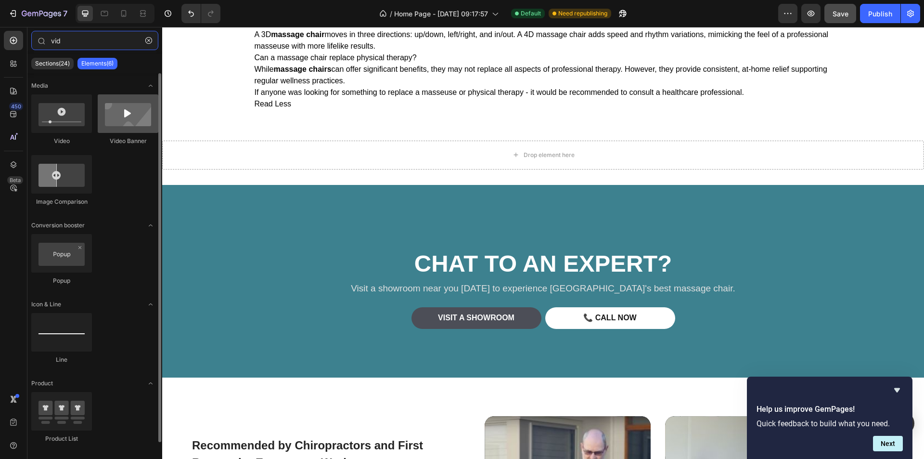
type input "vid"
click at [135, 121] on div at bounding box center [128, 113] width 61 height 38
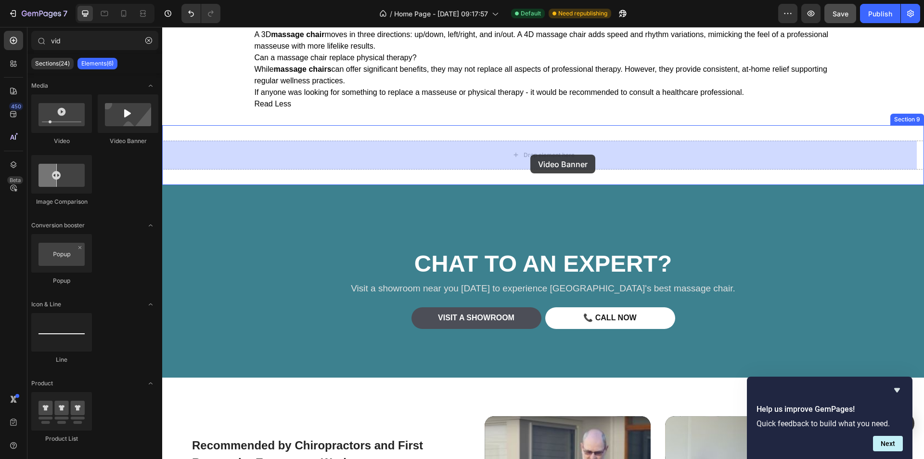
drag, startPoint x: 293, startPoint y: 142, endPoint x: 530, endPoint y: 154, distance: 237.5
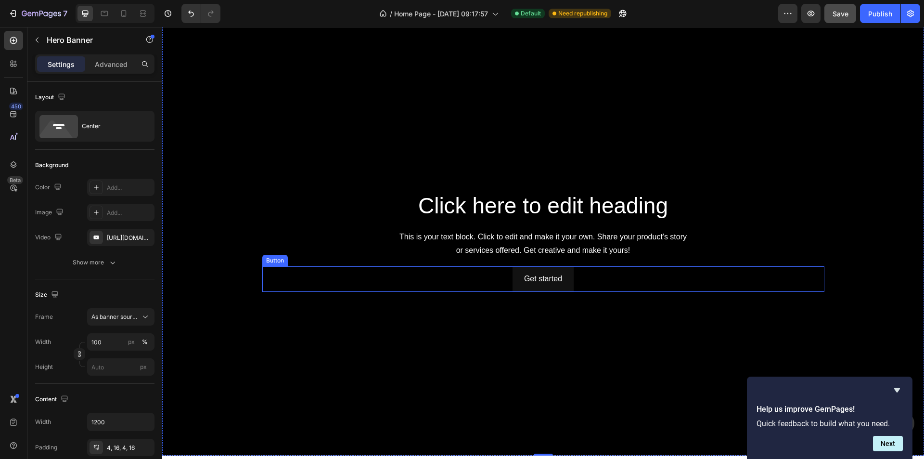
scroll to position [2598, 0]
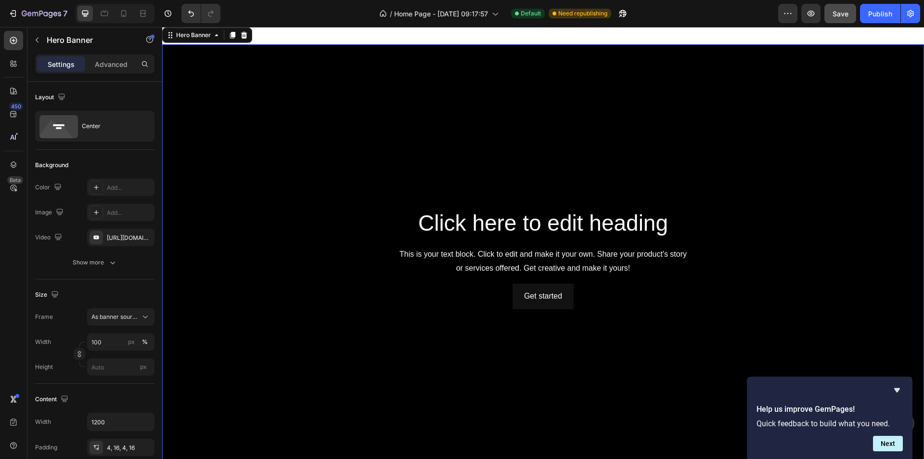
click at [281, 146] on div "Background Image" at bounding box center [543, 258] width 762 height 428
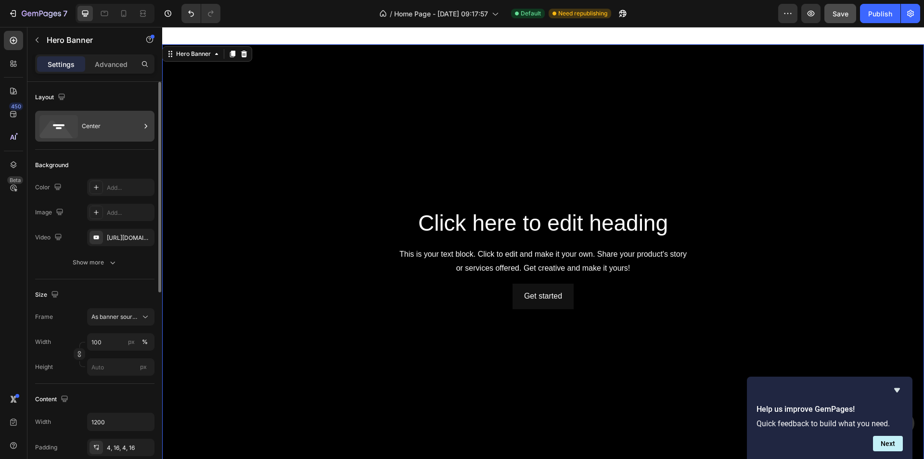
click at [71, 128] on icon at bounding box center [58, 126] width 38 height 23
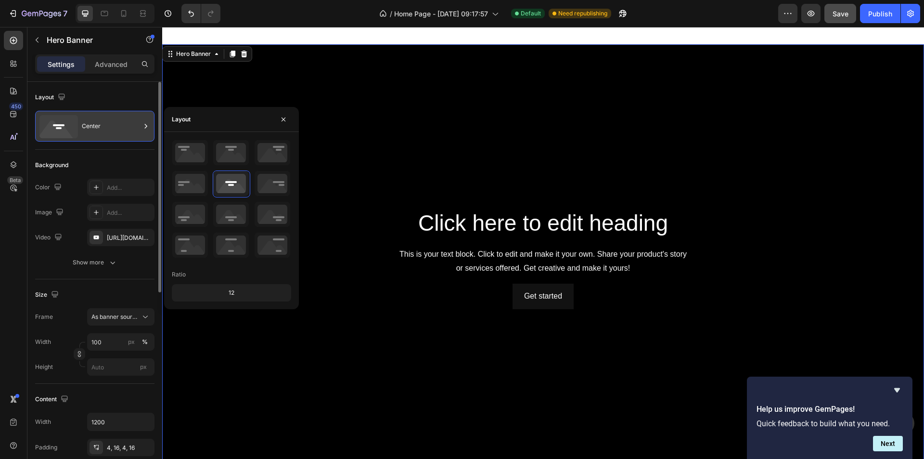
click at [71, 128] on icon at bounding box center [58, 126] width 38 height 23
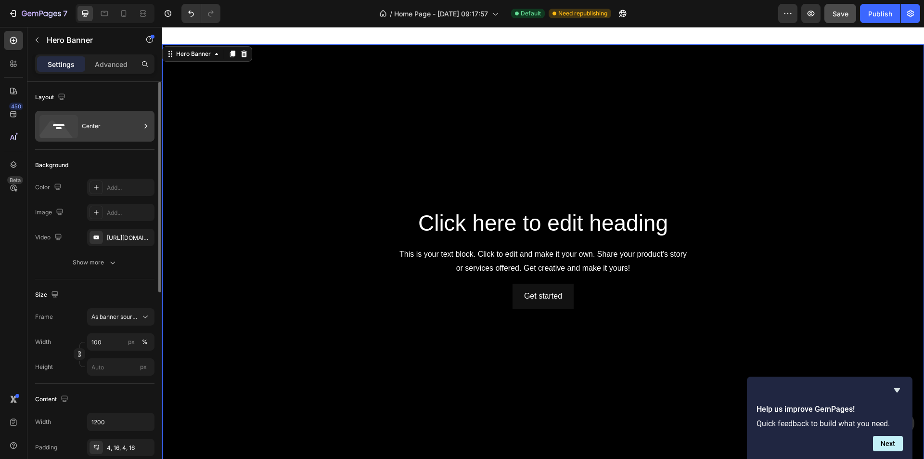
click at [71, 128] on icon at bounding box center [58, 126] width 38 height 23
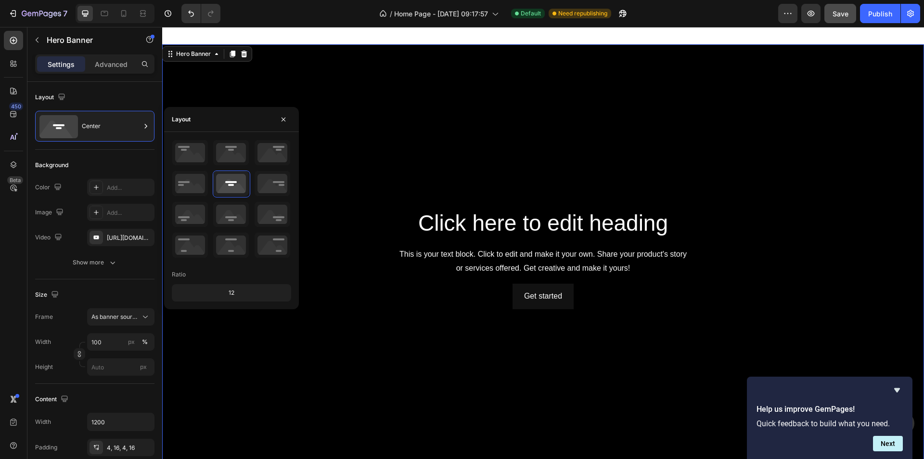
click at [215, 291] on div "12" at bounding box center [231, 292] width 115 height 13
click at [110, 128] on div "Center" at bounding box center [111, 126] width 59 height 22
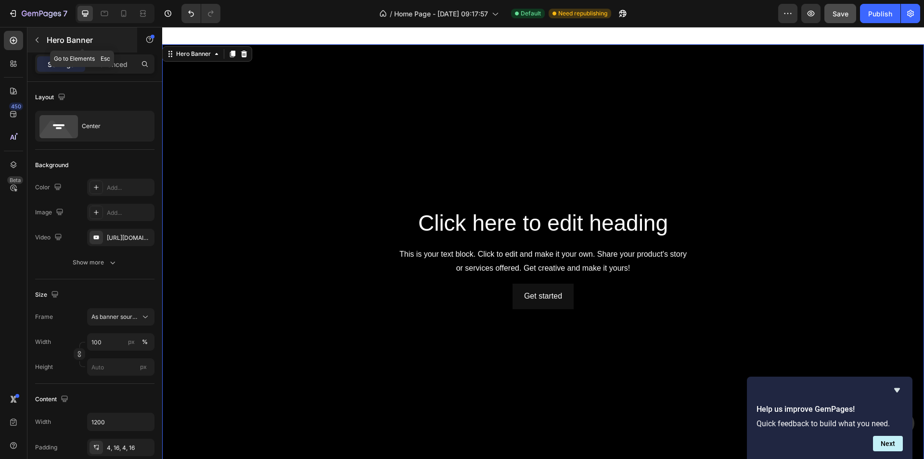
click at [33, 39] on button "button" at bounding box center [36, 39] width 15 height 15
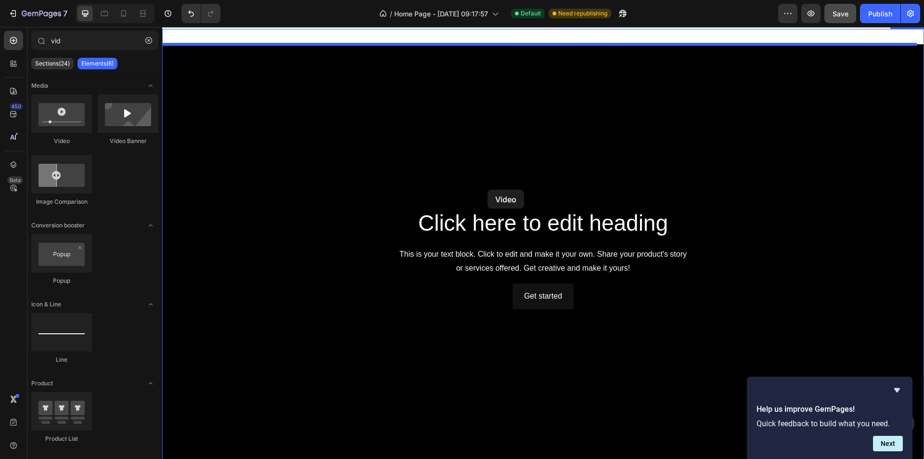
drag, startPoint x: 229, startPoint y: 149, endPoint x: 502, endPoint y: 191, distance: 276.5
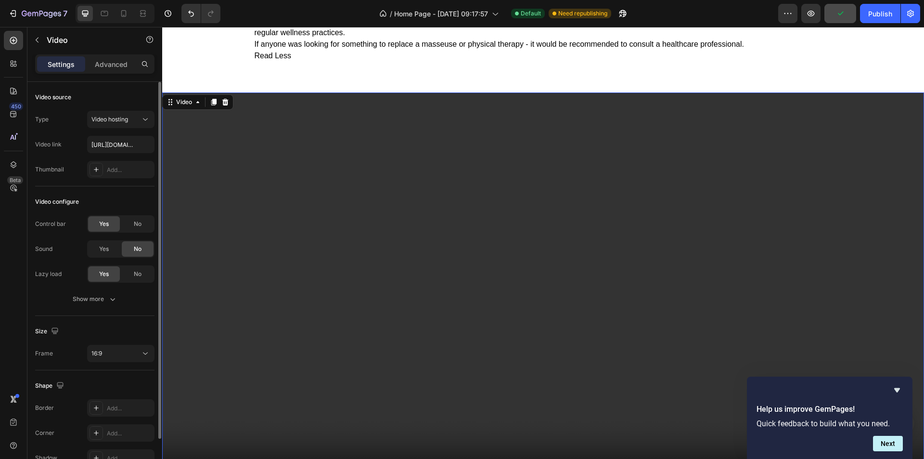
scroll to position [54, 0]
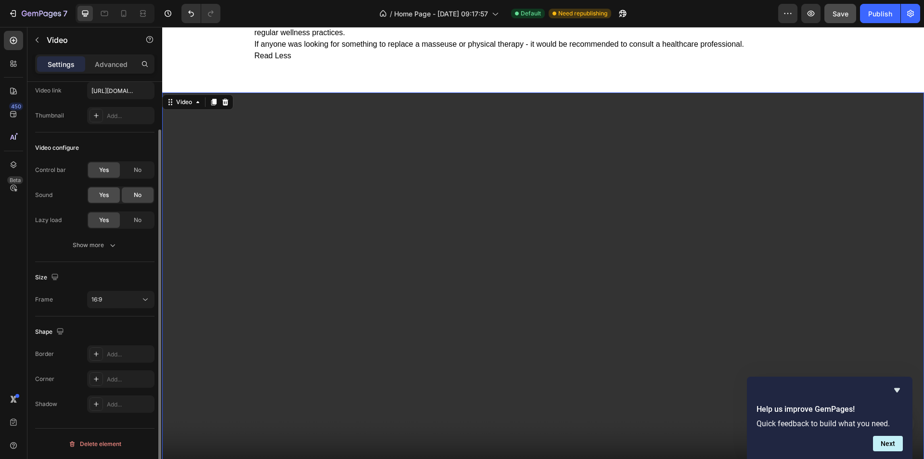
click at [104, 197] on span "Yes" at bounding box center [104, 195] width 10 height 9
click at [106, 116] on div "Add..." at bounding box center [120, 115] width 67 height 17
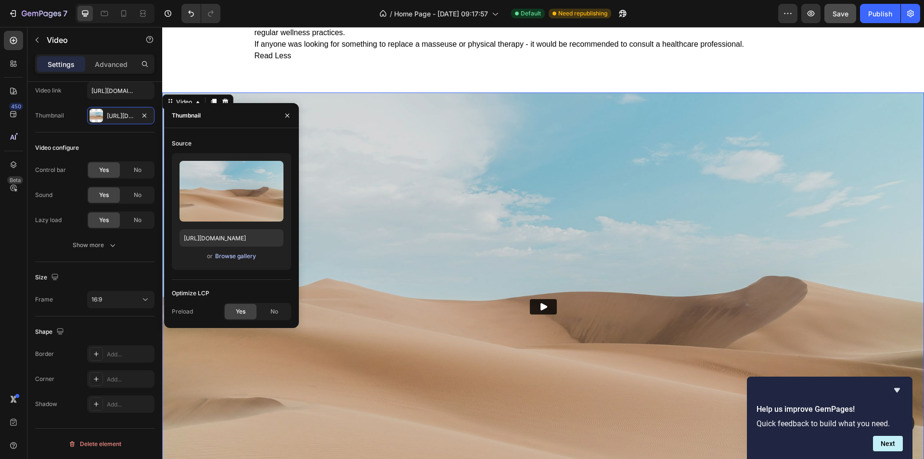
click at [239, 256] on div "Browse gallery" at bounding box center [235, 256] width 41 height 9
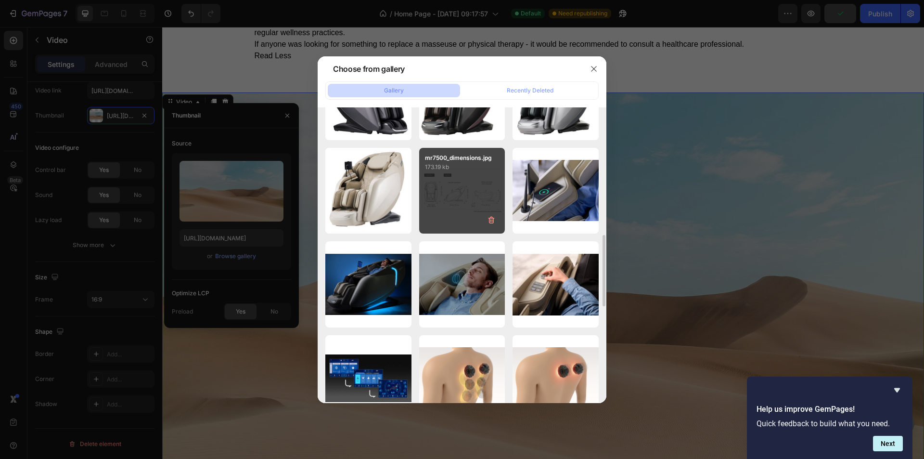
scroll to position [674, 0]
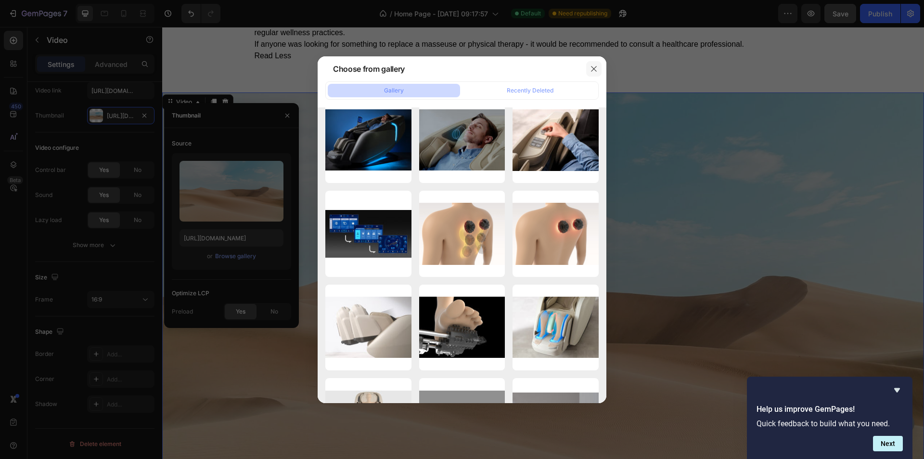
click at [594, 71] on icon "button" at bounding box center [594, 69] width 8 height 8
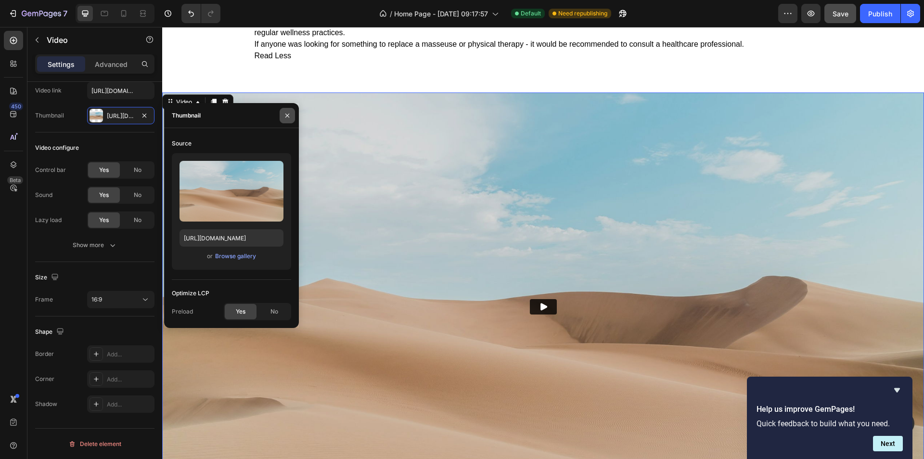
click at [289, 117] on icon "button" at bounding box center [287, 116] width 8 height 8
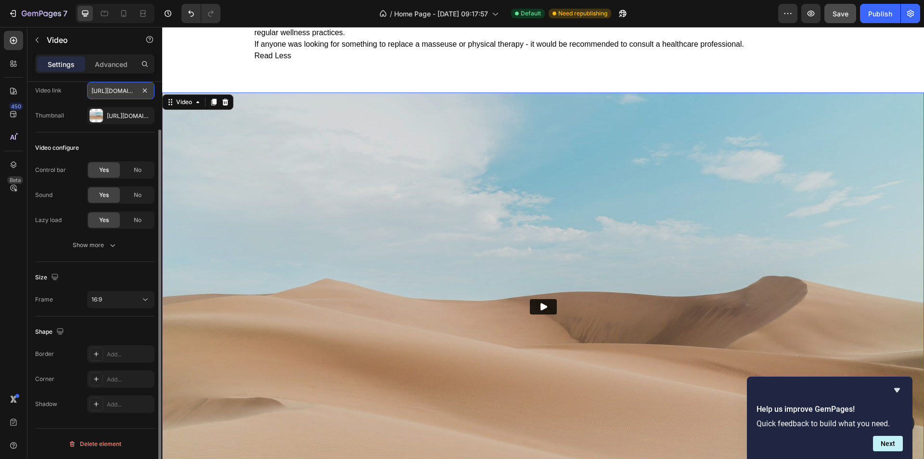
click at [115, 94] on input "https://cdn.shopify.com/videos/c/o/v/2cd3deb506b54b009063f7270ab5cf2e.mp4" at bounding box center [120, 90] width 67 height 17
click at [138, 113] on div "Https://ucarecdn.Com/06075225-af9e-460c-8e3c-6be63c0b773a/-/format/auto/" at bounding box center [120, 115] width 67 height 17
click at [113, 93] on input "https://cdn.shopify.com/videos/c/o/v/2cd3deb506b54b009063f7270ab5cf2e.mp4" at bounding box center [120, 90] width 67 height 17
paste input "youtu.be/XQnJOa8yCEY?si=ST93yHp1TRjd2HcZ"
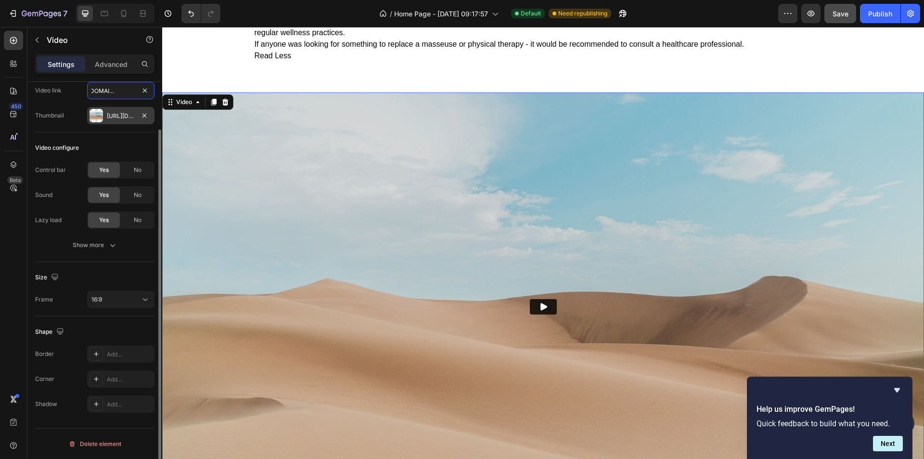
type input "https://youtu.be/XQnJOa8yCEY?si=ST93yHp1TRjd2HcZ"
click at [121, 119] on div "Https://ucarecdn.Com/06075225-af9e-460c-8e3c-6be63c0b773a/-/format/auto/" at bounding box center [121, 116] width 28 height 9
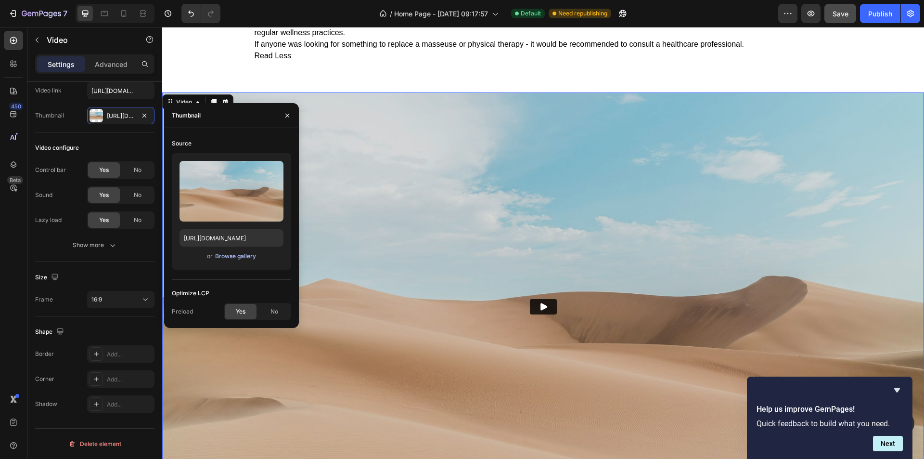
click at [239, 253] on div "Browse gallery" at bounding box center [235, 256] width 41 height 9
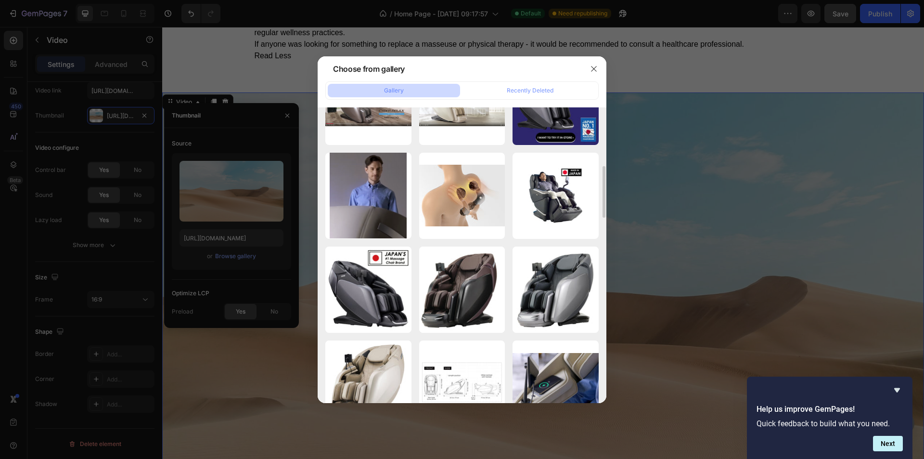
scroll to position [48, 0]
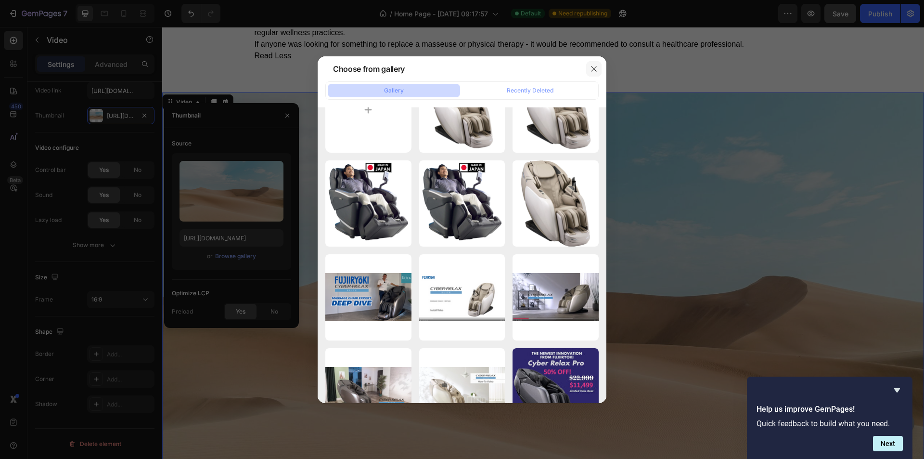
click at [599, 68] on button "button" at bounding box center [593, 68] width 15 height 15
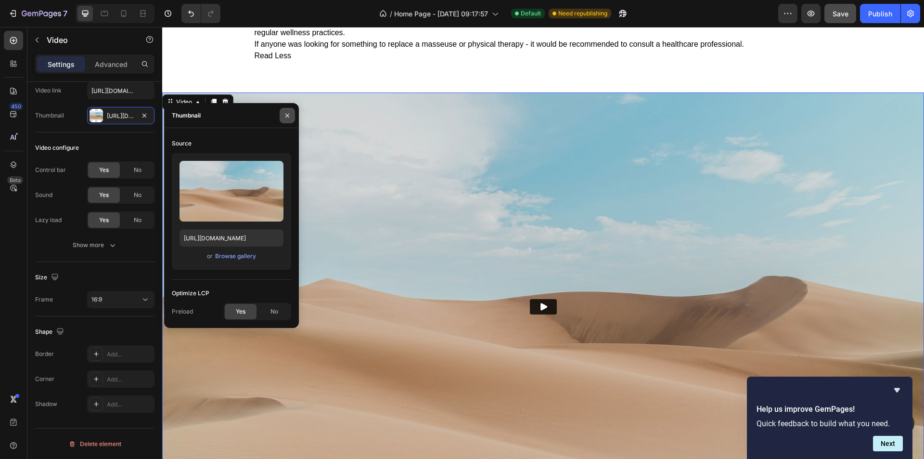
drag, startPoint x: 289, startPoint y: 112, endPoint x: 178, endPoint y: 103, distance: 111.5
click at [289, 112] on icon "button" at bounding box center [287, 116] width 8 height 8
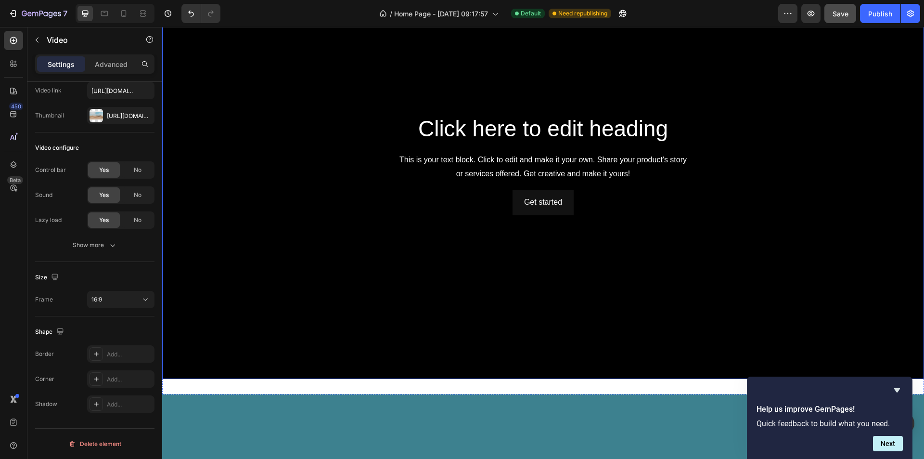
scroll to position [3128, 0]
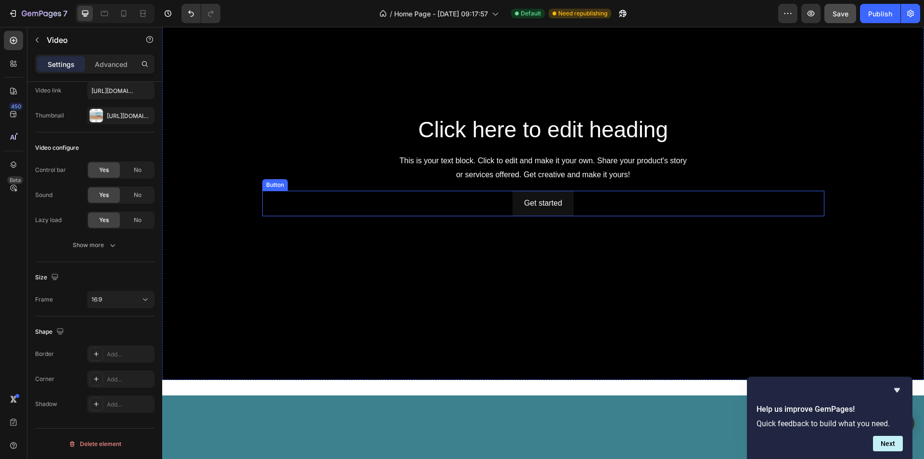
click at [732, 206] on div "Get started Button" at bounding box center [543, 204] width 562 height 26
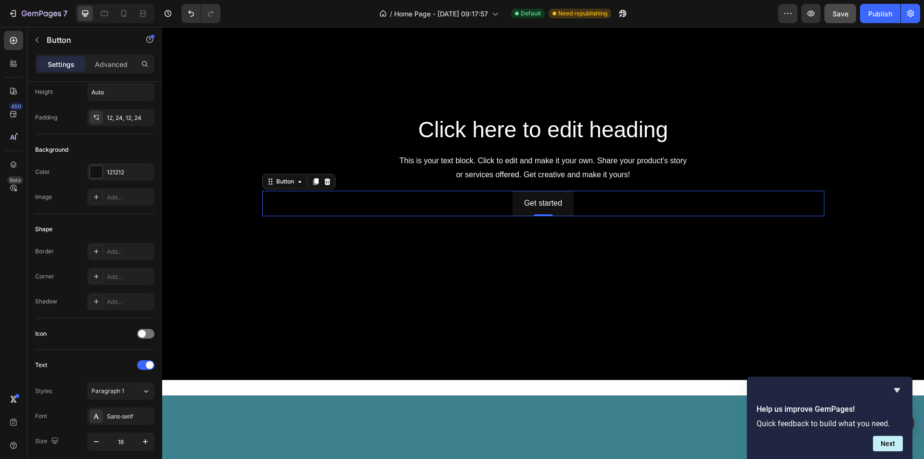
scroll to position [0, 0]
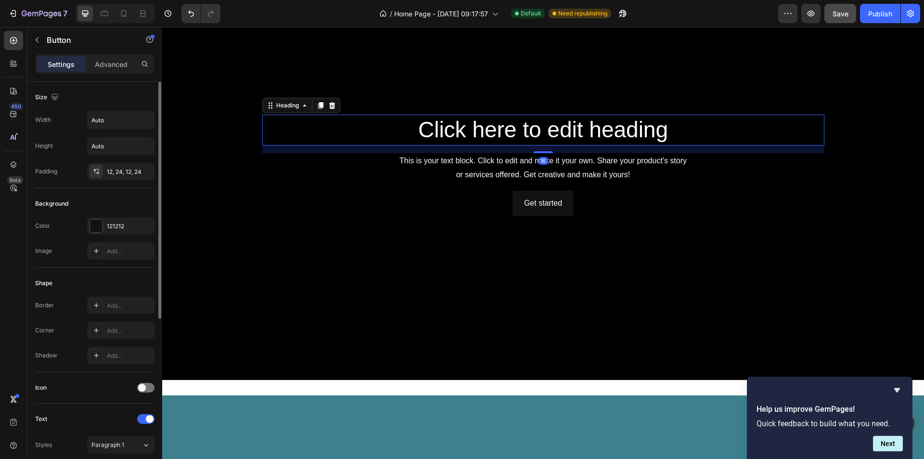
click at [674, 115] on h2 "Click here to edit heading" at bounding box center [543, 130] width 562 height 31
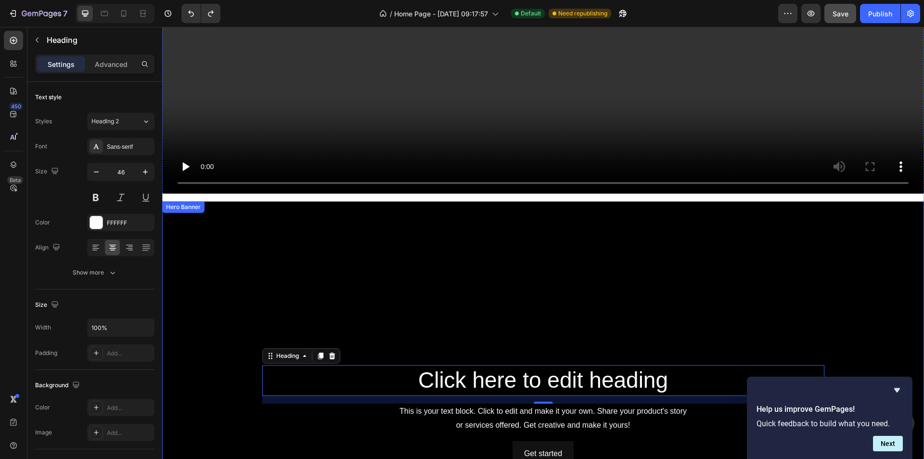
scroll to position [2935, 0]
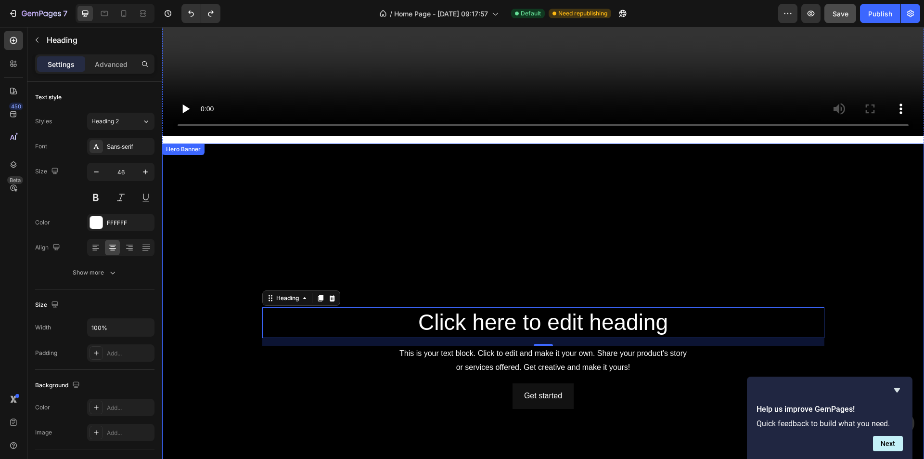
click at [307, 153] on div "Background Image" at bounding box center [543, 357] width 762 height 428
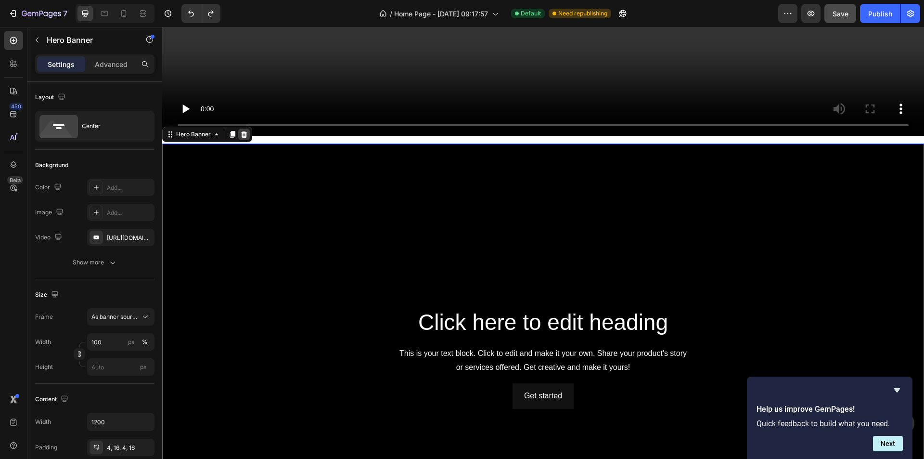
click at [242, 131] on icon at bounding box center [244, 134] width 6 height 7
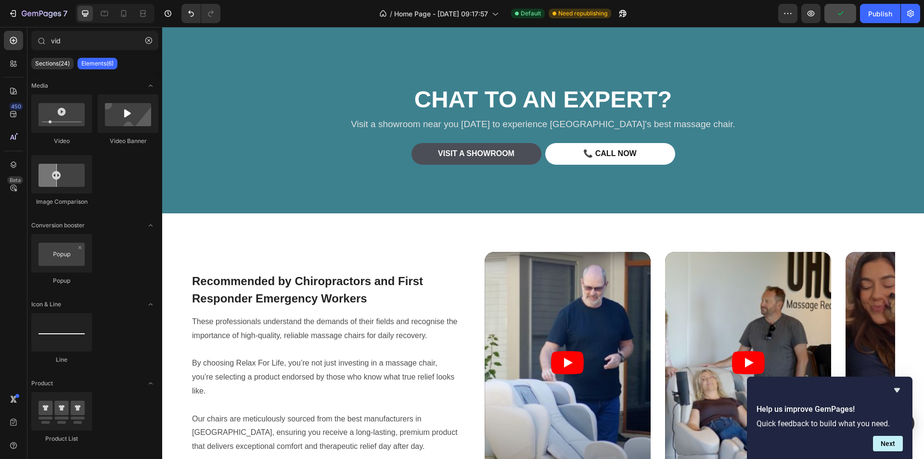
scroll to position [3128, 0]
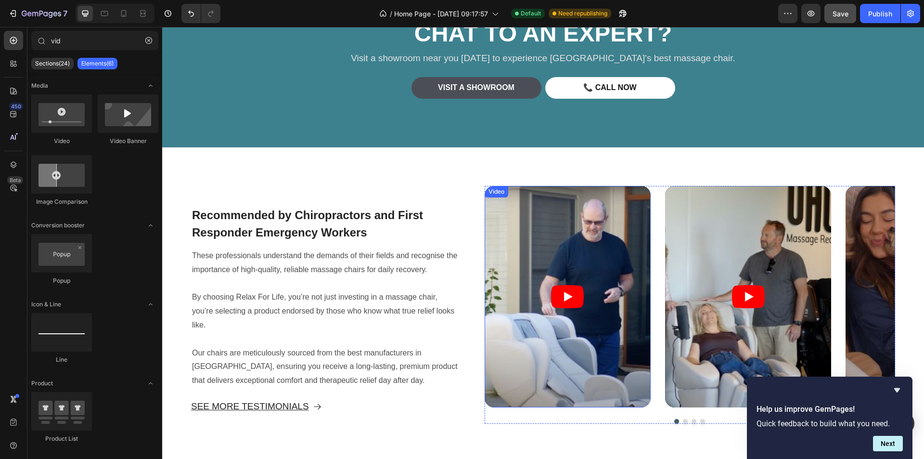
click at [524, 228] on article at bounding box center [568, 297] width 166 height 222
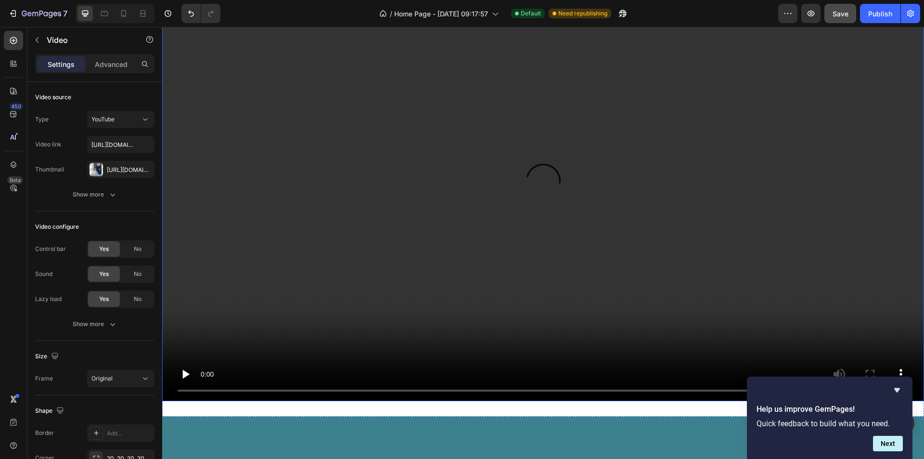
scroll to position [2743, 0]
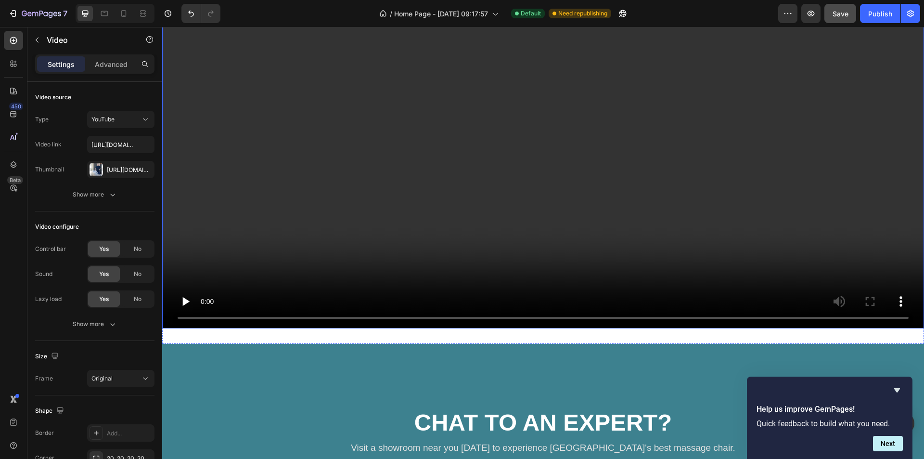
click at [563, 155] on video at bounding box center [543, 114] width 762 height 428
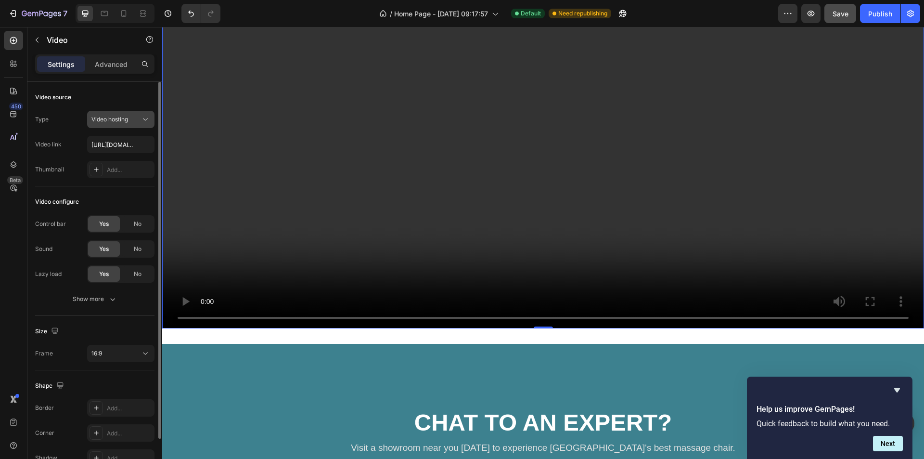
click at [134, 119] on div "Video hosting" at bounding box center [115, 119] width 49 height 9
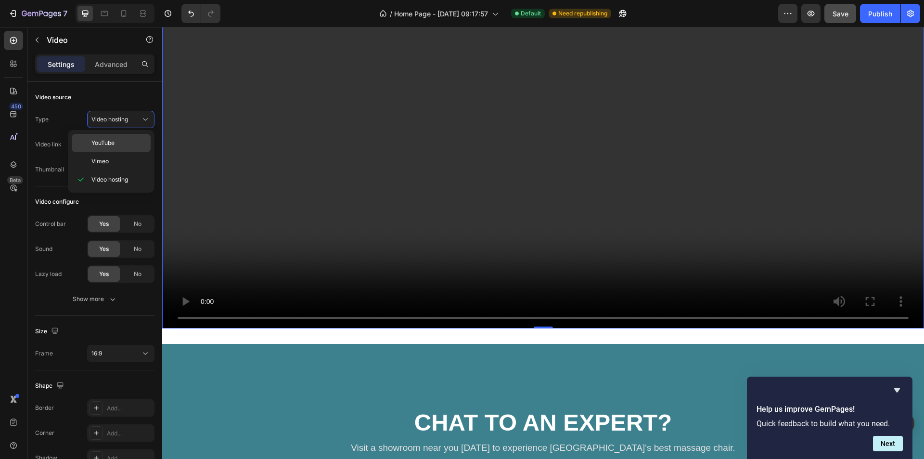
click at [114, 139] on span "YouTube" at bounding box center [102, 143] width 23 height 9
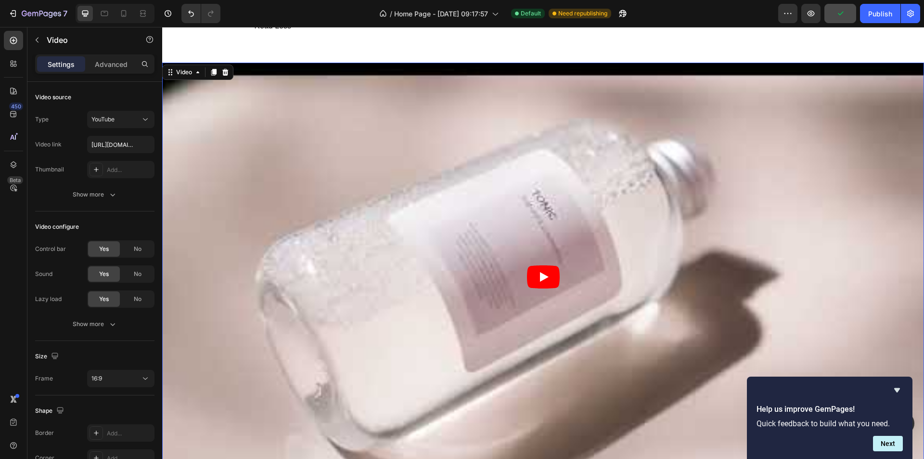
scroll to position [2598, 0]
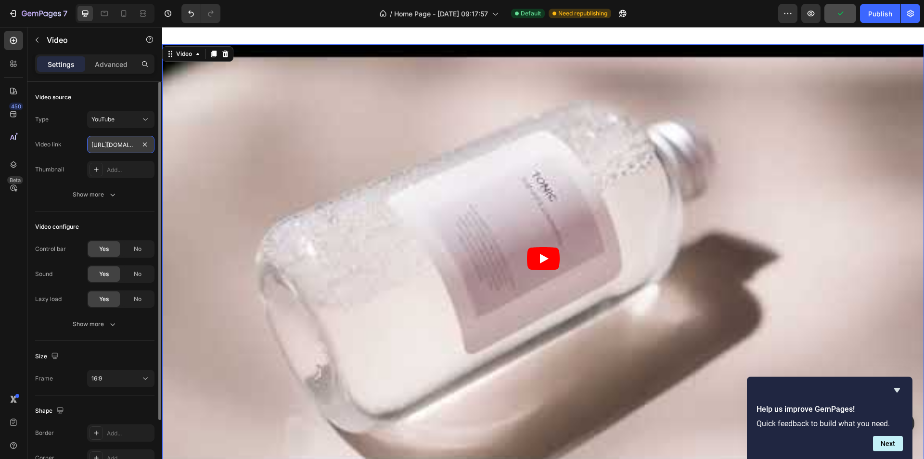
click at [118, 145] on input "https://www.youtube.com/watch?v=drIt4RH_kyQ" at bounding box center [120, 144] width 67 height 17
paste input "youtu.be/XQnJOa8yCEY?si=ST93yHp1TRjd2HcZ"
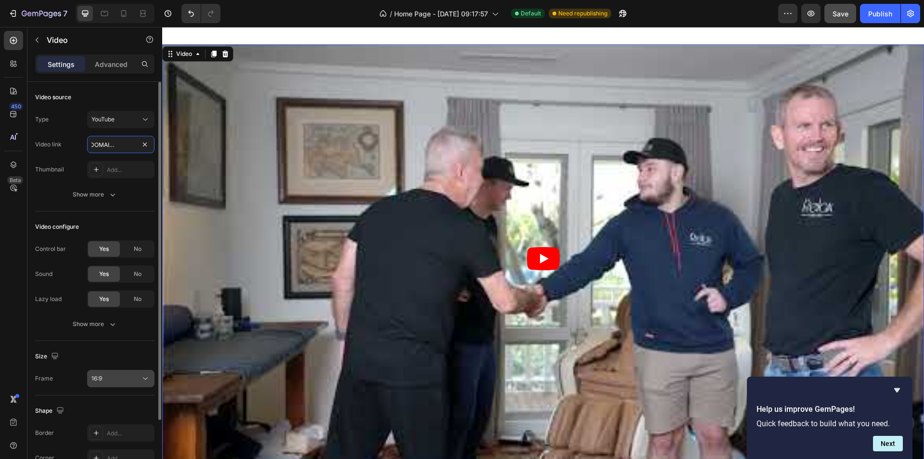
type input "https://youtu.be/XQnJOa8yCEY?si=ST93yHp1TRjd2HcZ"
click at [134, 373] on button "16:9" at bounding box center [120, 378] width 67 height 17
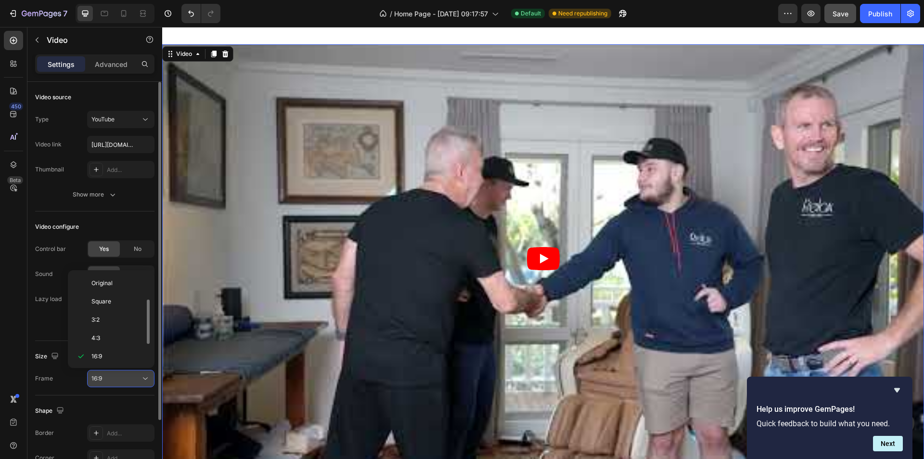
scroll to position [17, 0]
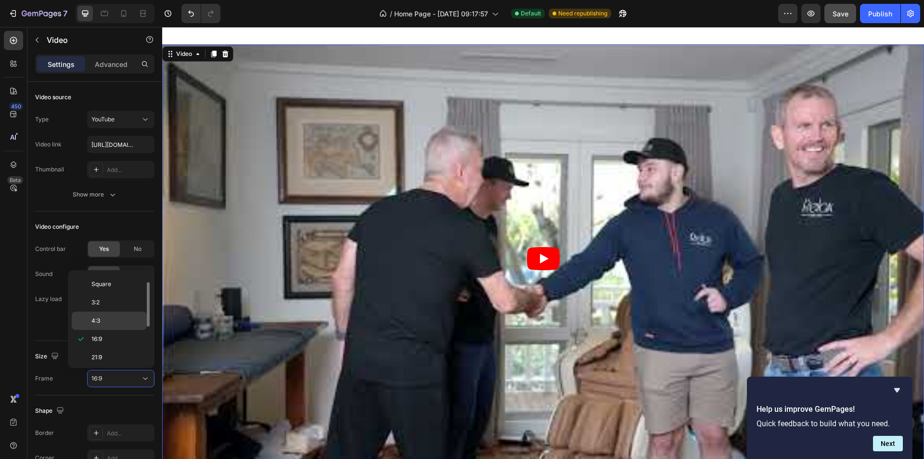
click at [105, 318] on p "4:3" at bounding box center [116, 320] width 51 height 9
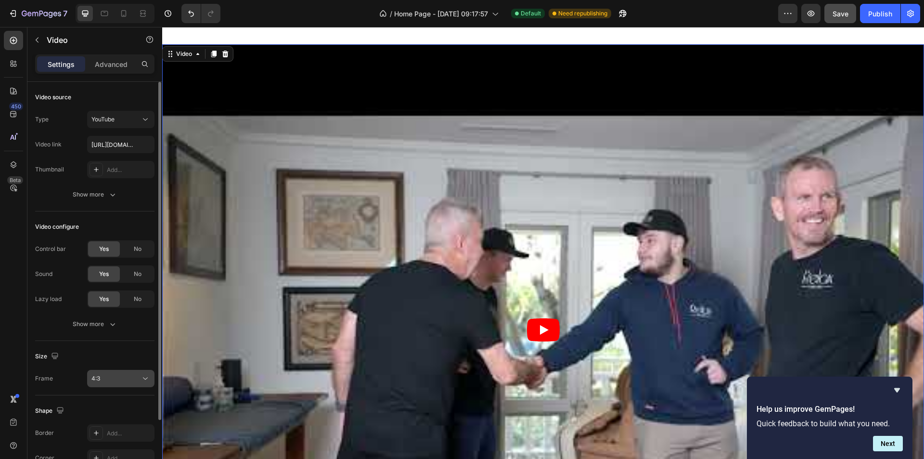
click at [132, 378] on div "4:3" at bounding box center [115, 378] width 49 height 9
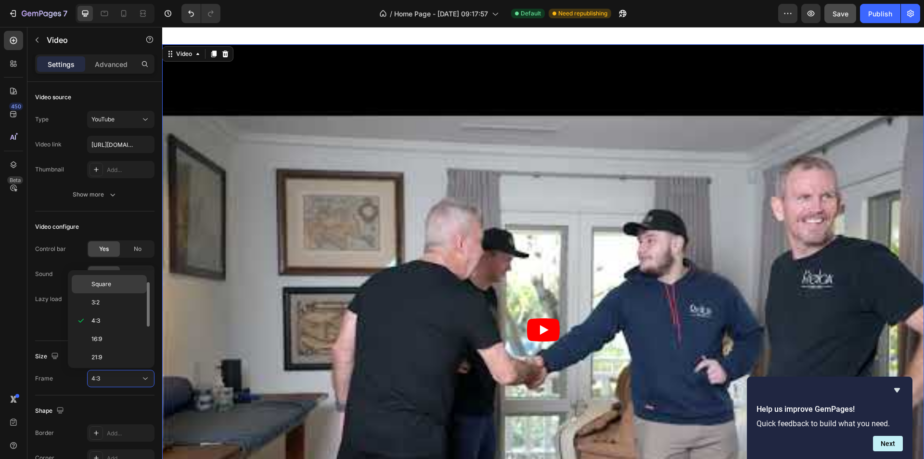
click at [104, 285] on span "Square" at bounding box center [101, 284] width 20 height 9
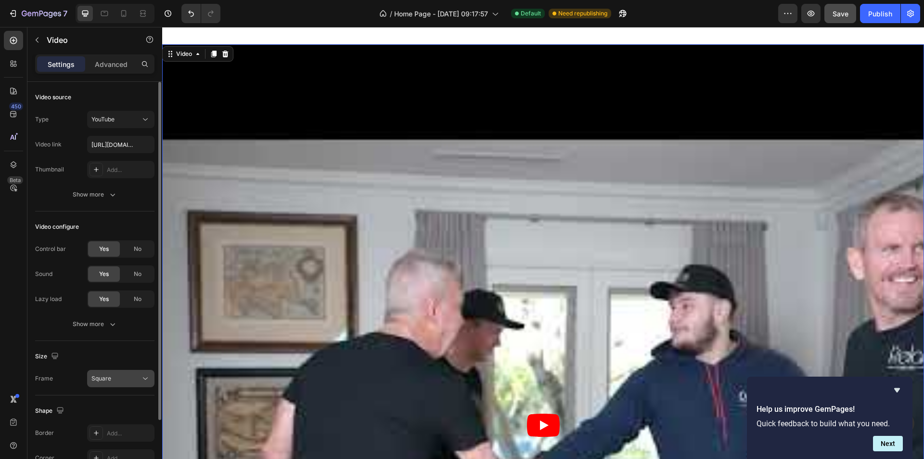
click at [136, 379] on div "Square" at bounding box center [115, 378] width 49 height 9
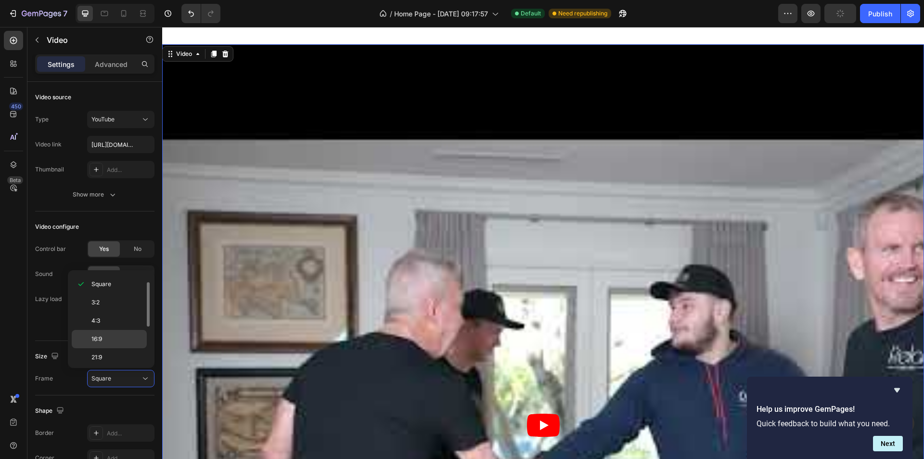
click at [107, 344] on div "16:9" at bounding box center [109, 339] width 75 height 18
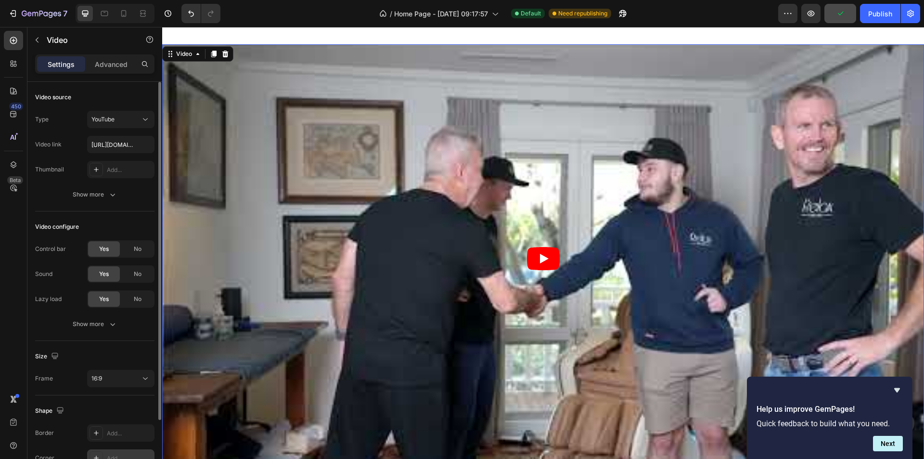
scroll to position [79, 0]
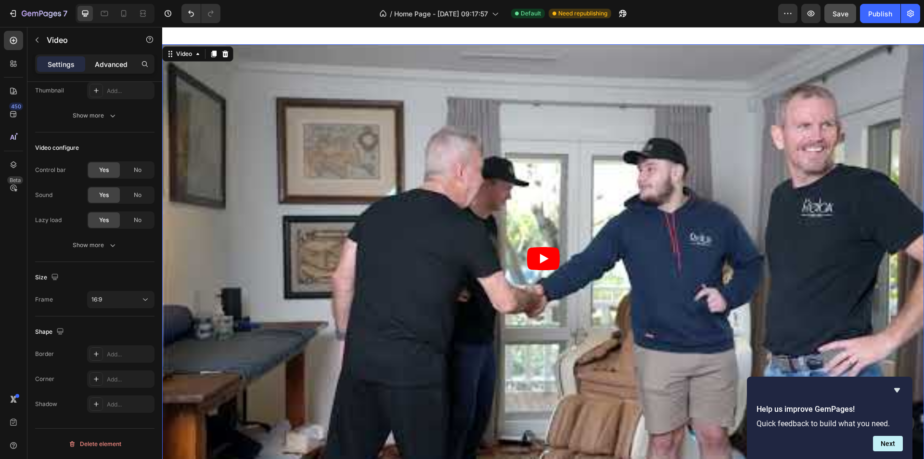
click at [119, 62] on p "Advanced" at bounding box center [111, 64] width 33 height 10
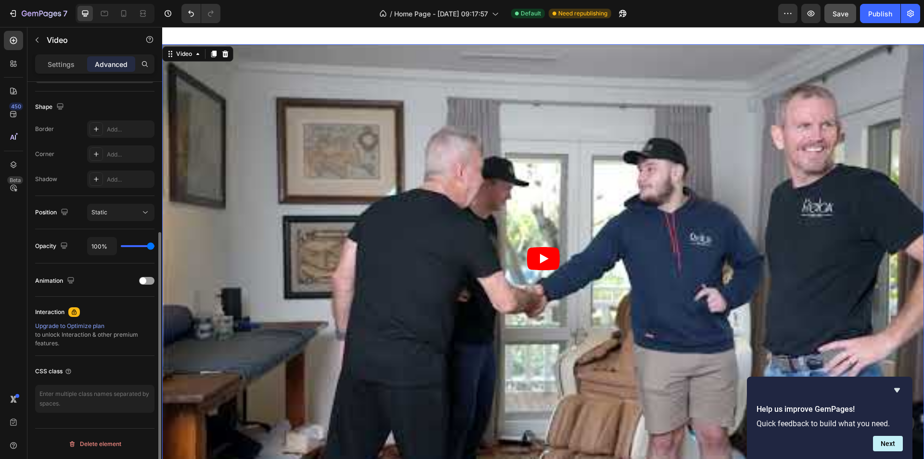
scroll to position [0, 0]
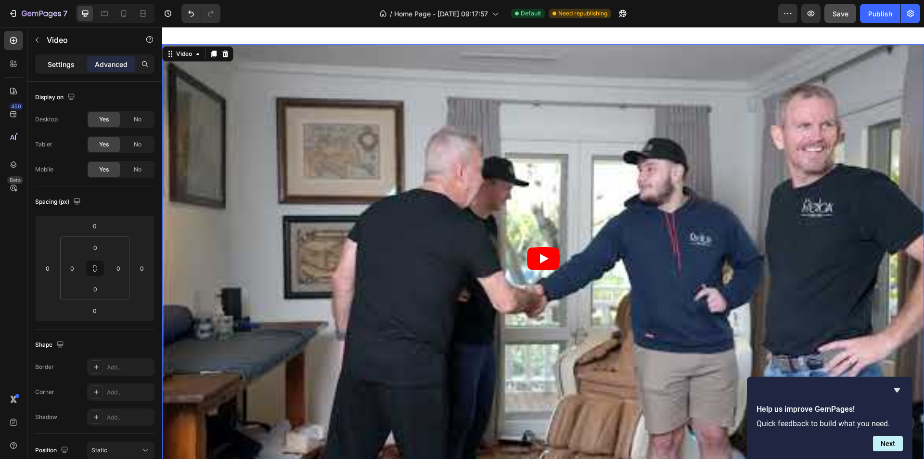
click at [69, 64] on p "Settings" at bounding box center [61, 64] width 27 height 10
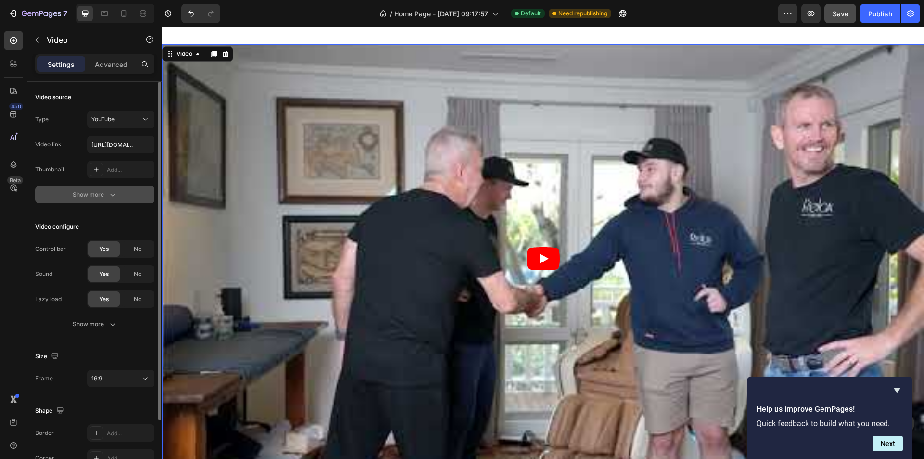
click at [109, 196] on icon "button" at bounding box center [113, 195] width 10 height 10
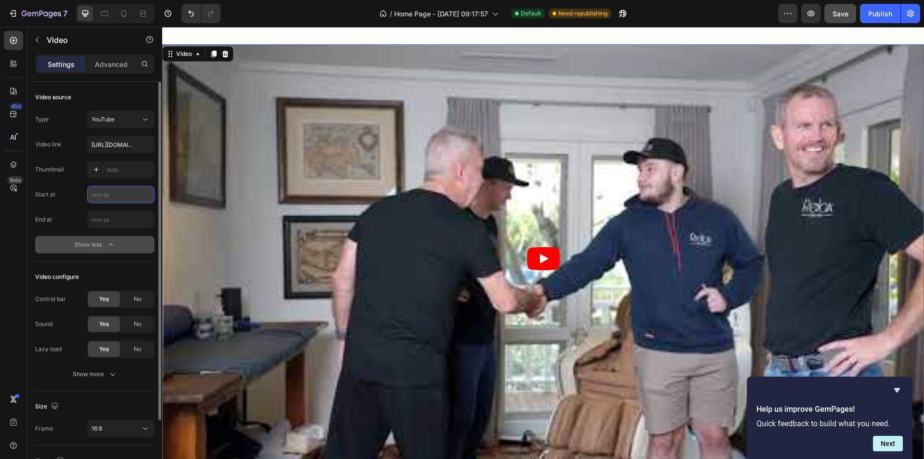
click at [114, 199] on input "text" at bounding box center [120, 194] width 67 height 17
type input "00:13"
click at [125, 168] on div "Add..." at bounding box center [129, 170] width 45 height 9
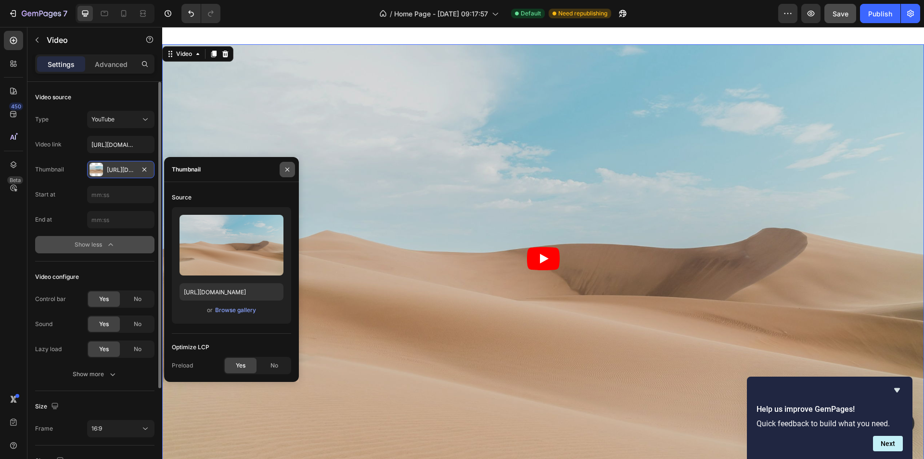
drag, startPoint x: 288, startPoint y: 166, endPoint x: 126, endPoint y: 140, distance: 164.3
click at [288, 166] on icon "button" at bounding box center [287, 170] width 8 height 8
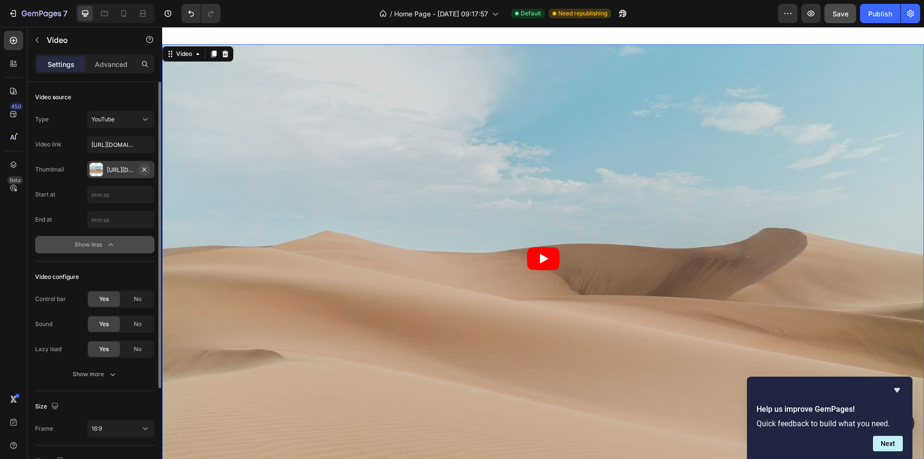
click at [145, 170] on icon "button" at bounding box center [144, 169] width 4 height 4
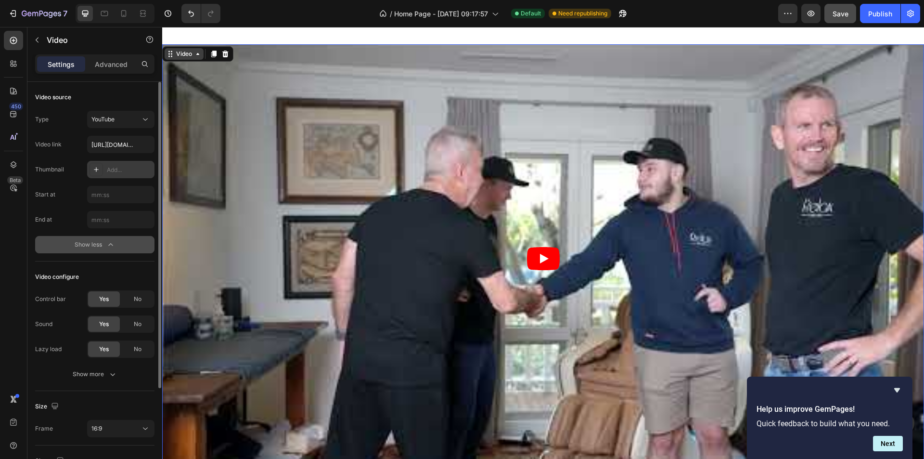
click at [181, 59] on div "Video" at bounding box center [184, 54] width 39 height 12
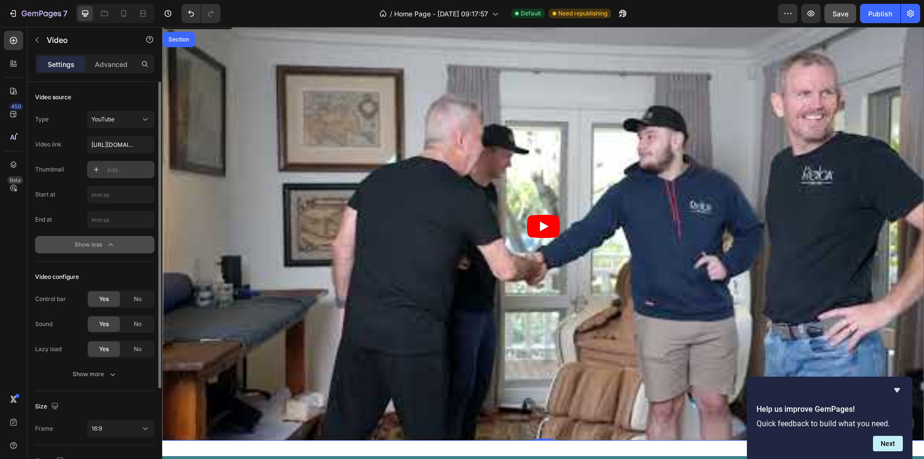
scroll to position [2743, 0]
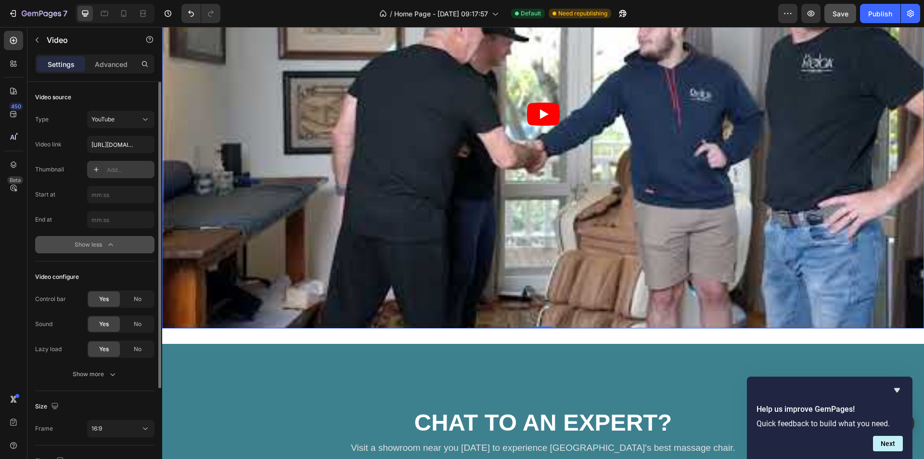
drag, startPoint x: 537, startPoint y: 322, endPoint x: 530, endPoint y: 191, distance: 132.0
click at [530, 191] on div "Video Section 0" at bounding box center [543, 114] width 762 height 428
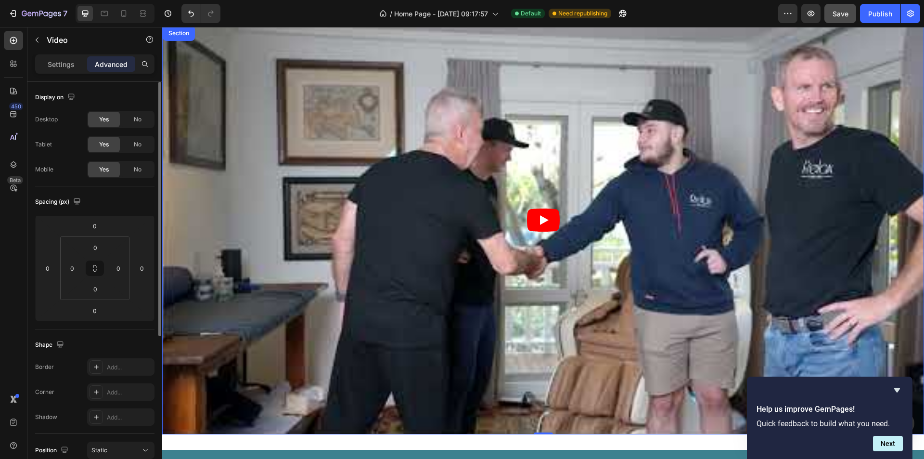
scroll to position [2839, 0]
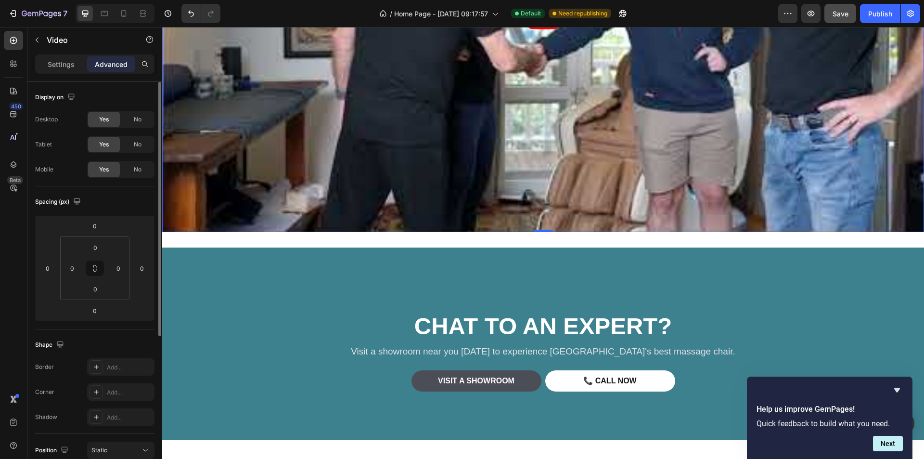
drag, startPoint x: 539, startPoint y: 226, endPoint x: 540, endPoint y: 196, distance: 30.3
click at [540, 196] on div "Video Section 0" at bounding box center [543, 18] width 762 height 428
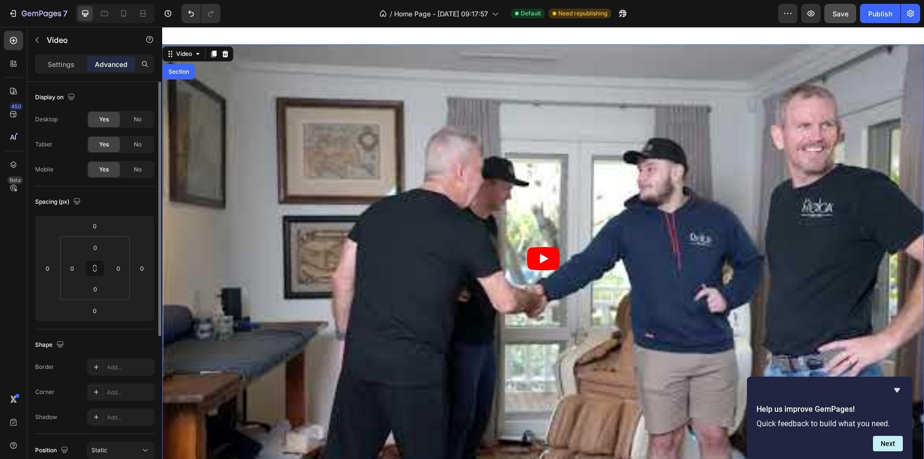
scroll to position [2454, 0]
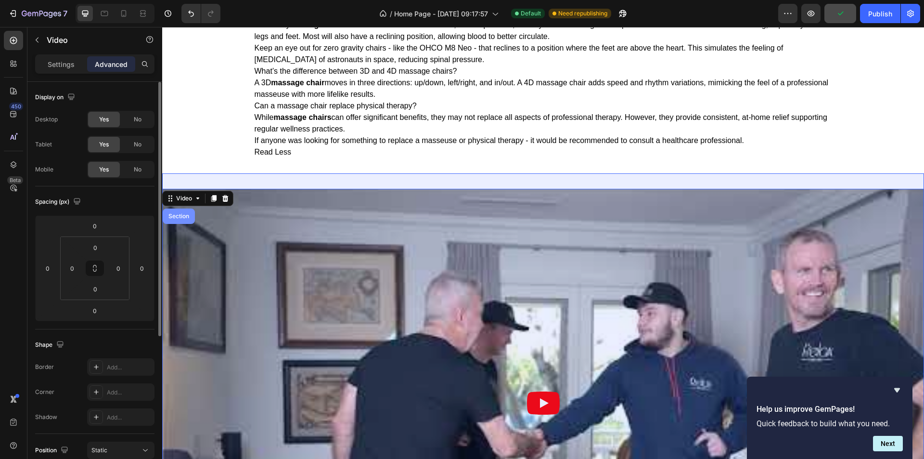
click at [179, 219] on div "Section" at bounding box center [179, 215] width 32 height 15
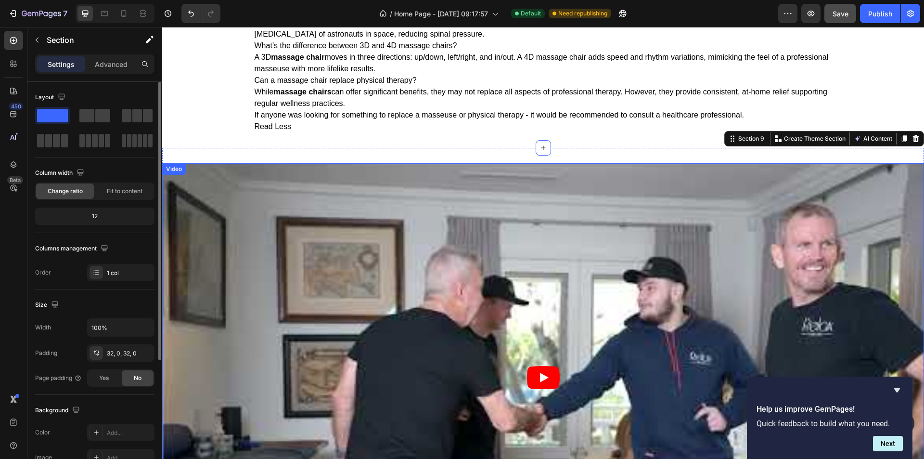
scroll to position [2502, 0]
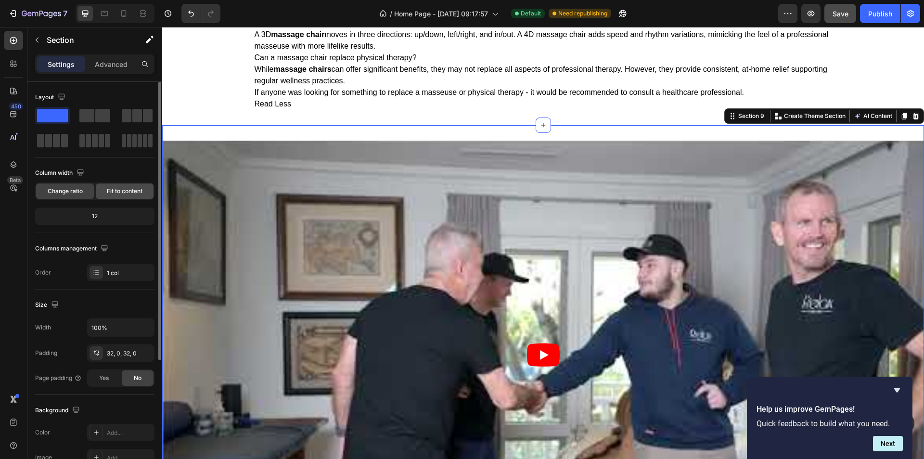
click at [127, 191] on span "Fit to content" at bounding box center [125, 191] width 36 height 9
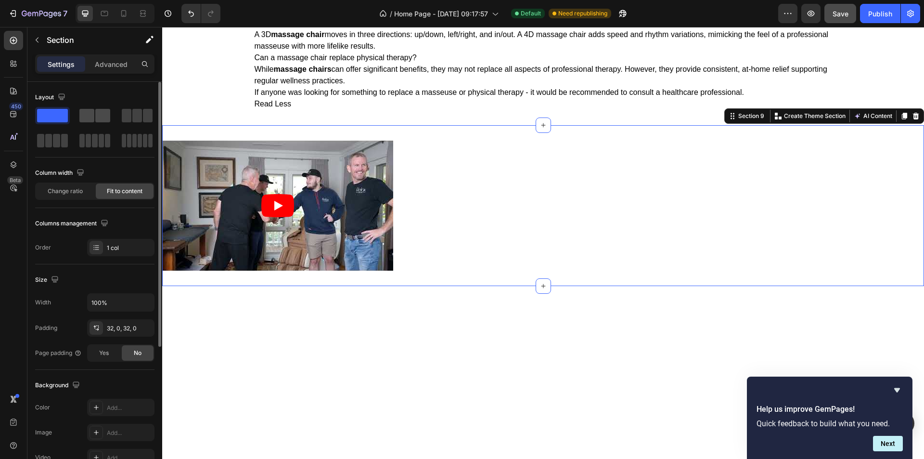
click at [97, 113] on span at bounding box center [102, 115] width 15 height 13
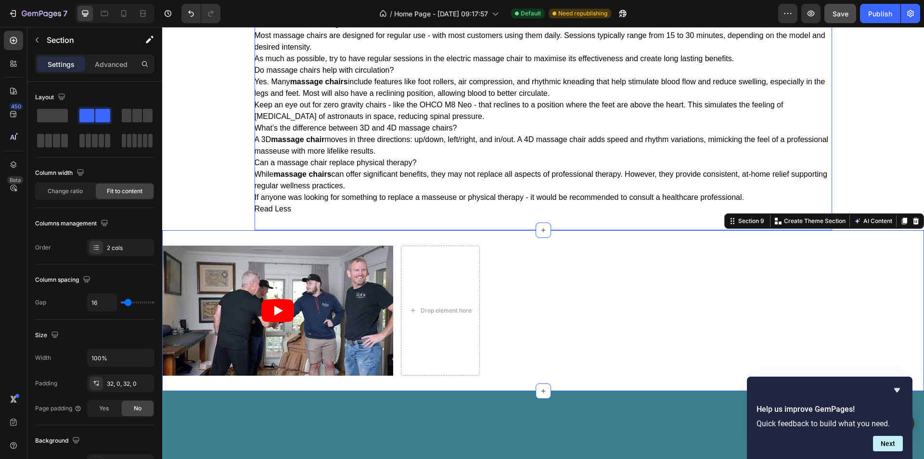
scroll to position [2406, 0]
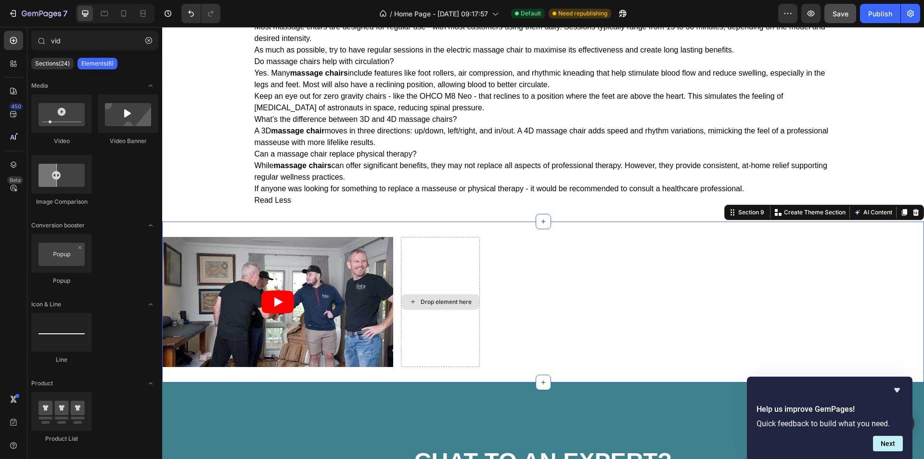
click at [436, 303] on div "Drop element here" at bounding box center [446, 302] width 51 height 8
click at [428, 303] on div "Drop element here" at bounding box center [446, 302] width 51 height 8
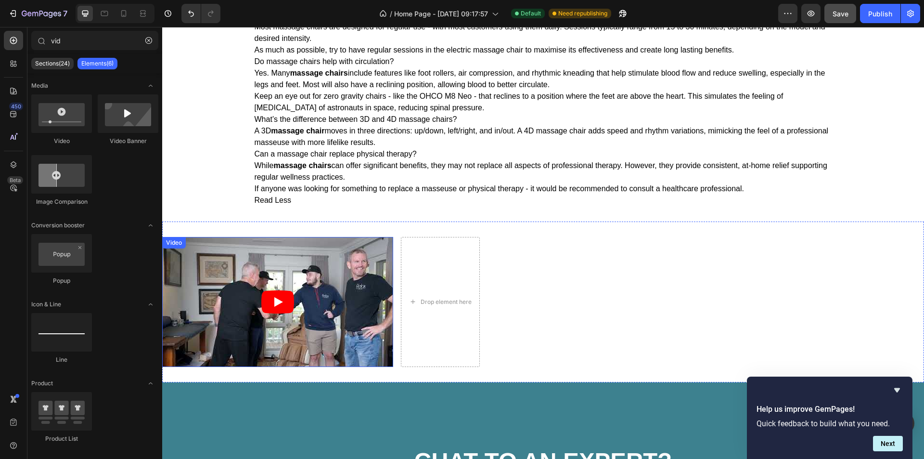
click at [308, 257] on article at bounding box center [277, 302] width 231 height 130
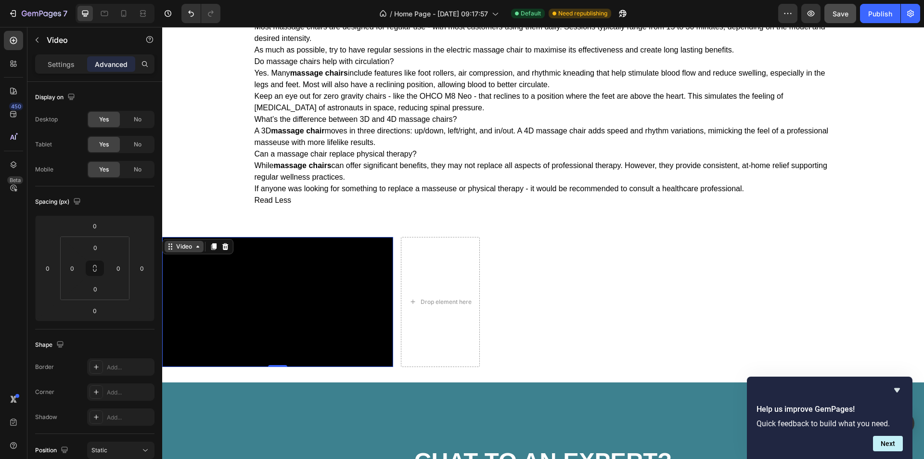
click at [191, 249] on div "Video" at bounding box center [184, 246] width 20 height 9
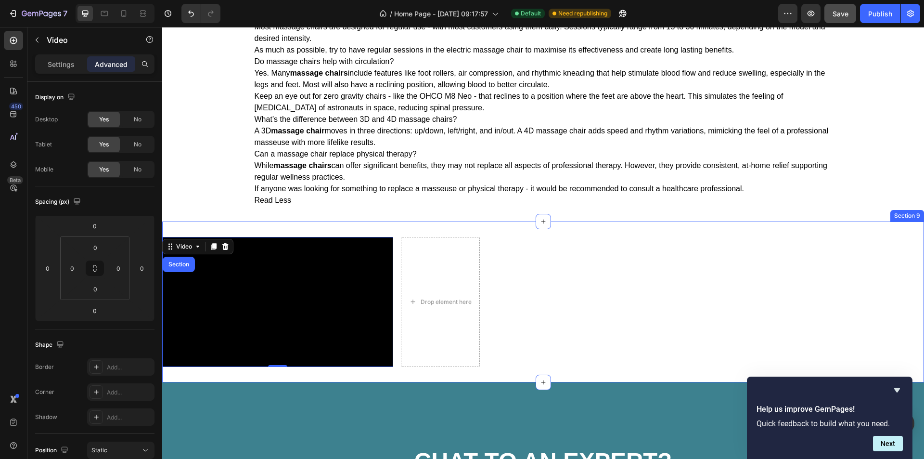
click at [559, 311] on div "Video Section 0 Drop element here Section 9" at bounding box center [543, 301] width 762 height 161
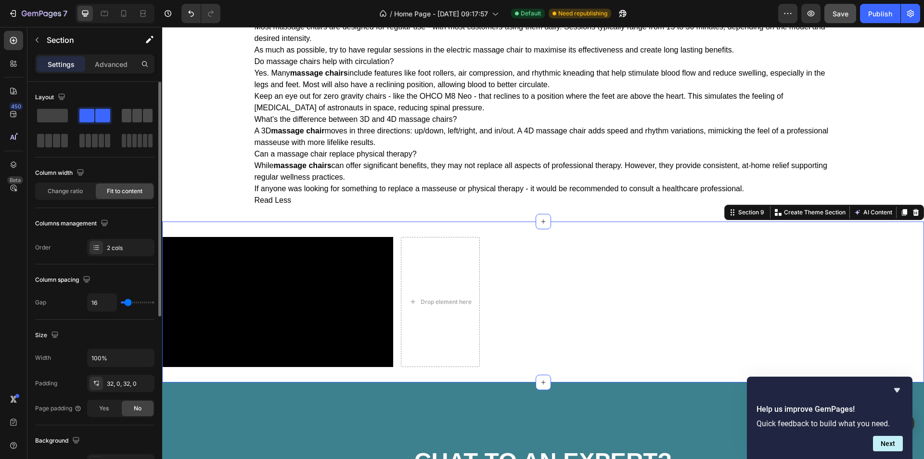
click at [137, 117] on span at bounding box center [137, 115] width 10 height 13
click at [53, 118] on span at bounding box center [52, 115] width 31 height 13
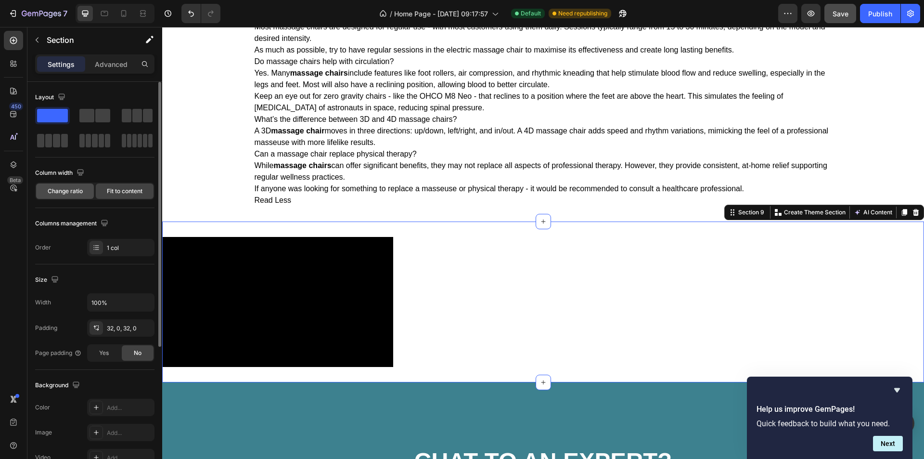
click at [74, 189] on span "Change ratio" at bounding box center [65, 191] width 35 height 9
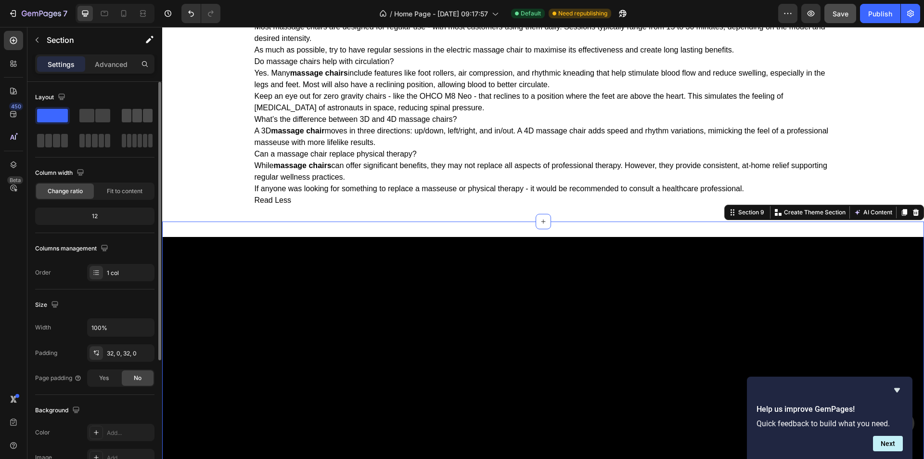
click at [129, 115] on span at bounding box center [127, 115] width 10 height 13
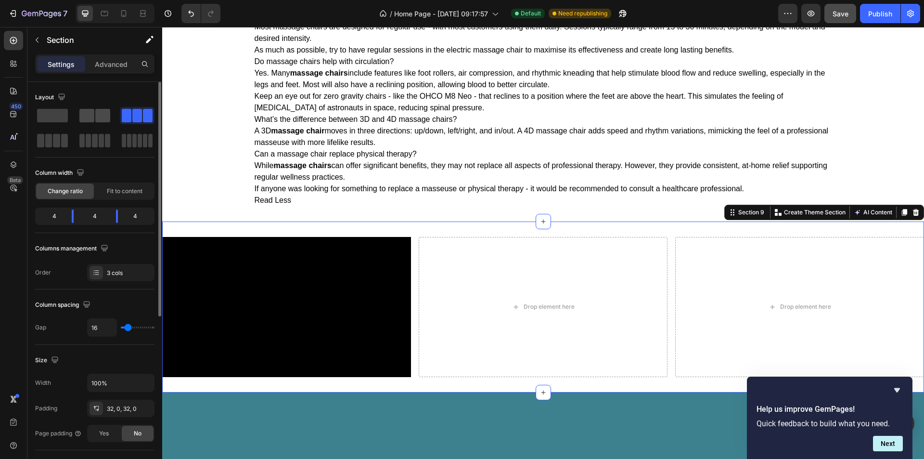
click at [101, 117] on span at bounding box center [102, 115] width 15 height 13
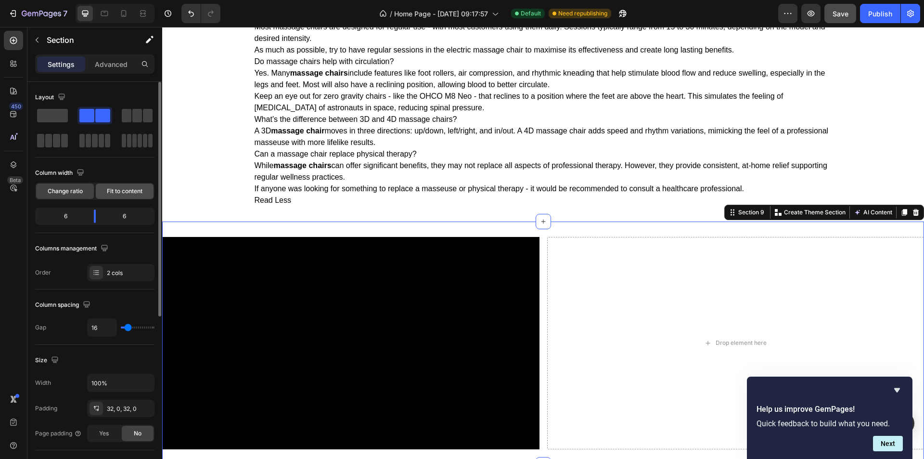
click at [128, 191] on span "Fit to content" at bounding box center [125, 191] width 36 height 9
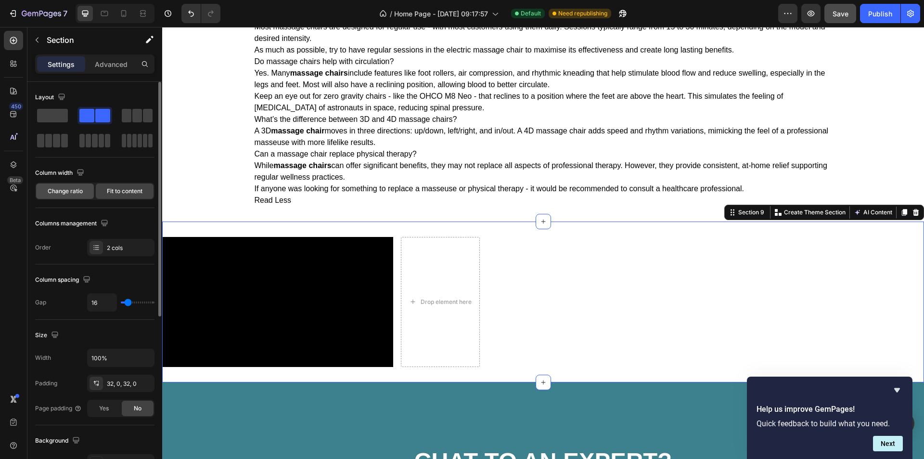
click at [52, 189] on span "Change ratio" at bounding box center [65, 191] width 35 height 9
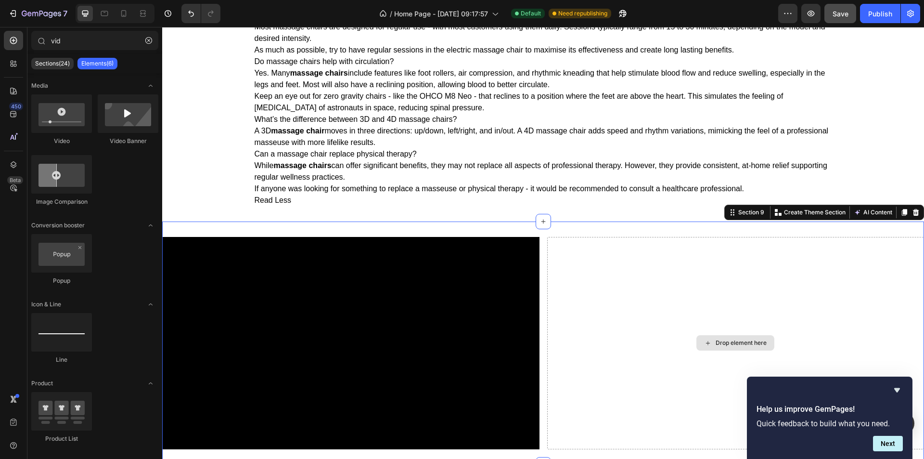
click at [740, 343] on div "Drop element here" at bounding box center [741, 343] width 51 height 8
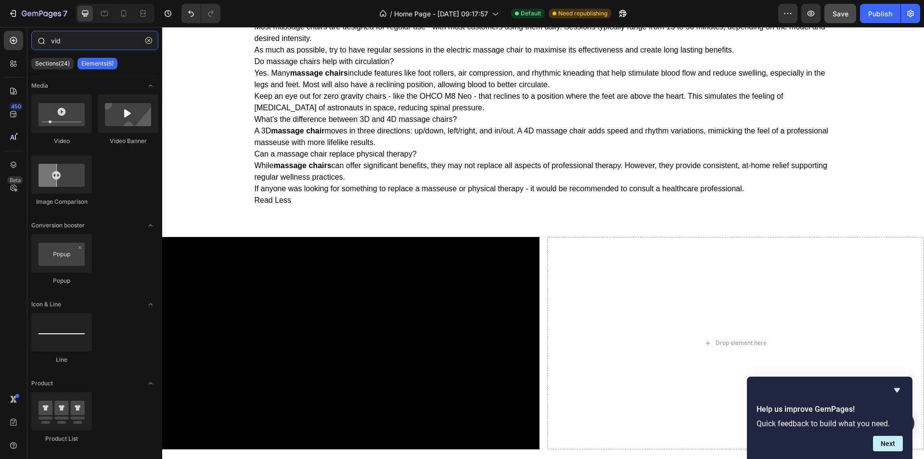
click at [64, 41] on input "vid" at bounding box center [94, 40] width 127 height 19
type input "v"
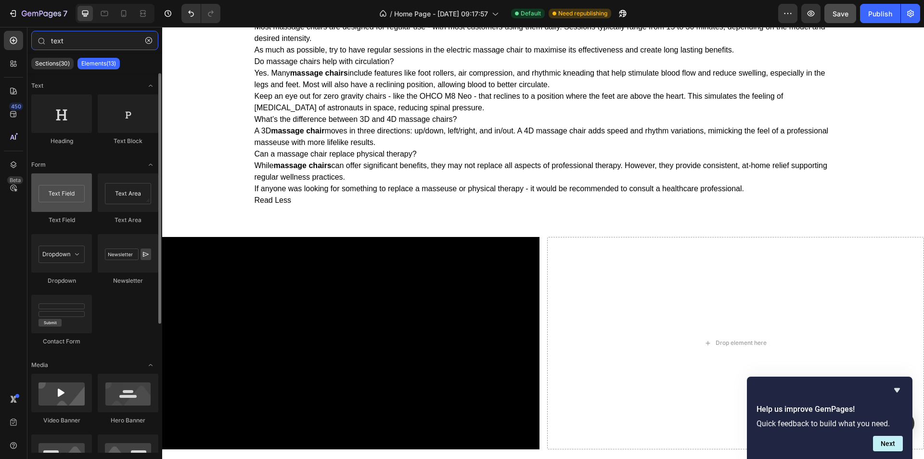
type input "text"
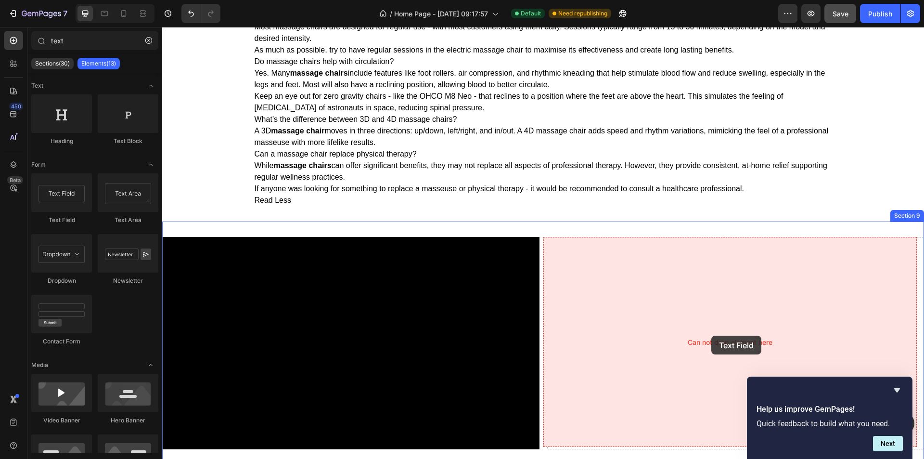
drag, startPoint x: 231, startPoint y: 229, endPoint x: 711, endPoint y: 335, distance: 492.0
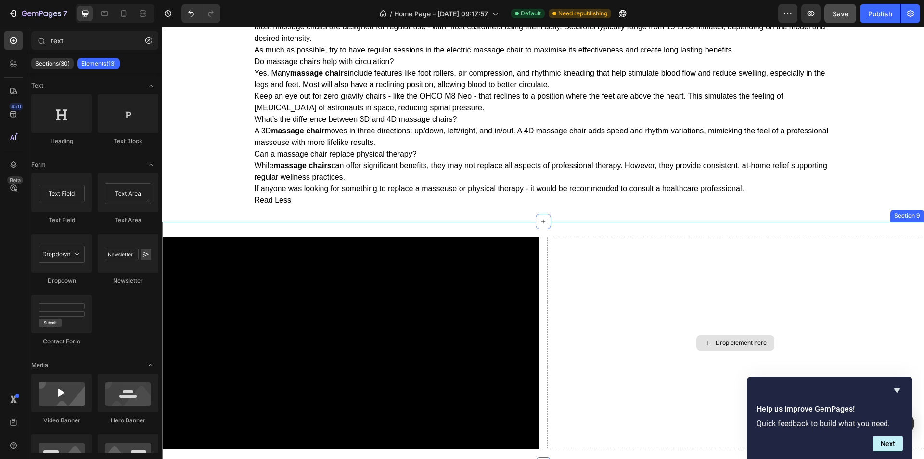
click at [727, 341] on div "Drop element here" at bounding box center [741, 343] width 51 height 8
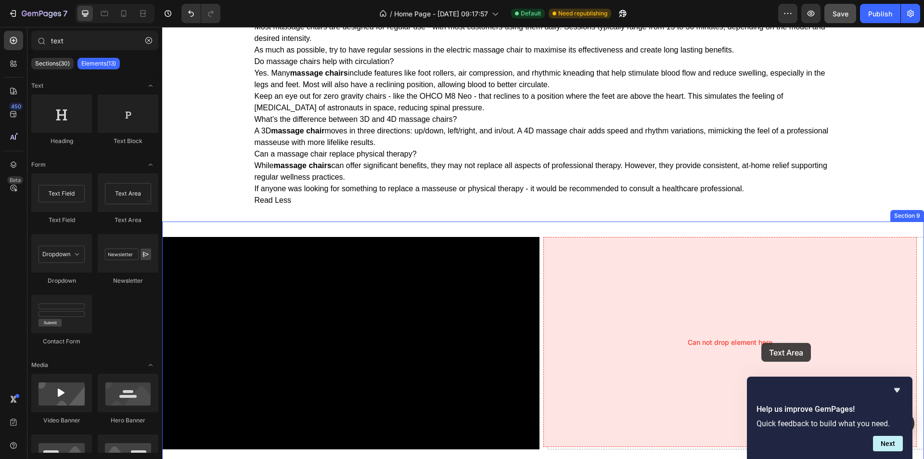
drag, startPoint x: 296, startPoint y: 224, endPoint x: 761, endPoint y: 343, distance: 479.7
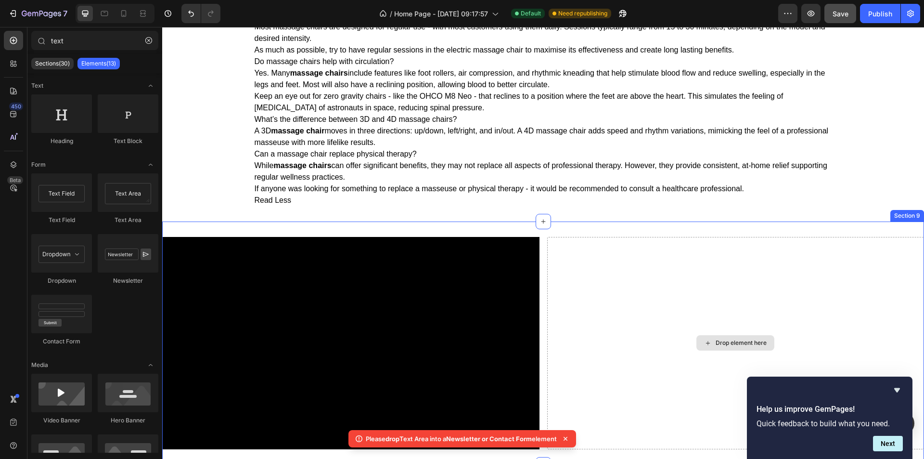
click at [744, 335] on div "Drop element here" at bounding box center [735, 342] width 78 height 15
click at [737, 345] on div "Drop element here" at bounding box center [741, 343] width 51 height 8
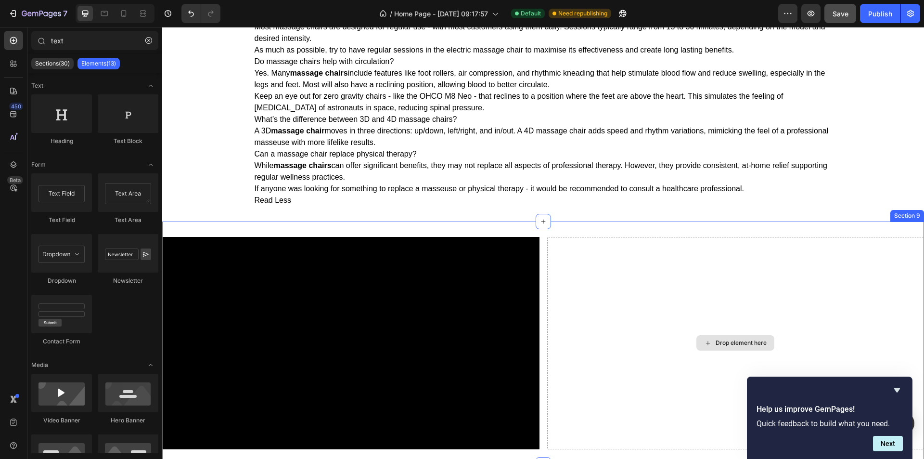
click at [737, 345] on div "Drop element here" at bounding box center [741, 343] width 51 height 8
click at [742, 340] on div "Drop element here" at bounding box center [741, 343] width 51 height 8
click at [513, 231] on div "Video Drop element here Section 9" at bounding box center [543, 342] width 762 height 243
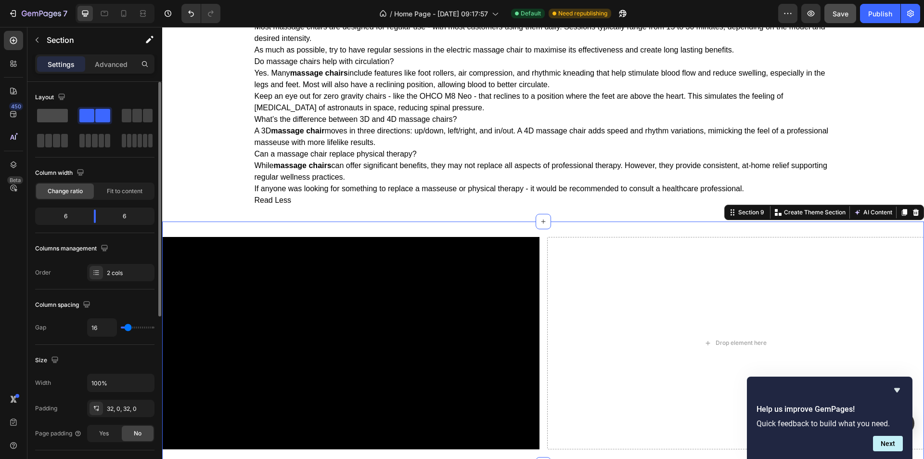
click at [60, 112] on span at bounding box center [52, 115] width 31 height 13
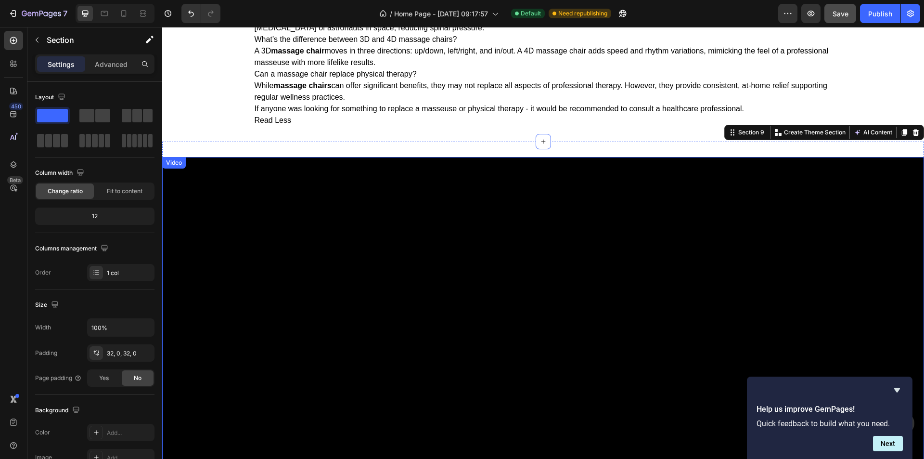
scroll to position [2502, 0]
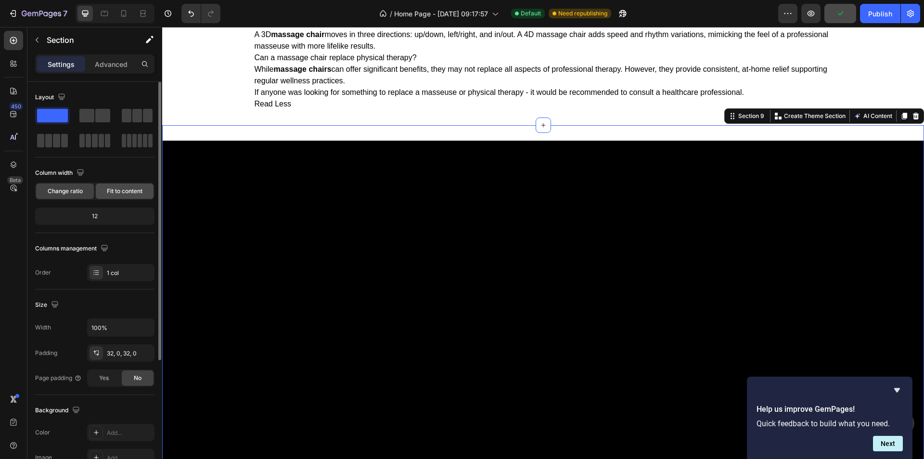
click at [117, 193] on span "Fit to content" at bounding box center [125, 191] width 36 height 9
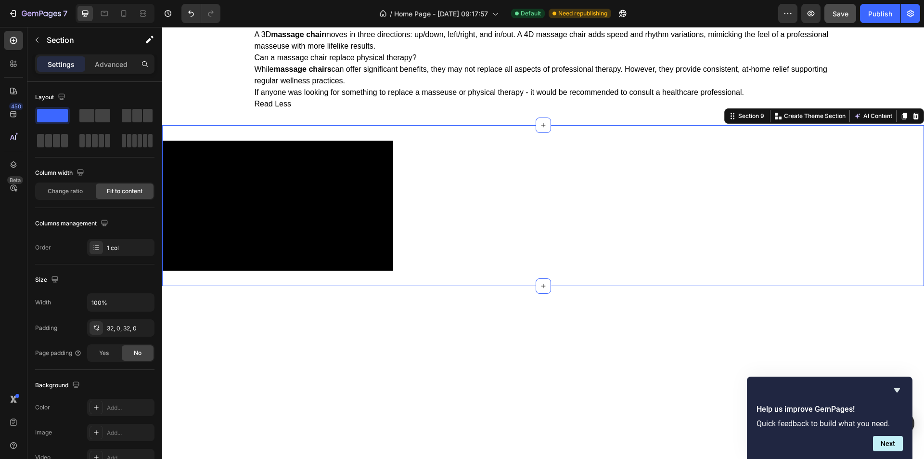
click at [589, 208] on div "Video Section 9 Create Theme Section AI Content Write with GemAI What would you…" at bounding box center [543, 205] width 762 height 161
click at [124, 247] on div "1 col" at bounding box center [129, 247] width 45 height 9
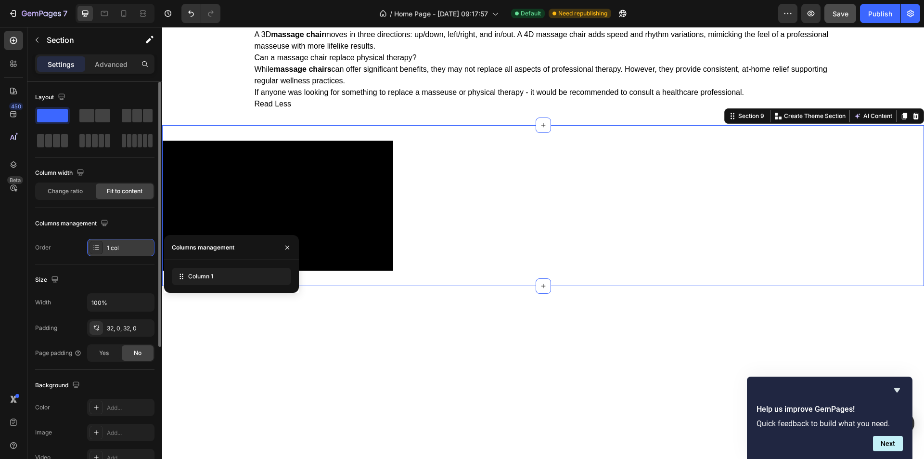
click at [124, 247] on div "1 col" at bounding box center [129, 247] width 45 height 9
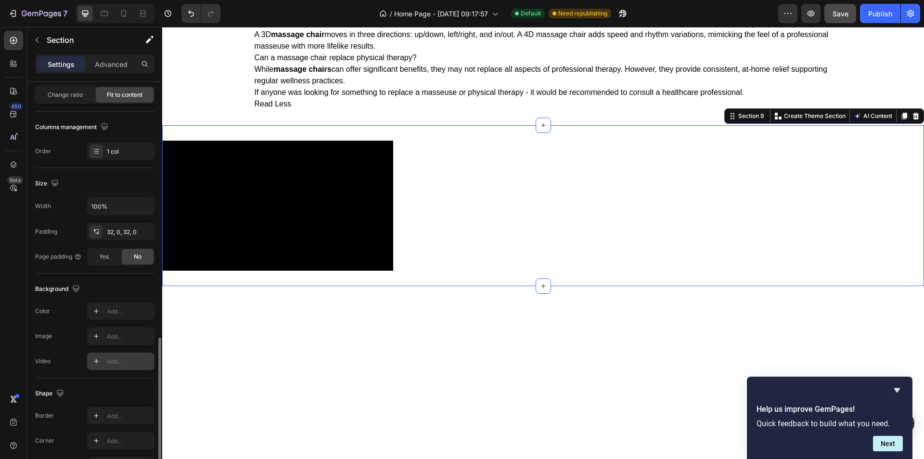
scroll to position [212, 0]
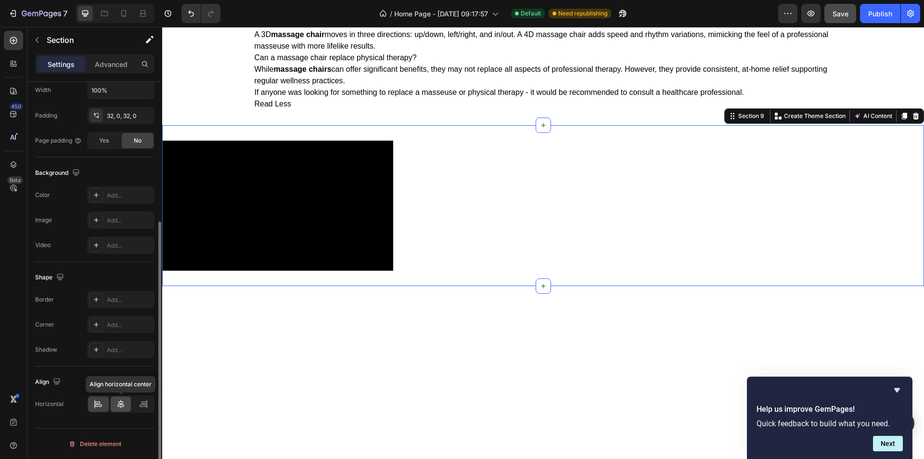
click at [121, 407] on icon at bounding box center [120, 403] width 7 height 9
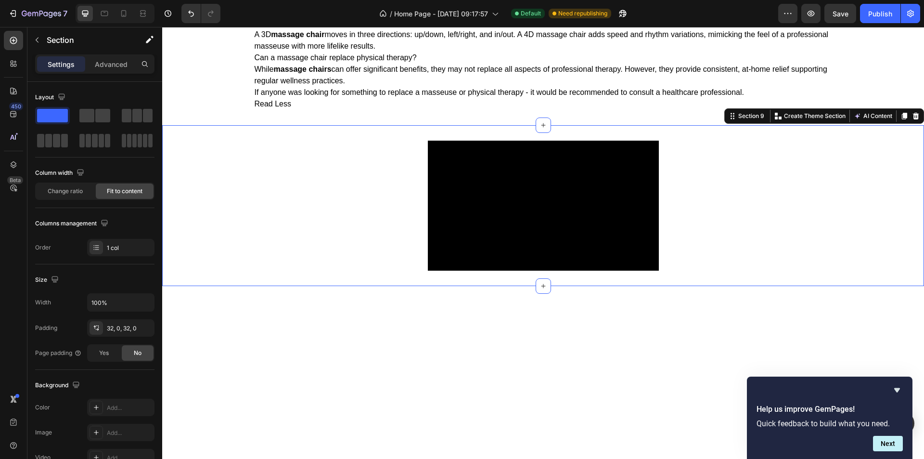
scroll to position [212, 0]
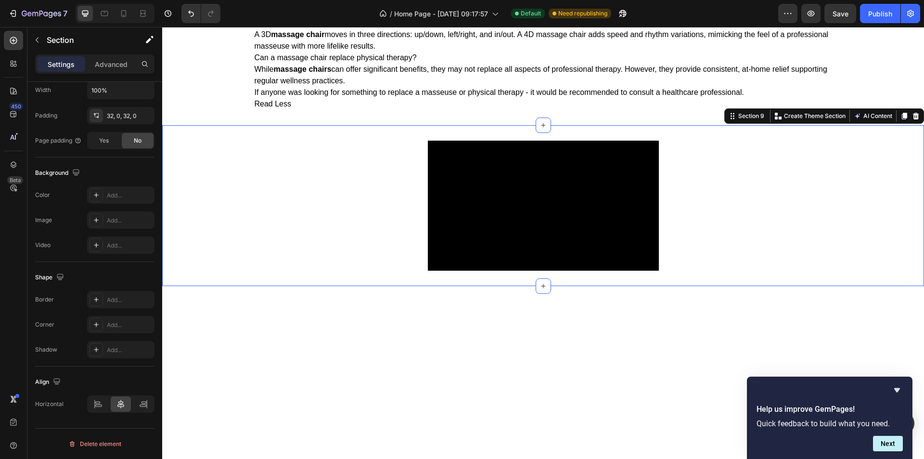
click at [827, 237] on div "Video Section 9 Create Theme Section AI Content Write with GemAI What would you…" at bounding box center [543, 205] width 762 height 161
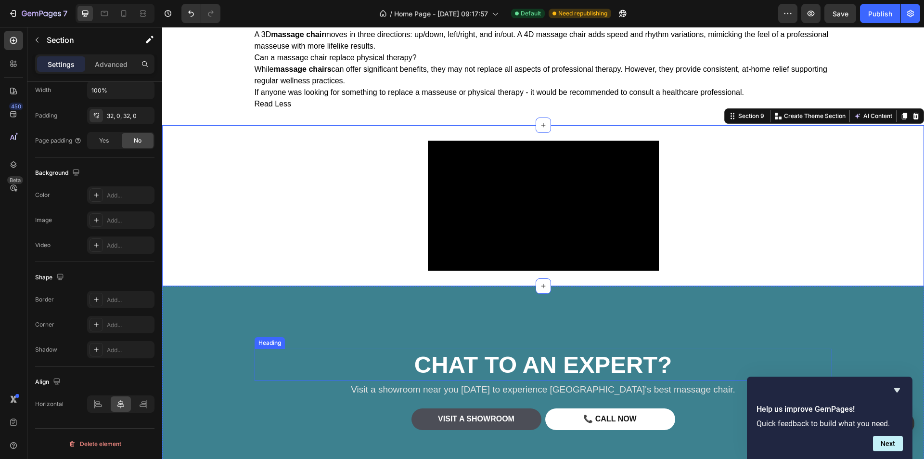
scroll to position [2695, 0]
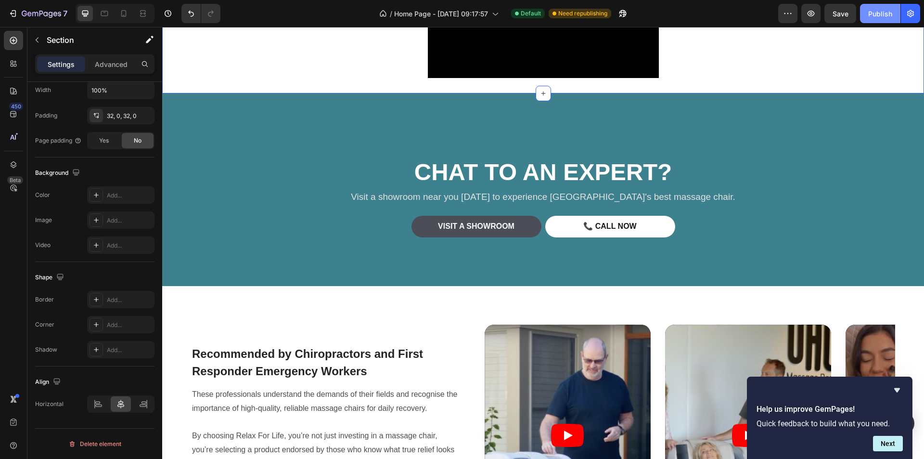
click at [884, 14] on div "Publish" at bounding box center [880, 14] width 24 height 10
click at [809, 12] on icon "button" at bounding box center [810, 14] width 7 height 6
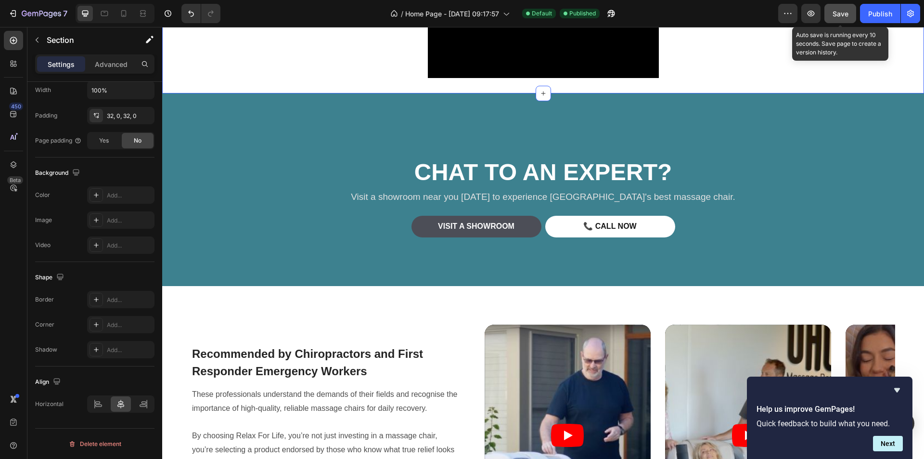
click at [847, 15] on span "Save" at bounding box center [840, 14] width 16 height 8
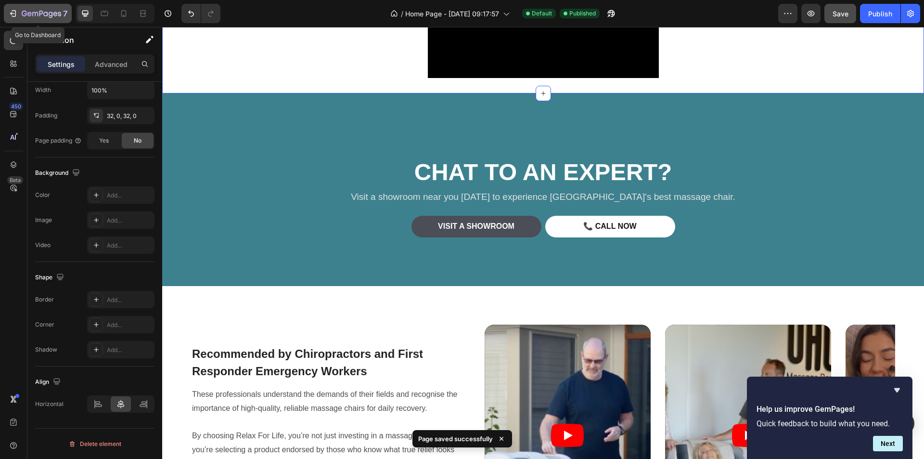
click at [19, 13] on div "7" at bounding box center [37, 14] width 59 height 12
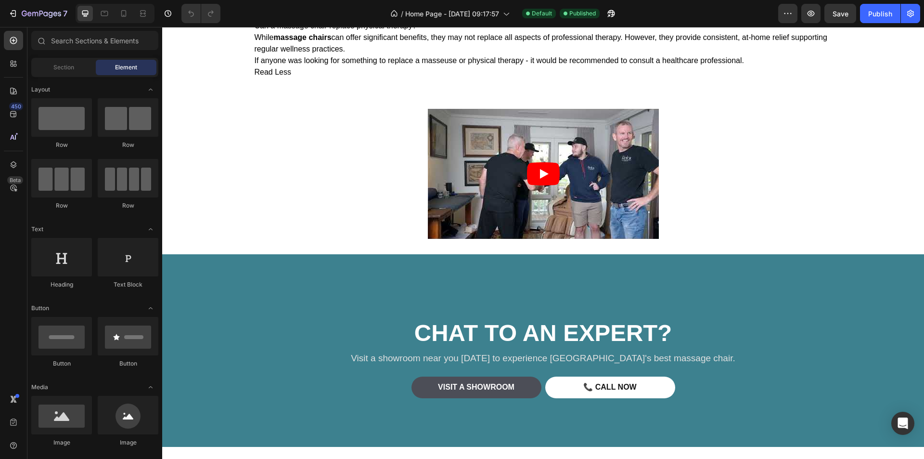
scroll to position [2454, 0]
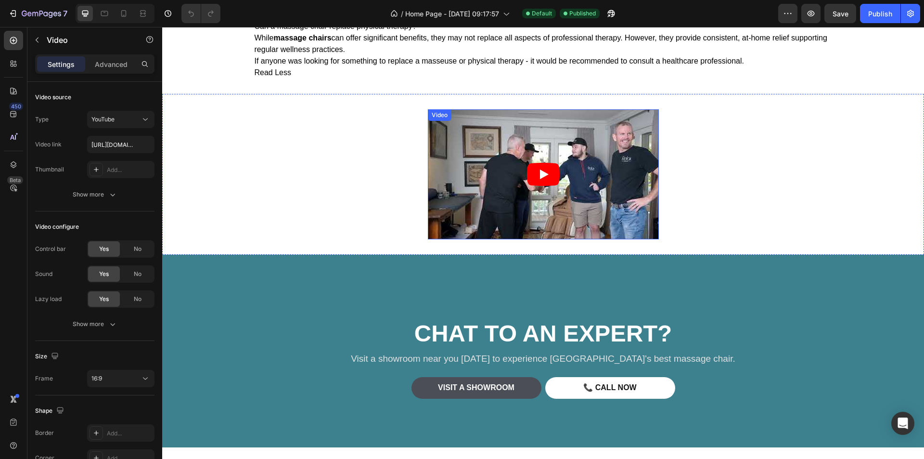
click at [602, 194] on article at bounding box center [543, 174] width 231 height 130
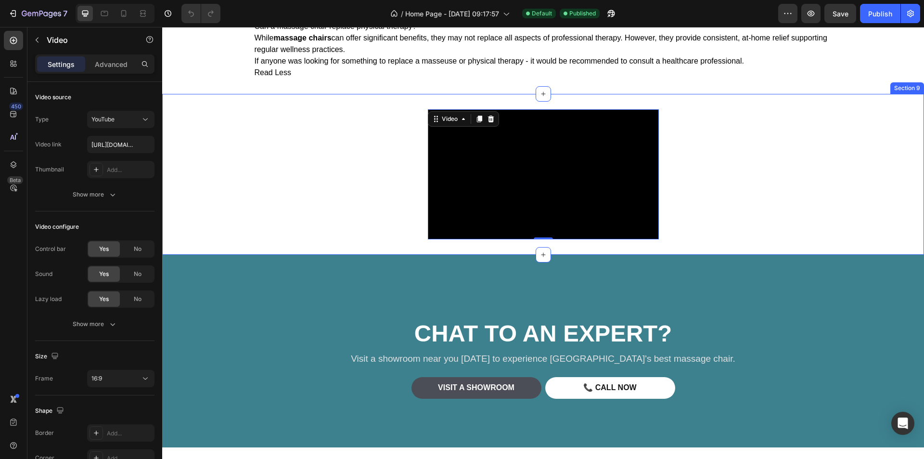
click at [680, 141] on div "Video 0 Section 9" at bounding box center [543, 174] width 762 height 161
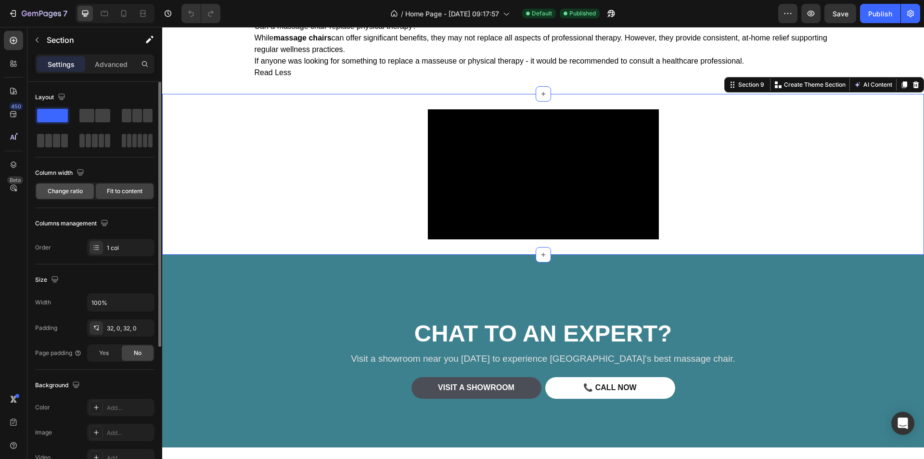
click at [70, 192] on span "Change ratio" at bounding box center [65, 191] width 35 height 9
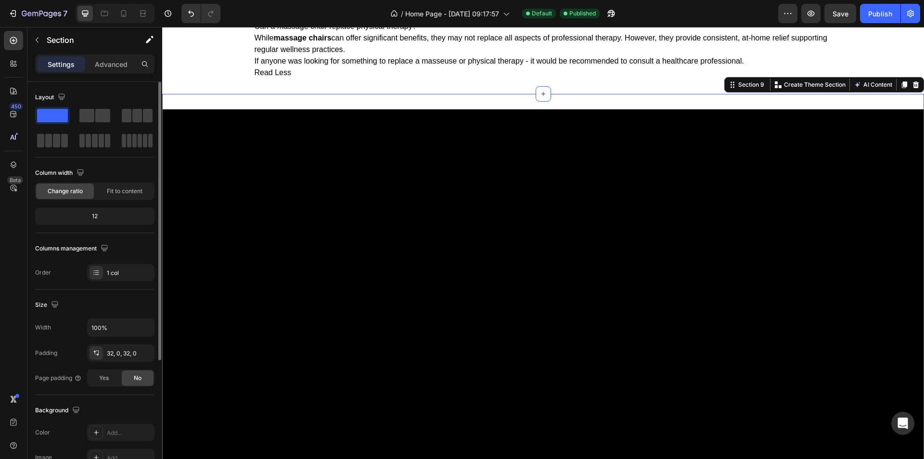
click at [87, 216] on div "12" at bounding box center [94, 215] width 115 height 13
click at [106, 214] on div "12" at bounding box center [94, 215] width 115 height 13
click at [147, 329] on icon "button" at bounding box center [146, 327] width 10 height 10
click at [114, 328] on input "100%" at bounding box center [121, 327] width 66 height 17
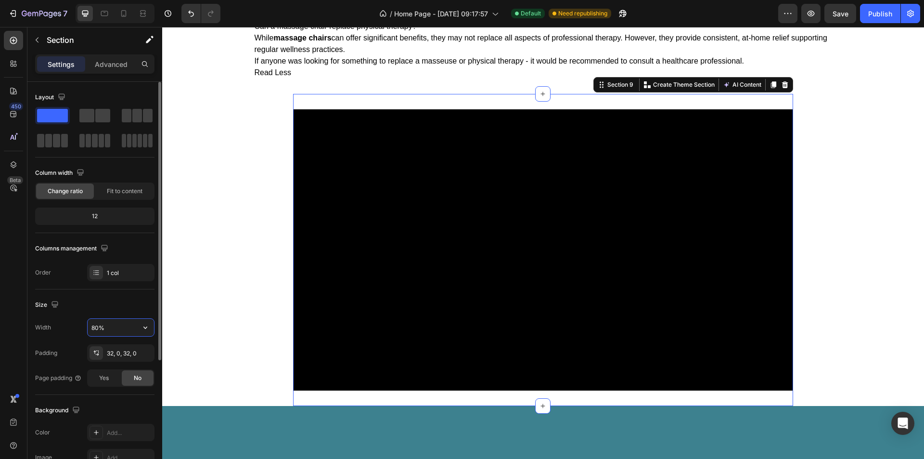
click at [99, 327] on input "80%" at bounding box center [121, 327] width 66 height 17
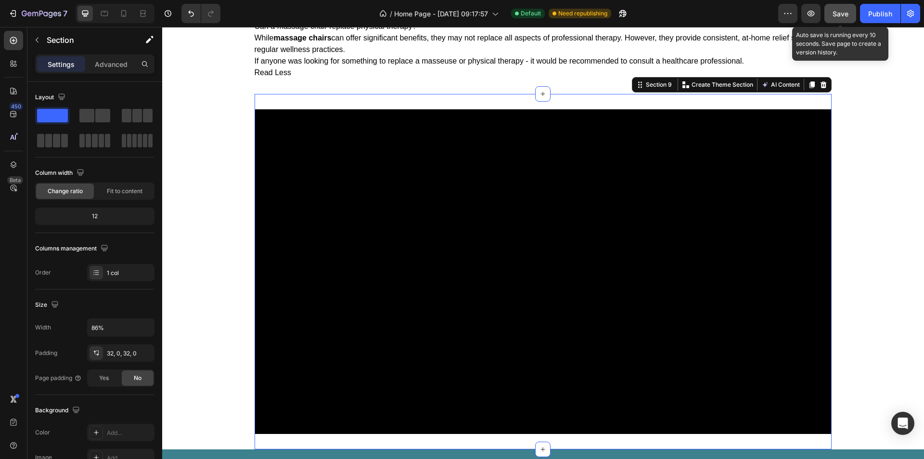
click at [846, 15] on span "Save" at bounding box center [840, 14] width 16 height 8
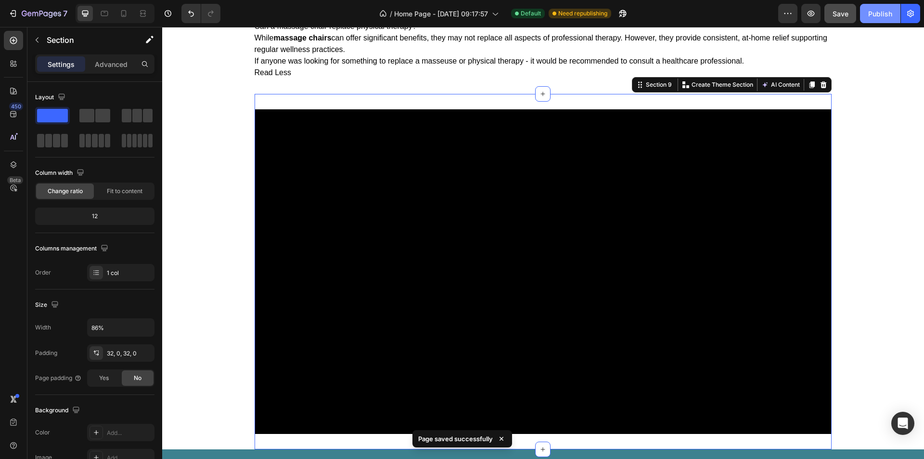
click at [881, 18] on div "Publish" at bounding box center [880, 14] width 24 height 10
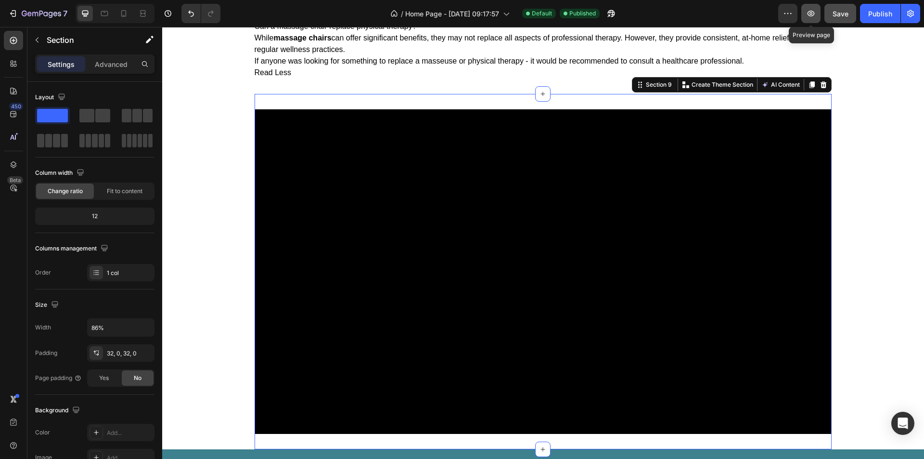
click at [813, 11] on icon "button" at bounding box center [810, 14] width 7 height 6
click at [106, 325] on input "86%" at bounding box center [121, 327] width 66 height 17
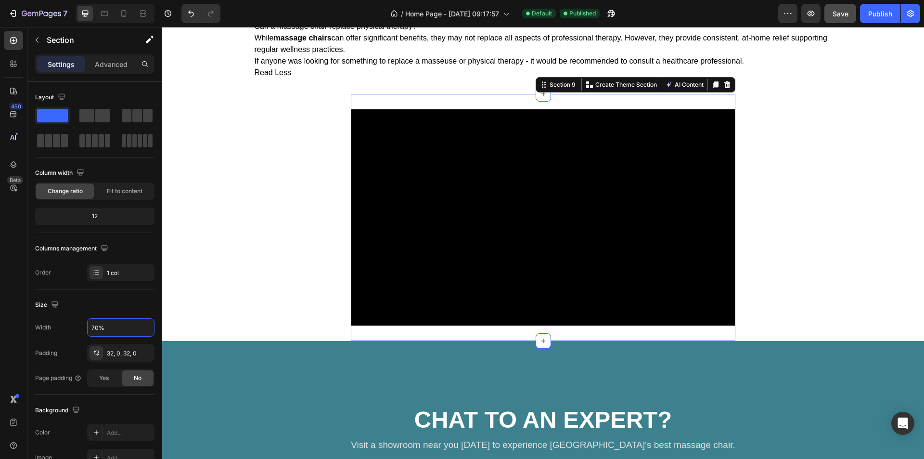
type input "70%"
click at [481, 106] on div "Video Section 9 Create Theme Section AI Content Write with GemAI What would you…" at bounding box center [543, 217] width 384 height 247
click at [539, 98] on icon at bounding box center [543, 94] width 8 height 8
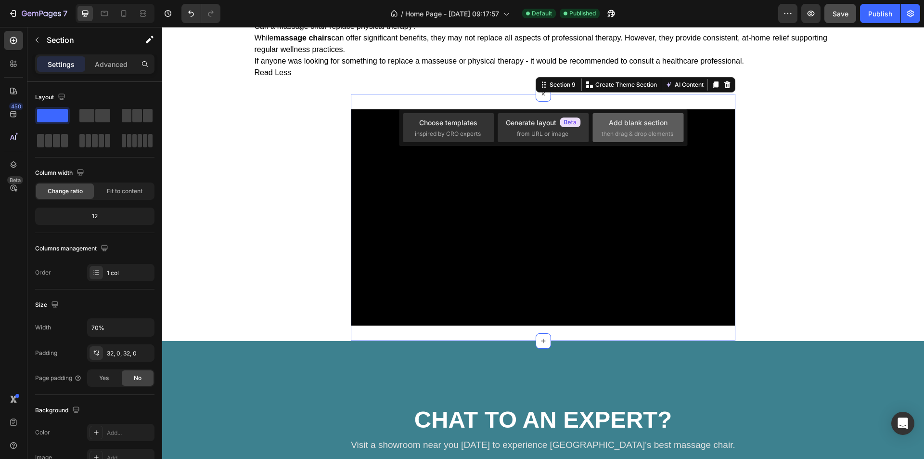
click at [658, 120] on div "Add blank section" at bounding box center [638, 122] width 59 height 10
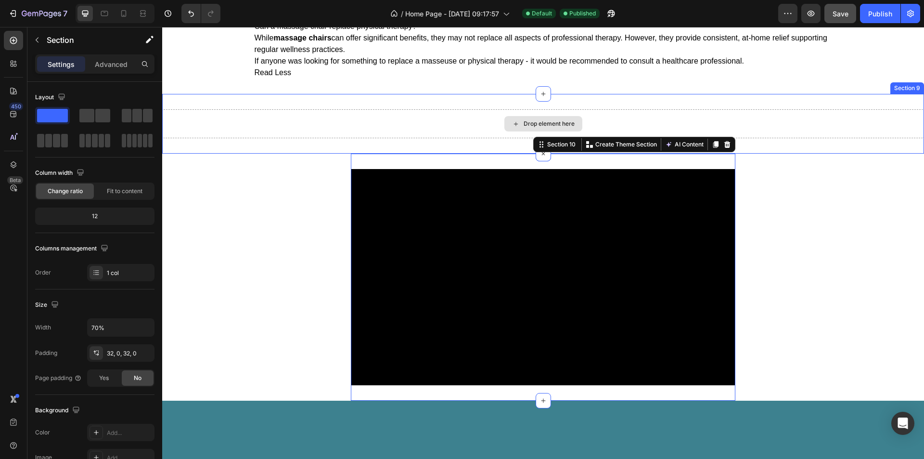
click at [535, 122] on div "Drop element here" at bounding box center [549, 124] width 51 height 8
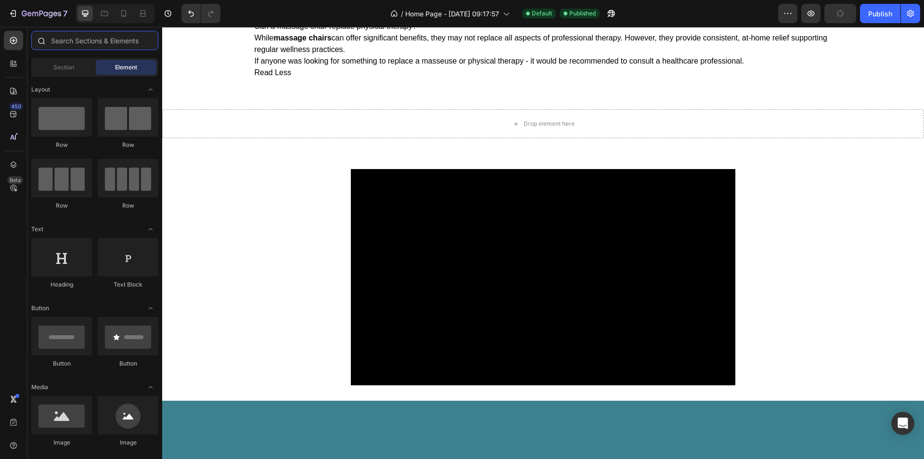
click at [88, 39] on input "text" at bounding box center [94, 40] width 127 height 19
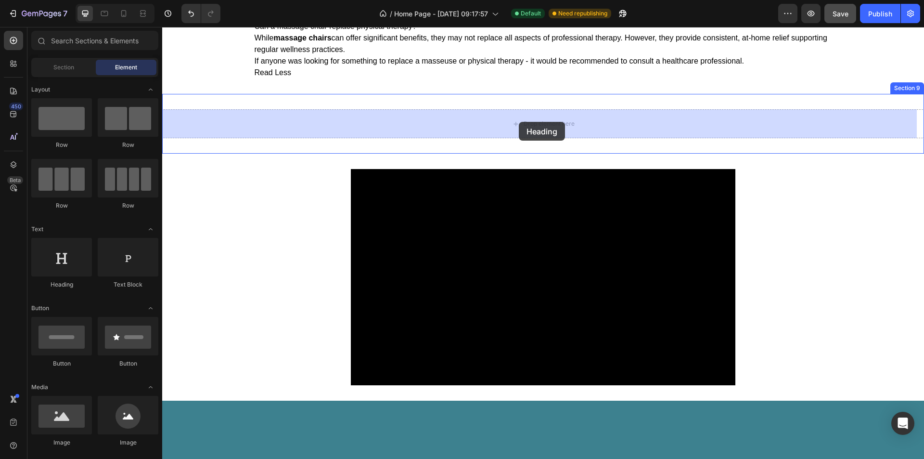
drag, startPoint x: 226, startPoint y: 293, endPoint x: 519, endPoint y: 122, distance: 339.4
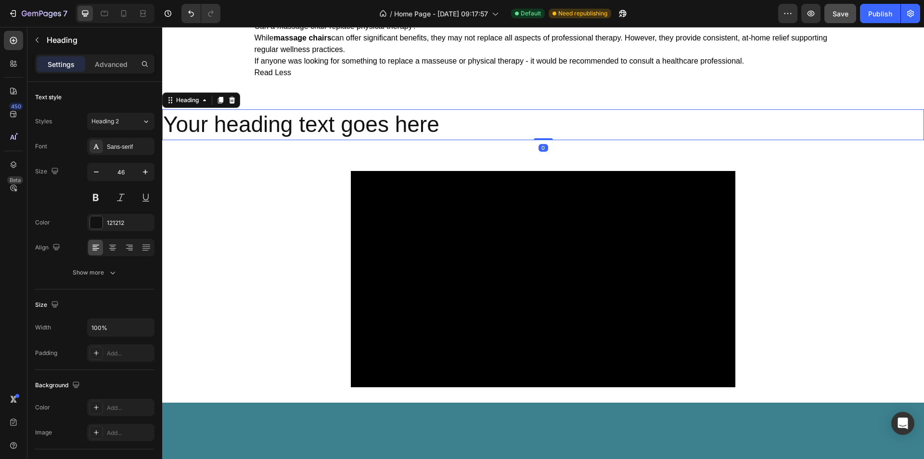
click at [366, 120] on h2 "Your heading text goes here" at bounding box center [543, 124] width 762 height 31
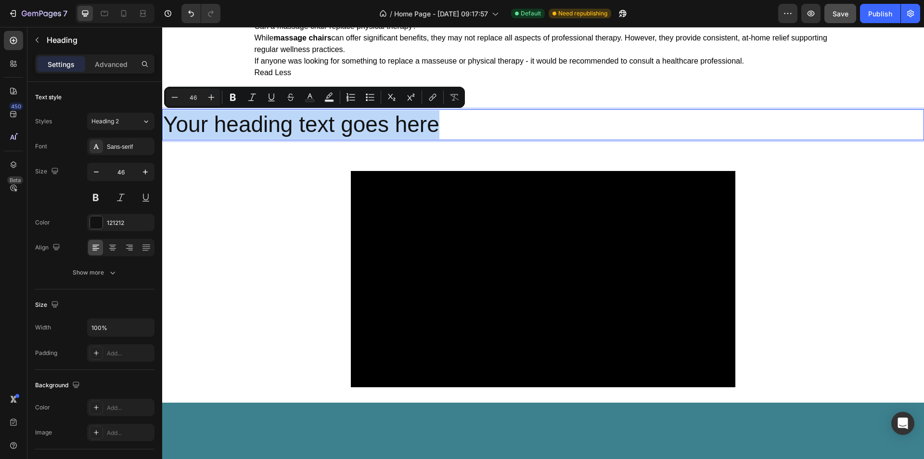
drag, startPoint x: 443, startPoint y: 122, endPoint x: 168, endPoint y: 127, distance: 274.8
click at [168, 127] on p "Your heading text goes here" at bounding box center [543, 124] width 760 height 29
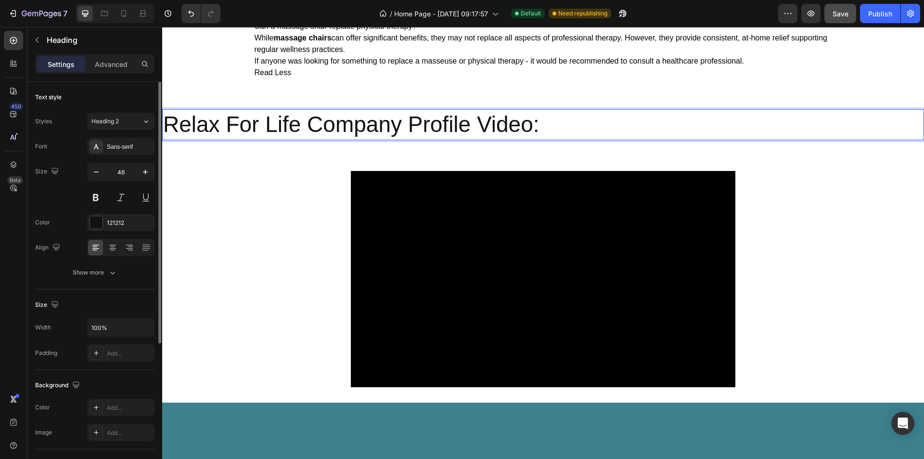
scroll to position [220, 0]
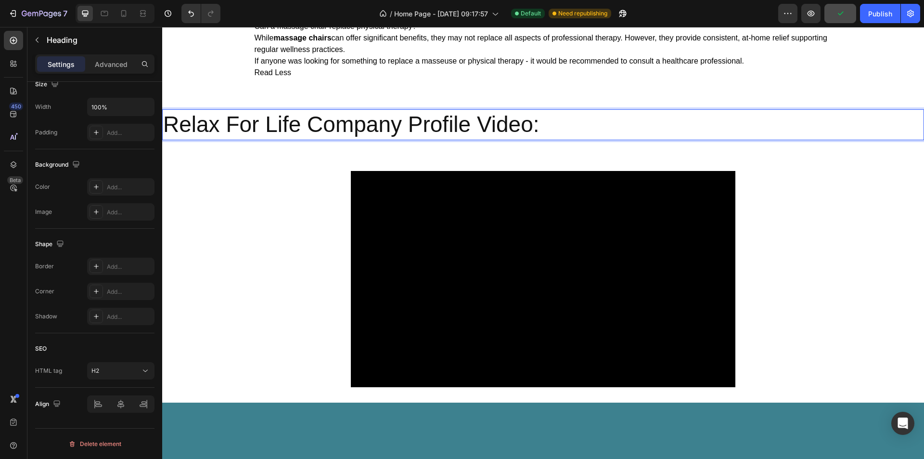
click at [224, 126] on p "Relax For Life Company Profile Video:" at bounding box center [543, 124] width 760 height 29
click at [166, 125] on p "Relax For Life Company Profile Video:" at bounding box center [543, 124] width 760 height 29
click at [115, 112] on input "100%" at bounding box center [121, 106] width 66 height 17
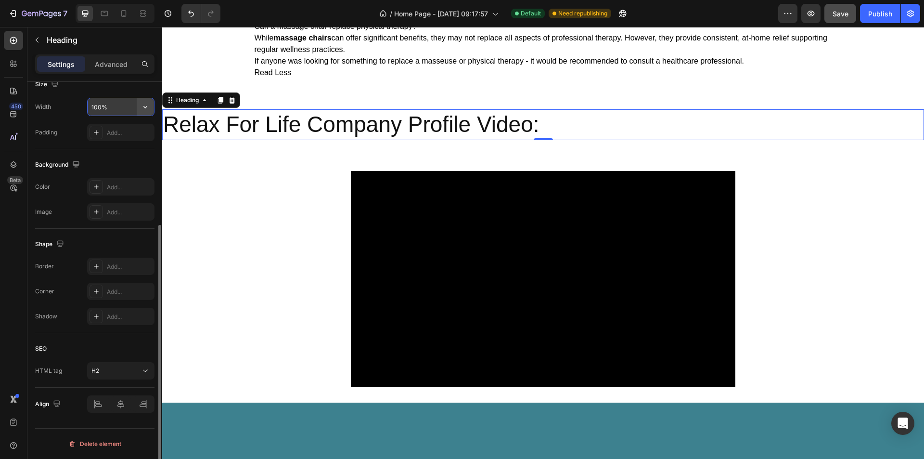
click at [146, 108] on icon "button" at bounding box center [146, 107] width 10 height 10
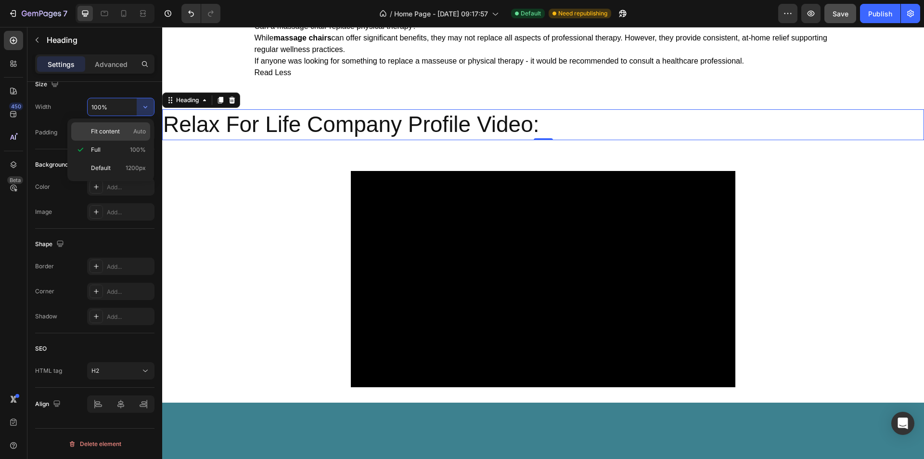
click at [115, 128] on span "Fit content" at bounding box center [105, 131] width 29 height 9
type input "Auto"
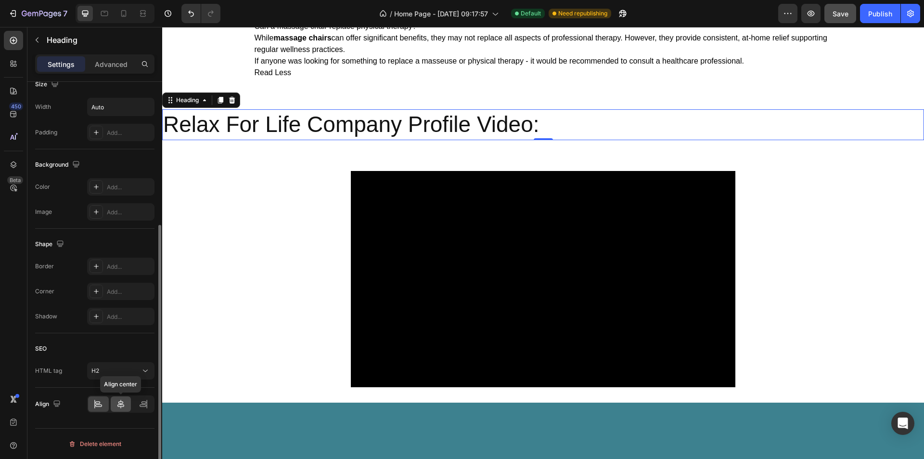
click at [122, 407] on icon at bounding box center [121, 404] width 10 height 10
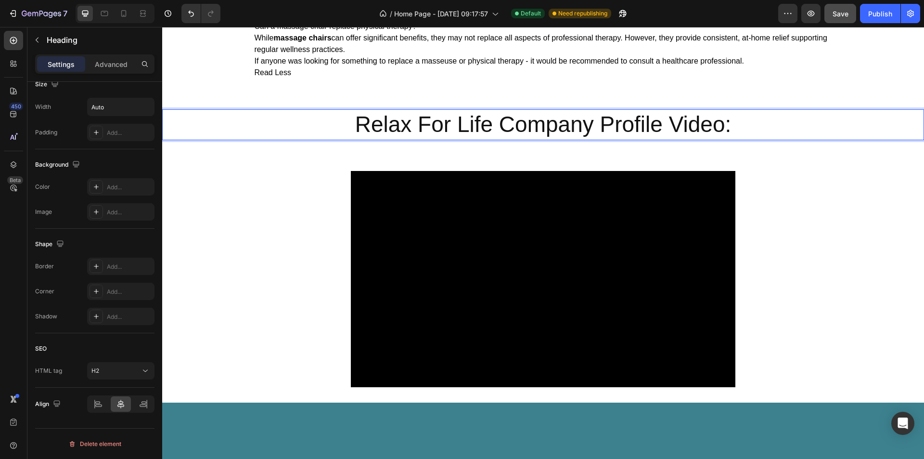
click at [757, 125] on div "Relax For Life Company Profile Video:" at bounding box center [543, 124] width 762 height 31
click at [732, 134] on div "Relax For Life Company Profile Video:" at bounding box center [543, 124] width 762 height 31
click at [748, 122] on div "Relax For Life Company Profile Video:" at bounding box center [543, 124] width 762 height 31
click at [727, 126] on p "Relax For Life Company Profile Video:" at bounding box center [543, 124] width 376 height 29
click at [131, 181] on div "Add..." at bounding box center [120, 186] width 67 height 17
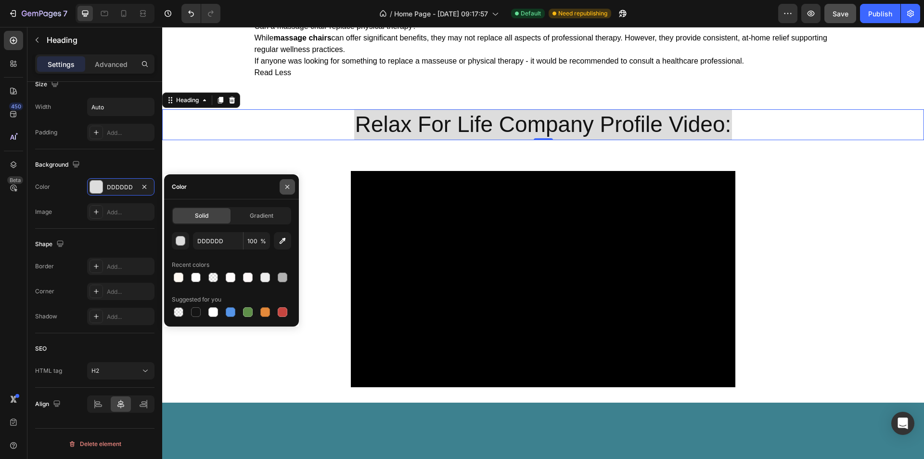
click at [286, 184] on icon "button" at bounding box center [287, 187] width 8 height 8
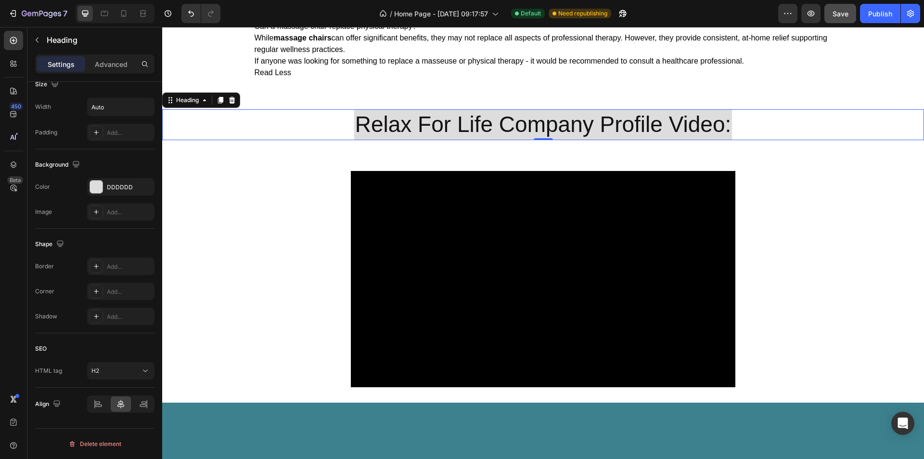
click at [752, 126] on div "Relax For Life Company Profile Video:" at bounding box center [543, 124] width 762 height 31
click at [134, 191] on div "DDDDDD" at bounding box center [121, 187] width 28 height 9
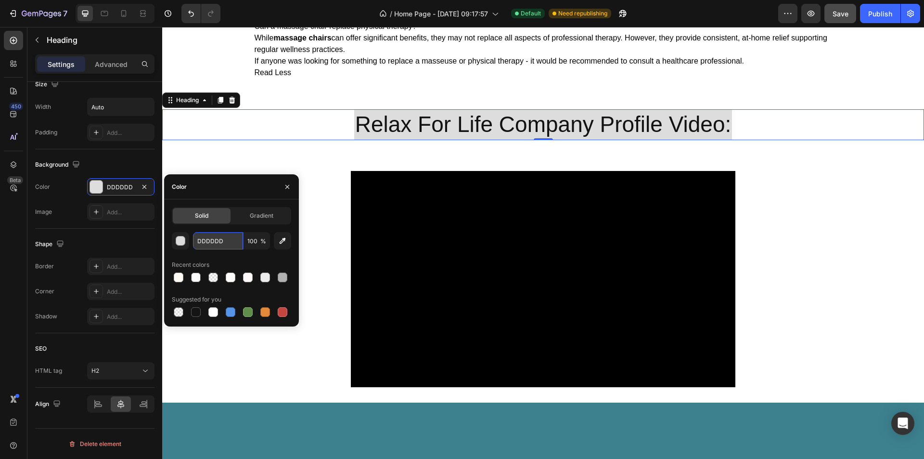
click at [226, 244] on input "DDDDDD" at bounding box center [218, 240] width 50 height 17
type input "f"
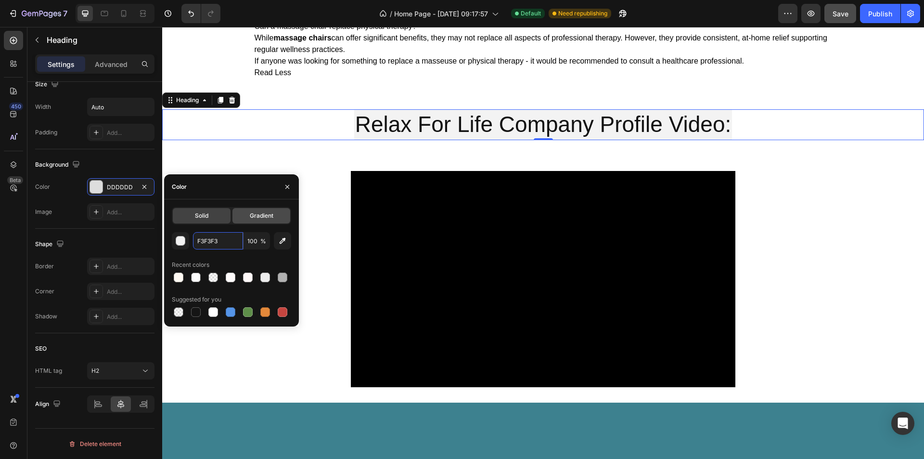
type input "F3F3F3"
click at [246, 217] on div "Gradient" at bounding box center [261, 215] width 58 height 15
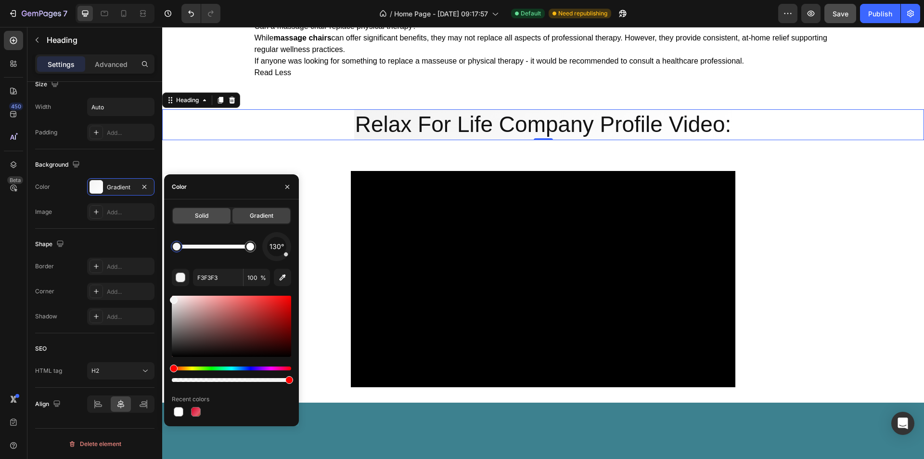
click at [199, 213] on span "Solid" at bounding box center [201, 215] width 13 height 9
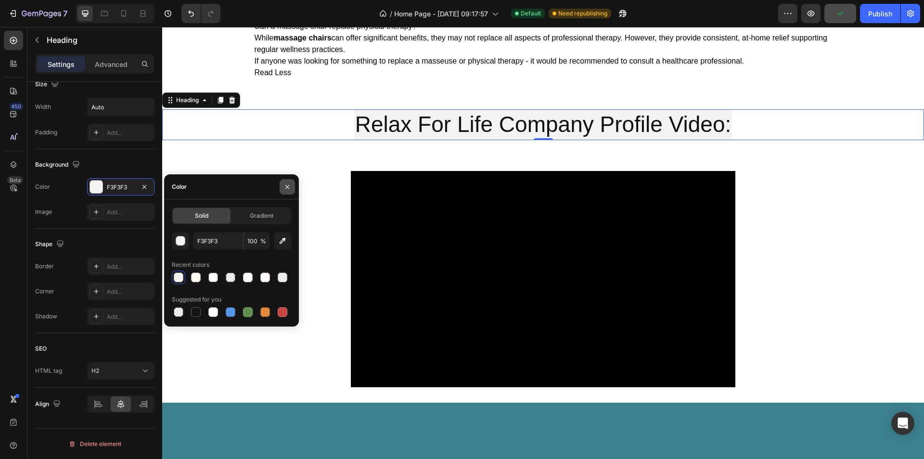
click at [289, 186] on icon "button" at bounding box center [287, 187] width 8 height 8
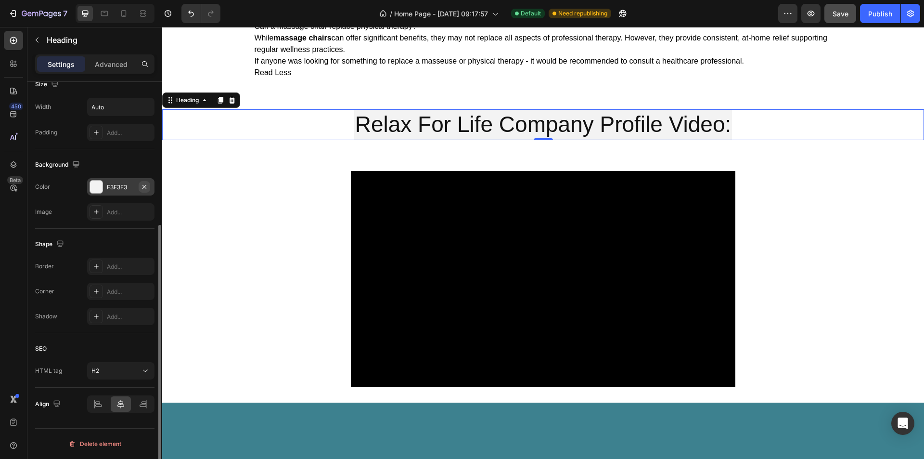
click at [145, 185] on icon "button" at bounding box center [145, 187] width 8 height 8
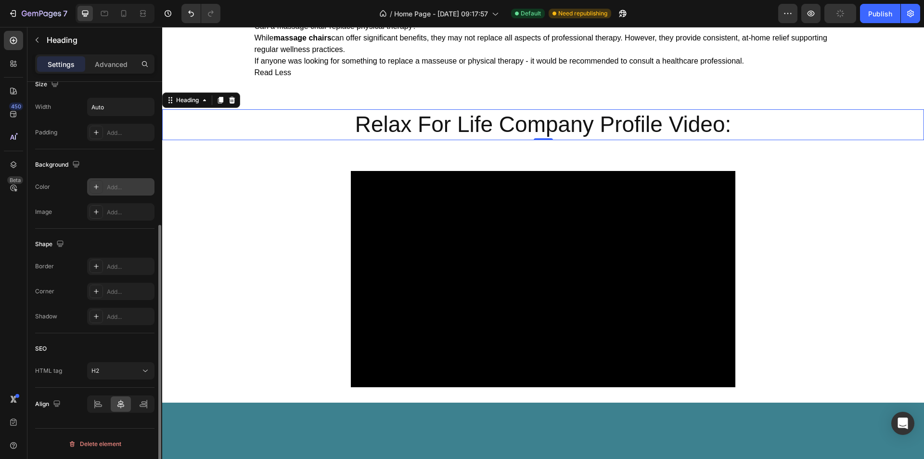
click at [759, 270] on section "Video Section 10" at bounding box center [543, 278] width 549 height 247
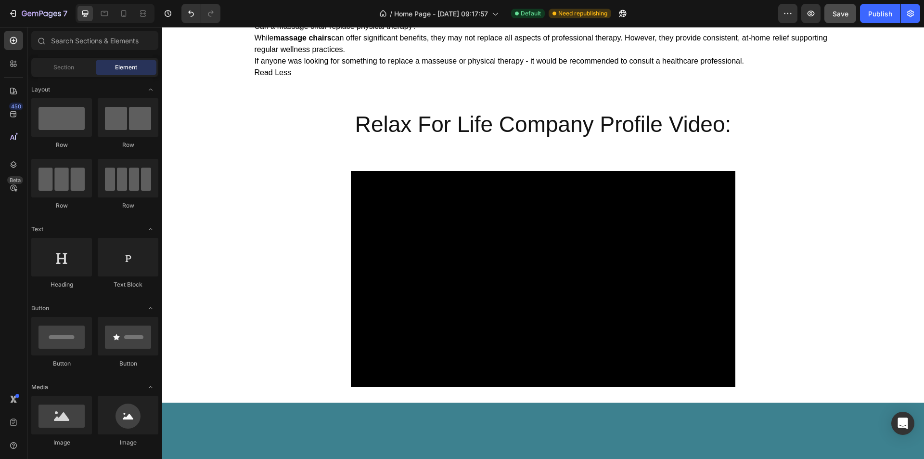
click at [310, 303] on section "Video Section 10" at bounding box center [543, 278] width 549 height 247
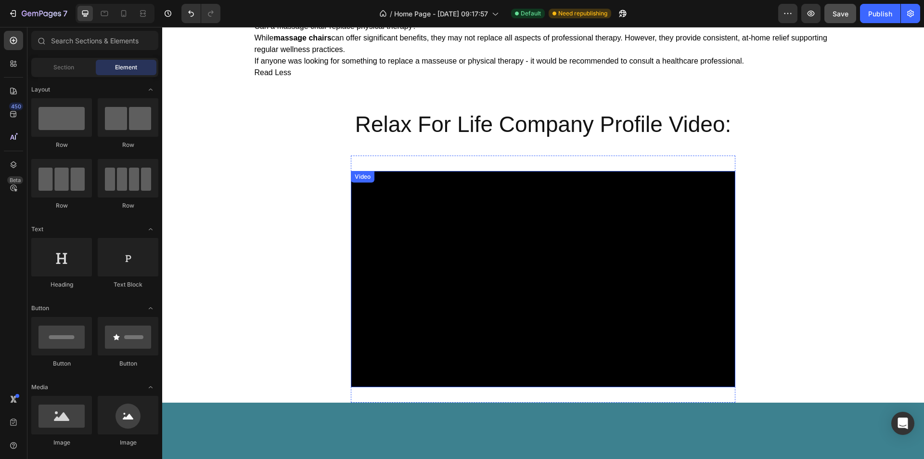
click at [362, 179] on div "Video" at bounding box center [363, 176] width 20 height 9
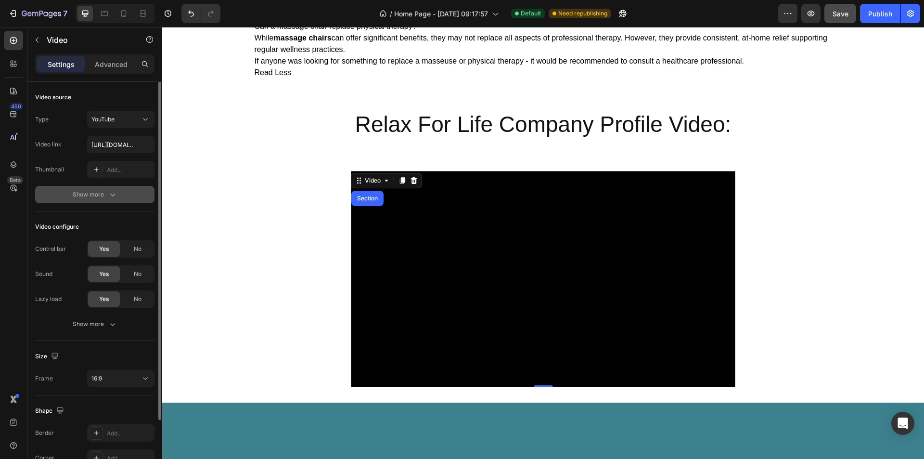
click at [99, 197] on div "Show more" at bounding box center [95, 195] width 45 height 10
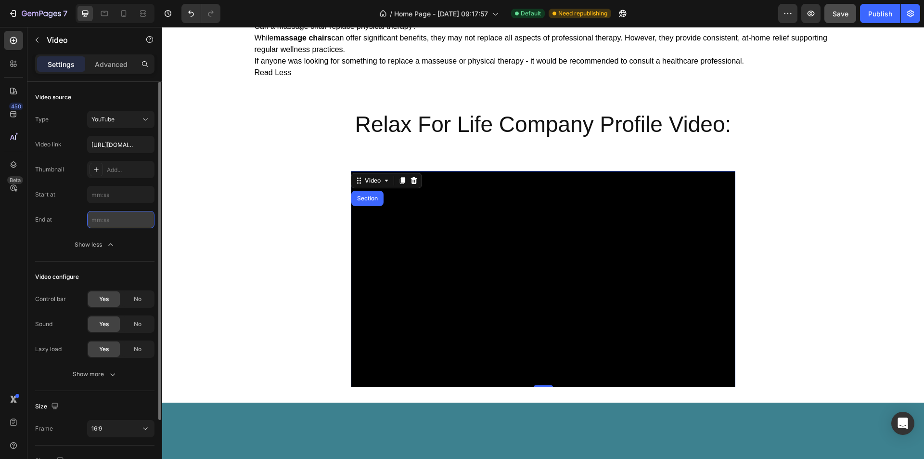
click at [98, 220] on input "text" at bounding box center [120, 219] width 67 height 17
type input "2:08"
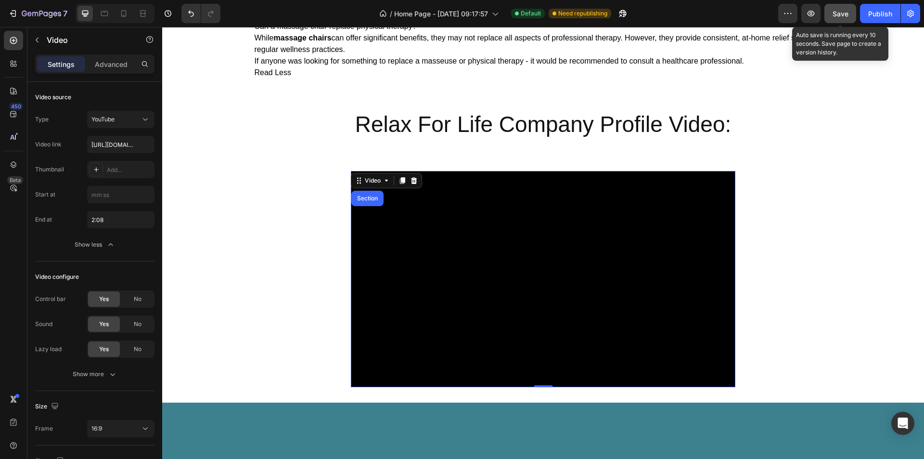
click at [845, 11] on span "Save" at bounding box center [840, 14] width 16 height 8
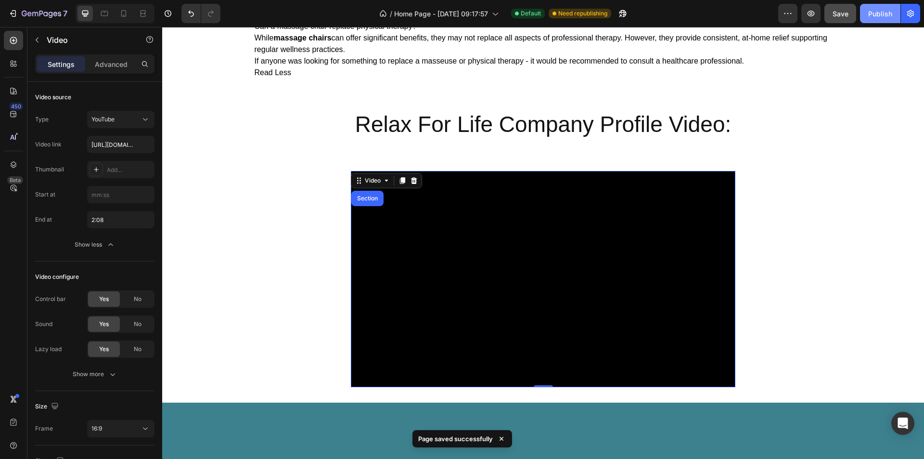
click at [883, 14] on div "Publish" at bounding box center [880, 14] width 24 height 10
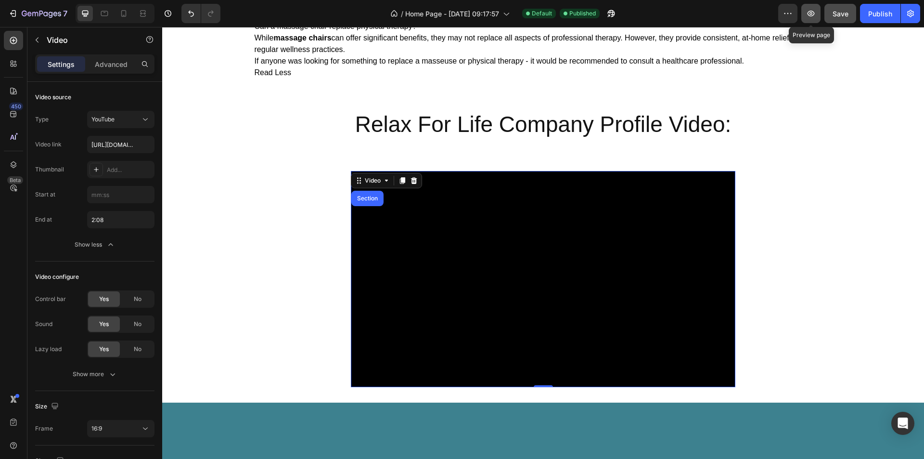
click at [809, 14] on icon "button" at bounding box center [810, 14] width 7 height 6
click at [36, 38] on icon "button" at bounding box center [37, 40] width 8 height 8
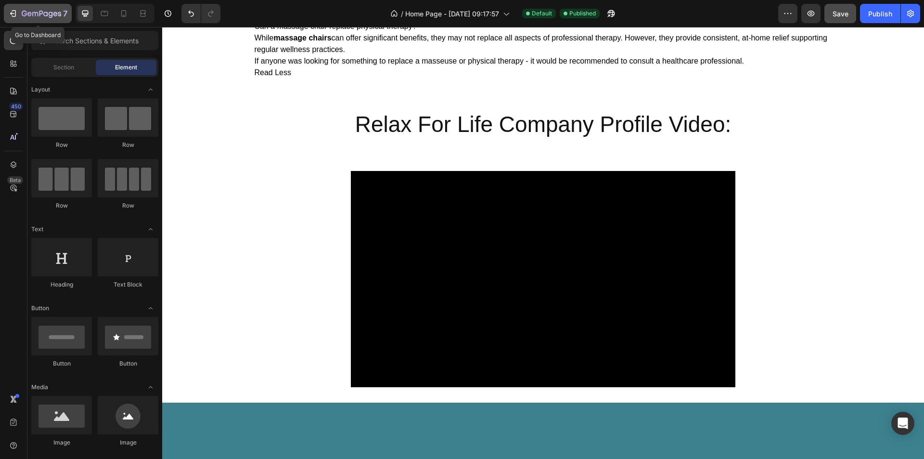
click at [13, 13] on icon "button" at bounding box center [13, 14] width 10 height 10
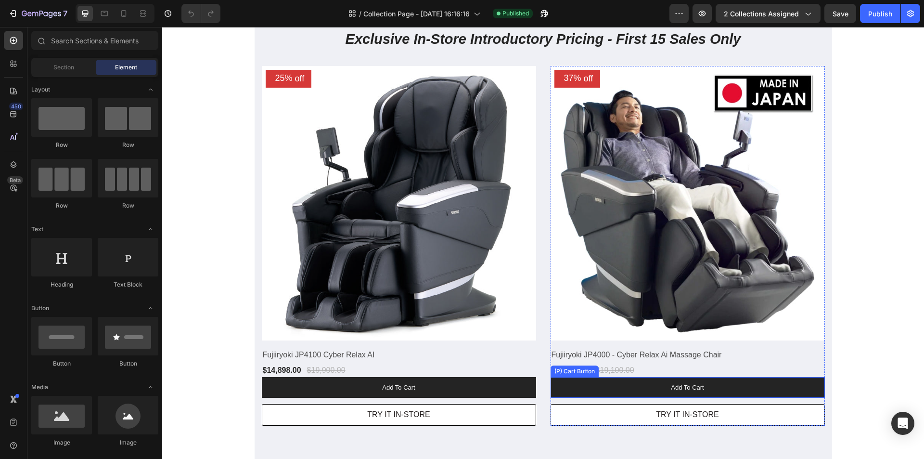
scroll to position [337, 0]
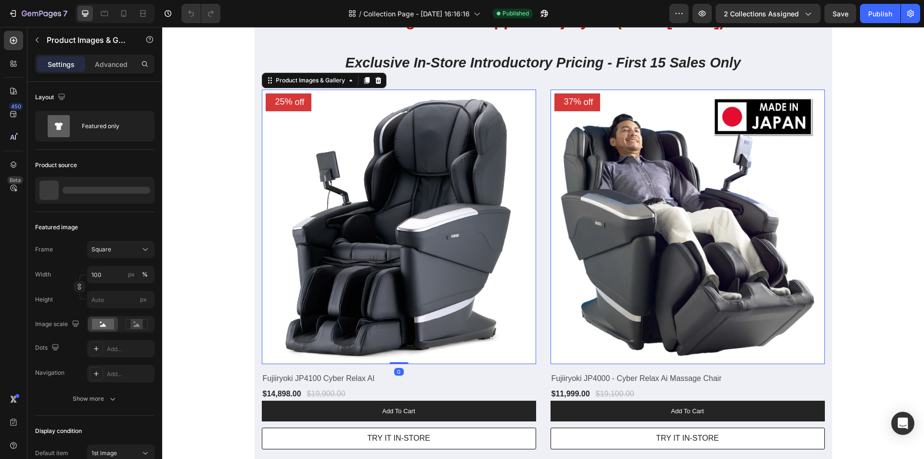
click at [425, 272] on img at bounding box center [399, 227] width 274 height 274
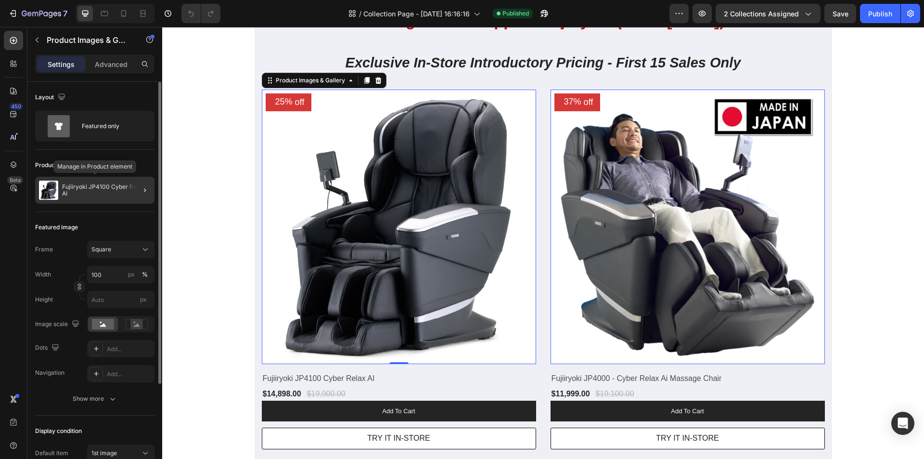
click at [80, 192] on p "Fujiiryoki JP4100 Cyber Relax AI" at bounding box center [106, 189] width 89 height 13
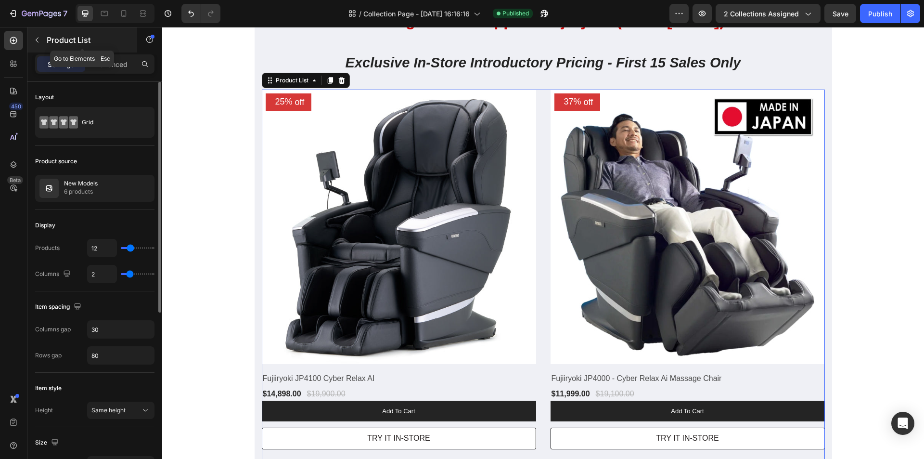
click at [38, 37] on icon "button" at bounding box center [37, 40] width 8 height 8
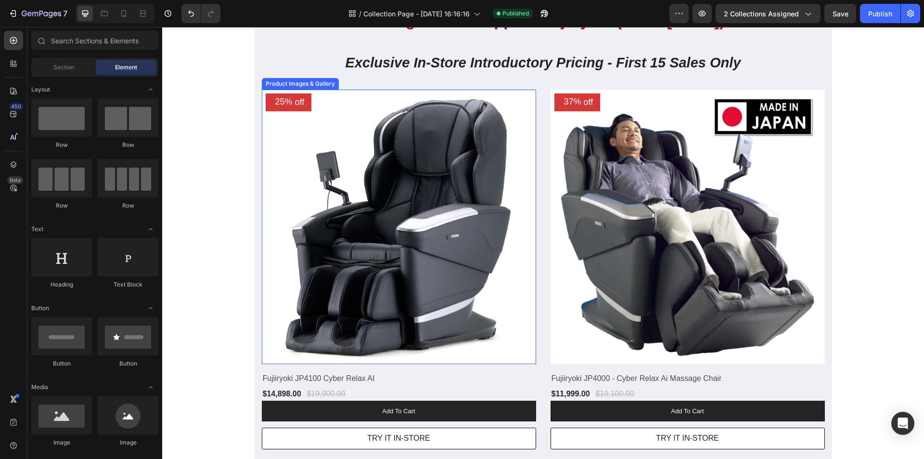
click at [310, 83] on div "Product Images & Gallery" at bounding box center [300, 83] width 73 height 9
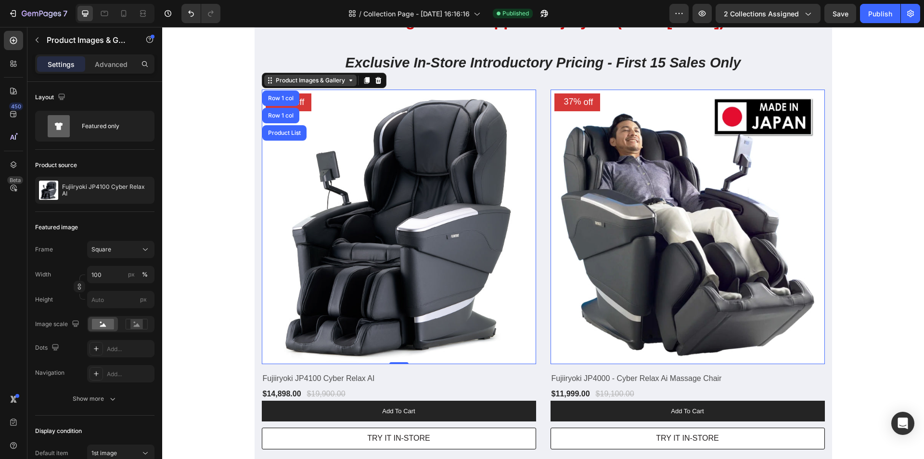
click at [282, 82] on div "Product Images & Gallery" at bounding box center [310, 80] width 73 height 9
click at [122, 67] on p "Advanced" at bounding box center [111, 64] width 33 height 10
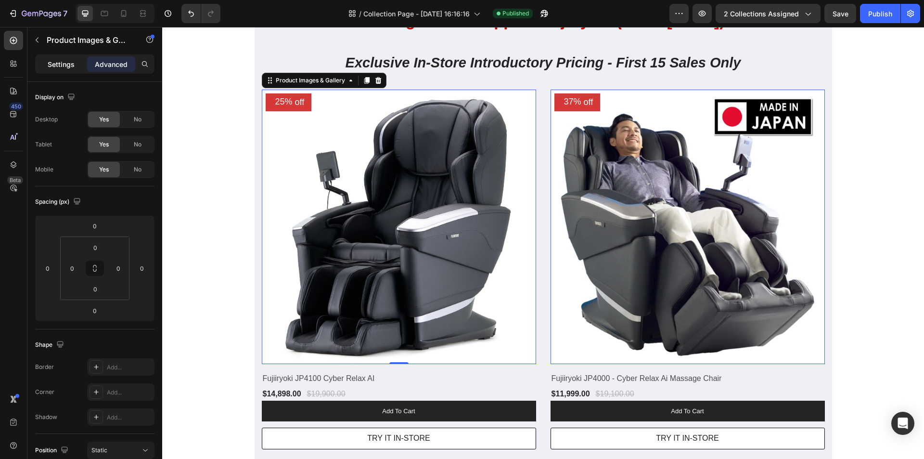
click at [59, 65] on p "Settings" at bounding box center [61, 64] width 27 height 10
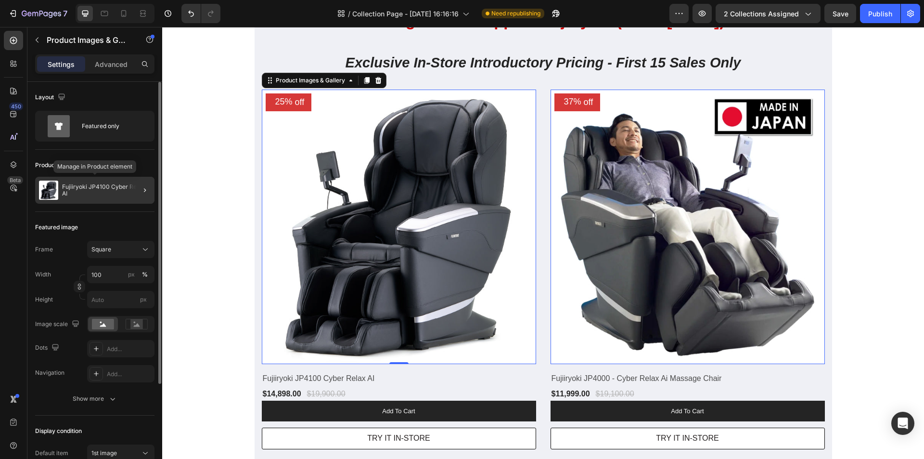
click at [95, 193] on div "Fujiiryoki JP4100 Cyber Relax AI" at bounding box center [94, 190] width 119 height 27
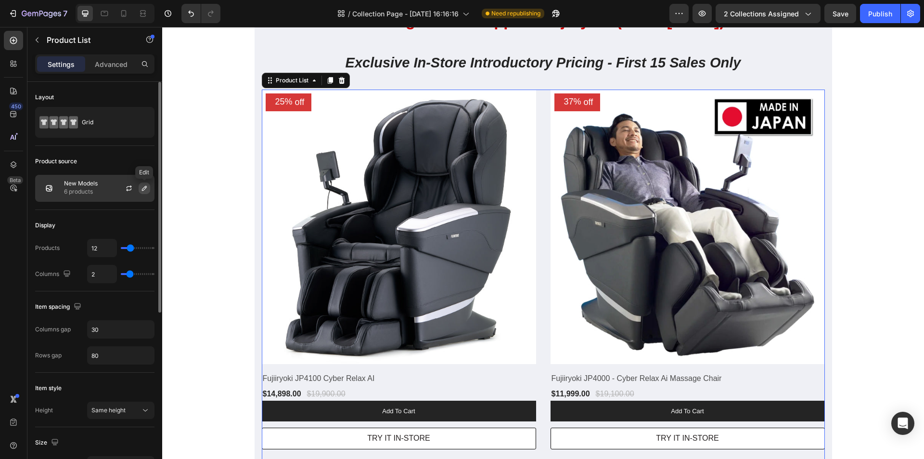
click at [146, 186] on icon "button" at bounding box center [144, 188] width 5 height 5
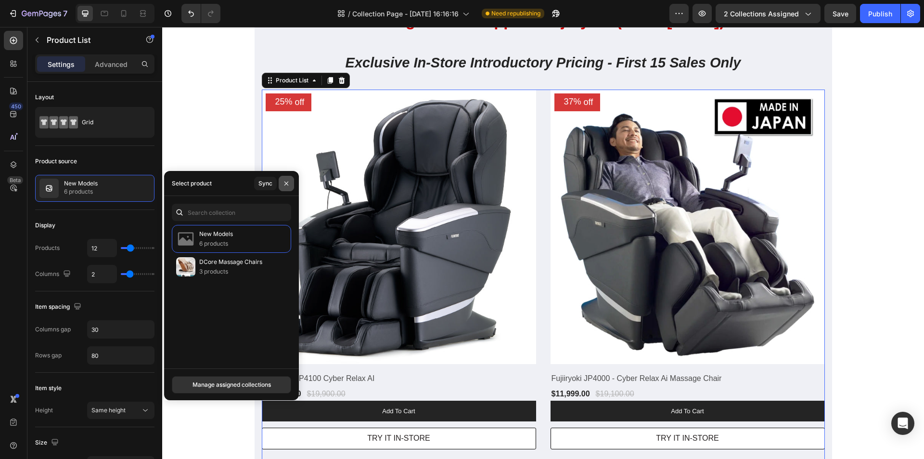
click at [287, 182] on icon "button" at bounding box center [286, 183] width 4 height 4
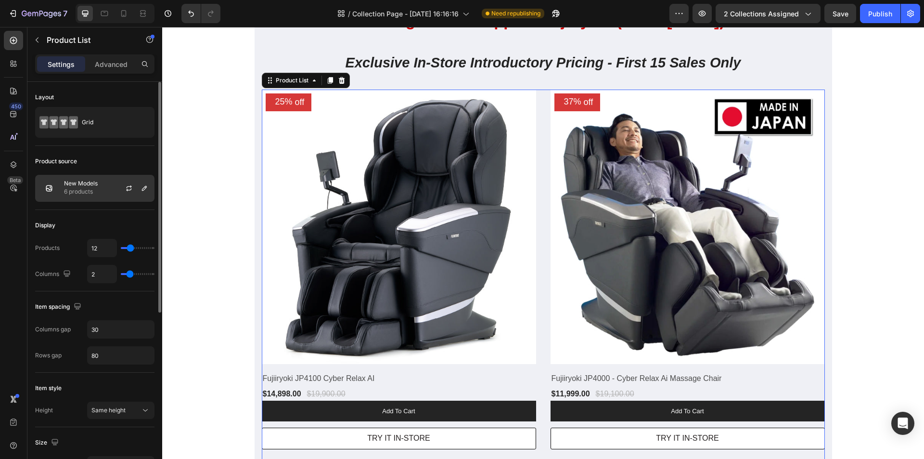
click at [111, 189] on div "New Models 6 products" at bounding box center [94, 188] width 119 height 27
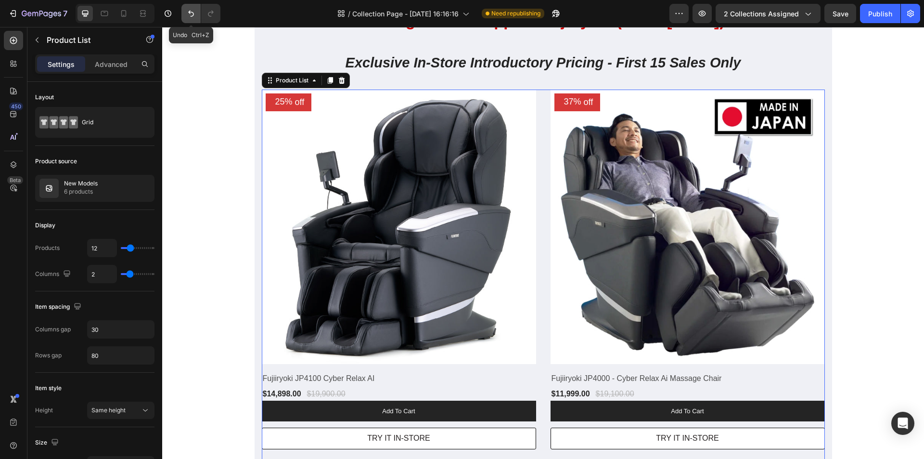
click at [192, 12] on icon "Undo/Redo" at bounding box center [191, 14] width 10 height 10
click at [24, 13] on icon "button" at bounding box center [41, 14] width 39 height 8
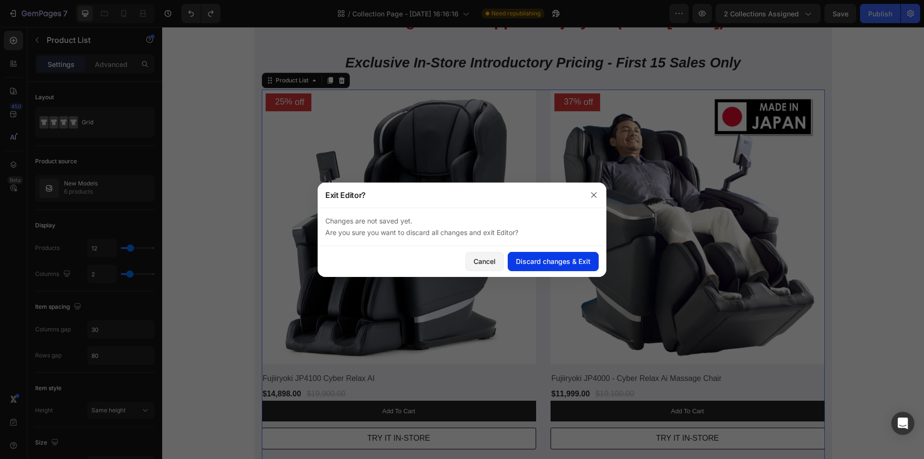
click at [542, 263] on div "Discard changes & Exit" at bounding box center [553, 261] width 75 height 10
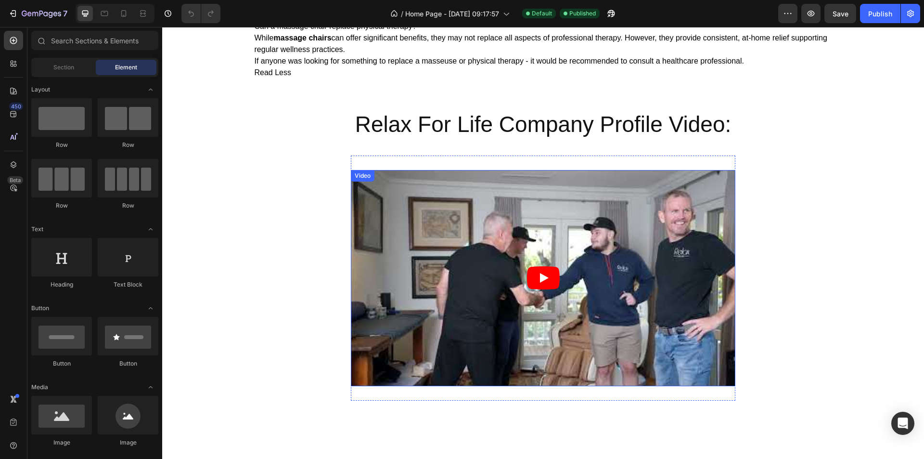
scroll to position [2502, 0]
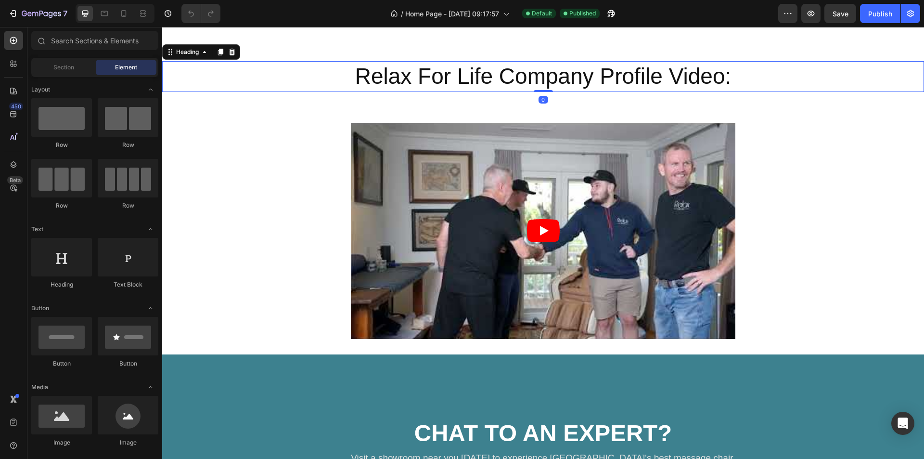
click at [370, 73] on h2 "Relax For Life Company Profile Video:" at bounding box center [543, 76] width 378 height 31
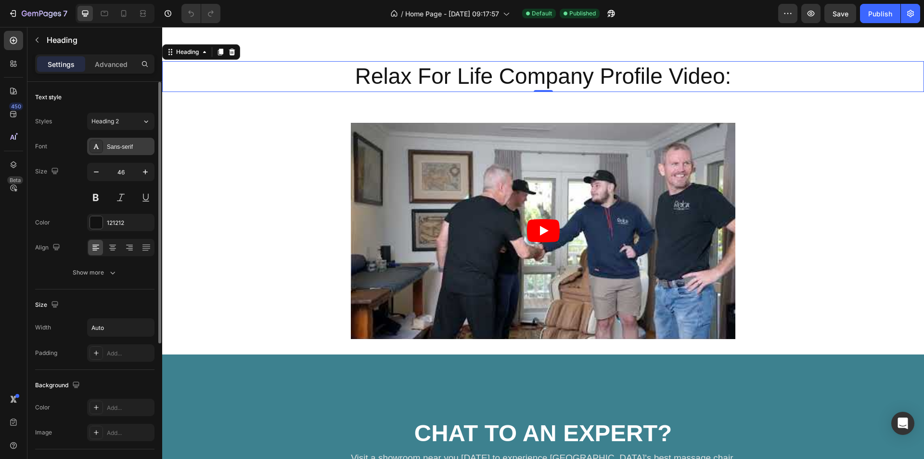
click at [128, 146] on div "Sans-serif" at bounding box center [129, 146] width 45 height 9
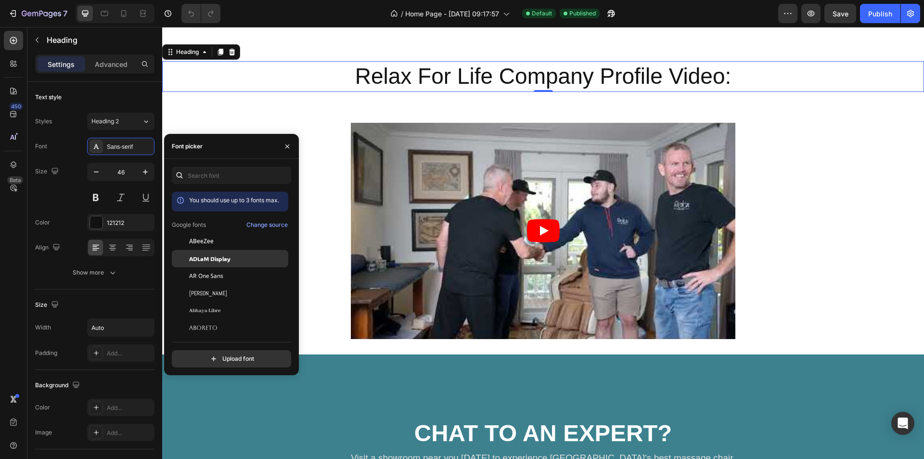
click at [226, 259] on span "ADLaM Display" at bounding box center [209, 258] width 41 height 9
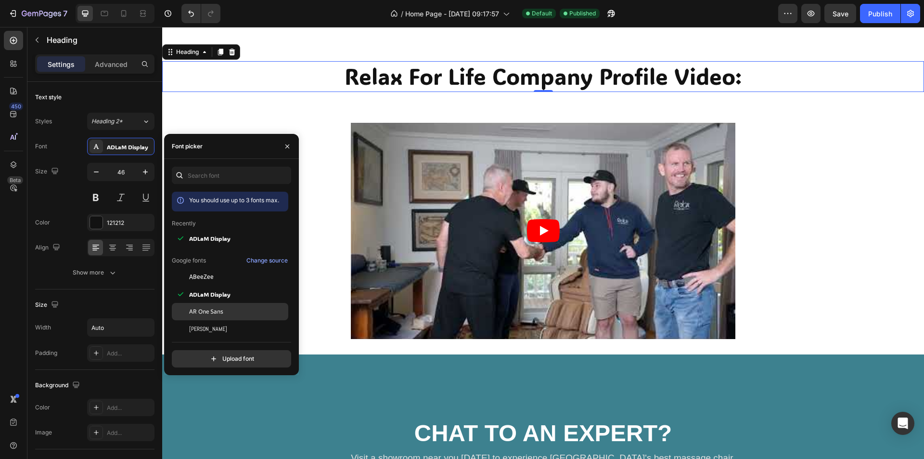
click at [213, 307] on span "AR One Sans" at bounding box center [206, 311] width 34 height 9
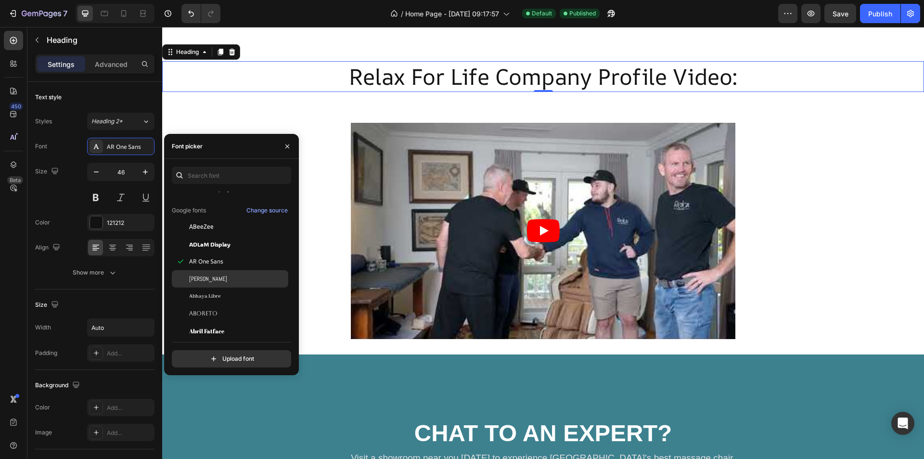
scroll to position [96, 0]
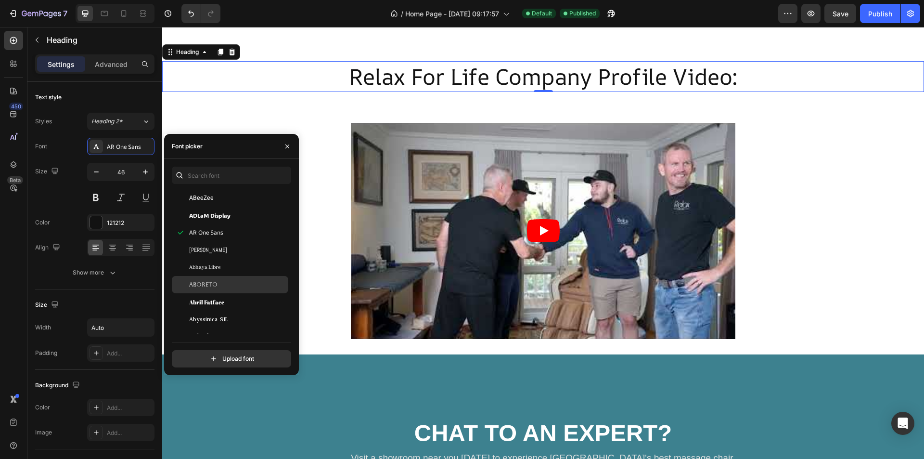
click at [213, 285] on span "Aboreto" at bounding box center [203, 284] width 28 height 9
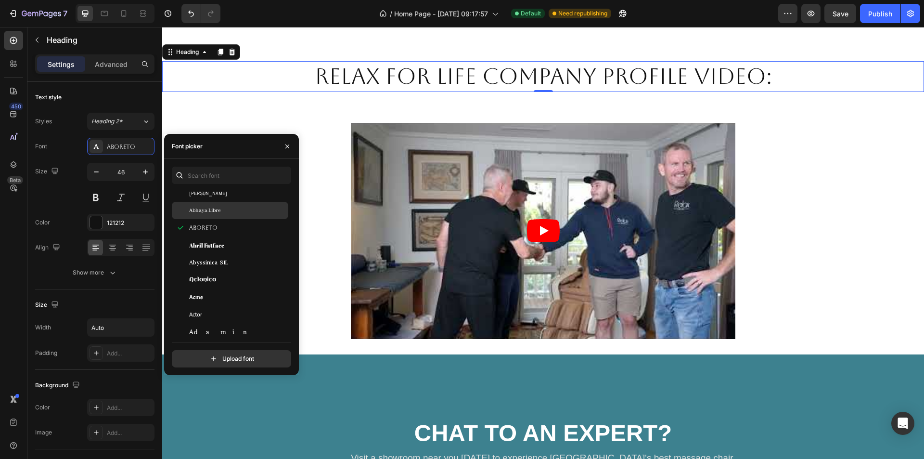
scroll to position [192, 0]
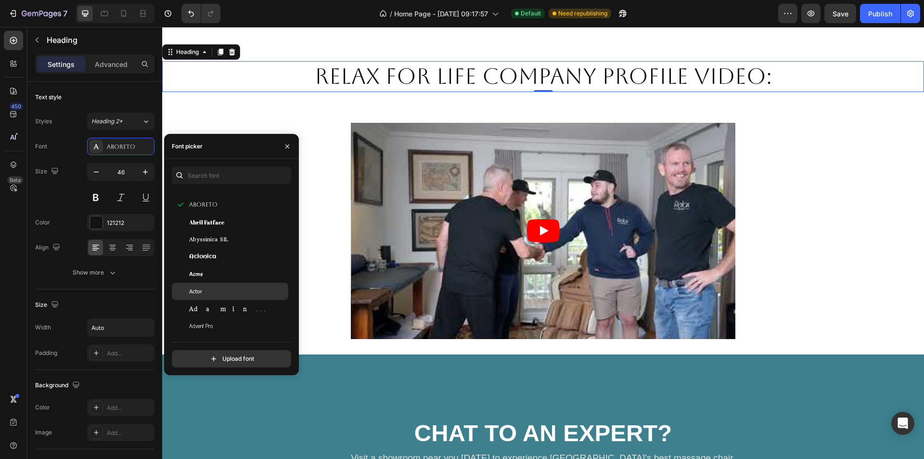
click at [207, 289] on div "Actor" at bounding box center [237, 291] width 97 height 9
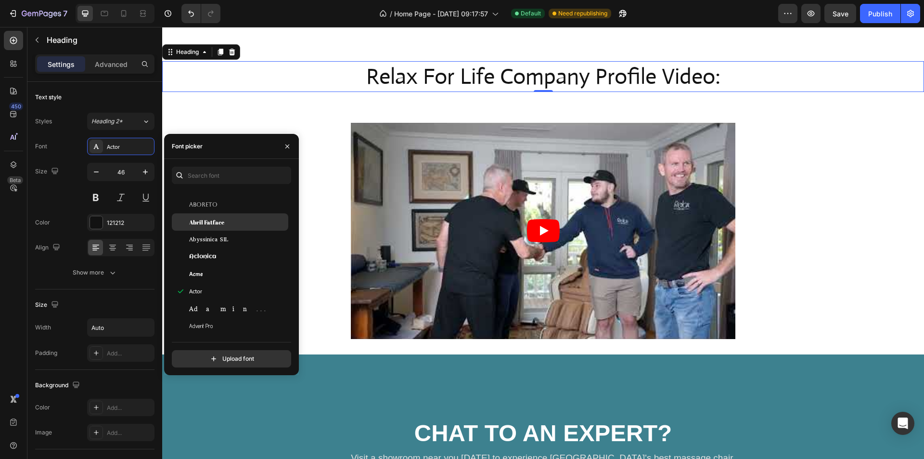
click at [205, 222] on span "Abril Fatface" at bounding box center [206, 221] width 35 height 9
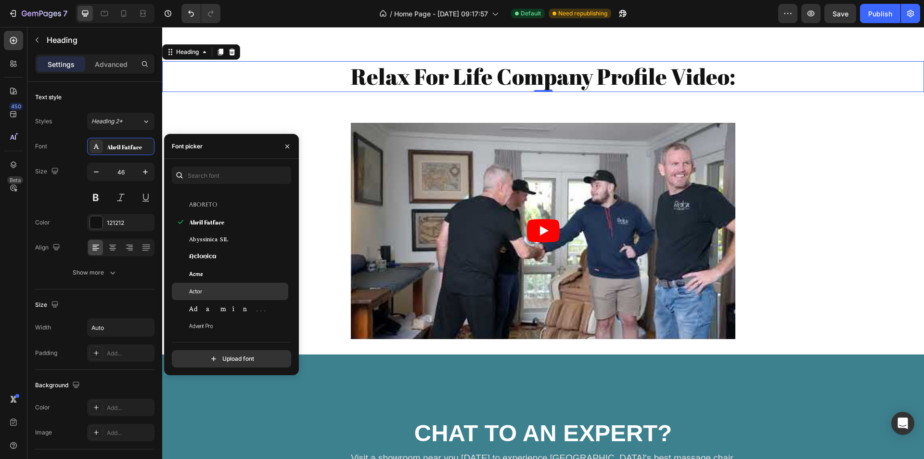
click at [196, 288] on span "Actor" at bounding box center [195, 291] width 13 height 9
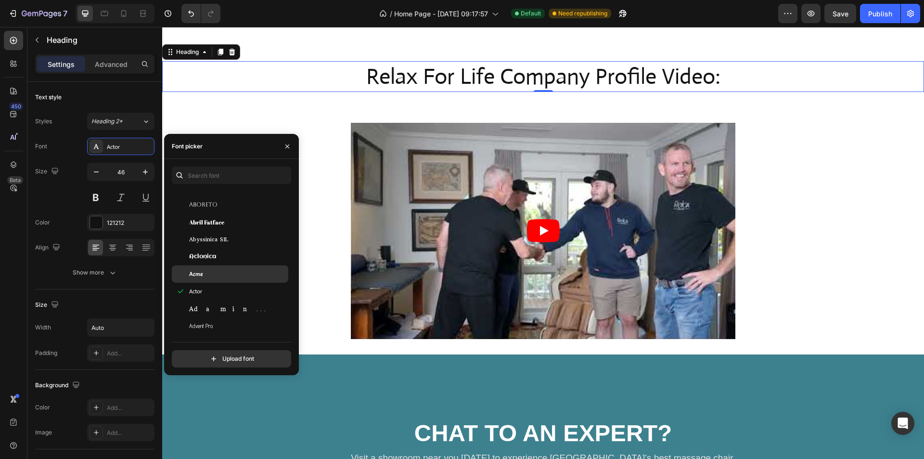
click at [194, 274] on span "Acme" at bounding box center [195, 273] width 13 height 9
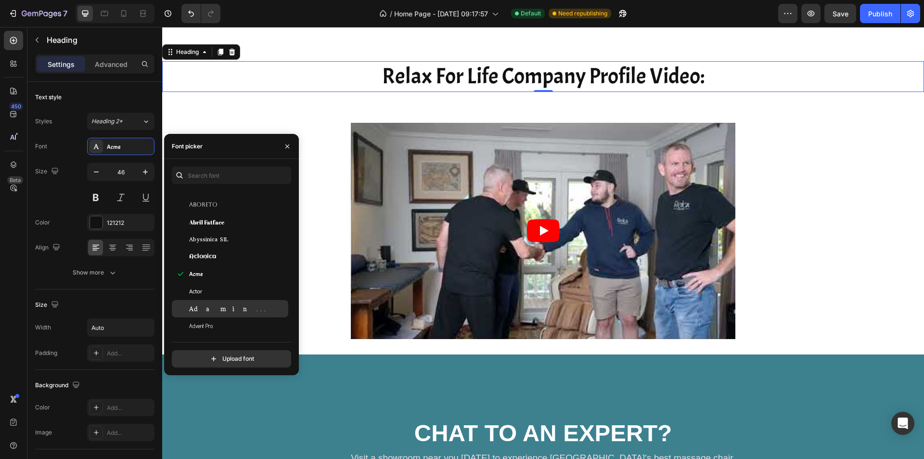
click at [204, 307] on span "Adamina" at bounding box center [229, 308] width 80 height 9
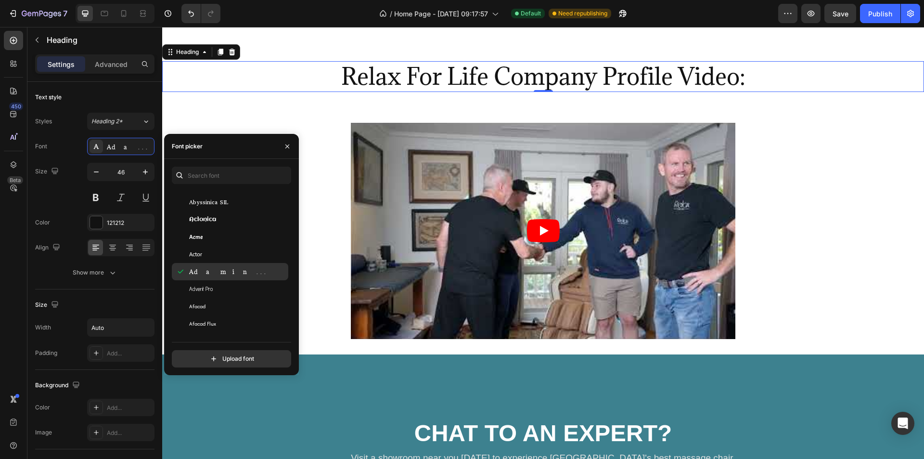
scroll to position [231, 0]
click at [209, 319] on span "Afacad Flux" at bounding box center [202, 322] width 27 height 9
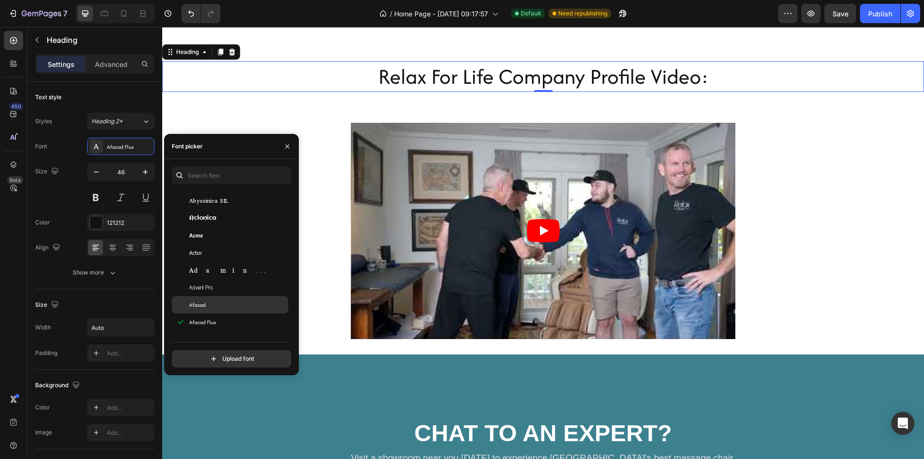
click at [211, 305] on div "Afacad" at bounding box center [237, 304] width 97 height 9
click at [224, 313] on div "[PERSON_NAME]" at bounding box center [237, 316] width 97 height 9
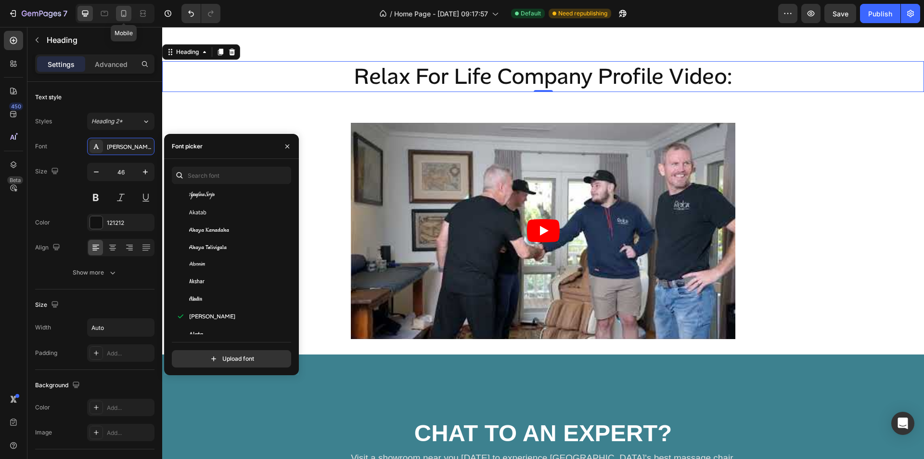
click at [125, 16] on icon at bounding box center [124, 14] width 10 height 10
type input "41"
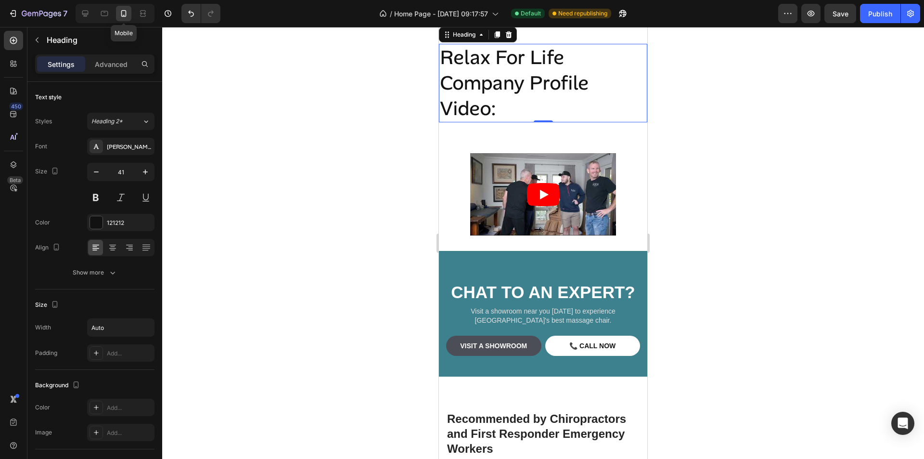
scroll to position [3720, 0]
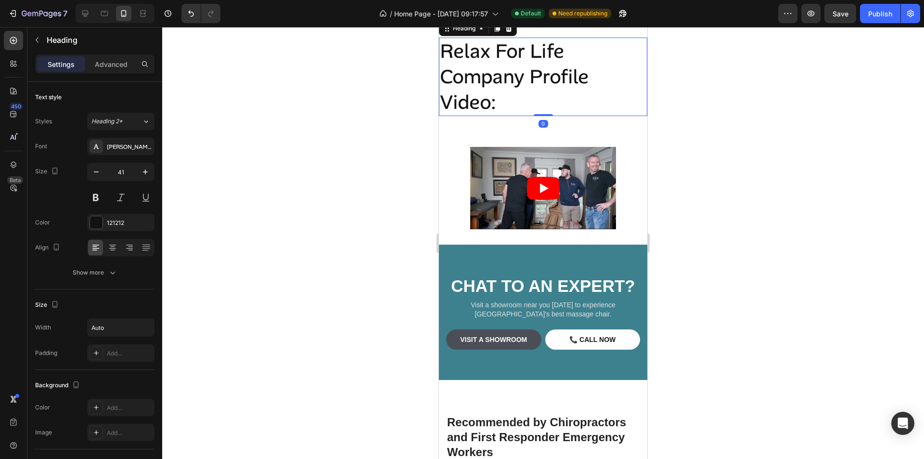
drag, startPoint x: 541, startPoint y: 137, endPoint x: 542, endPoint y: 110, distance: 27.0
click at [542, 110] on div "Relax For Life Company Profile Video: Heading 0" at bounding box center [543, 77] width 208 height 79
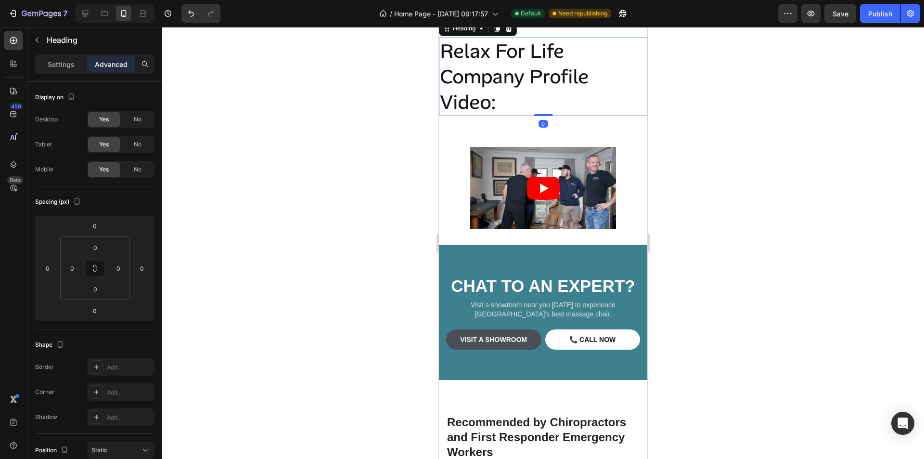
drag, startPoint x: 536, startPoint y: 137, endPoint x: 537, endPoint y: 117, distance: 19.7
click at [537, 116] on div "Relax For Life Company Profile Video: Heading 0" at bounding box center [543, 77] width 208 height 79
click at [510, 116] on h2 "Relax For Life Company Profile Video:" at bounding box center [543, 77] width 208 height 79
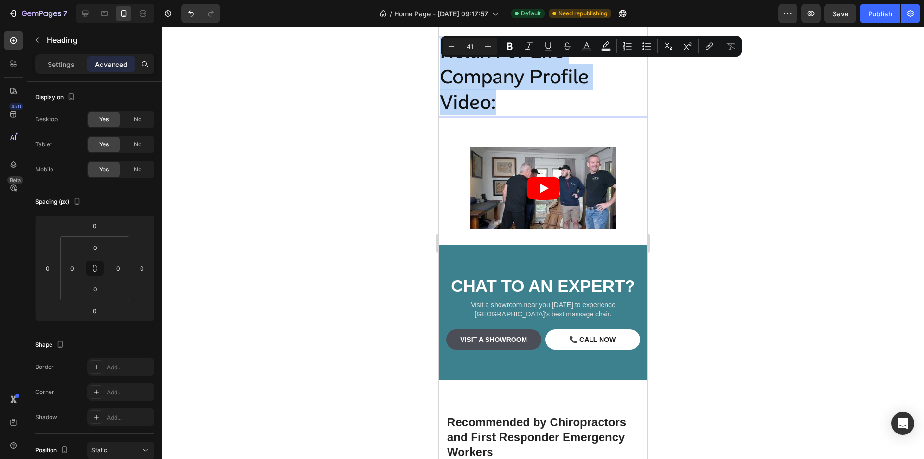
drag, startPoint x: 498, startPoint y: 124, endPoint x: 440, endPoint y: 74, distance: 76.7
click at [440, 74] on p "Relax For Life Company Profile Video:" at bounding box center [543, 76] width 206 height 77
click at [453, 51] on button "Minus" at bounding box center [451, 46] width 17 height 17
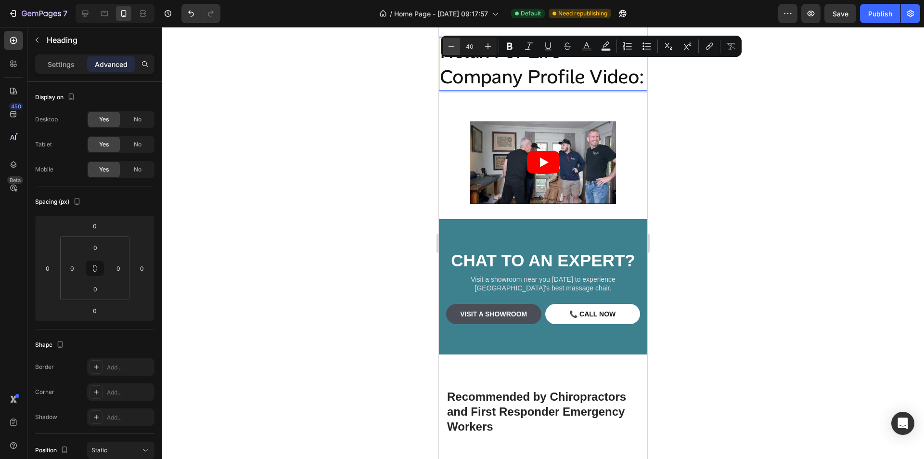
click at [453, 51] on button "Minus" at bounding box center [451, 46] width 17 height 17
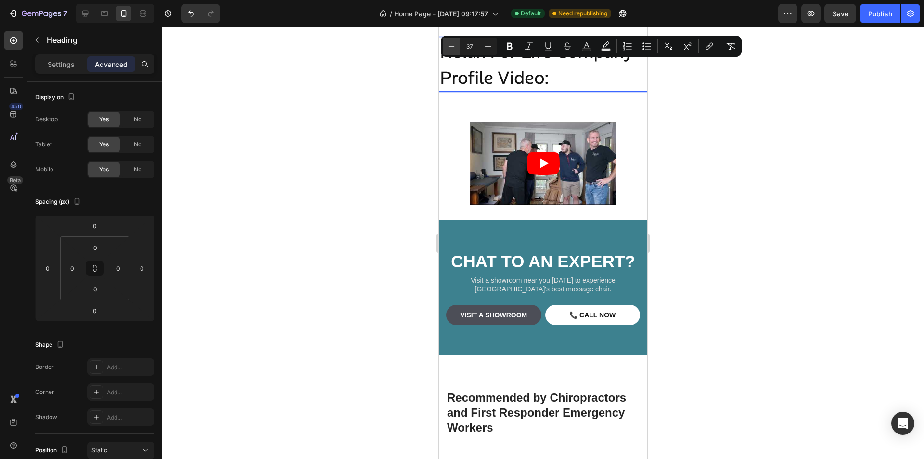
click at [453, 51] on button "Minus" at bounding box center [451, 46] width 17 height 17
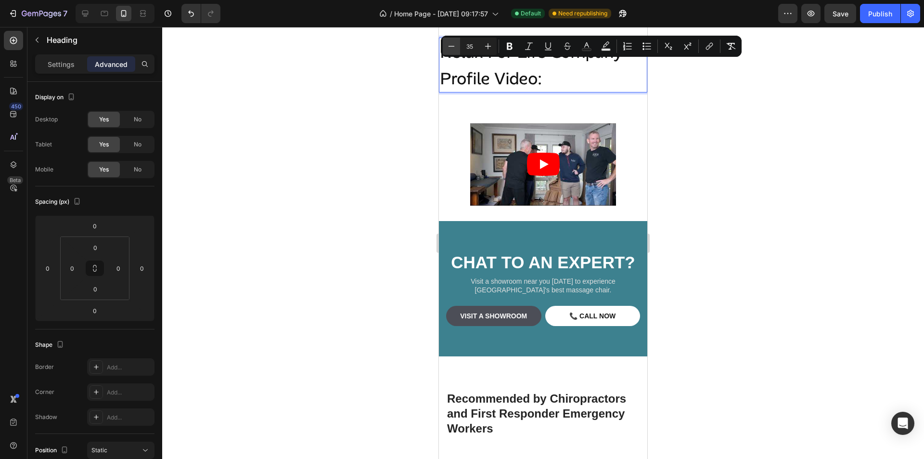
click at [453, 51] on button "Minus" at bounding box center [451, 46] width 17 height 17
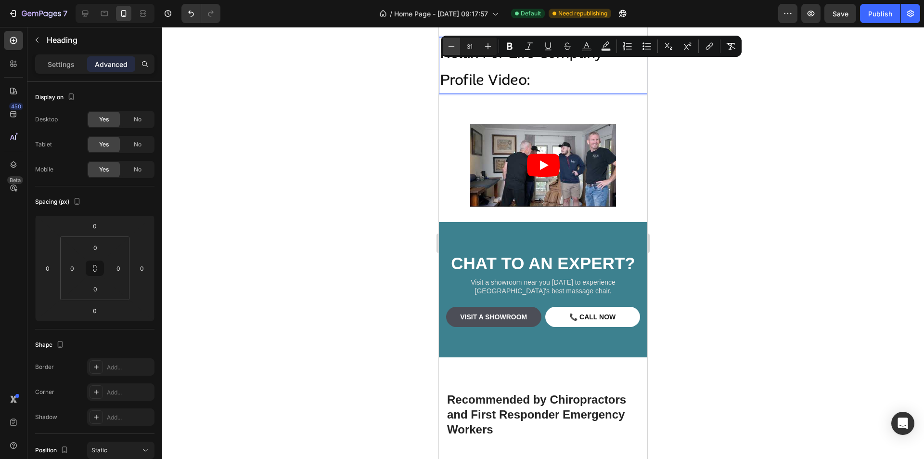
click at [453, 51] on button "Minus" at bounding box center [451, 46] width 17 height 17
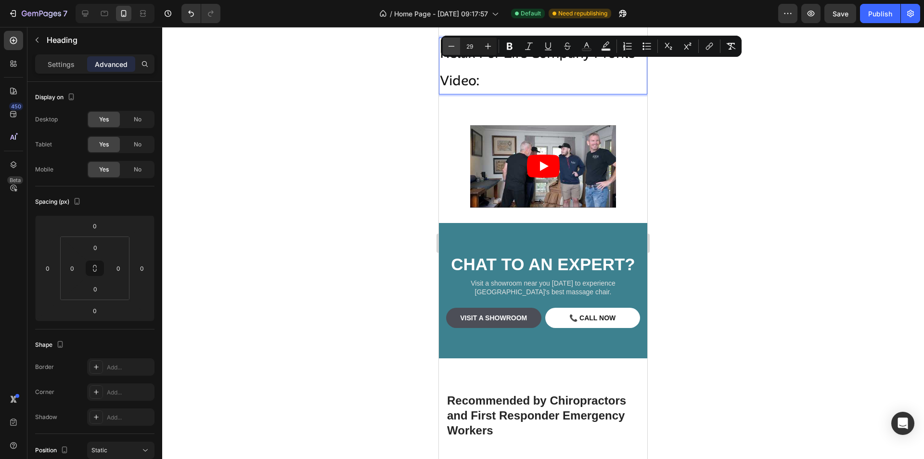
click at [453, 51] on button "Minus" at bounding box center [451, 46] width 17 height 17
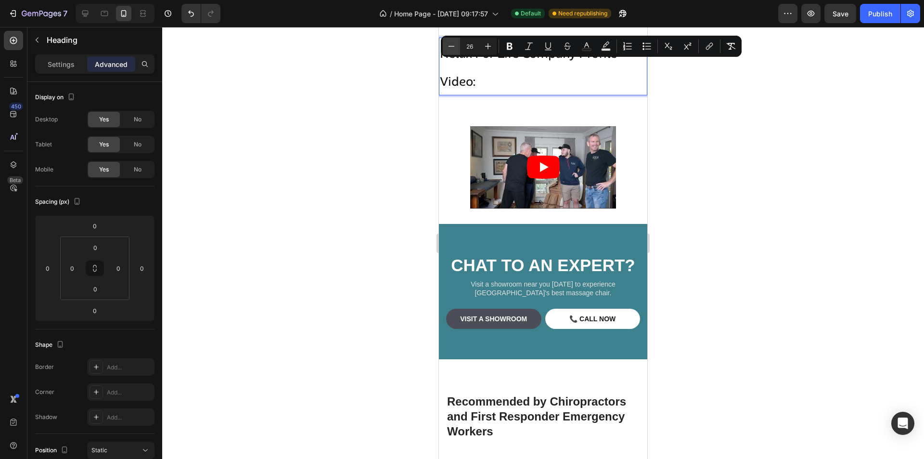
click at [453, 51] on button "Minus" at bounding box center [451, 46] width 17 height 17
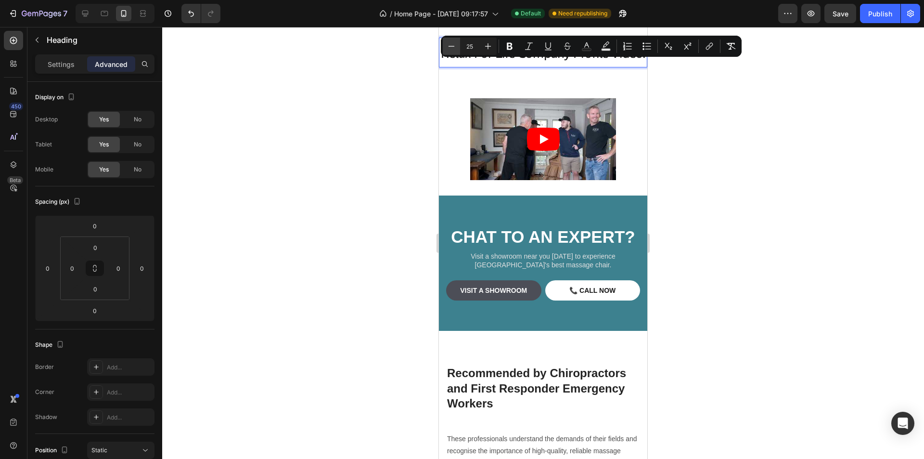
click at [453, 51] on button "Minus" at bounding box center [451, 46] width 17 height 17
type input "24"
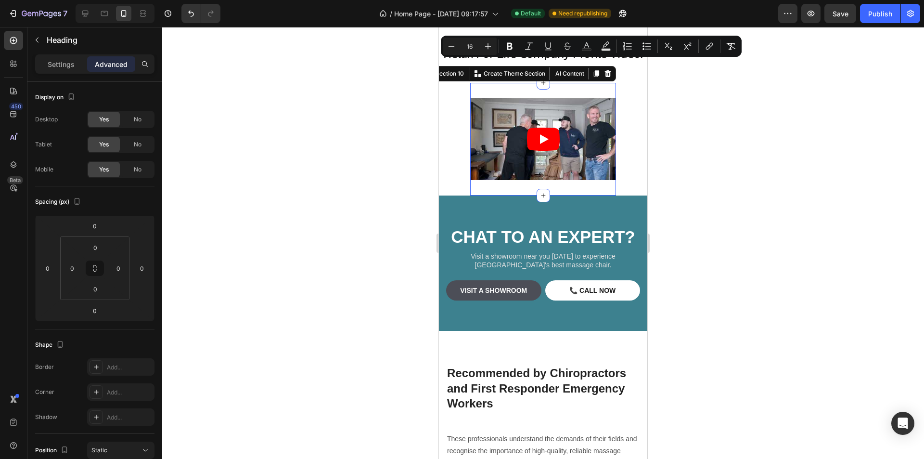
click at [591, 115] on div "Video Section 10 Create Theme Section AI Content Write with GemAI What would yo…" at bounding box center [543, 139] width 146 height 113
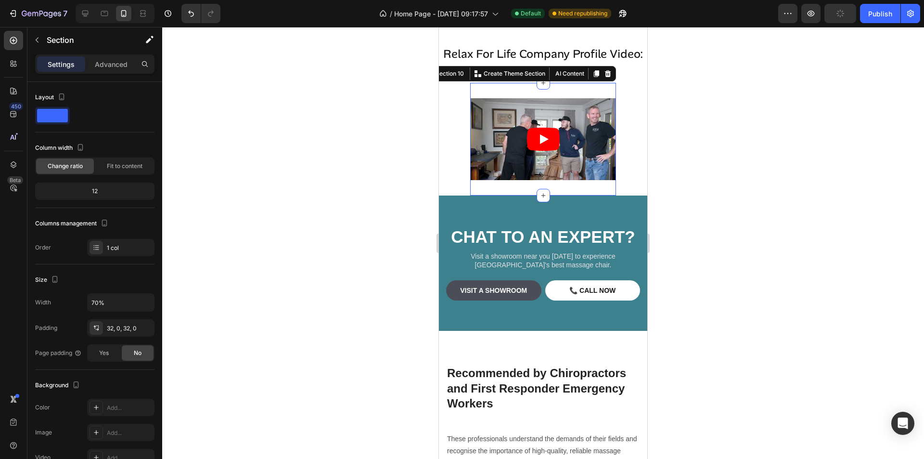
click at [693, 124] on div at bounding box center [543, 243] width 762 height 432
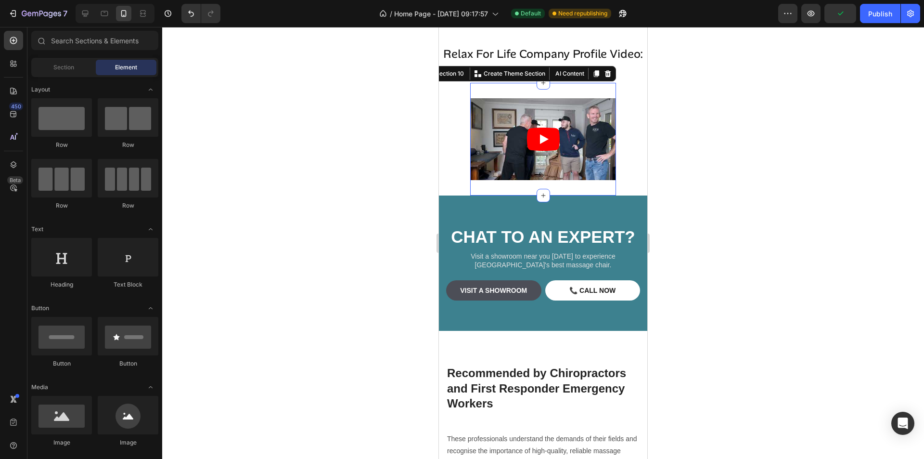
click at [594, 112] on div "Video Section 10 Create Theme Section AI Content Write with GemAI What would yo…" at bounding box center [543, 139] width 146 height 113
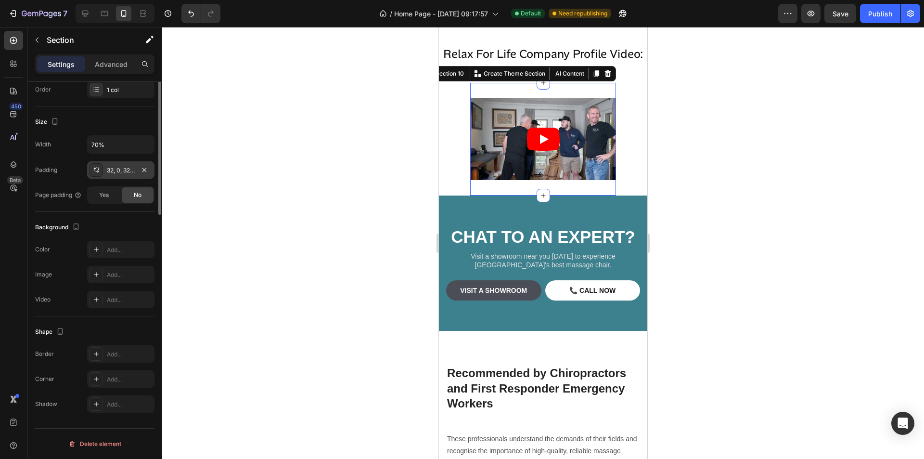
scroll to position [0, 0]
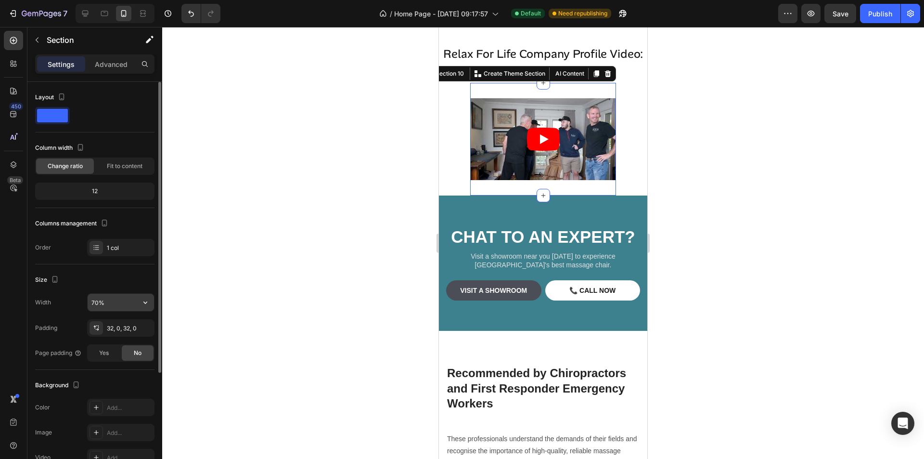
click at [96, 306] on input "70%" at bounding box center [121, 302] width 66 height 17
click at [146, 305] on icon "button" at bounding box center [146, 302] width 10 height 10
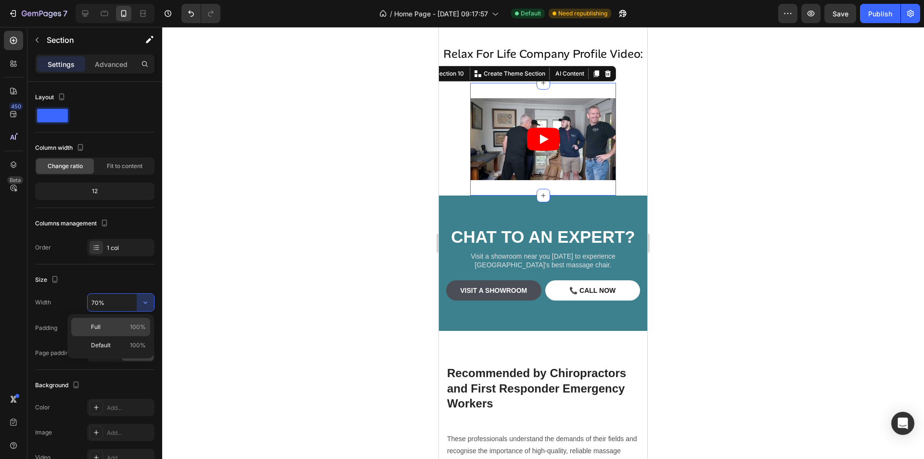
click at [108, 326] on p "Full 100%" at bounding box center [118, 326] width 55 height 9
type input "100%"
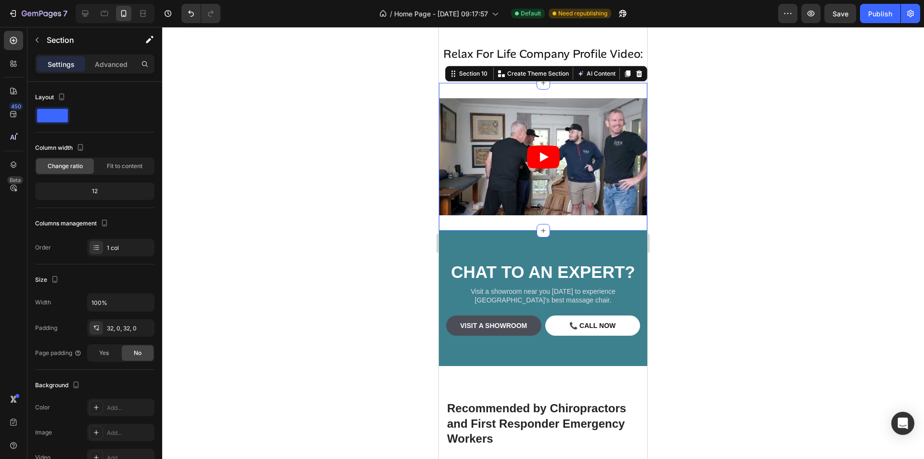
click at [753, 207] on div at bounding box center [543, 243] width 762 height 432
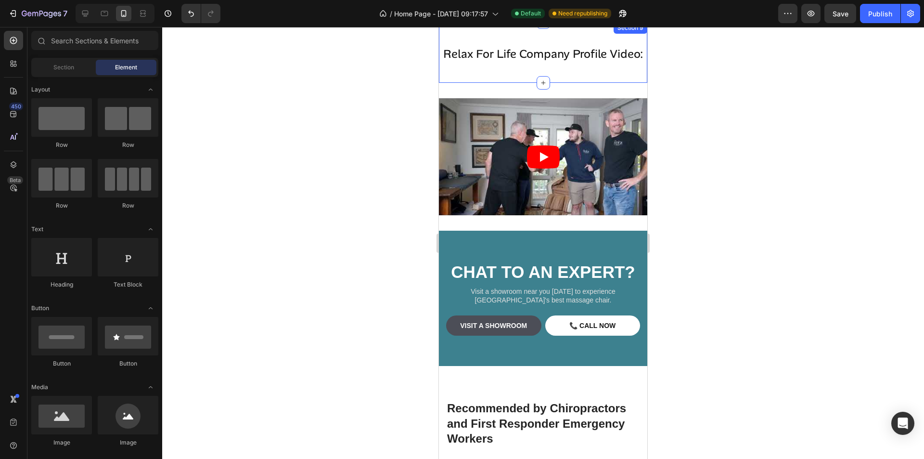
click at [563, 83] on div "⁠⁠⁠⁠⁠⁠⁠ Relax For Life Company Profile Video: Heading Section 9" at bounding box center [543, 52] width 208 height 61
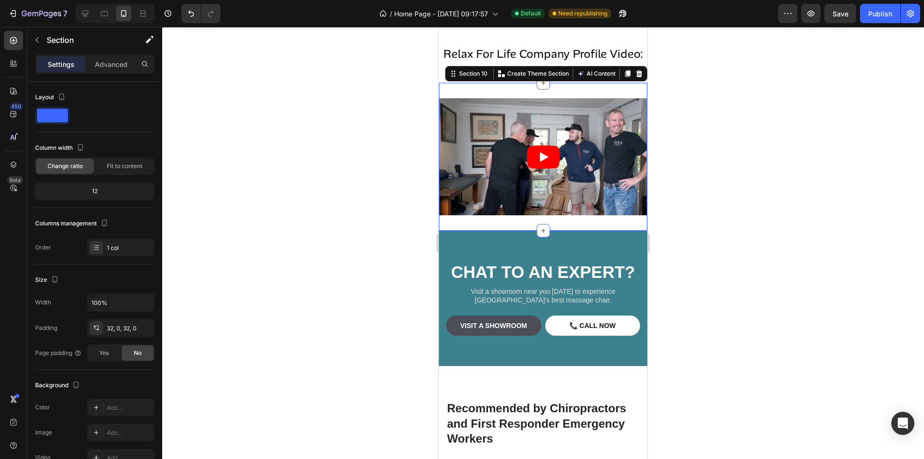
click at [576, 115] on div "Video Section 10 Create Theme Section AI Content Write with GemAI What would yo…" at bounding box center [543, 157] width 208 height 148
click at [676, 104] on div at bounding box center [543, 243] width 762 height 432
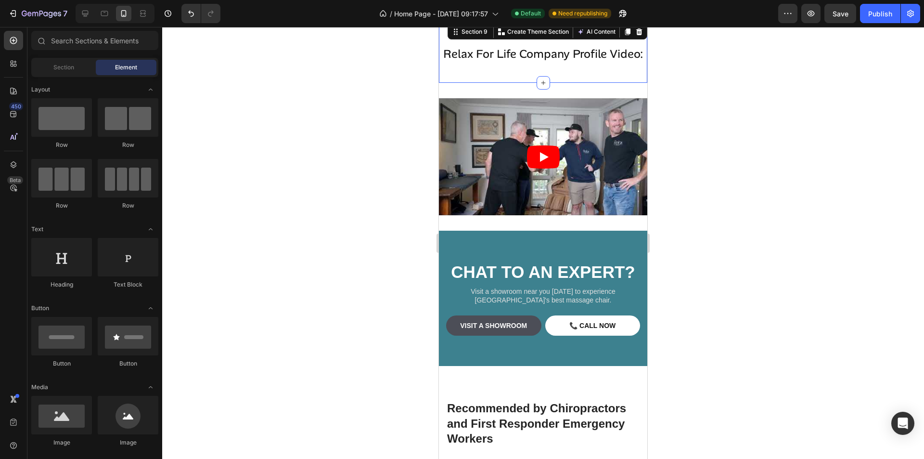
click at [578, 83] on div "⁠⁠⁠⁠⁠⁠⁠ Relax For Life Company Profile Video: Heading Section 9 Create Theme Se…" at bounding box center [543, 52] width 208 height 61
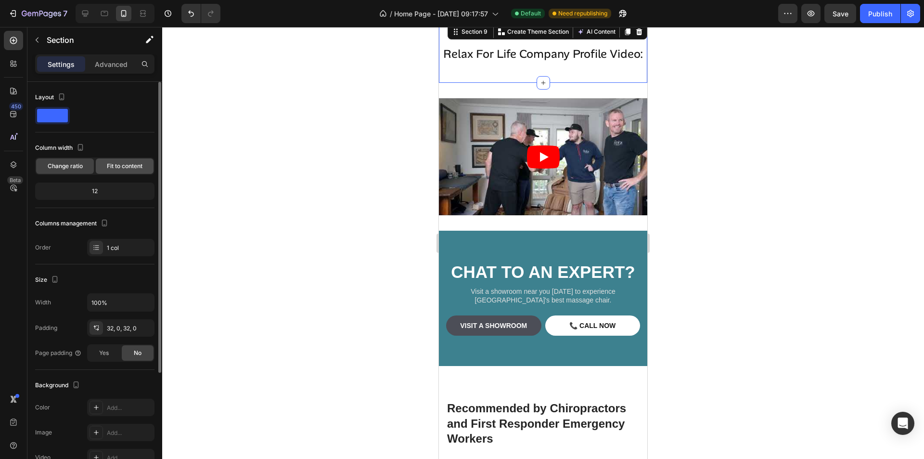
click at [118, 169] on span "Fit to content" at bounding box center [125, 166] width 36 height 9
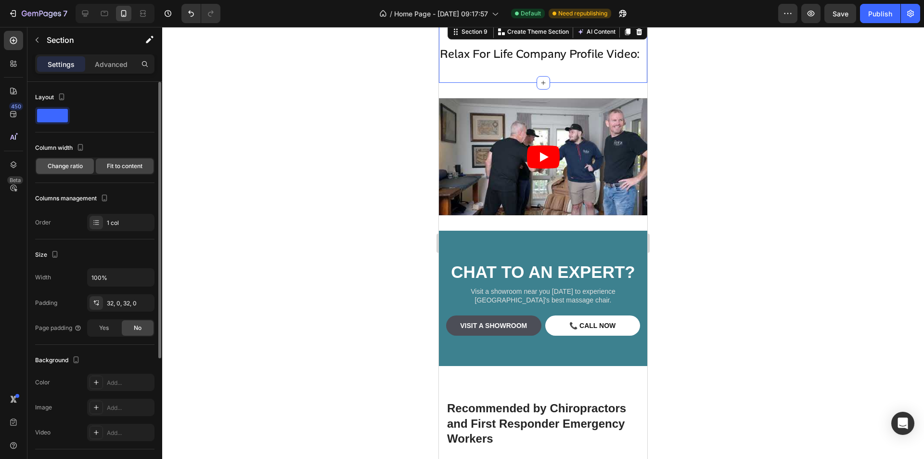
click at [80, 167] on span "Change ratio" at bounding box center [65, 166] width 35 height 9
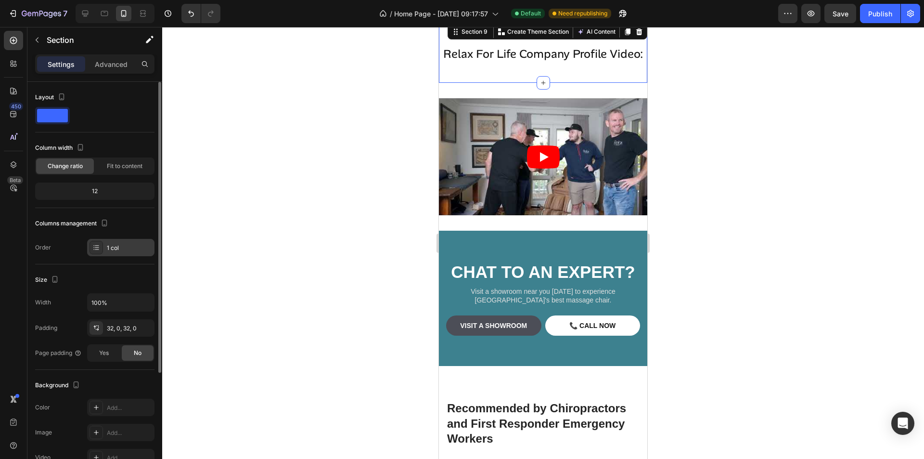
scroll to position [48, 0]
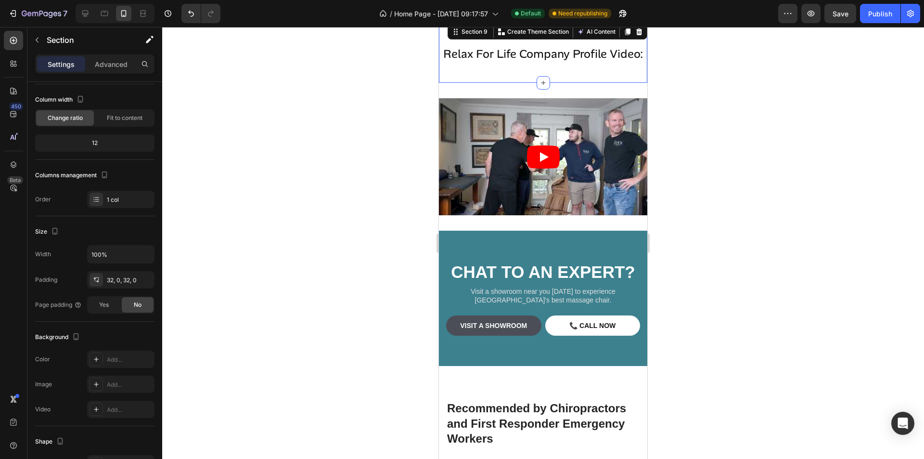
click at [697, 227] on div at bounding box center [543, 243] width 762 height 432
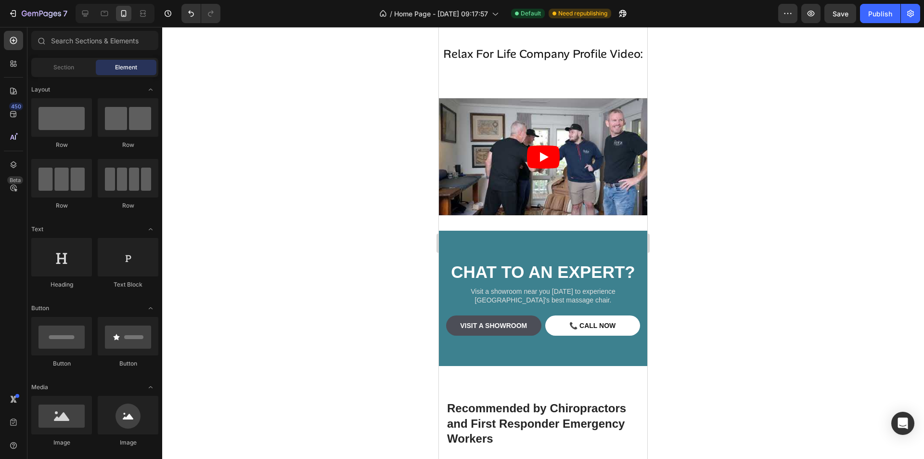
click at [828, 409] on div at bounding box center [543, 243] width 762 height 432
click at [431, 165] on div at bounding box center [543, 243] width 762 height 432
click at [503, 47] on div "⁠⁠⁠⁠⁠⁠⁠ Relax For Life Company Profile Video: Heading Section 9" at bounding box center [543, 52] width 208 height 61
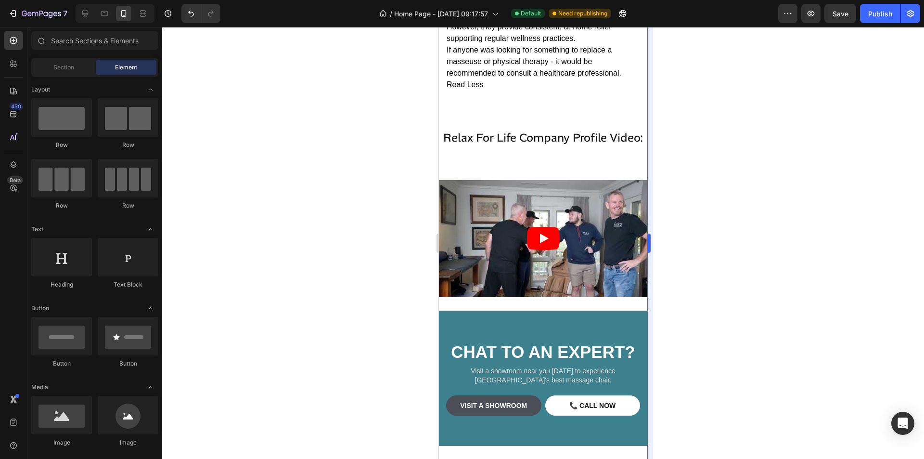
scroll to position [3674, 0]
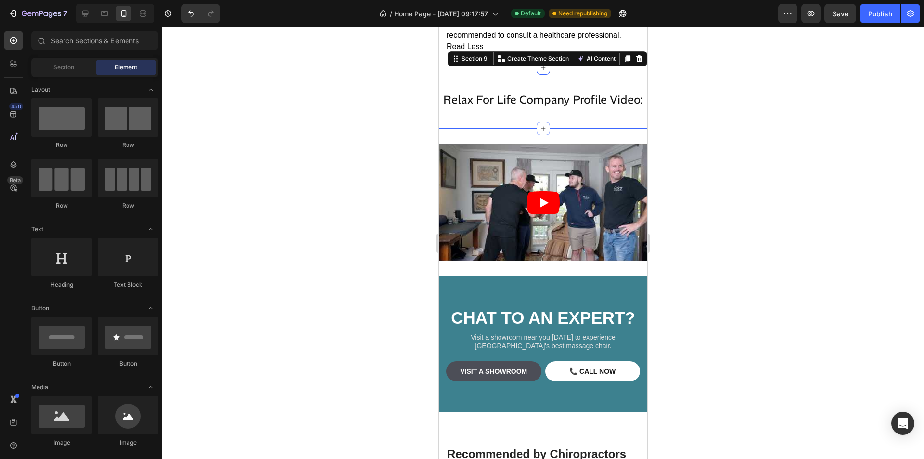
click at [599, 104] on div "Relax For Life Company Profile Video: Heading Section 9 Create Theme Section AI…" at bounding box center [543, 98] width 208 height 61
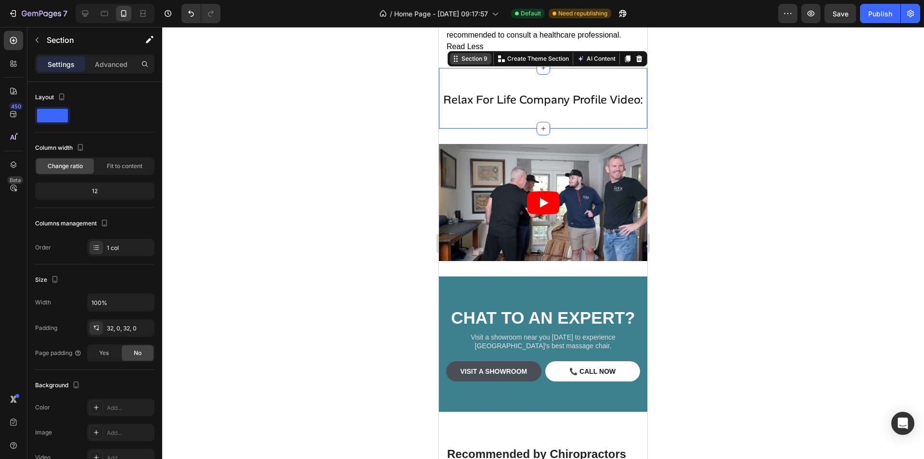
click at [468, 63] on div "Section 9" at bounding box center [475, 58] width 30 height 9
click at [117, 67] on p "Advanced" at bounding box center [111, 64] width 33 height 10
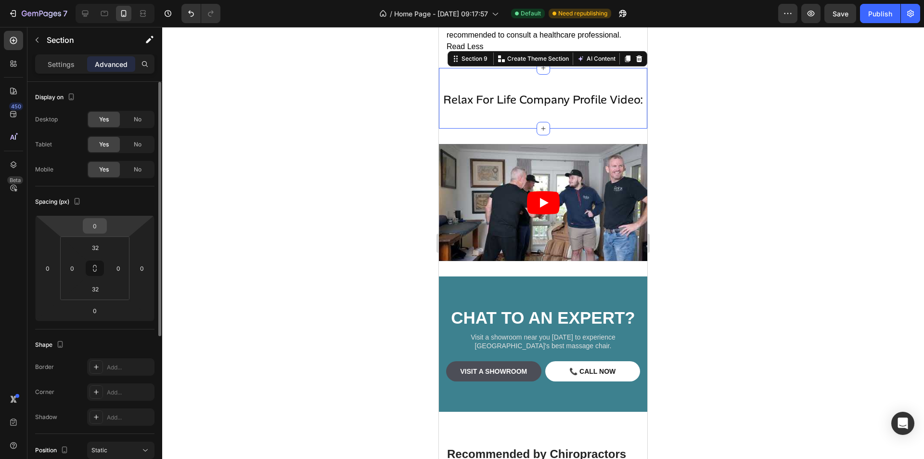
click at [92, 230] on input "0" at bounding box center [94, 225] width 19 height 14
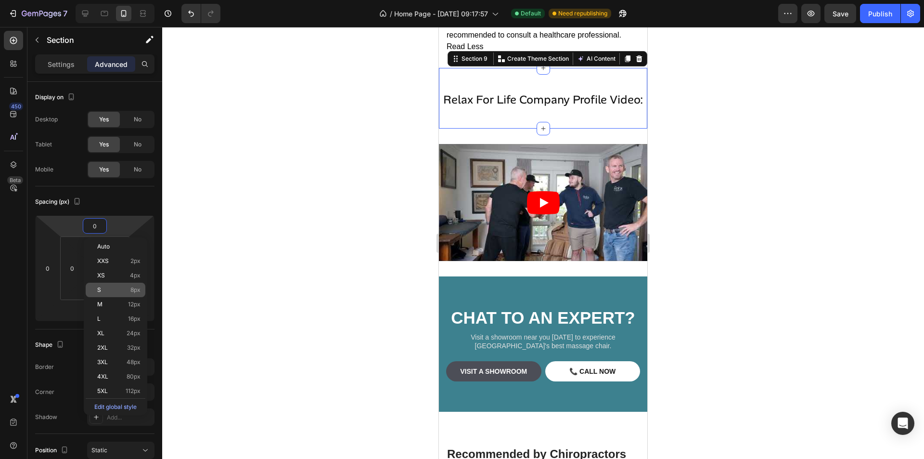
click at [102, 294] on div "S 8px" at bounding box center [116, 289] width 60 height 14
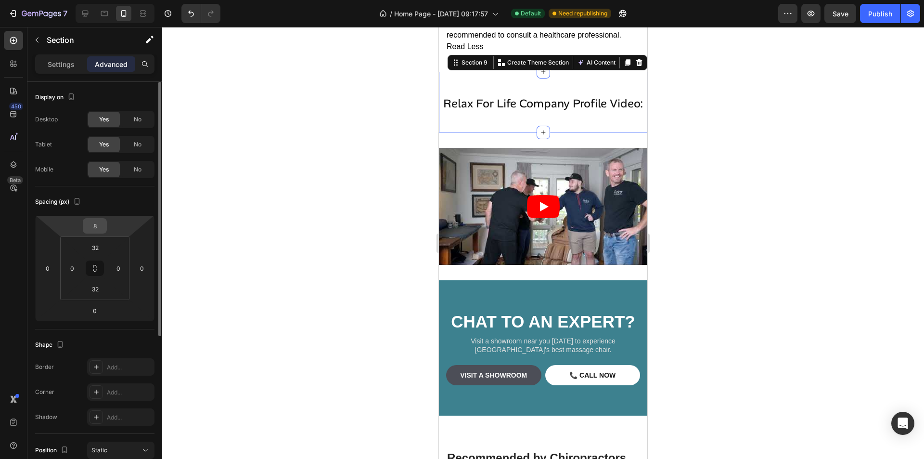
click at [93, 228] on input "8" at bounding box center [94, 225] width 19 height 14
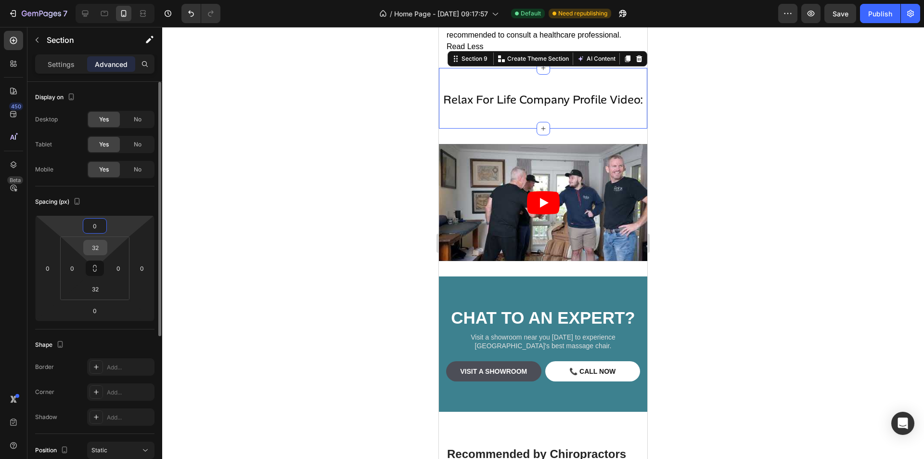
type input "0"
click at [93, 251] on input "32" at bounding box center [95, 247] width 19 height 14
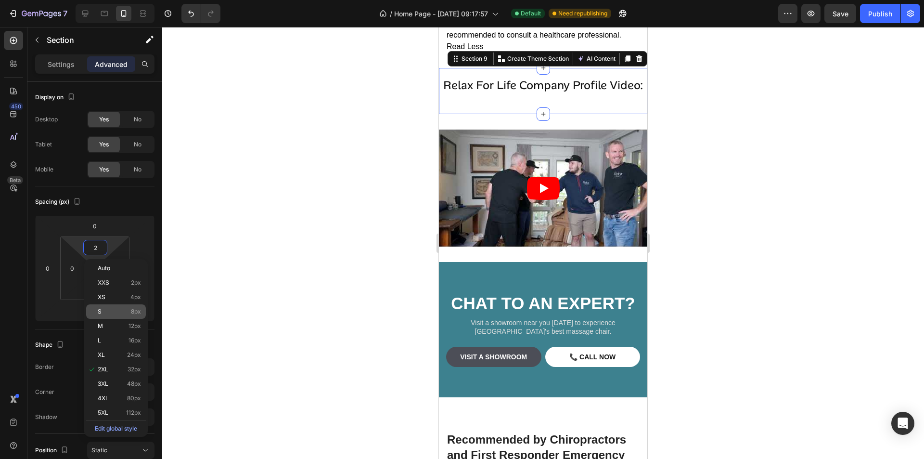
click at [113, 314] on p "S 8px" at bounding box center [119, 311] width 43 height 7
type input "8"
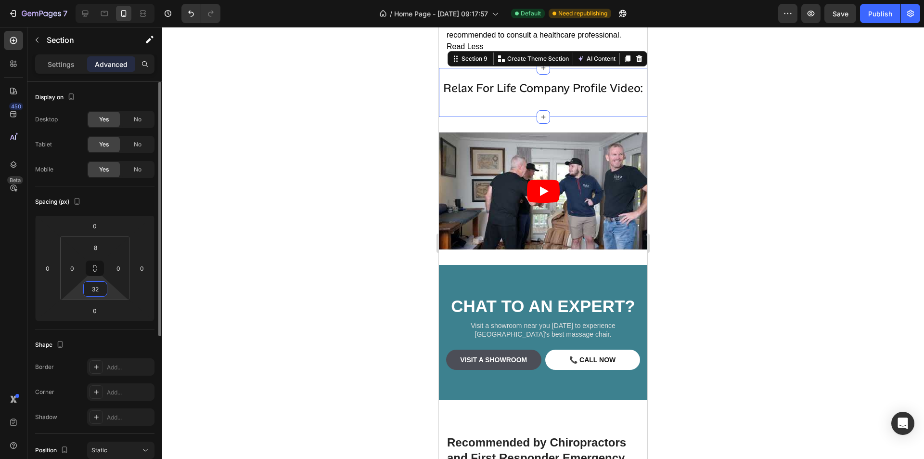
click at [97, 287] on input "32" at bounding box center [95, 288] width 19 height 14
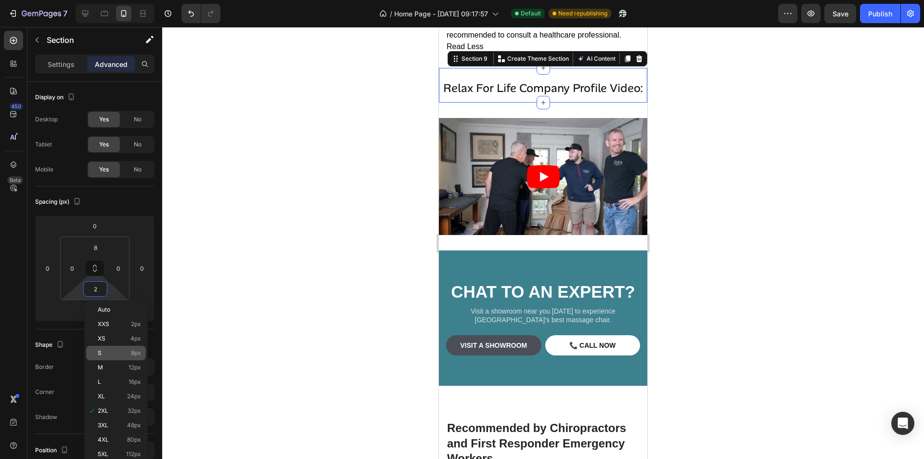
click at [116, 355] on p "S 8px" at bounding box center [119, 352] width 43 height 7
type input "8"
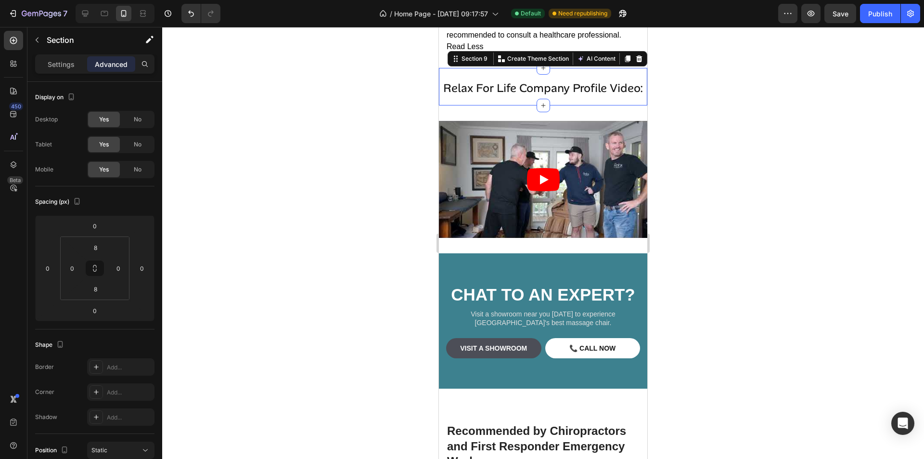
click at [713, 152] on div at bounding box center [543, 243] width 762 height 432
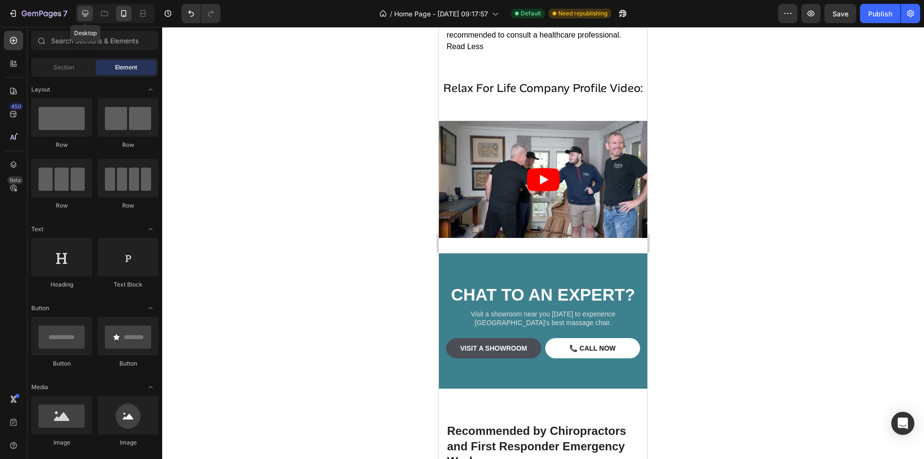
click at [88, 12] on icon at bounding box center [85, 14] width 10 height 10
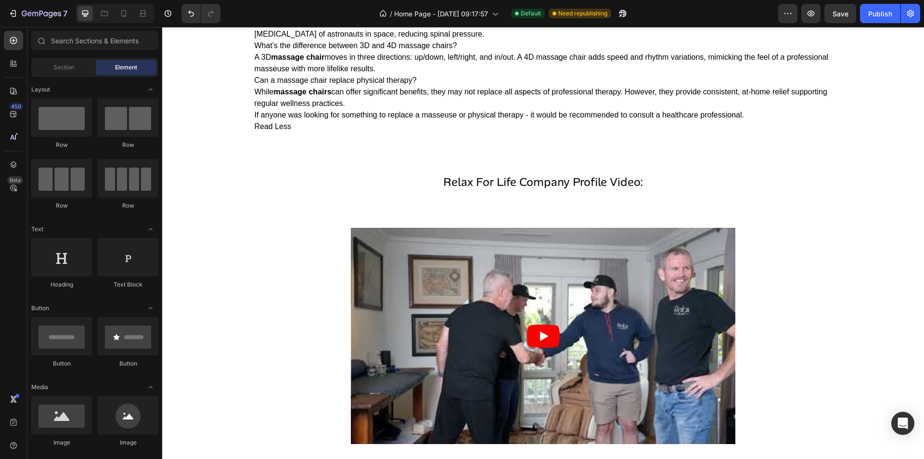
scroll to position [2535, 0]
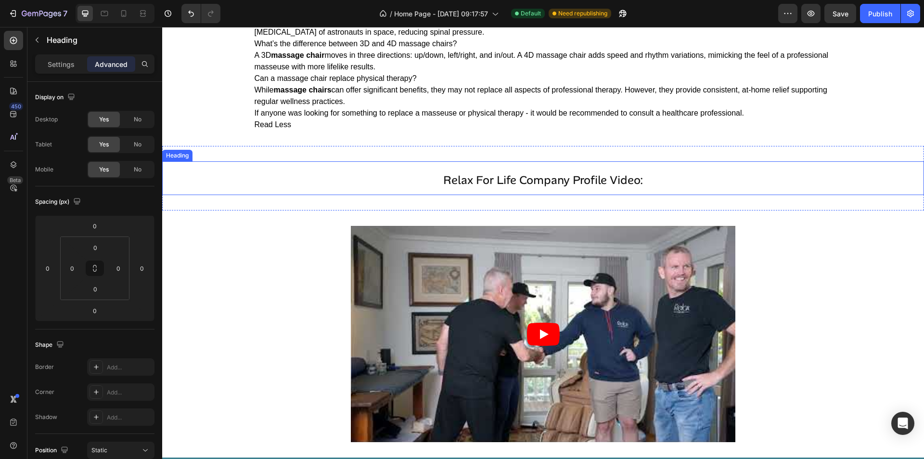
click at [565, 178] on span "Relax For Life Company Profile Video:" at bounding box center [543, 179] width 200 height 15
click at [124, 16] on icon at bounding box center [124, 14] width 10 height 10
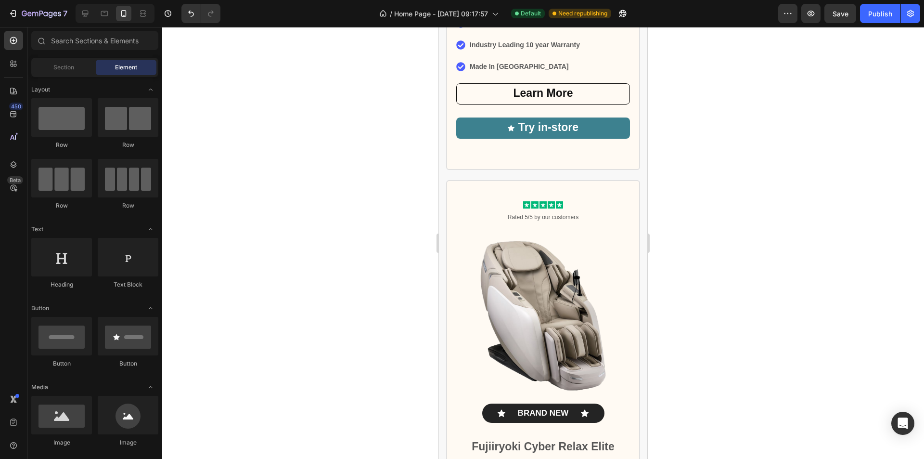
scroll to position [846, 0]
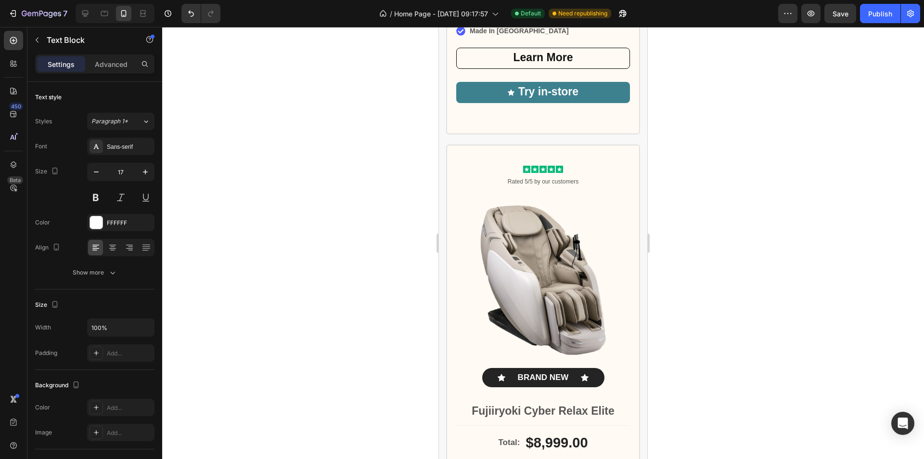
click at [93, 173] on icon "button" at bounding box center [96, 172] width 10 height 10
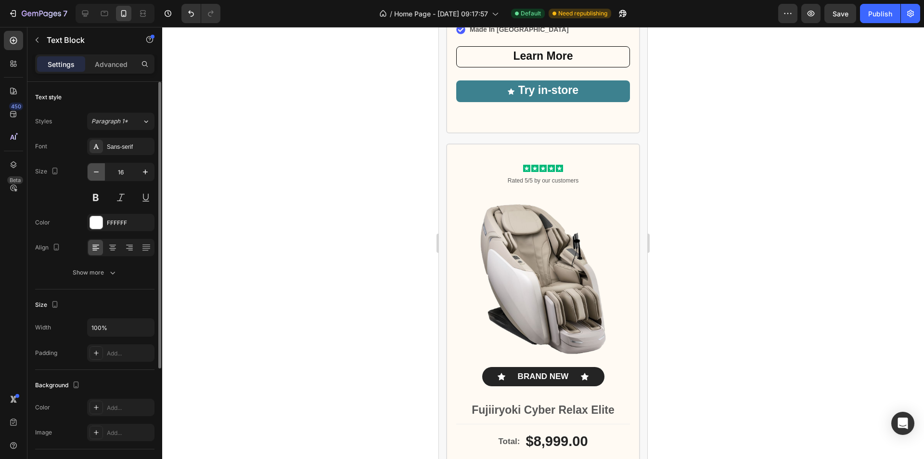
click at [93, 173] on icon "button" at bounding box center [96, 172] width 10 height 10
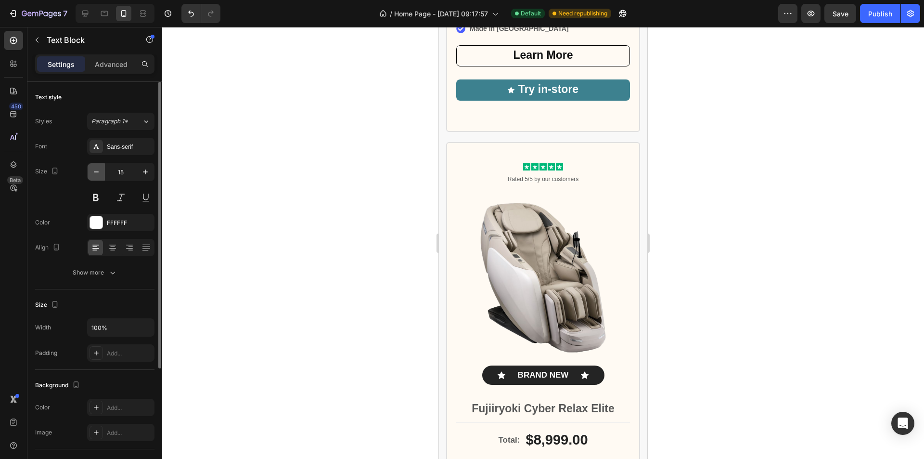
click at [93, 173] on icon "button" at bounding box center [96, 172] width 10 height 10
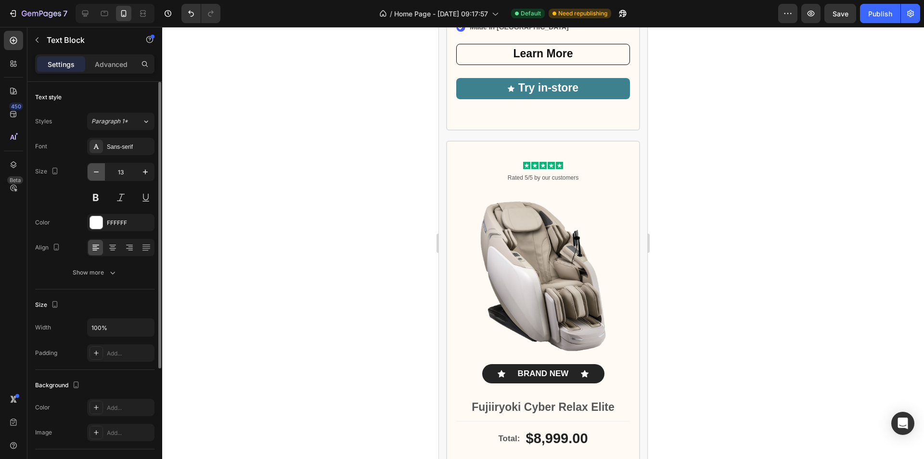
click at [93, 173] on icon "button" at bounding box center [96, 172] width 10 height 10
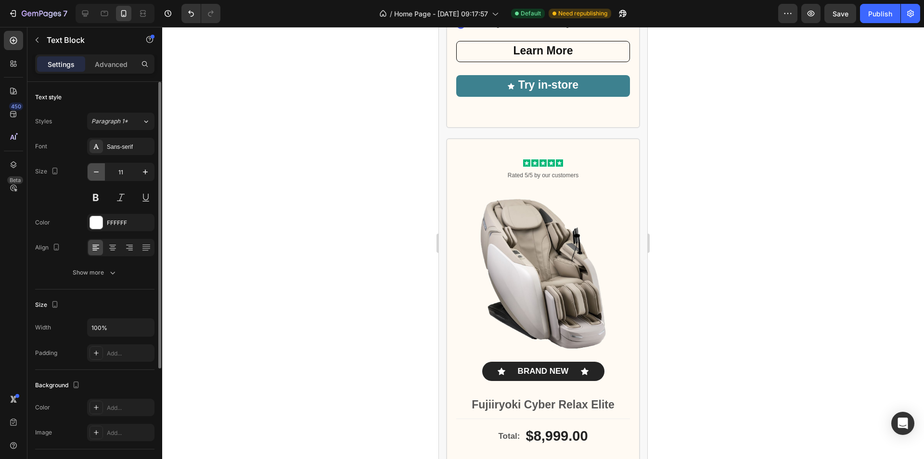
click at [93, 173] on icon "button" at bounding box center [96, 172] width 10 height 10
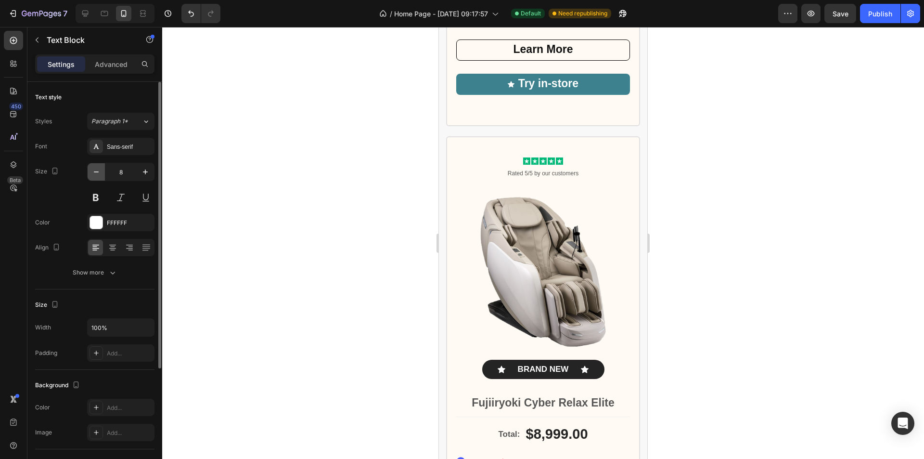
click at [93, 173] on icon "button" at bounding box center [96, 172] width 10 height 10
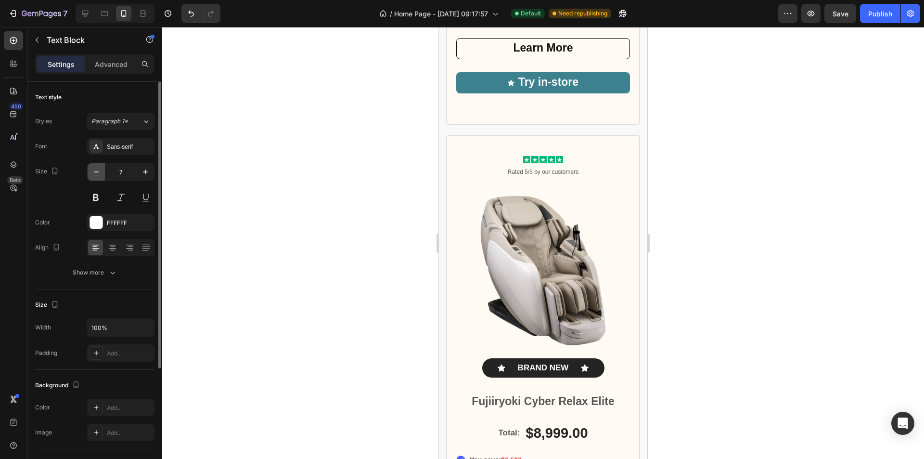
click at [93, 173] on icon "button" at bounding box center [96, 172] width 10 height 10
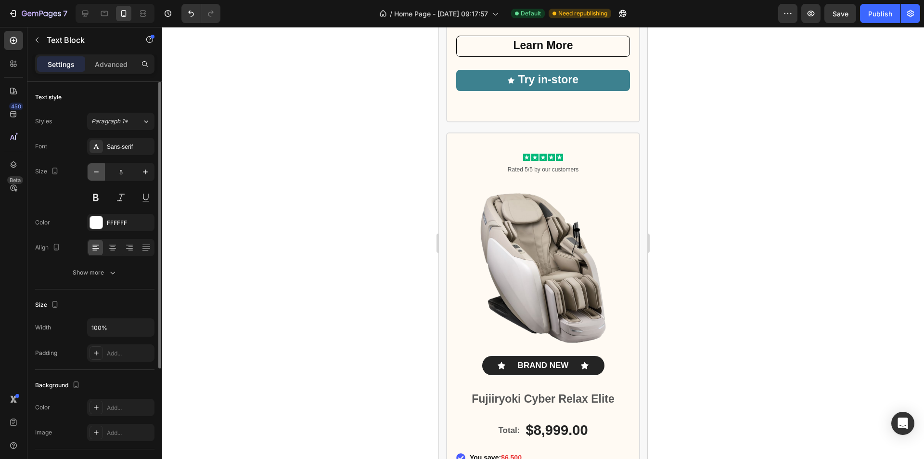
click at [93, 173] on icon "button" at bounding box center [96, 172] width 10 height 10
click at [142, 176] on icon "button" at bounding box center [146, 172] width 10 height 10
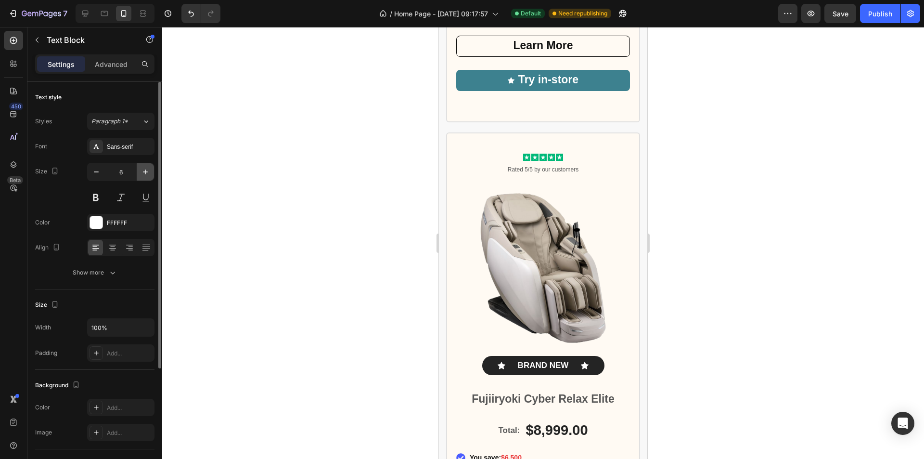
click at [142, 176] on icon "button" at bounding box center [146, 172] width 10 height 10
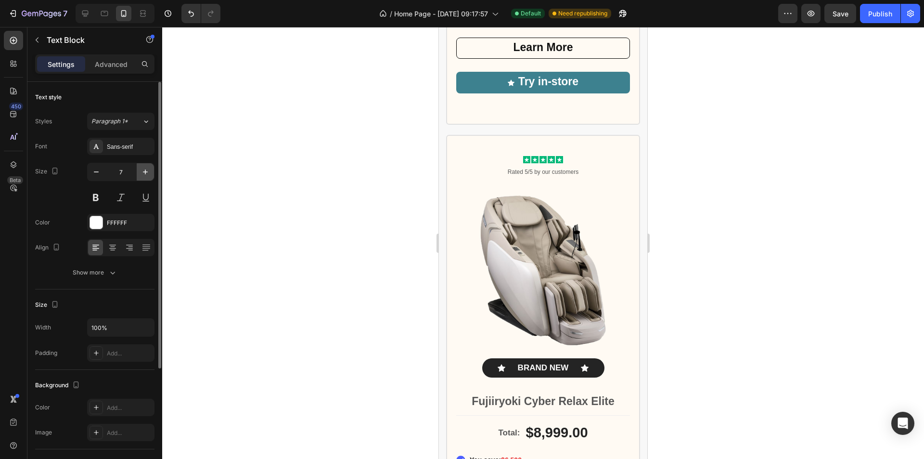
click at [142, 176] on icon "button" at bounding box center [146, 172] width 10 height 10
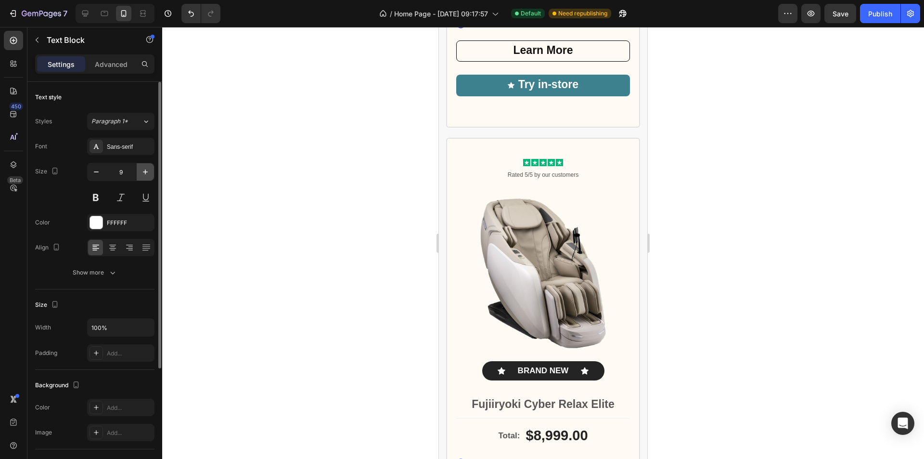
click at [142, 176] on icon "button" at bounding box center [146, 172] width 10 height 10
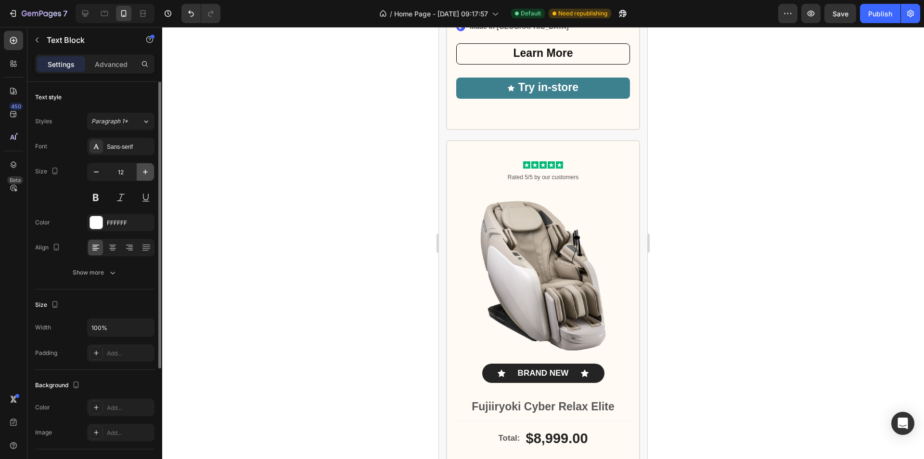
click at [142, 176] on icon "button" at bounding box center [146, 172] width 10 height 10
click at [147, 172] on icon "button" at bounding box center [145, 171] width 5 height 5
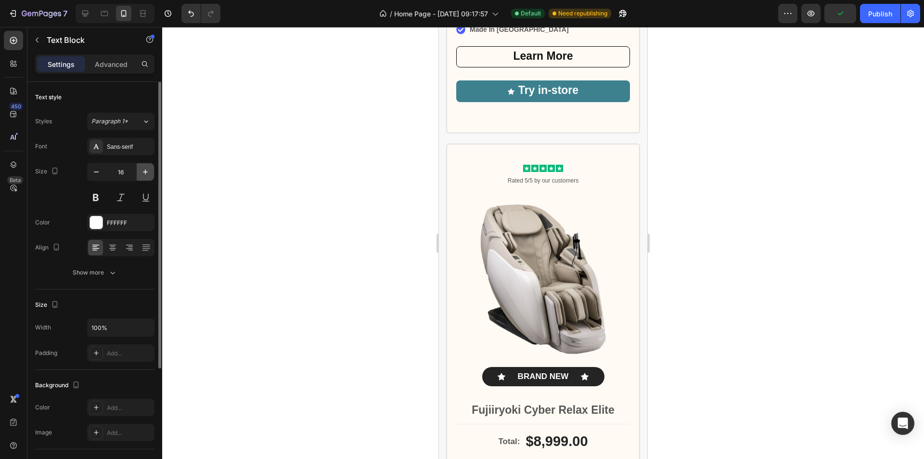
click at [147, 172] on icon "button" at bounding box center [145, 171] width 5 height 5
type input "17"
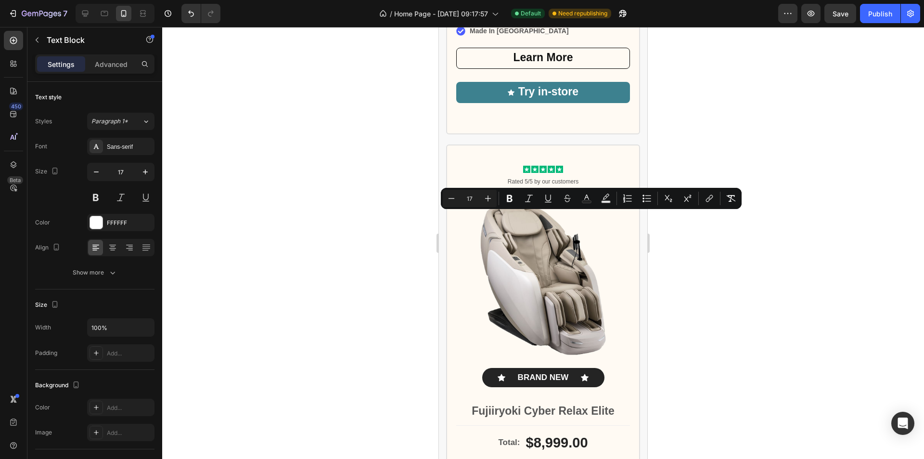
drag, startPoint x: 536, startPoint y: 228, endPoint x: 498, endPoint y: 218, distance: 38.7
click at [449, 197] on icon "Editor contextual toolbar" at bounding box center [452, 198] width 10 height 10
type input "15"
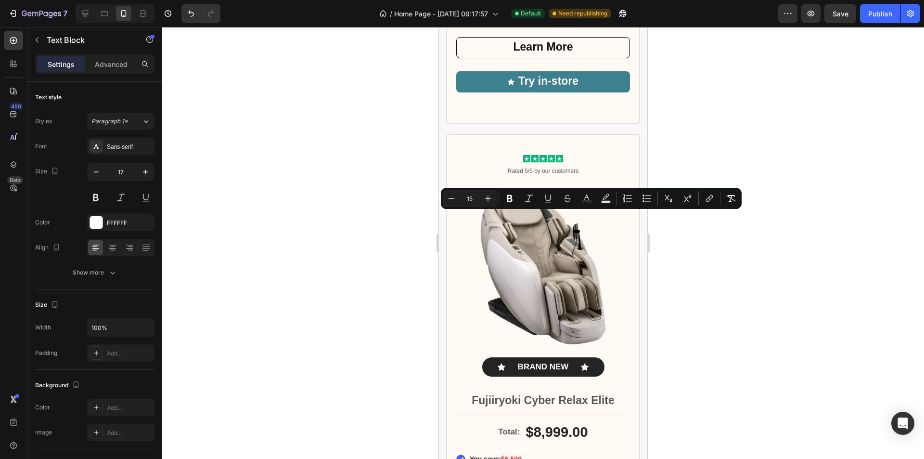
click at [754, 266] on div at bounding box center [543, 243] width 762 height 432
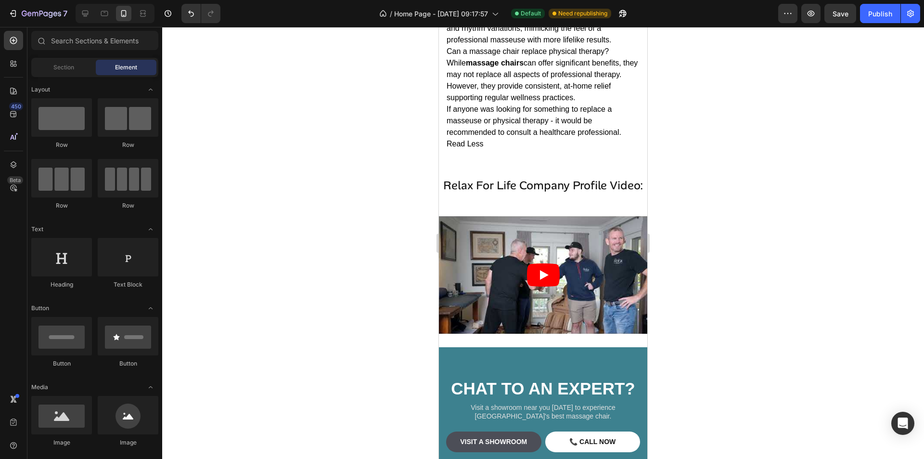
scroll to position [4819, 0]
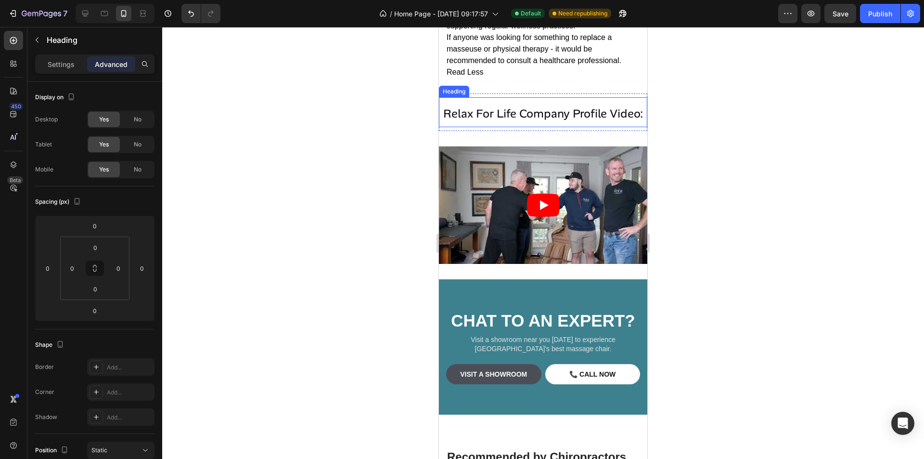
click at [557, 121] on span "Relax For Life Company Profile Video:" at bounding box center [543, 113] width 200 height 15
click at [508, 121] on span "Relax For Life Company Profile Video:" at bounding box center [543, 113] width 200 height 15
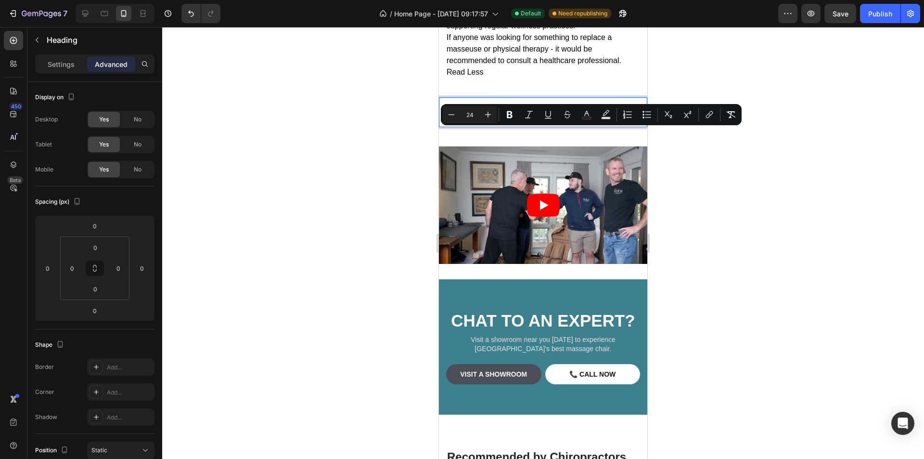
click at [462, 121] on span "Relax For Life Company Profile Video:" at bounding box center [543, 113] width 200 height 15
drag, startPoint x: 444, startPoint y: 134, endPoint x: 635, endPoint y: 129, distance: 191.6
click at [491, 118] on icon "Editor contextual toolbar" at bounding box center [488, 115] width 10 height 10
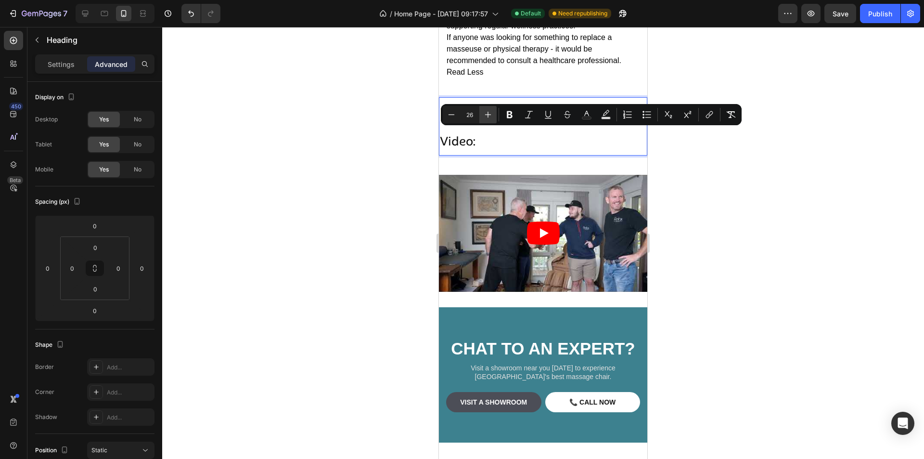
click at [491, 118] on icon "Editor contextual toolbar" at bounding box center [488, 115] width 10 height 10
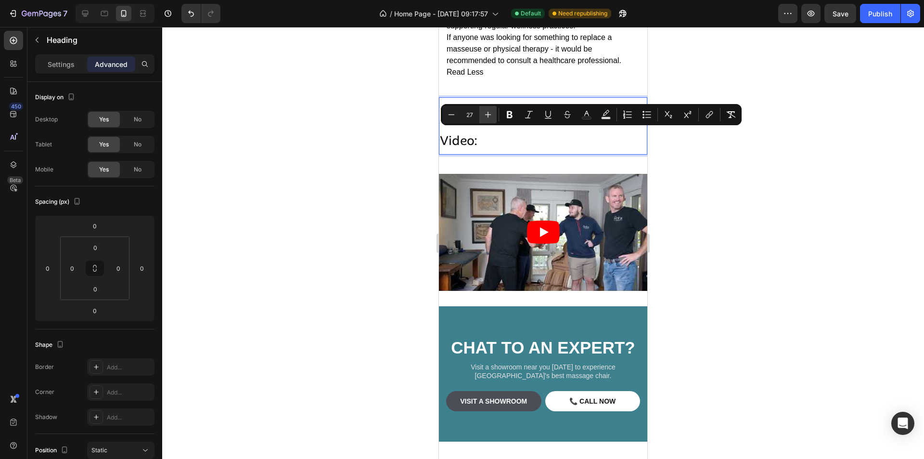
click at [491, 118] on icon "Editor contextual toolbar" at bounding box center [488, 115] width 10 height 10
click at [491, 114] on icon "Editor contextual toolbar" at bounding box center [488, 115] width 10 height 10
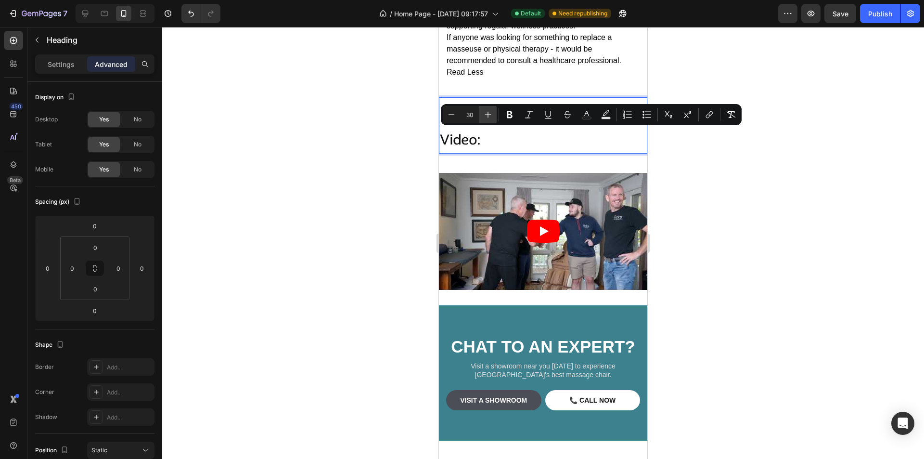
click at [491, 114] on icon "Editor contextual toolbar" at bounding box center [488, 115] width 10 height 10
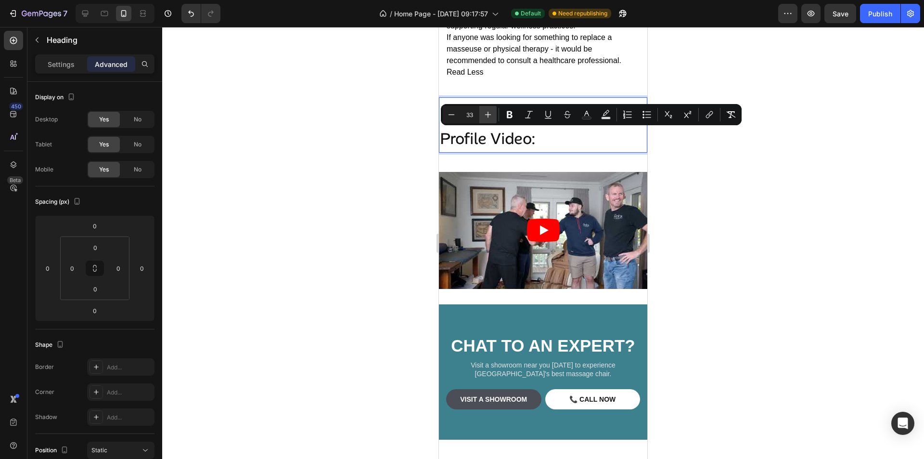
click at [491, 114] on icon "Editor contextual toolbar" at bounding box center [488, 115] width 10 height 10
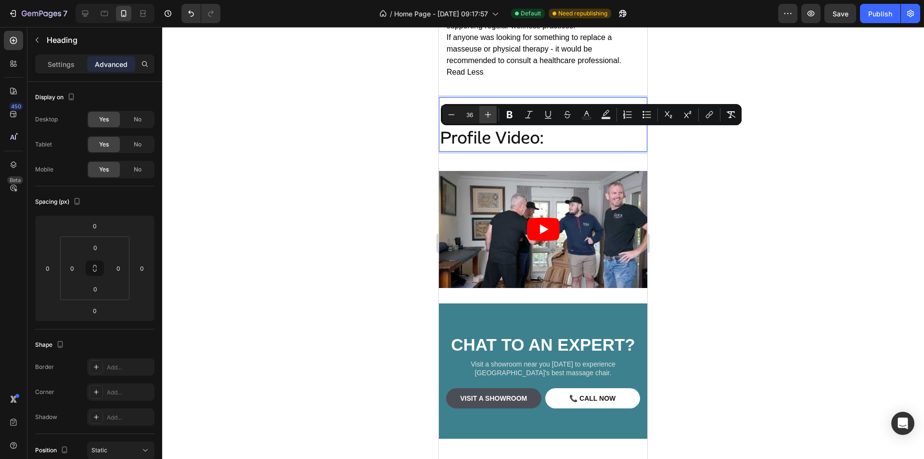
click at [491, 114] on icon "Editor contextual toolbar" at bounding box center [488, 115] width 10 height 10
type input "37"
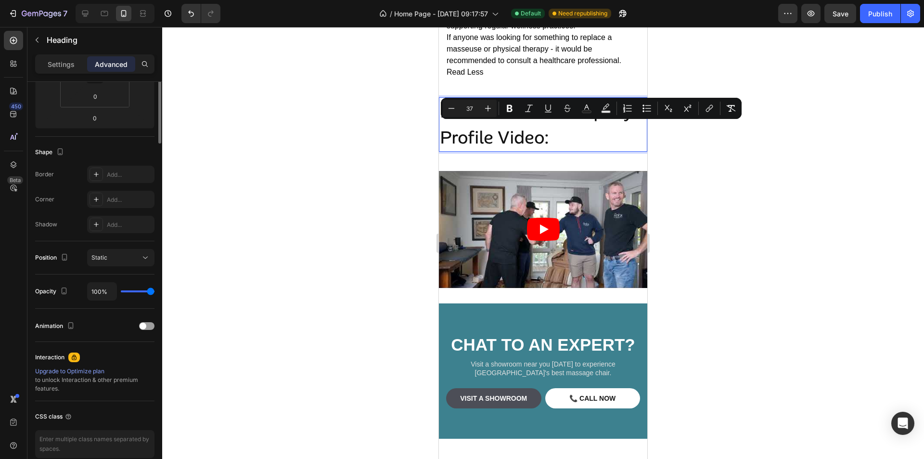
scroll to position [0, 0]
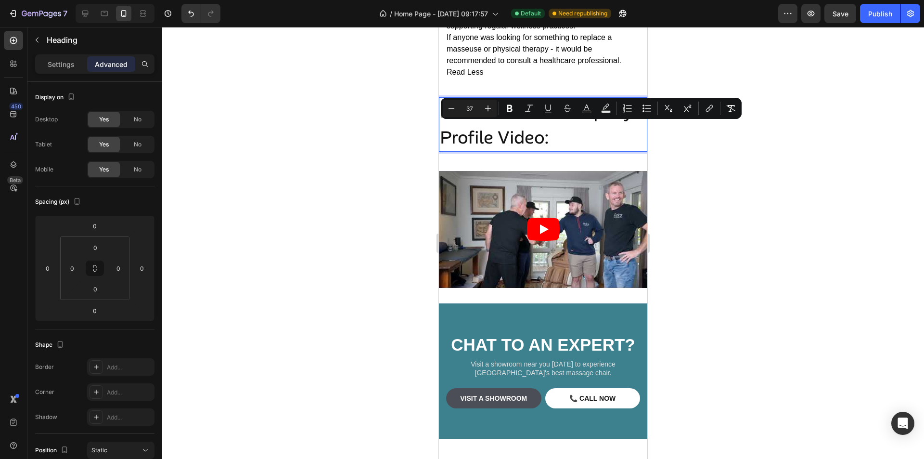
click at [563, 151] on p "Relax For Life Company Profile Video:" at bounding box center [543, 124] width 206 height 52
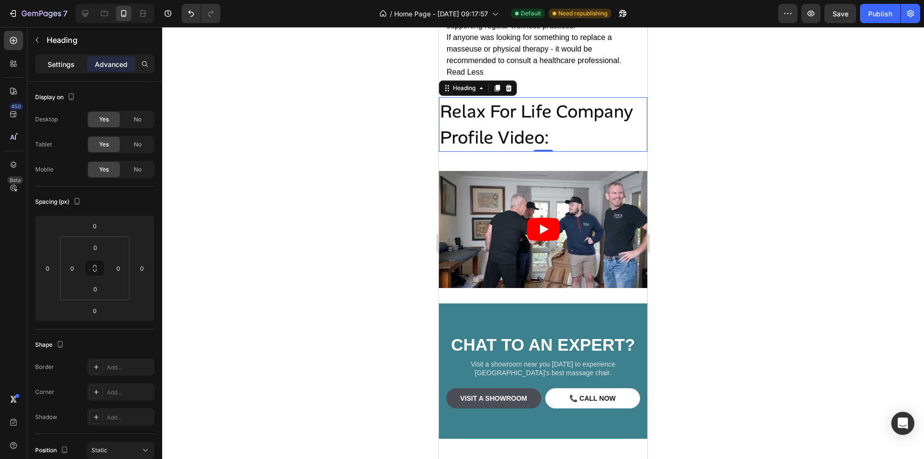
click at [60, 67] on p "Settings" at bounding box center [61, 64] width 27 height 10
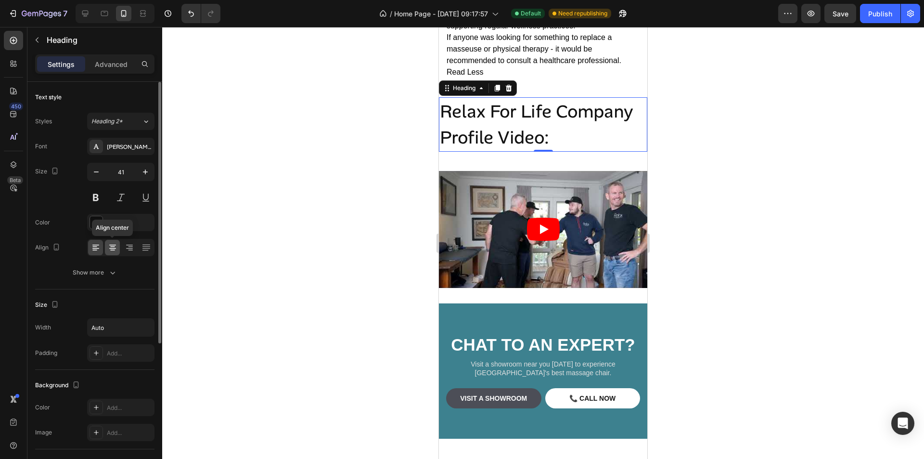
click at [114, 247] on icon at bounding box center [113, 248] width 10 height 10
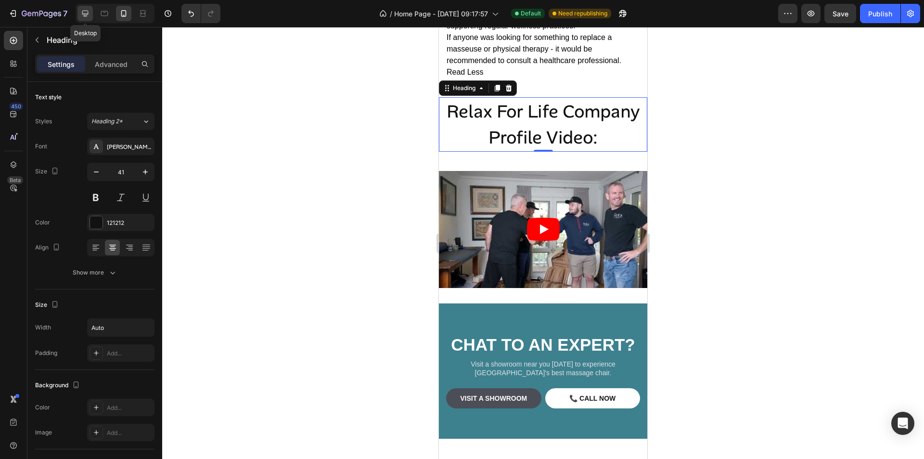
click at [87, 15] on icon at bounding box center [85, 14] width 6 height 6
type input "46"
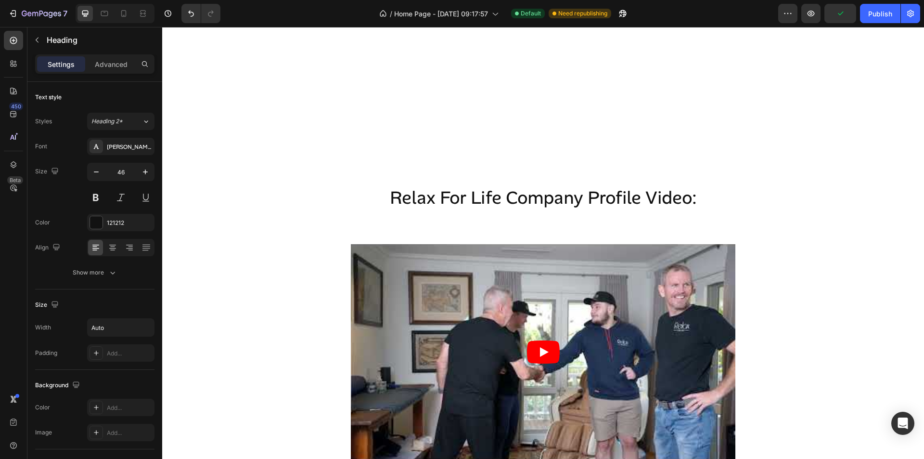
scroll to position [3739, 0]
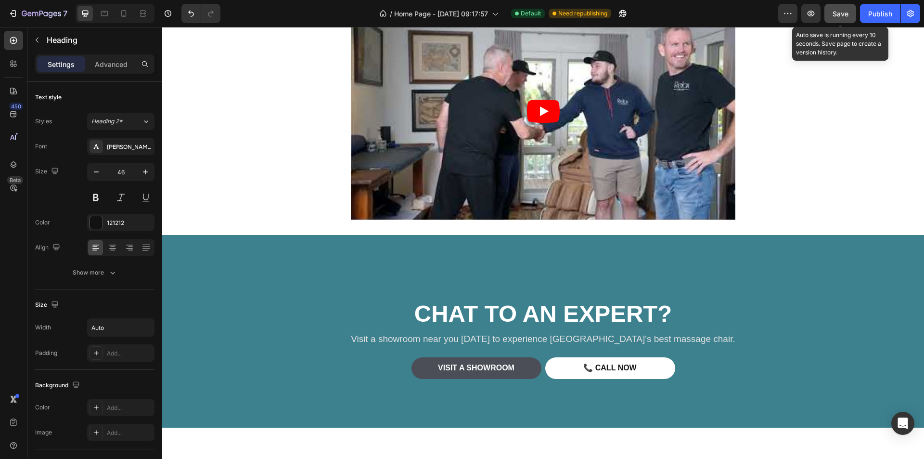
click at [846, 15] on span "Save" at bounding box center [840, 14] width 16 height 8
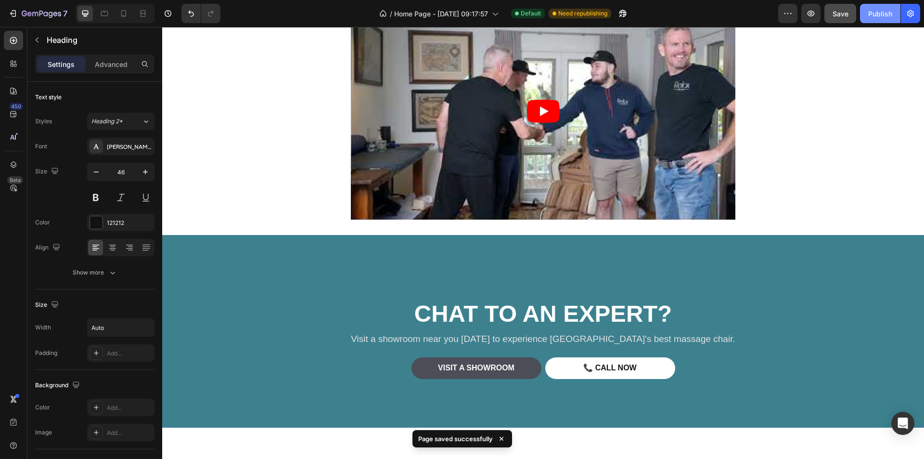
click at [874, 13] on div "Publish" at bounding box center [880, 14] width 24 height 10
